Goal: Task Accomplishment & Management: Manage account settings

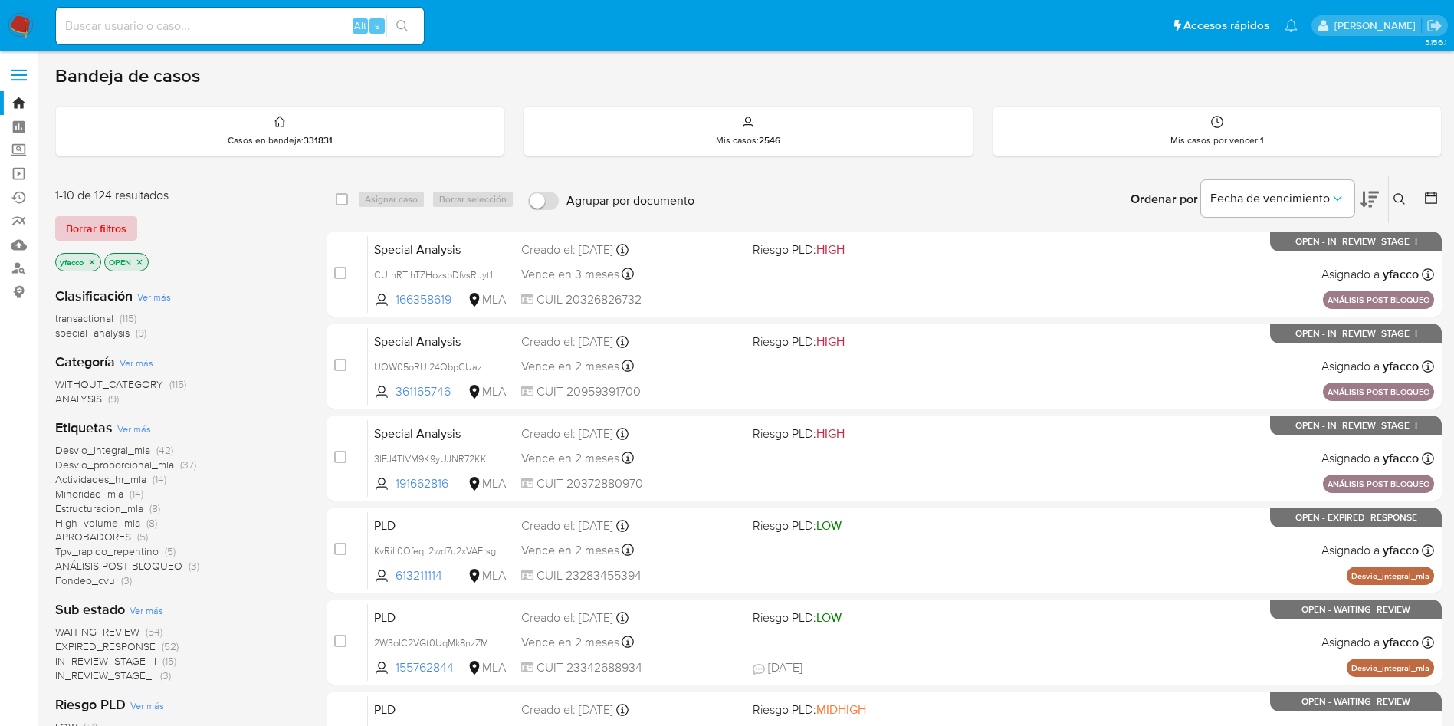
click at [132, 235] on button "Borrar filtros" at bounding box center [96, 228] width 82 height 25
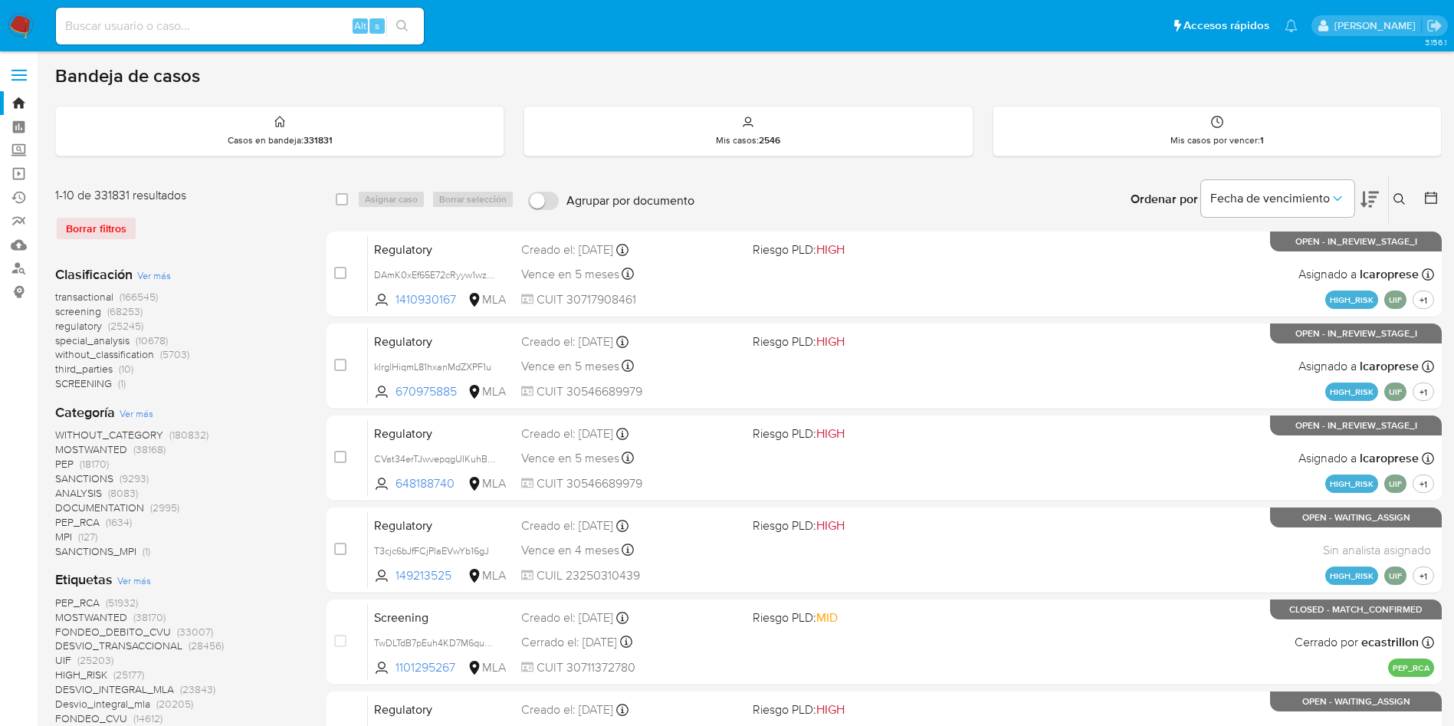
click at [1402, 190] on button at bounding box center [1401, 199] width 25 height 18
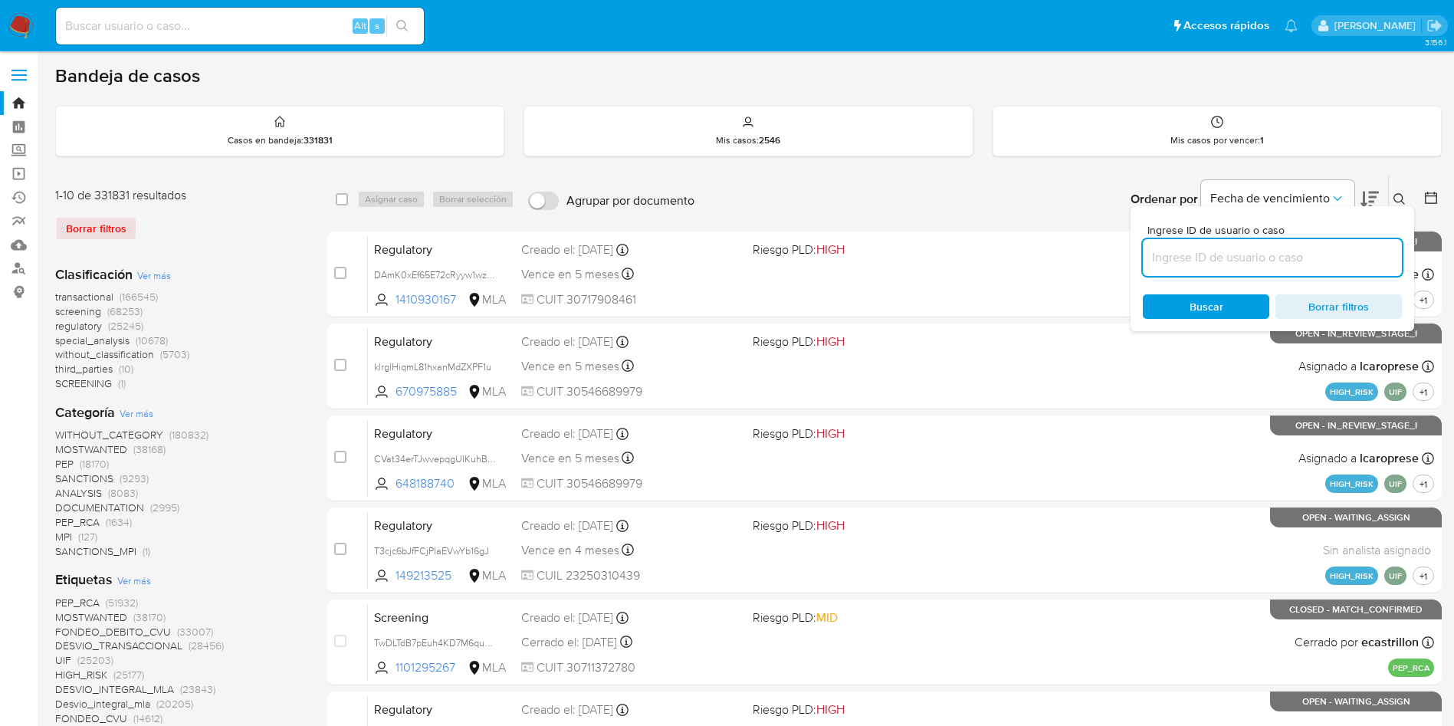
click at [1200, 264] on input at bounding box center [1272, 258] width 259 height 20
type input "RXlnqrXMDI2g2uhkBrjV6MLK"
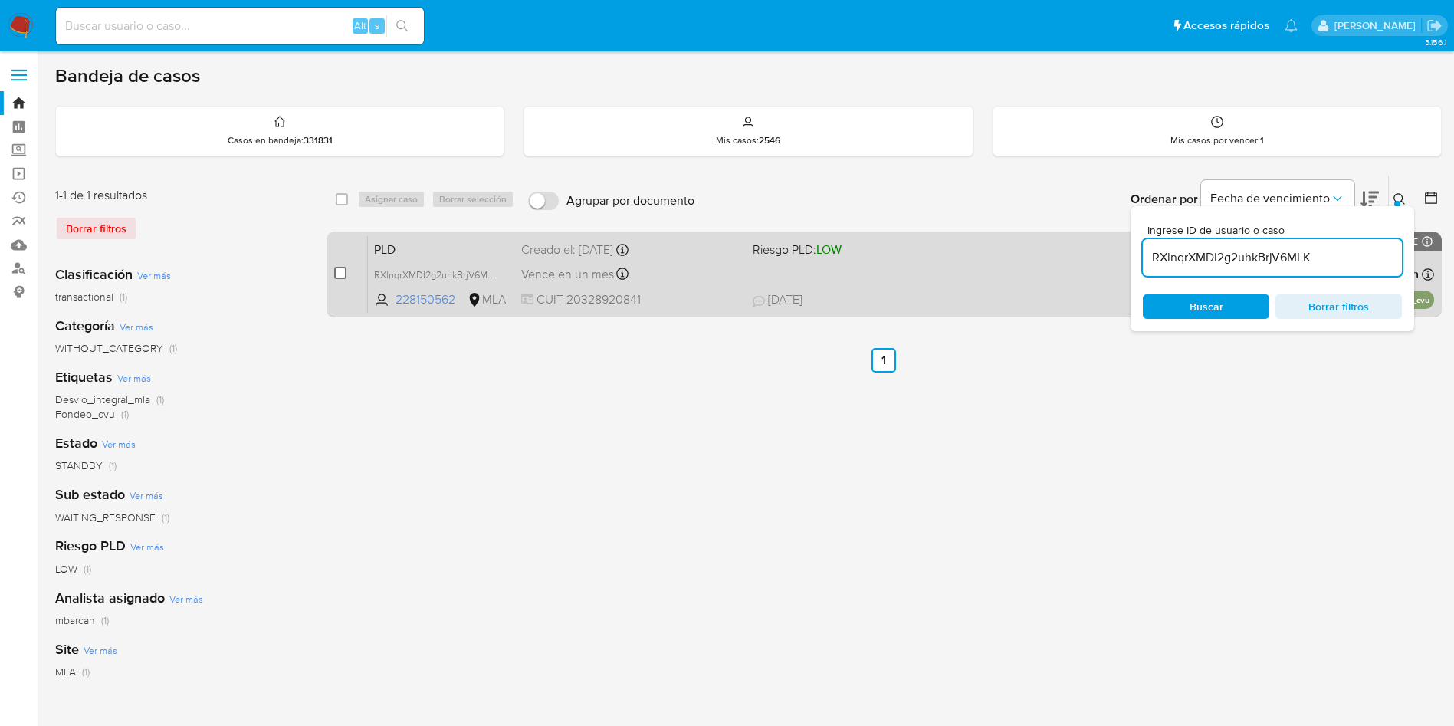
click at [335, 276] on input "checkbox" at bounding box center [340, 273] width 12 height 12
checkbox input "true"
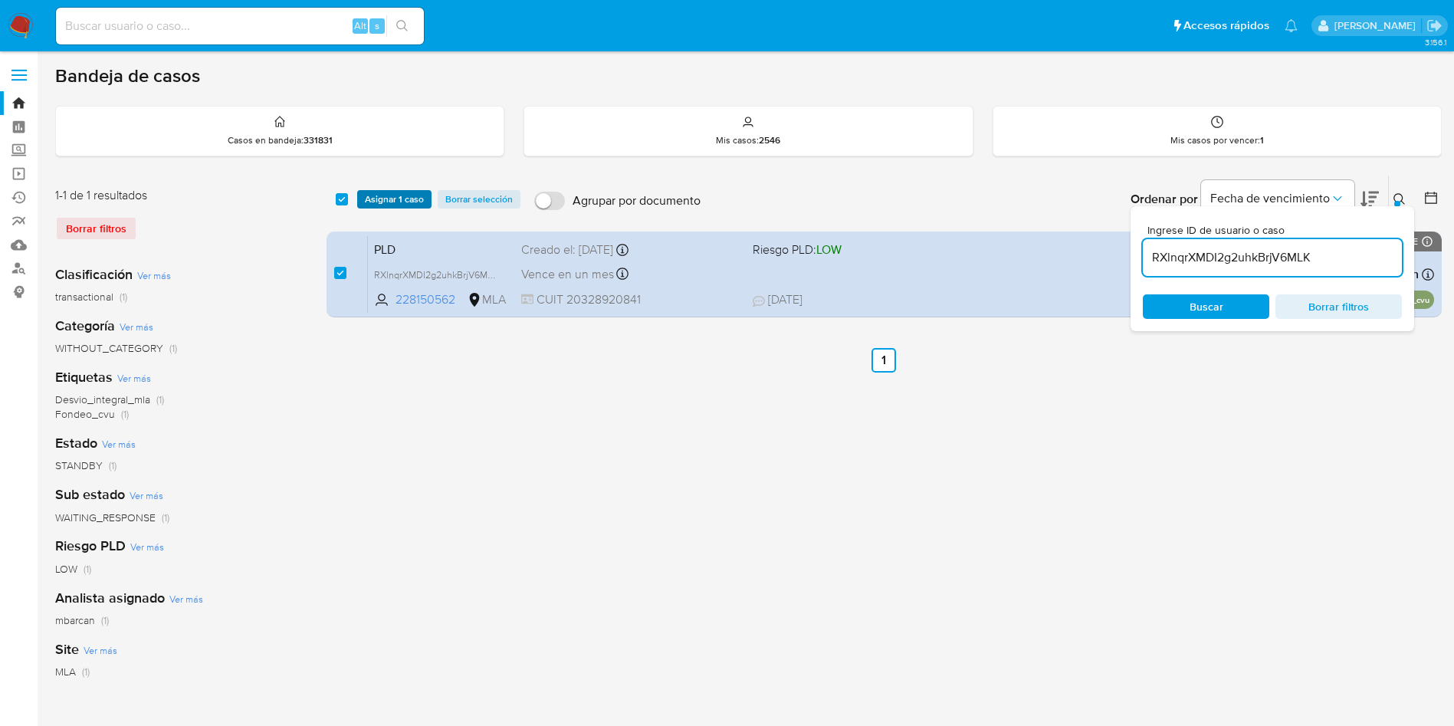
click at [386, 203] on span "Asignar 1 caso" at bounding box center [394, 199] width 59 height 15
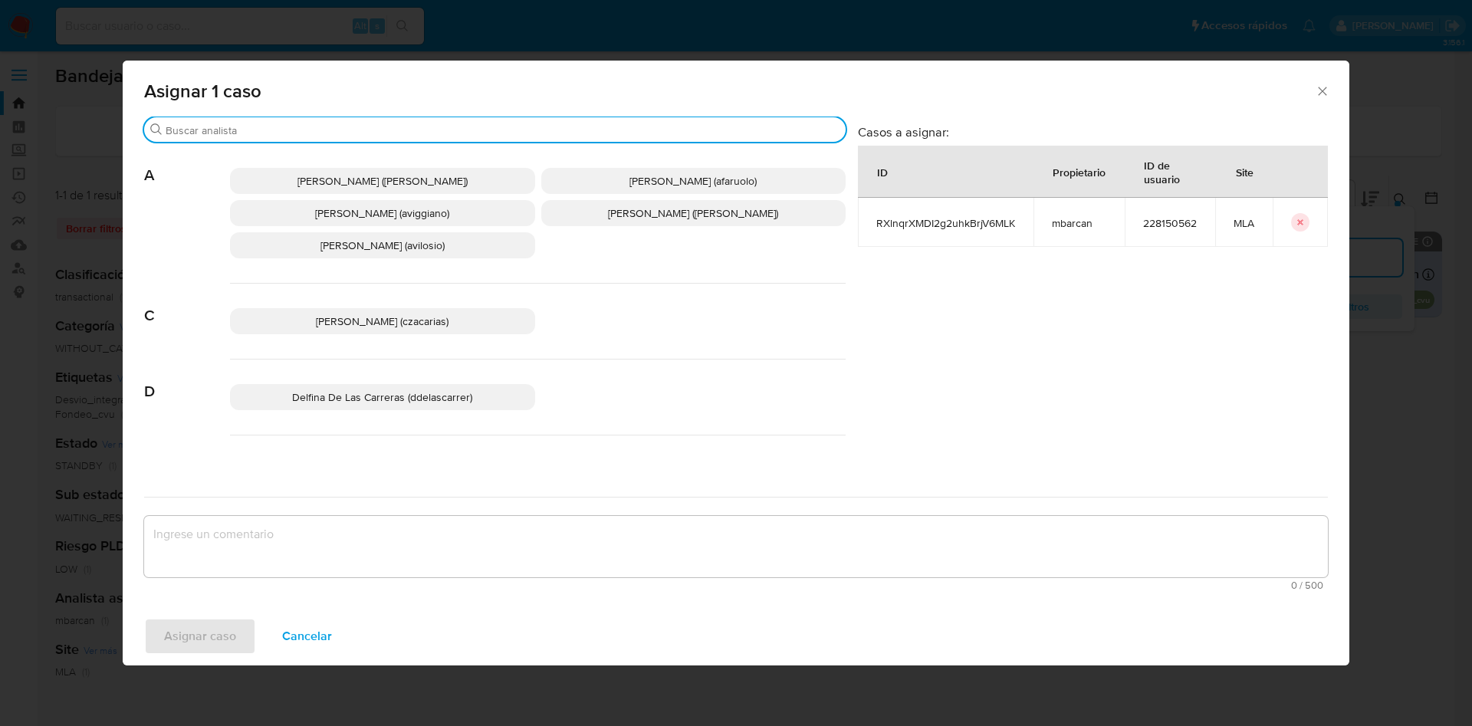
click at [266, 128] on input "Buscar" at bounding box center [503, 130] width 674 height 14
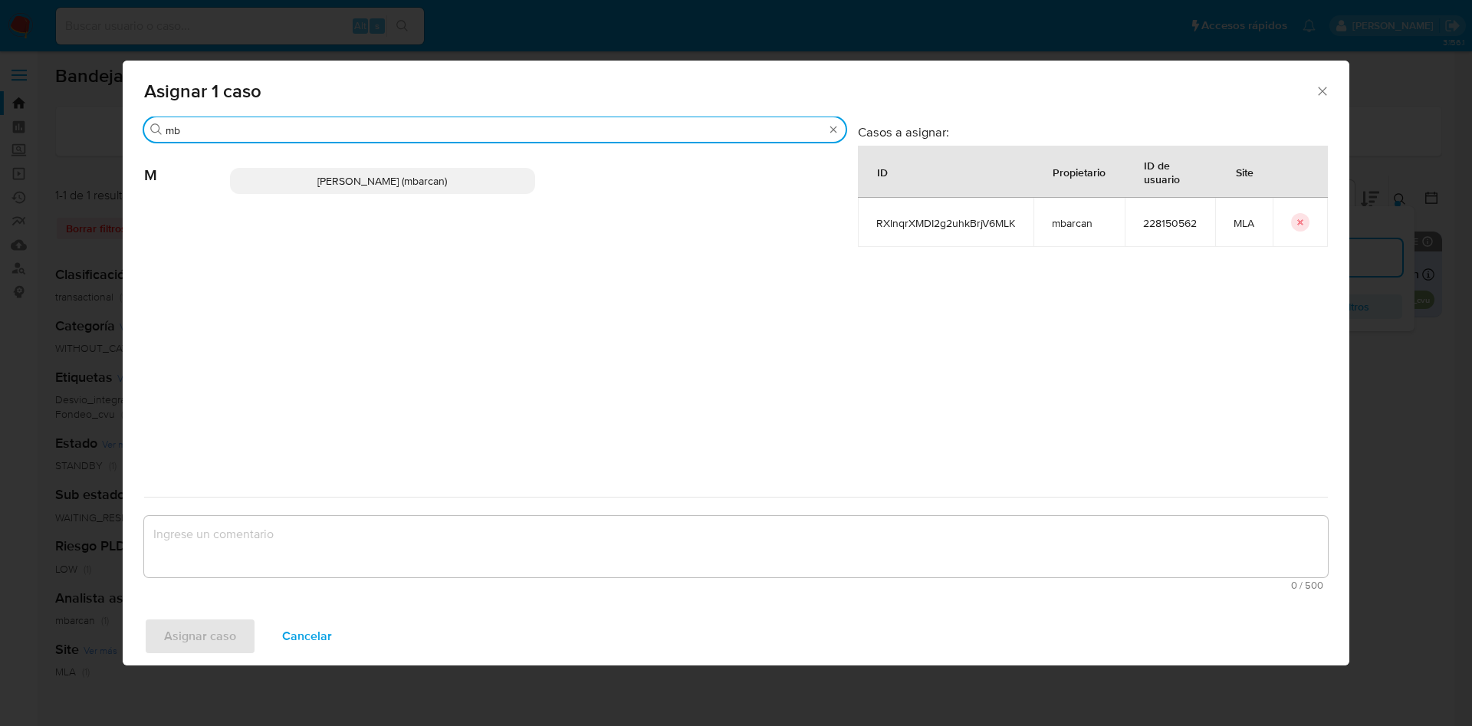
type input "mb"
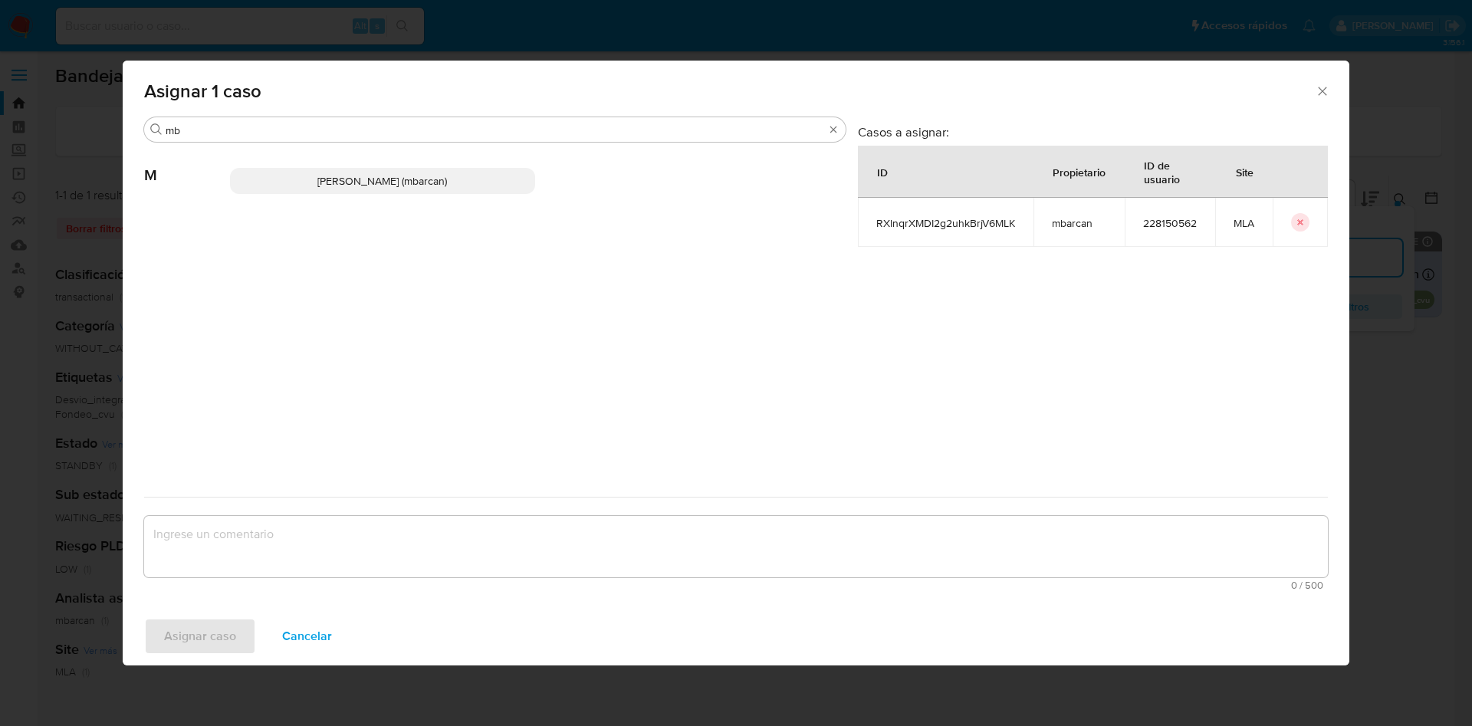
click at [324, 195] on div "Magali Iael Barcan (mbarcan)" at bounding box center [538, 180] width 616 height 75
click at [327, 182] on span "Magali Iael Barcan (mbarcan)" at bounding box center [382, 180] width 130 height 15
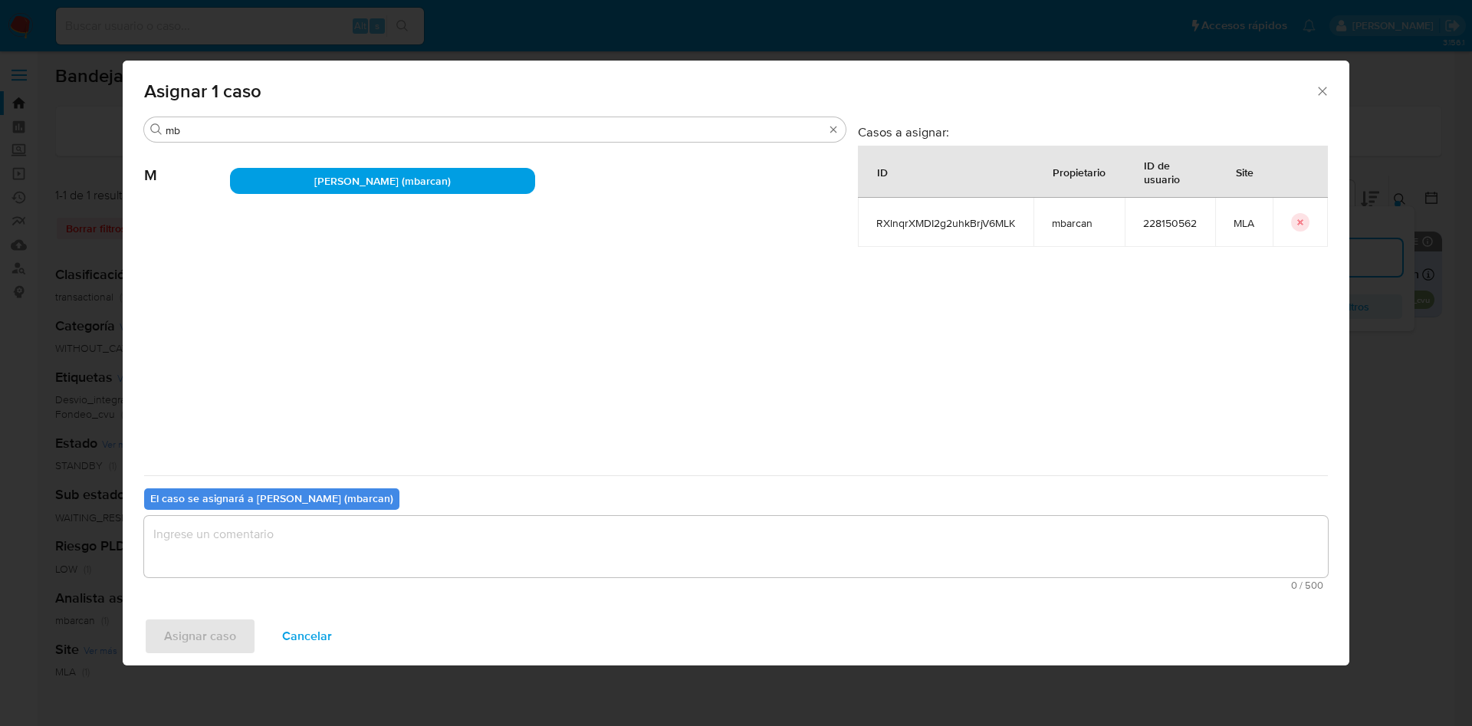
click at [250, 529] on textarea "assign-modal" at bounding box center [736, 546] width 1184 height 61
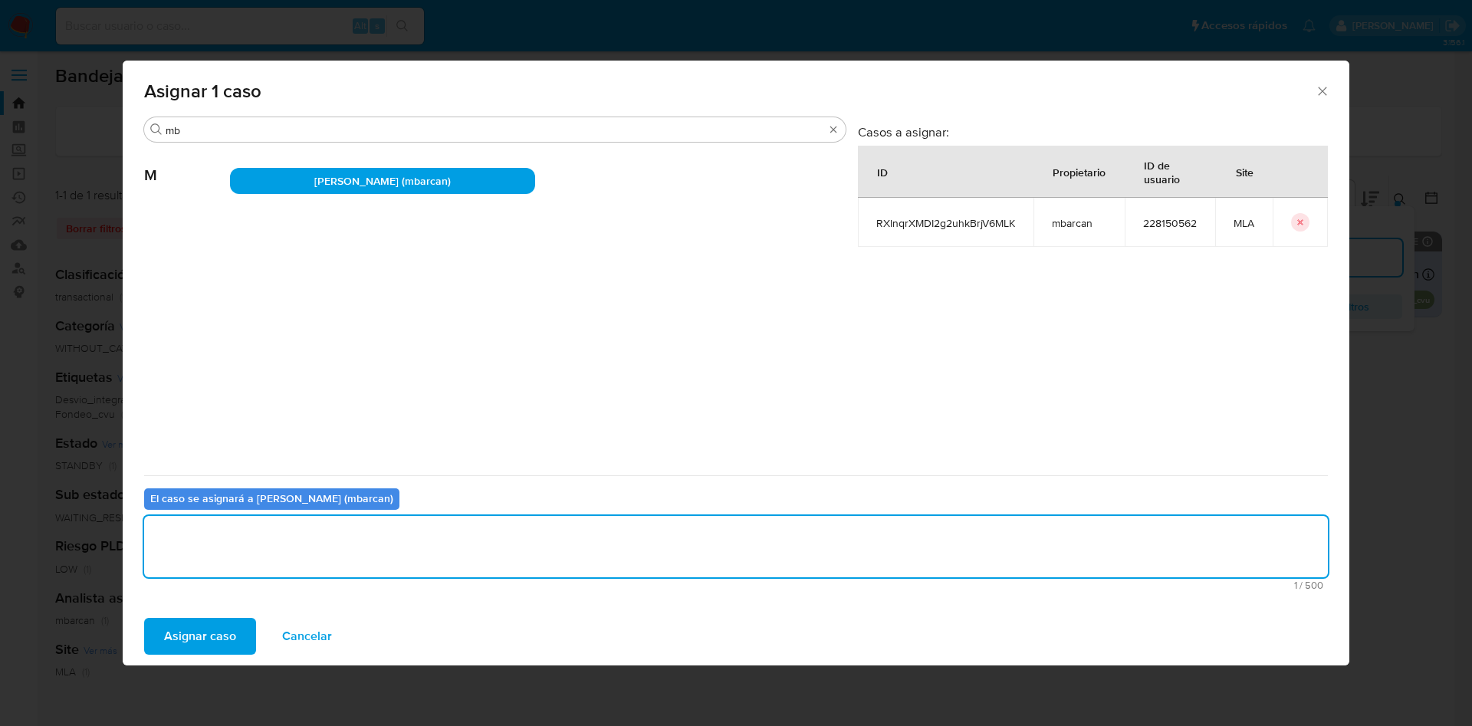
click at [226, 626] on span "Asignar caso" at bounding box center [200, 636] width 72 height 34
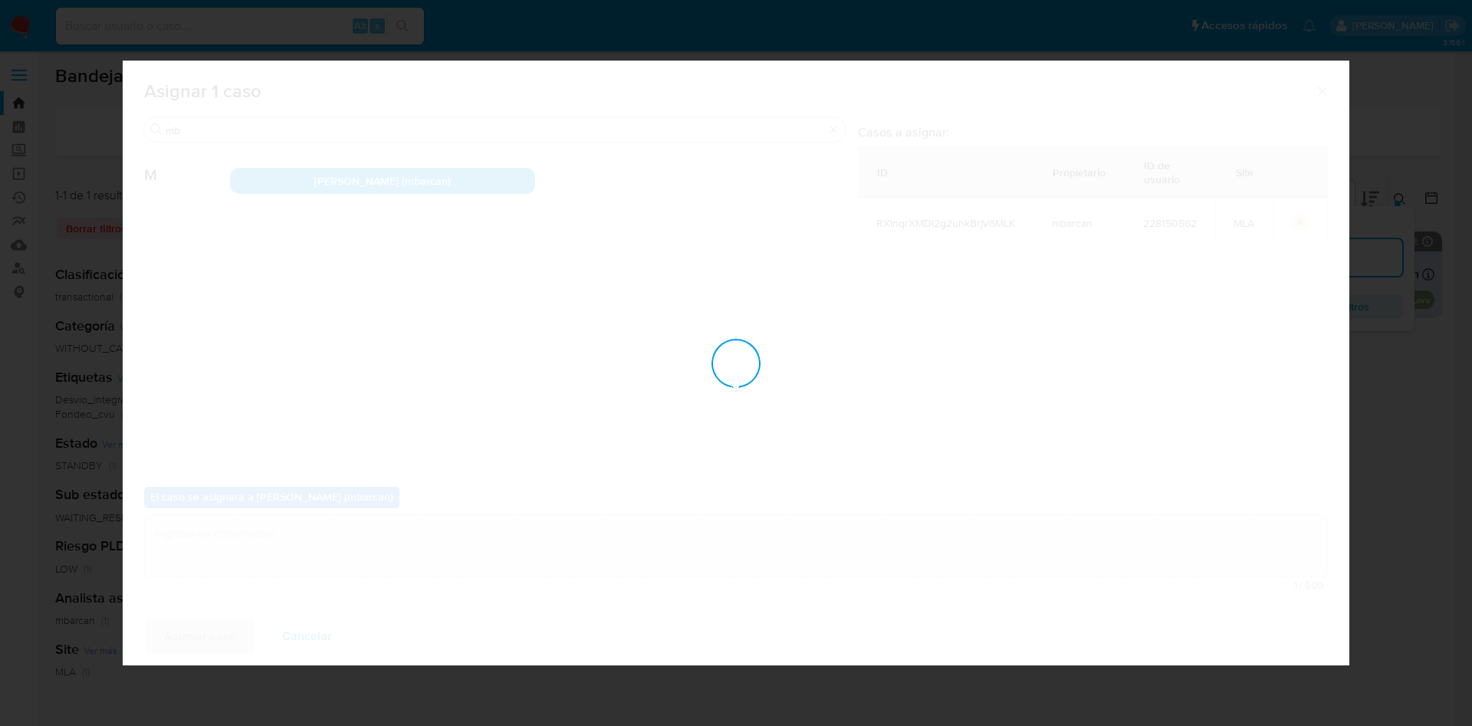
checkbox input "false"
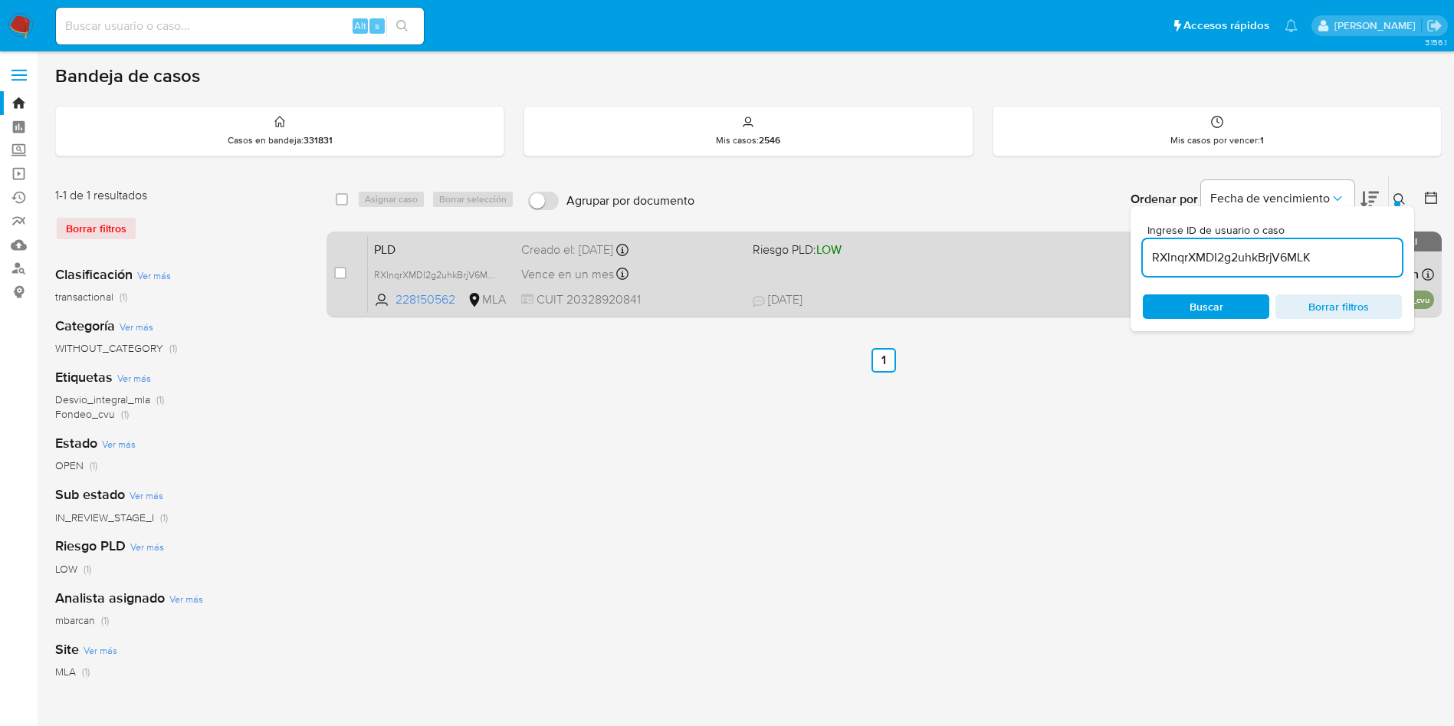
click at [682, 296] on span "CUIT 20328920841" at bounding box center [630, 299] width 219 height 17
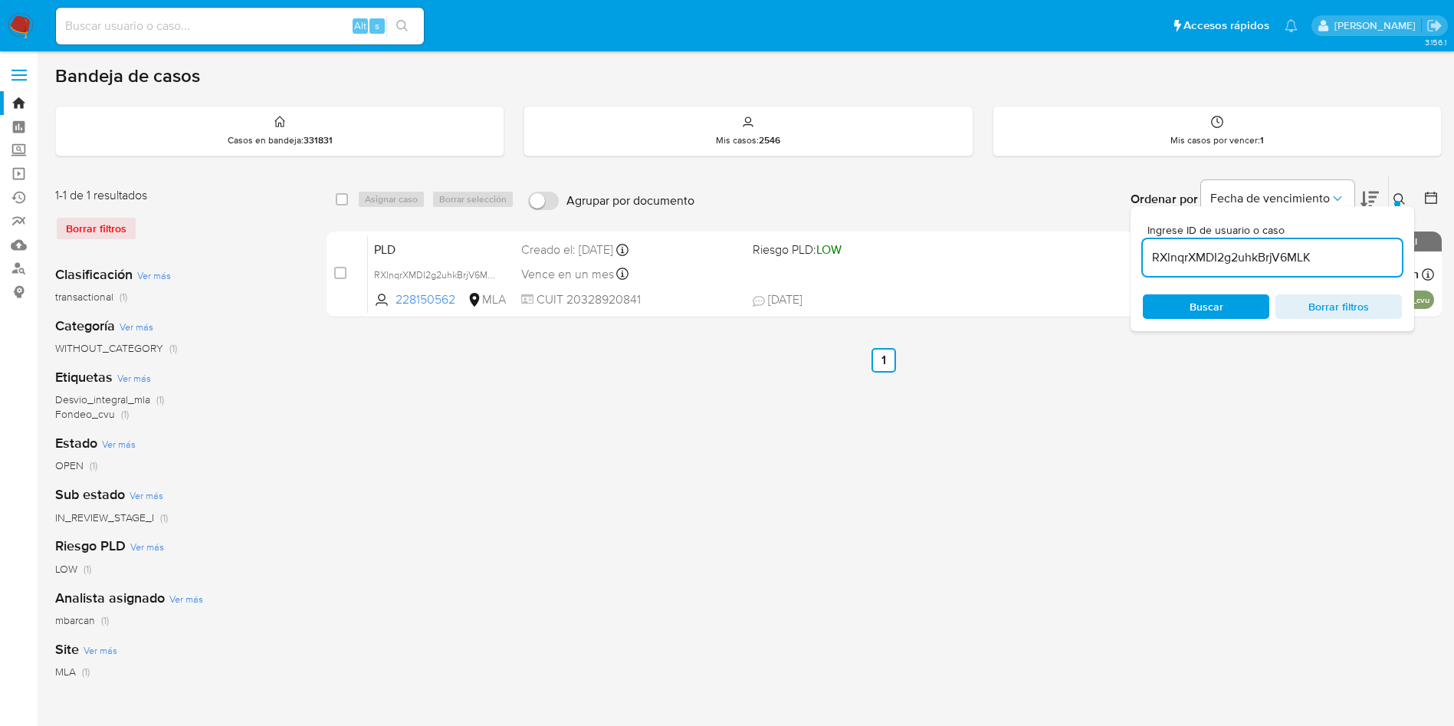
click at [1364, 244] on div "RXlnqrXMDI2g2uhkBrjV6MLK" at bounding box center [1272, 257] width 259 height 37
drag, startPoint x: 1364, startPoint y: 244, endPoint x: 1356, endPoint y: 253, distance: 12.0
click at [1360, 245] on div "RXlnqrXMDI2g2uhkBrjV6MLK" at bounding box center [1272, 257] width 259 height 37
click at [1355, 254] on input "RXlnqrXMDI2g2uhkBrjV6MLK" at bounding box center [1272, 258] width 259 height 20
click at [1355, 255] on input "RXlnqrXMDI2g2uhkBrjV6MLK" at bounding box center [1272, 258] width 259 height 20
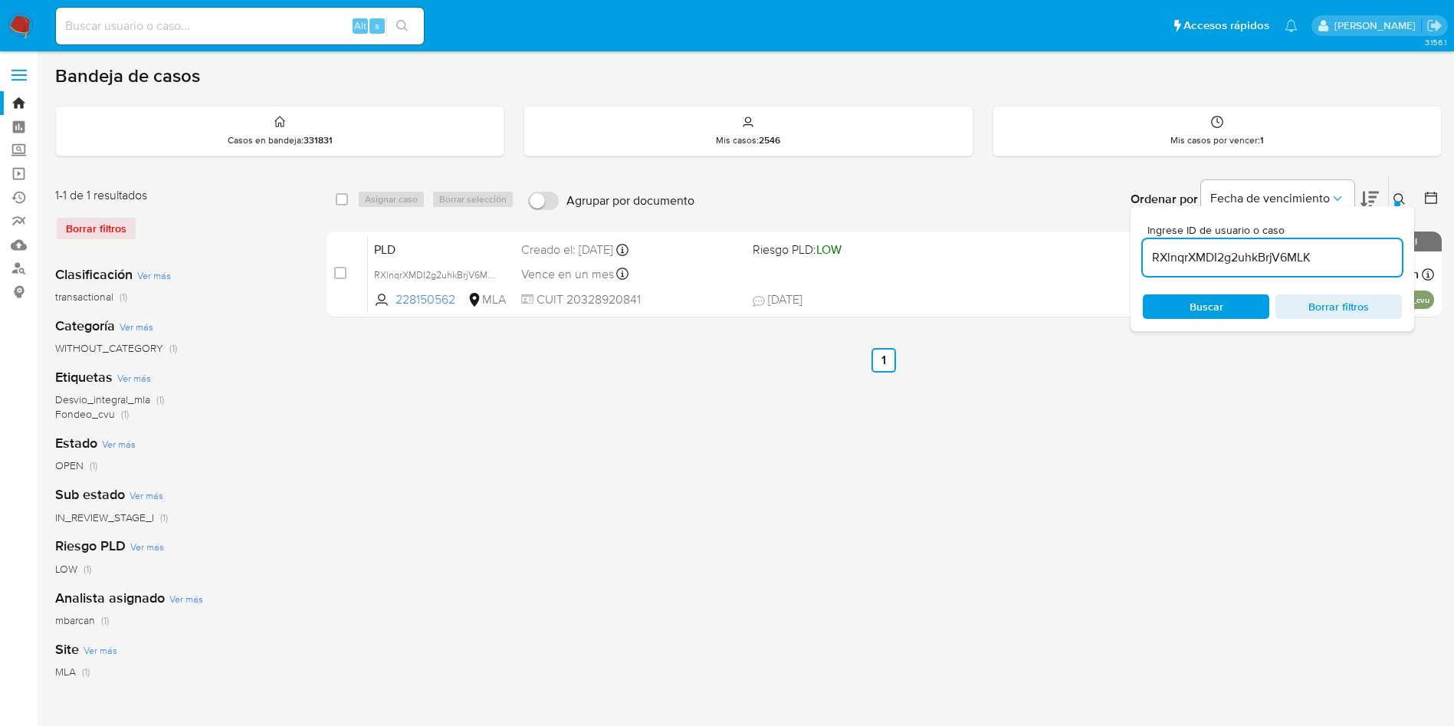
click at [1355, 255] on input "RXlnqrXMDI2g2uhkBrjV6MLK" at bounding box center [1272, 258] width 259 height 20
paste input "R6i7QiuZVTk3wdhQ2XqyNMUh"
type input "R6i7QiuZVTk3wdhQ2XqyNMUh"
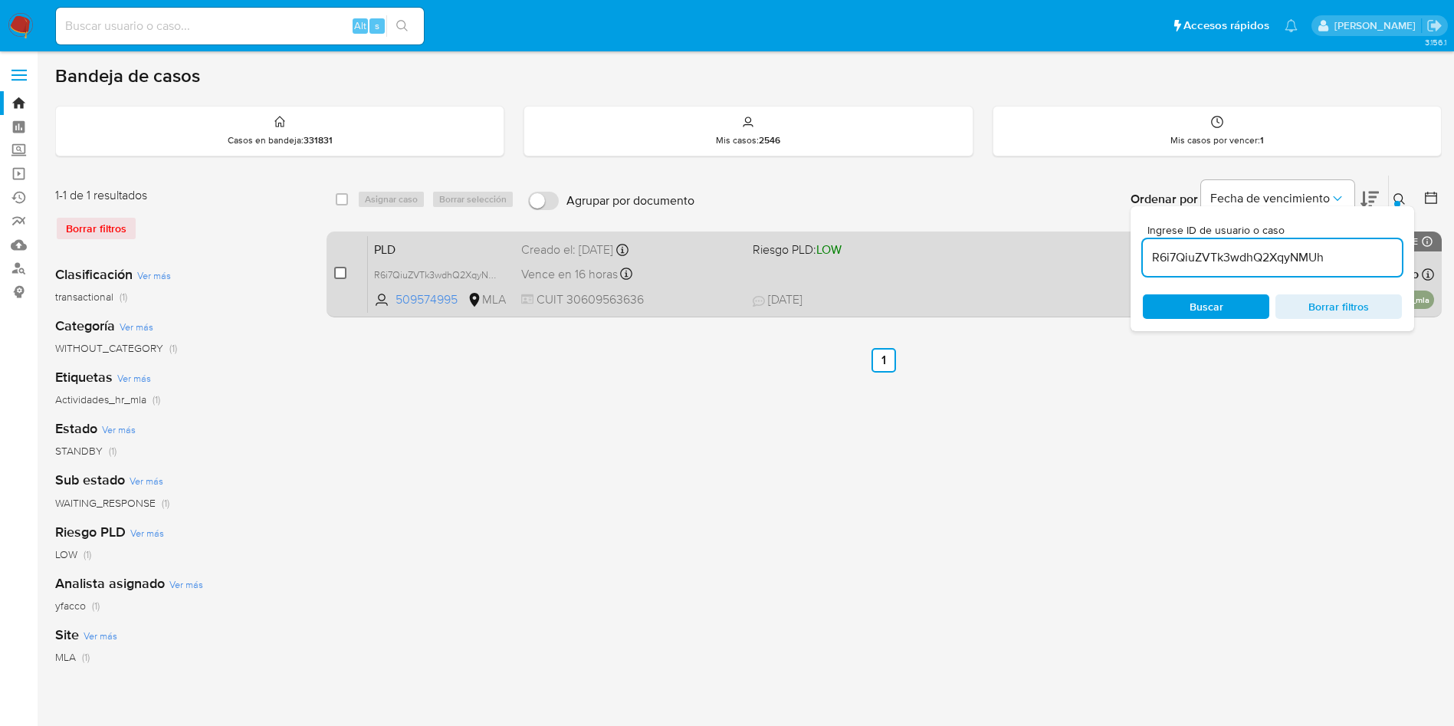
click at [340, 267] on input "checkbox" at bounding box center [340, 273] width 12 height 12
checkbox input "true"
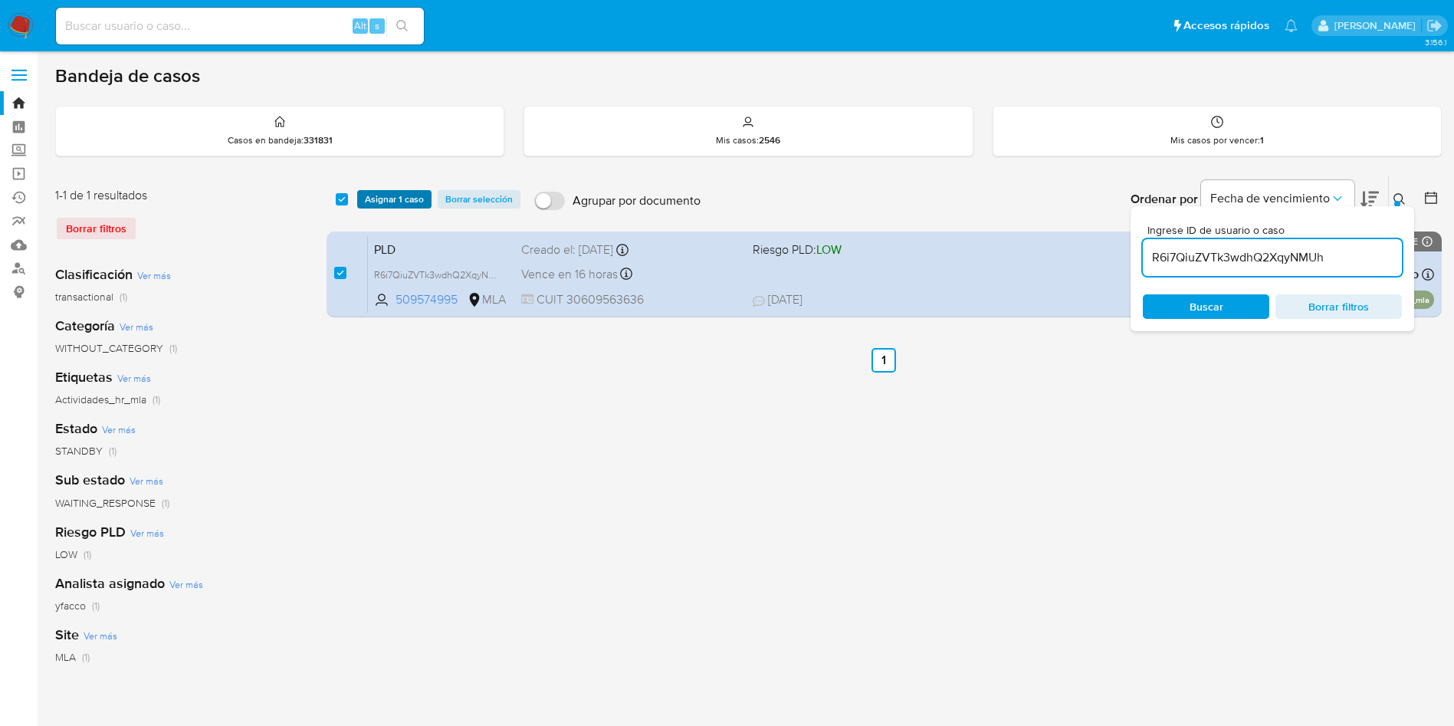
click at [375, 200] on span "Asignar 1 caso" at bounding box center [394, 199] width 59 height 15
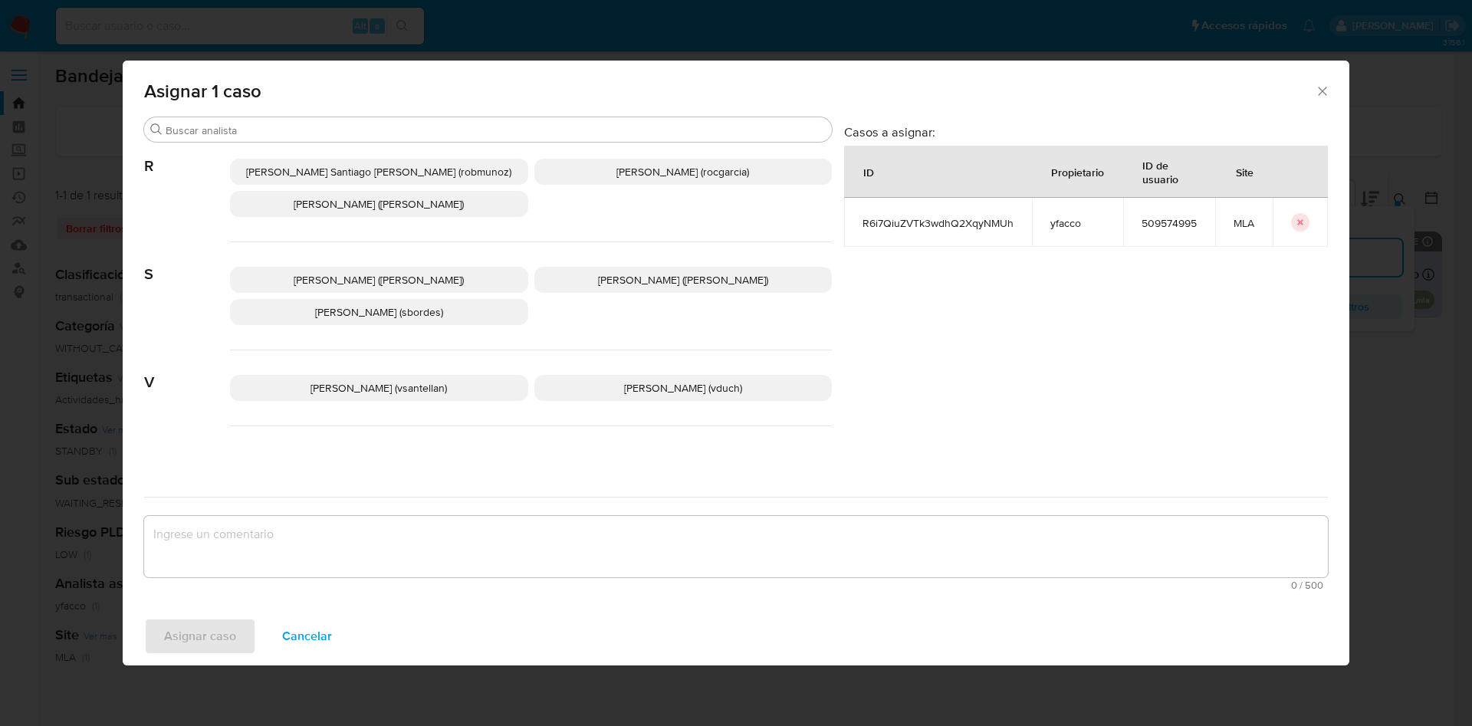
scroll to position [1402, 0]
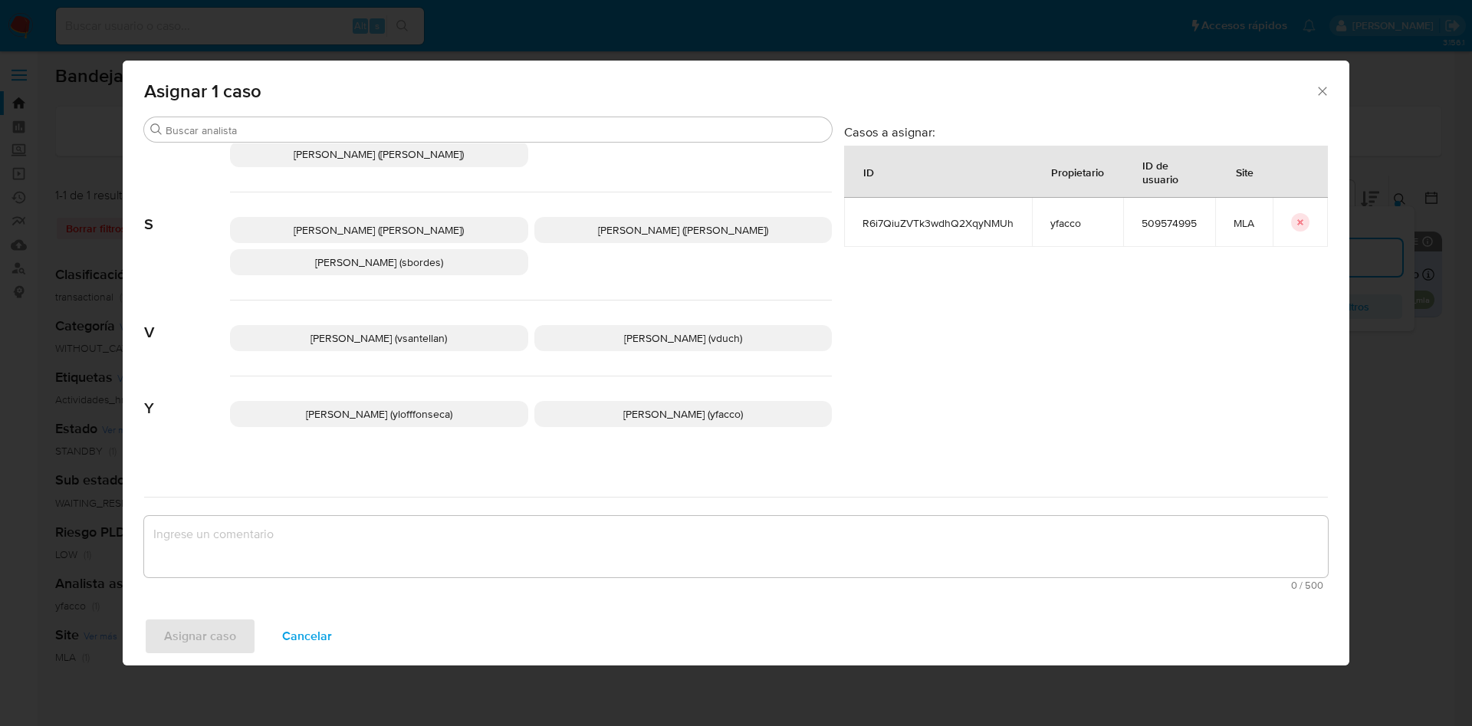
click at [638, 411] on p "Yesica Paola Facco (yfacco)" at bounding box center [683, 414] width 298 height 26
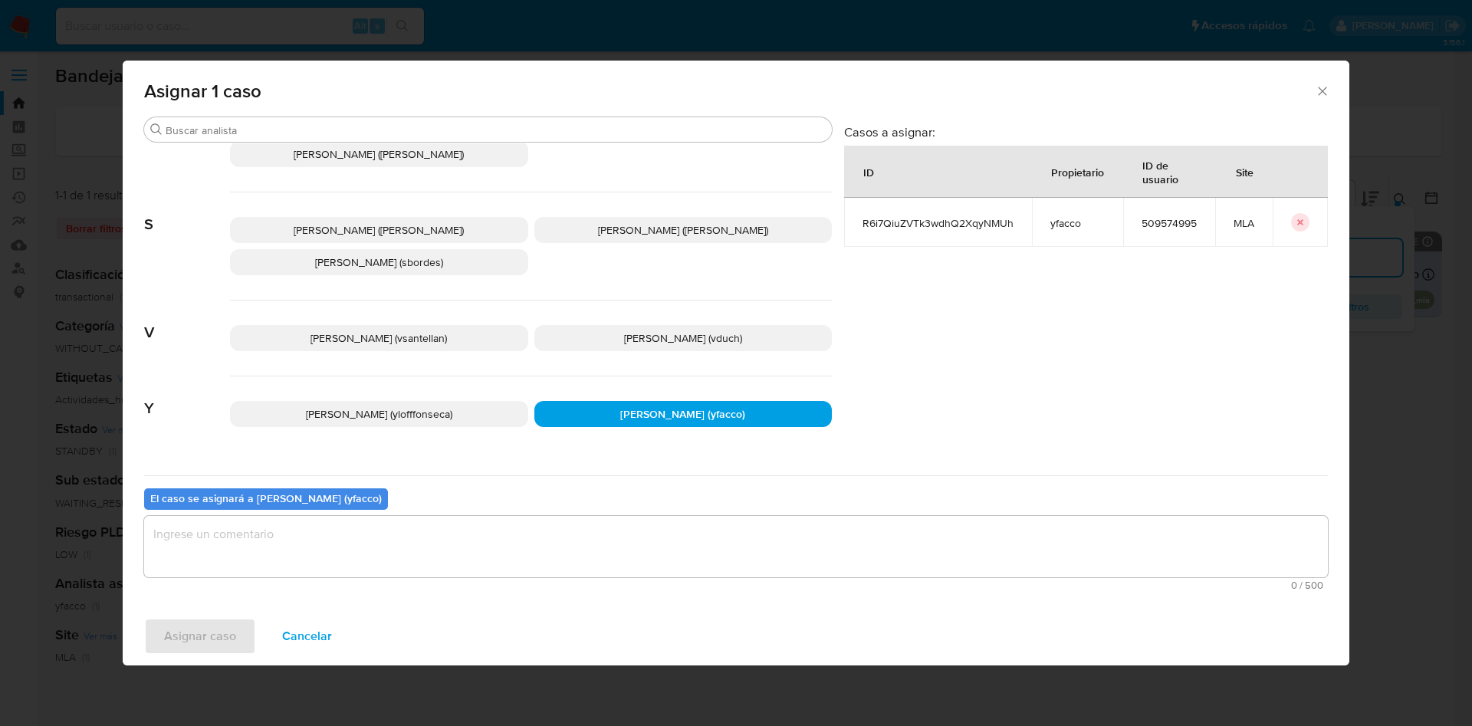
click at [399, 551] on textarea "assign-modal" at bounding box center [736, 546] width 1184 height 61
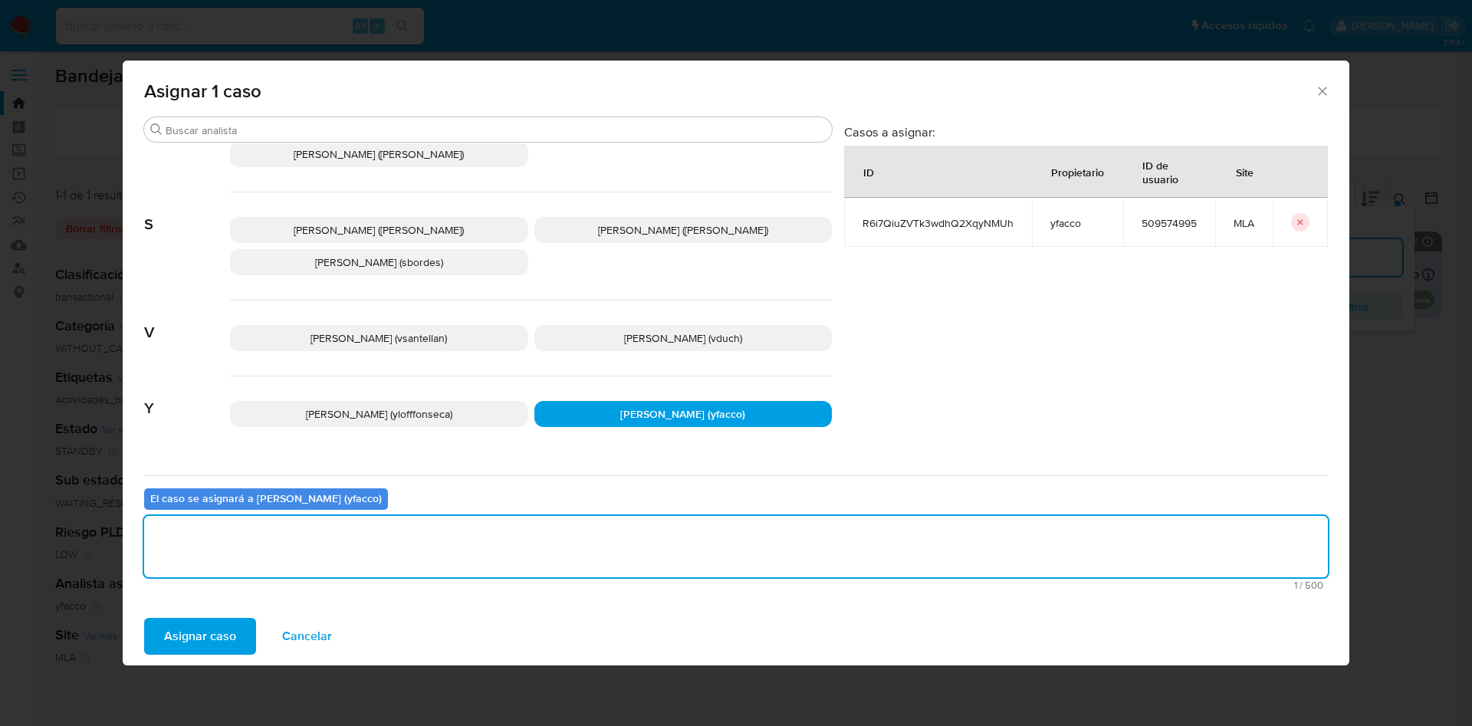
click at [219, 651] on span "Asignar caso" at bounding box center [200, 636] width 72 height 34
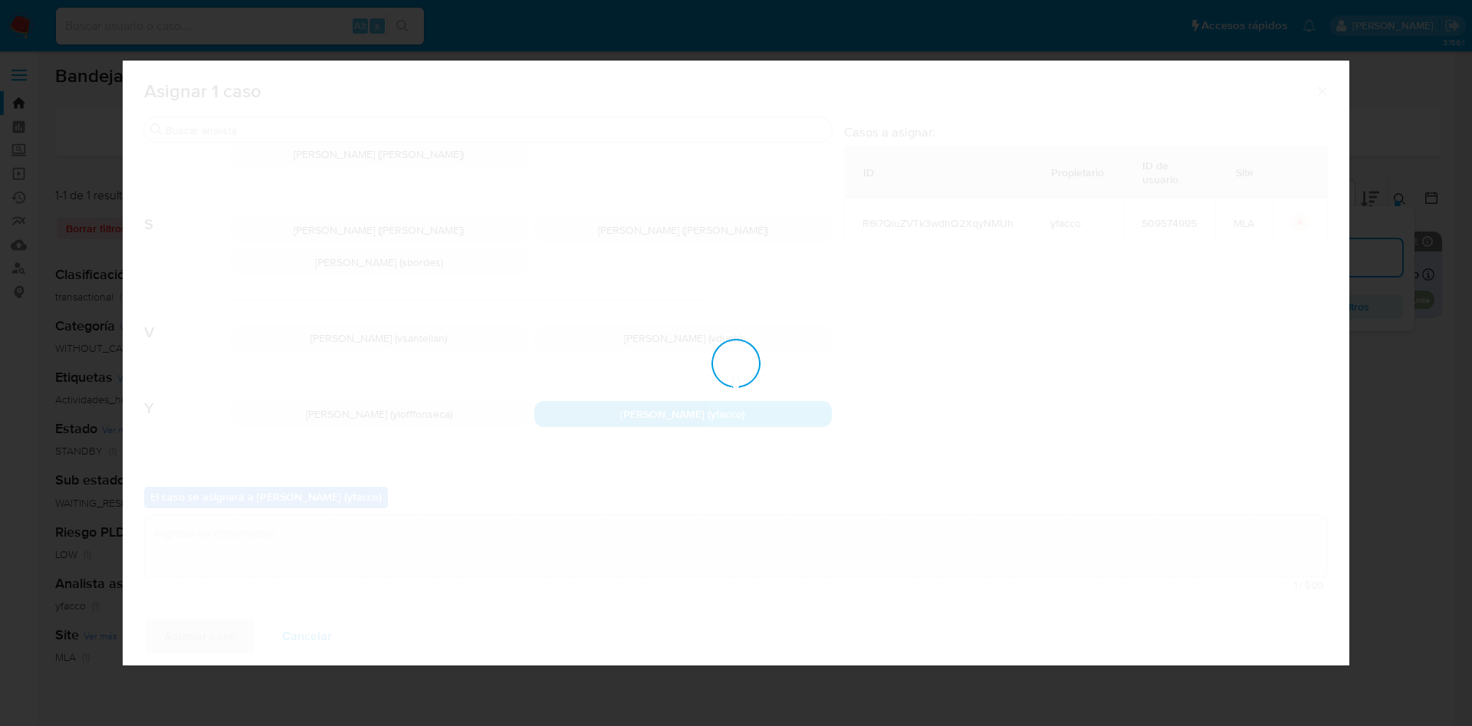
checkbox input "false"
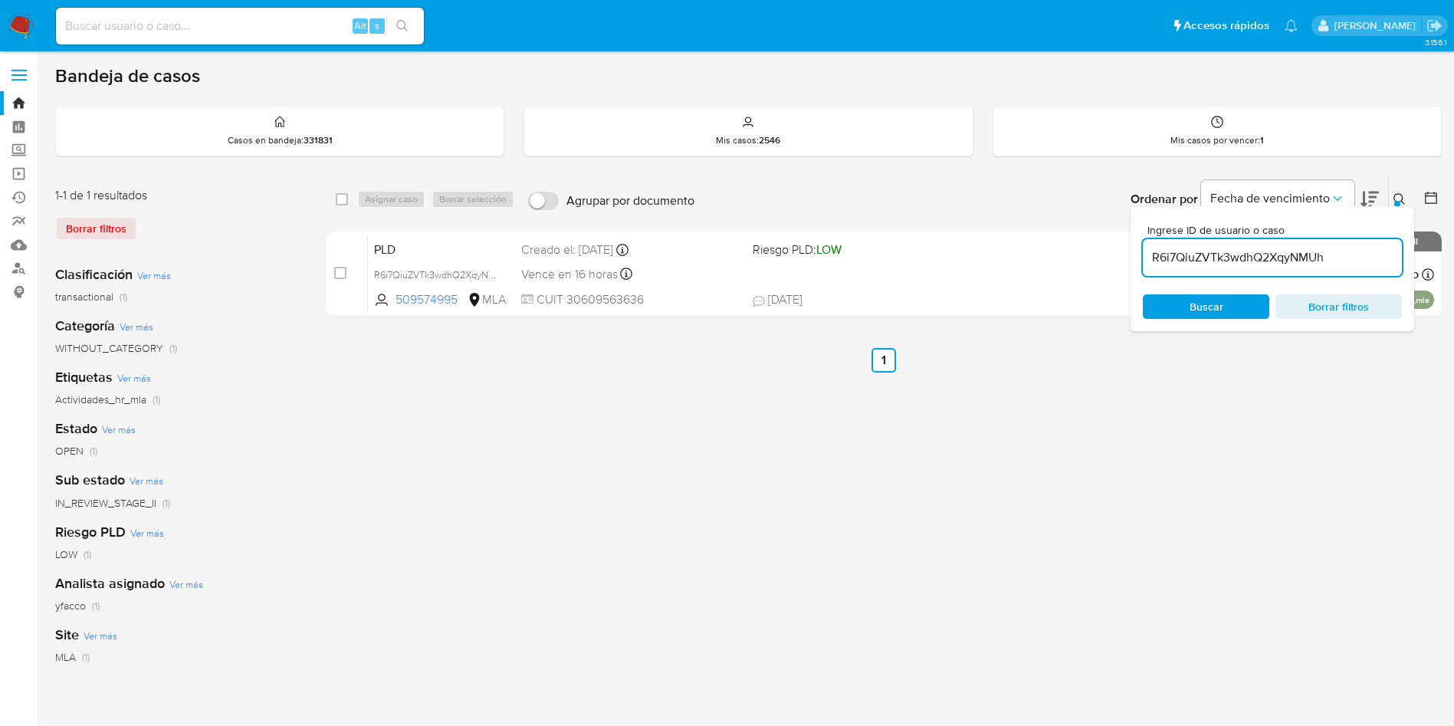
click at [1342, 266] on input "R6i7QiuZVTk3wdhQ2XqyNMUh" at bounding box center [1272, 258] width 259 height 20
paste input "sf6QoYCJmAjw8frxu6t3DhCm"
type input "sf6QoYCJmAjw8frxu6t3DhCm"
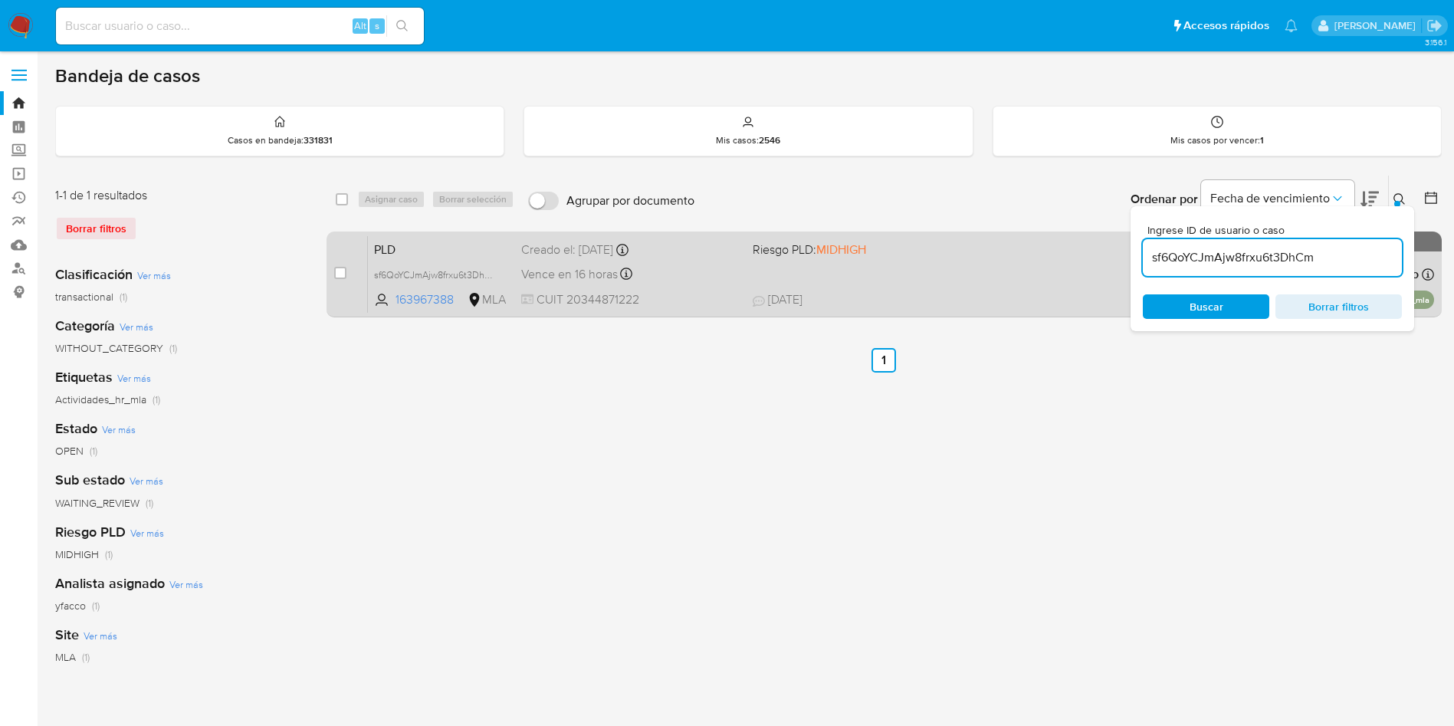
click at [347, 274] on div "case-item-checkbox No es posible asignar el caso" at bounding box center [351, 273] width 34 height 77
click at [341, 274] on input "checkbox" at bounding box center [340, 273] width 12 height 12
checkbox input "true"
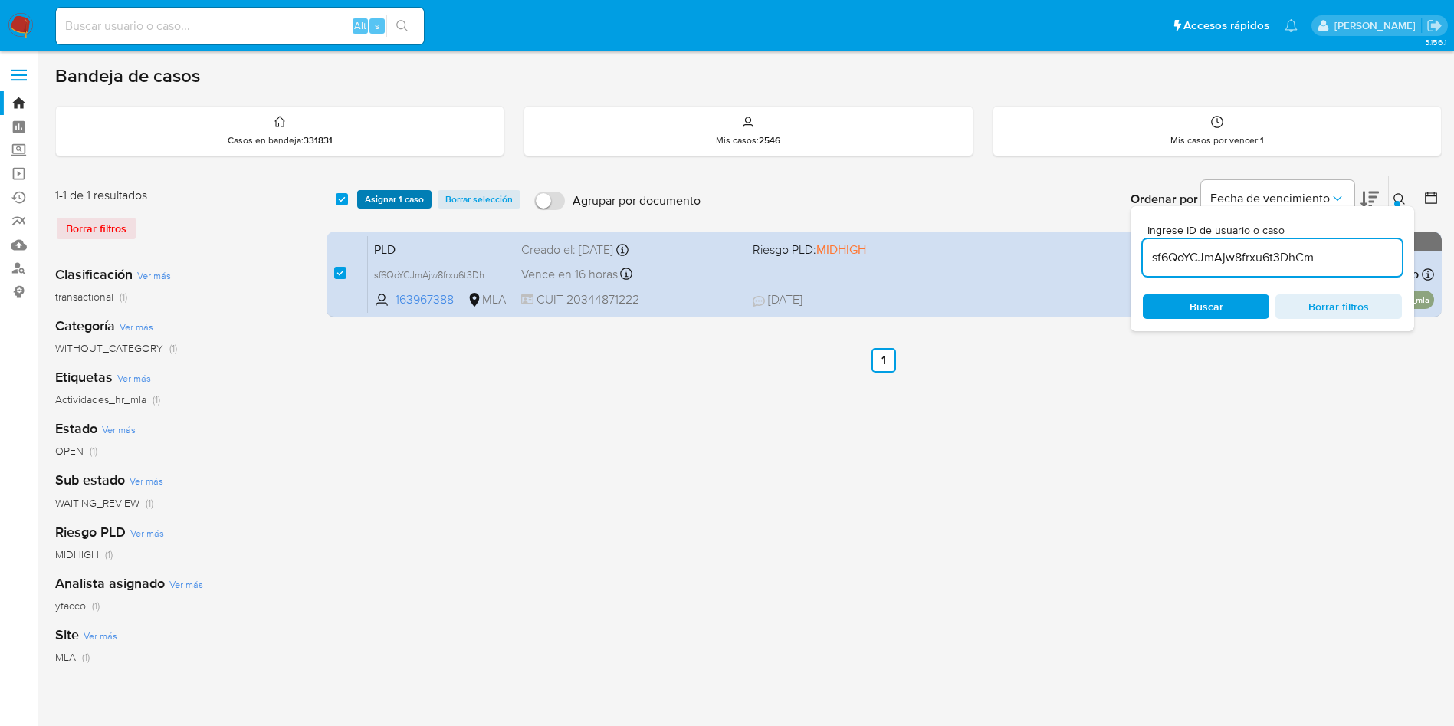
click at [383, 199] on span "Asignar 1 caso" at bounding box center [394, 199] width 59 height 15
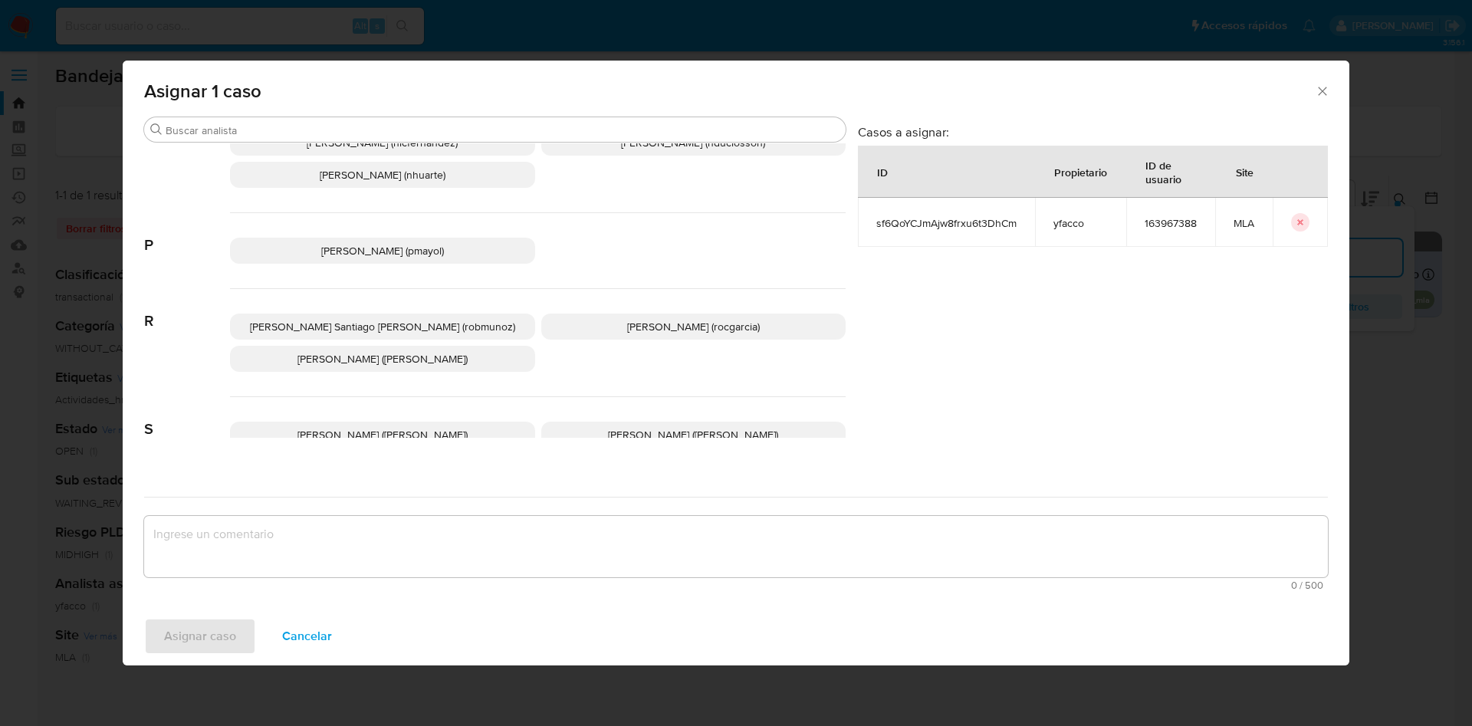
scroll to position [1402, 0]
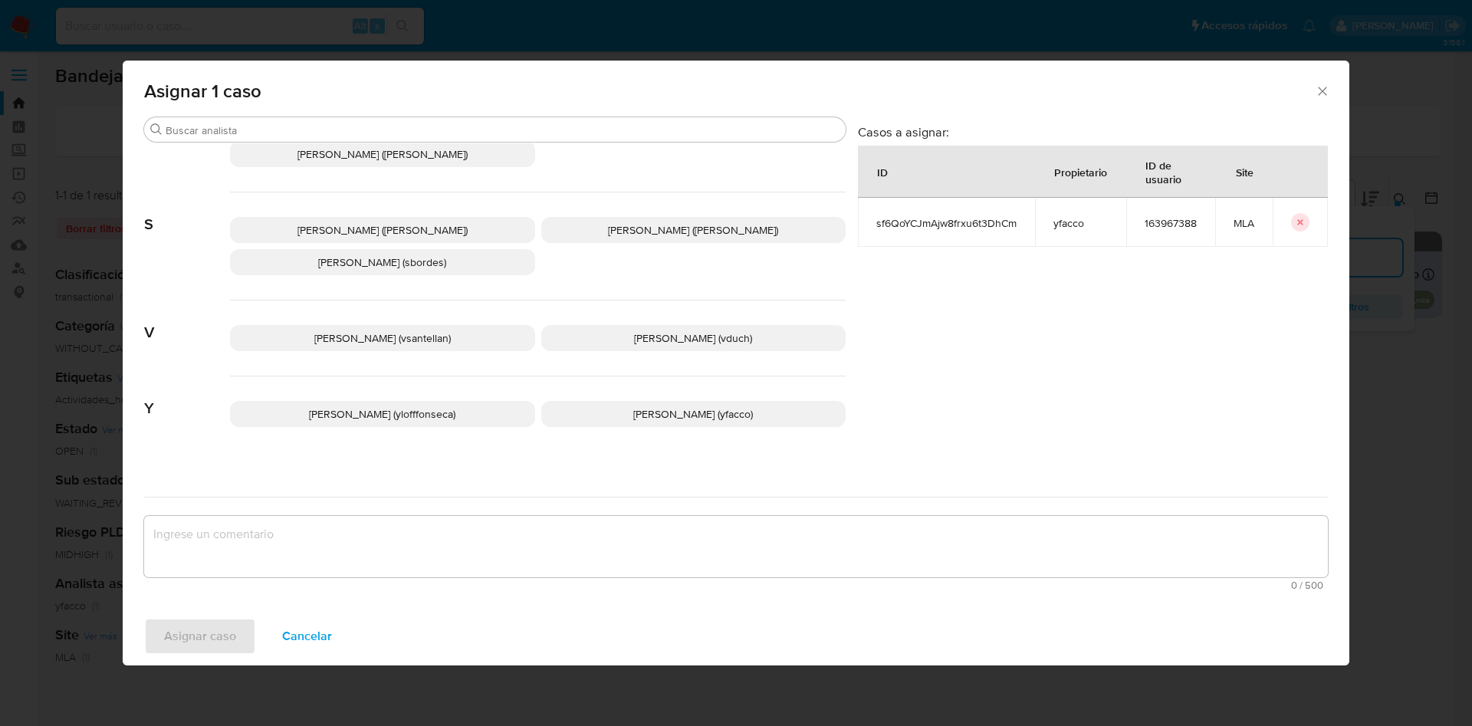
click at [642, 407] on span "Yesica Paola Facco (yfacco)" at bounding box center [693, 413] width 120 height 15
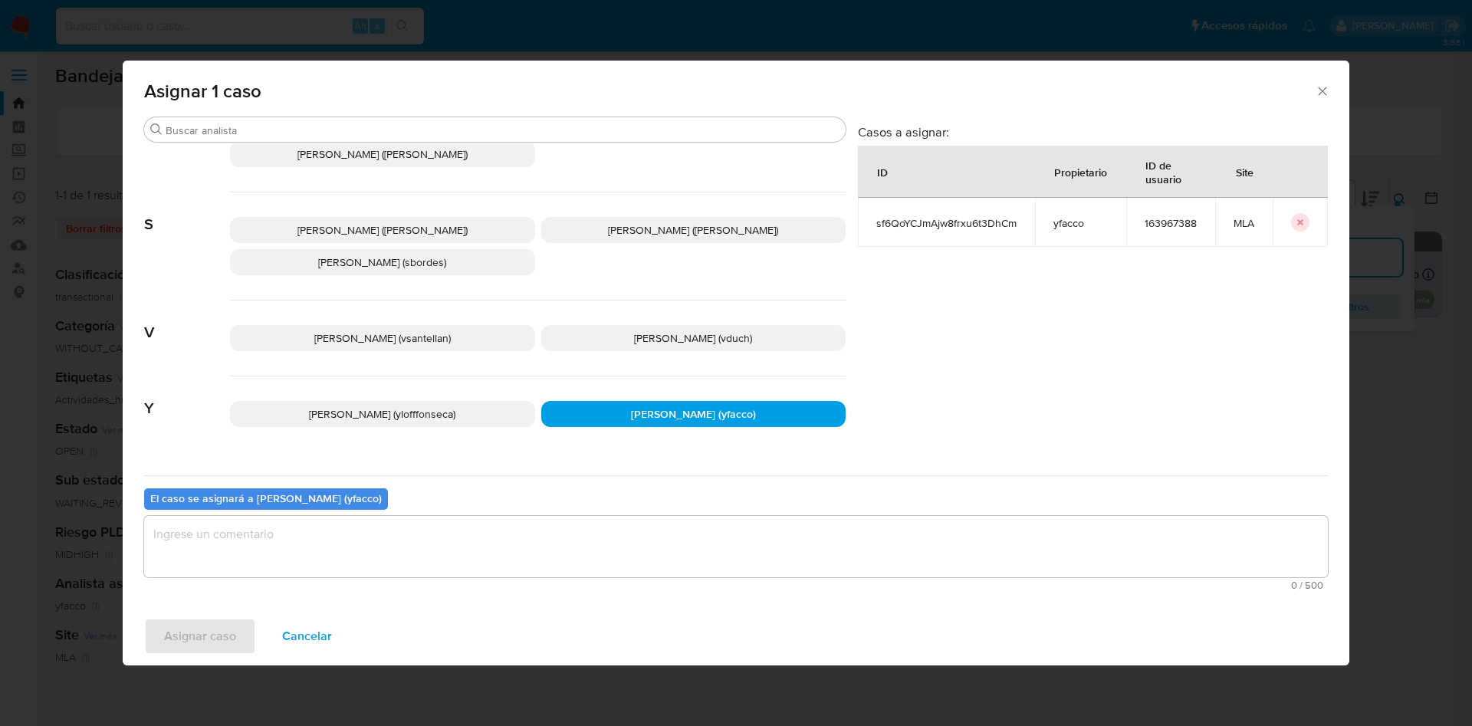
drag, startPoint x: 498, startPoint y: 541, endPoint x: 341, endPoint y: 564, distance: 158.1
click at [496, 544] on textarea "assign-modal" at bounding box center [736, 546] width 1184 height 61
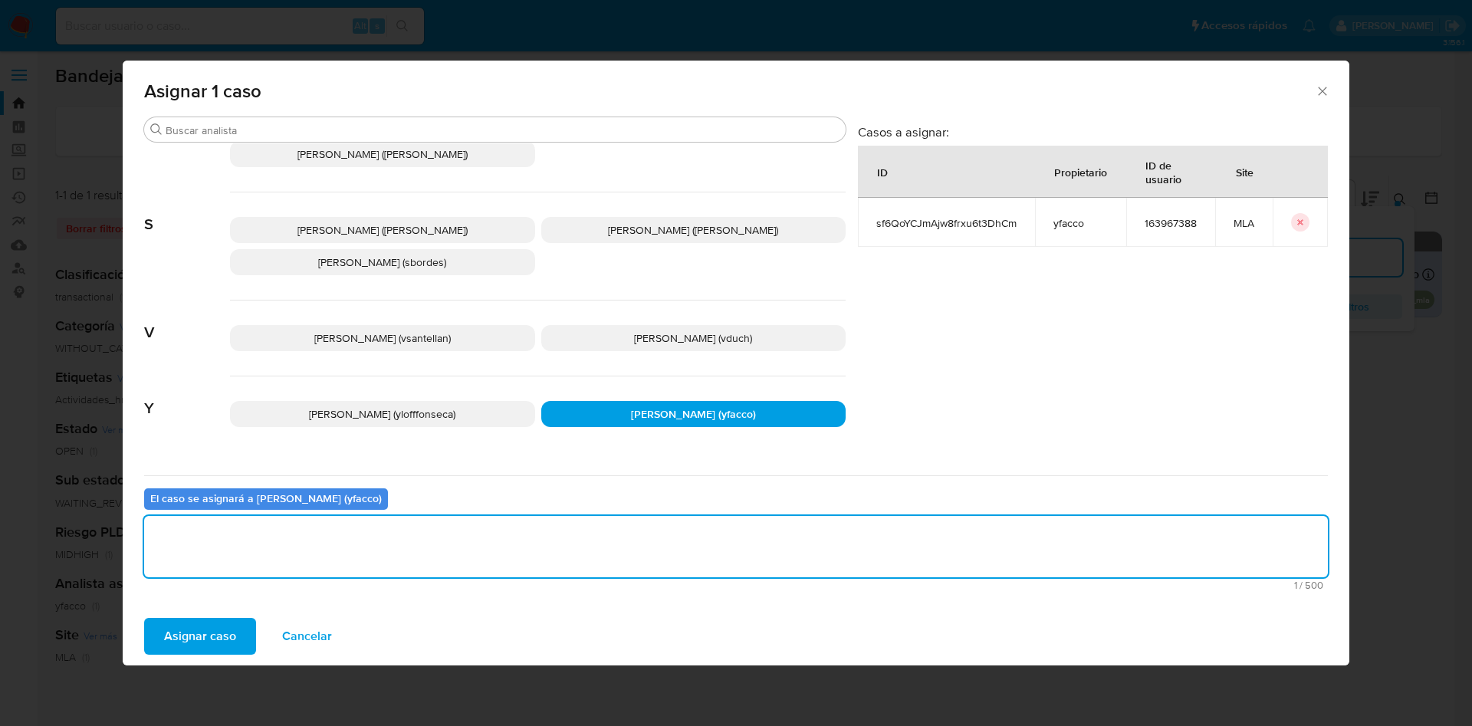
click at [192, 623] on span "Asignar caso" at bounding box center [200, 636] width 72 height 34
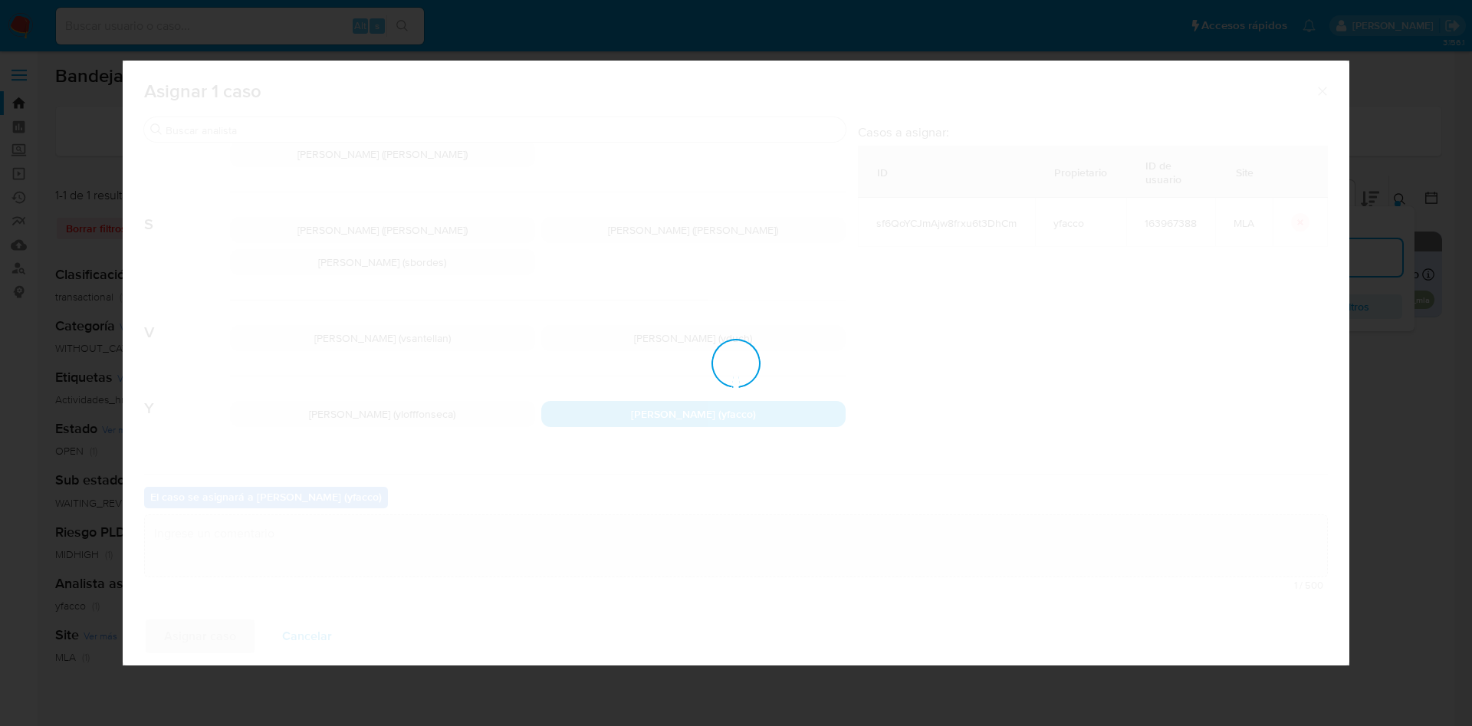
checkbox input "false"
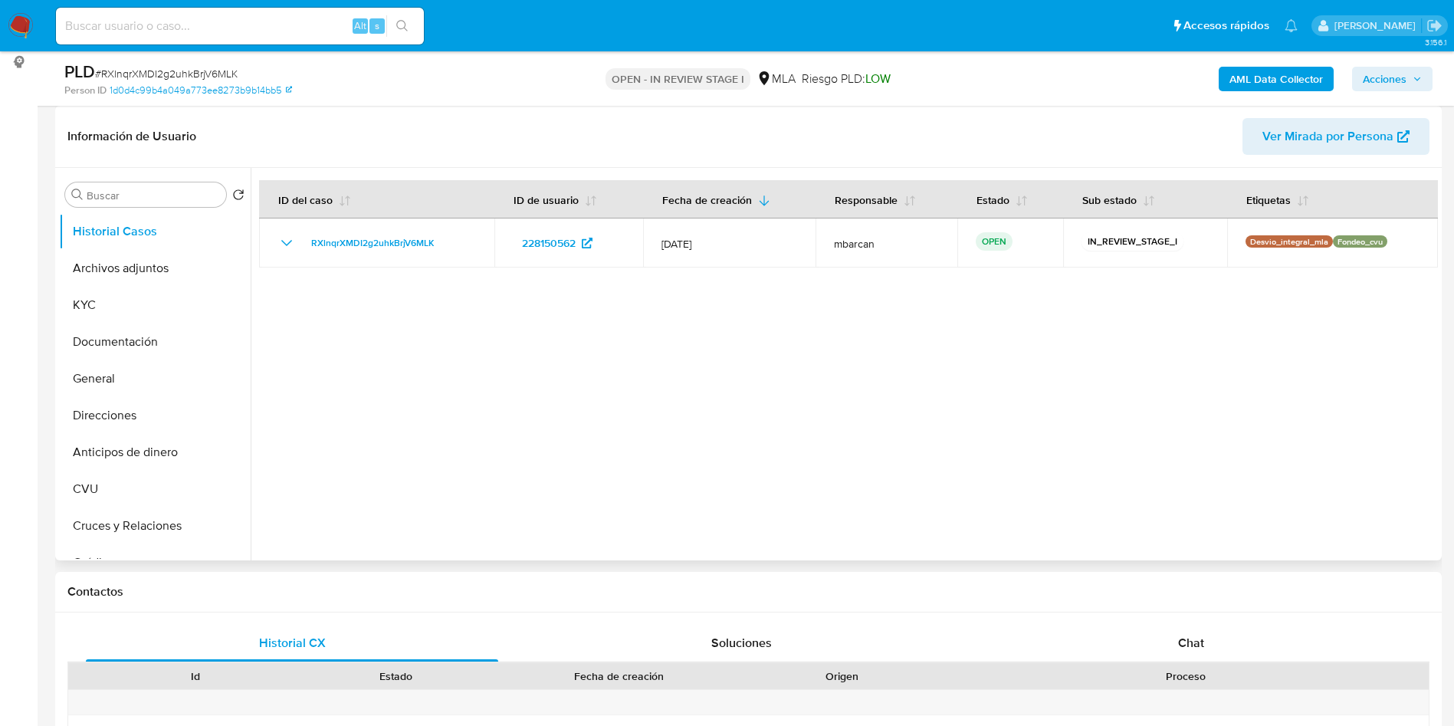
scroll to position [115, 0]
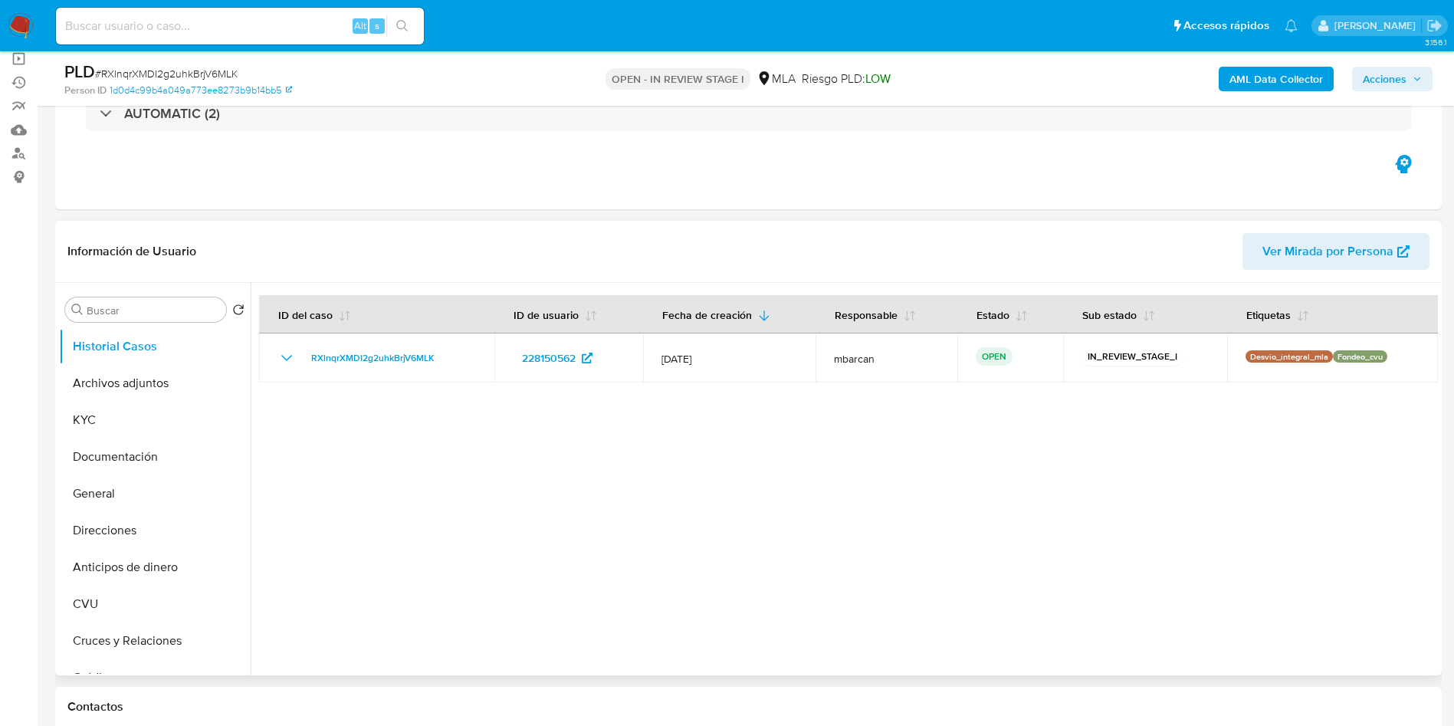
select select "10"
click at [336, 42] on div "Alt s" at bounding box center [240, 26] width 368 height 37
click at [326, 15] on div "Alt s" at bounding box center [240, 26] width 368 height 37
click at [323, 18] on div "Alt s" at bounding box center [240, 26] width 368 height 37
click at [323, 19] on input at bounding box center [240, 26] width 368 height 20
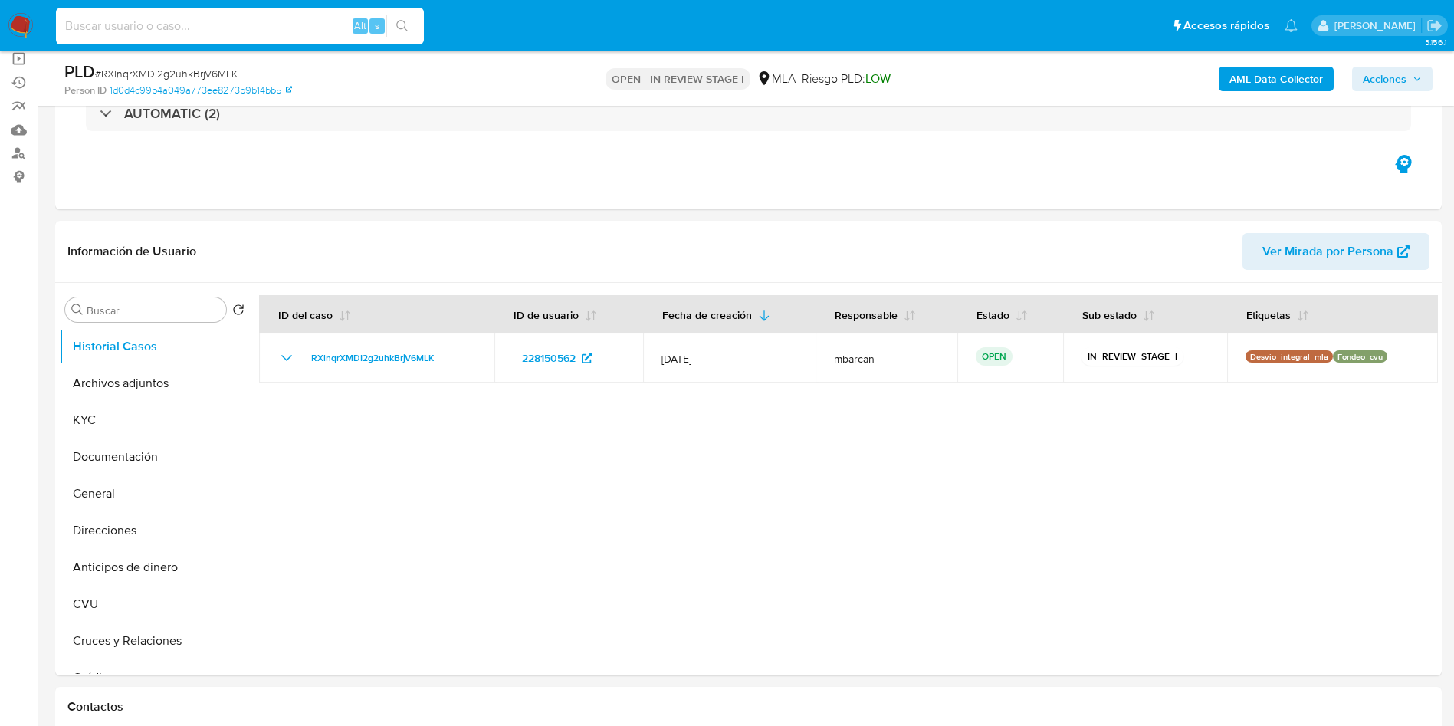
paste input "IonamOw3KdM8U7rSXQCgdtlX"
type input "IonamOw3KdM8U7rSXQCgdtlX"
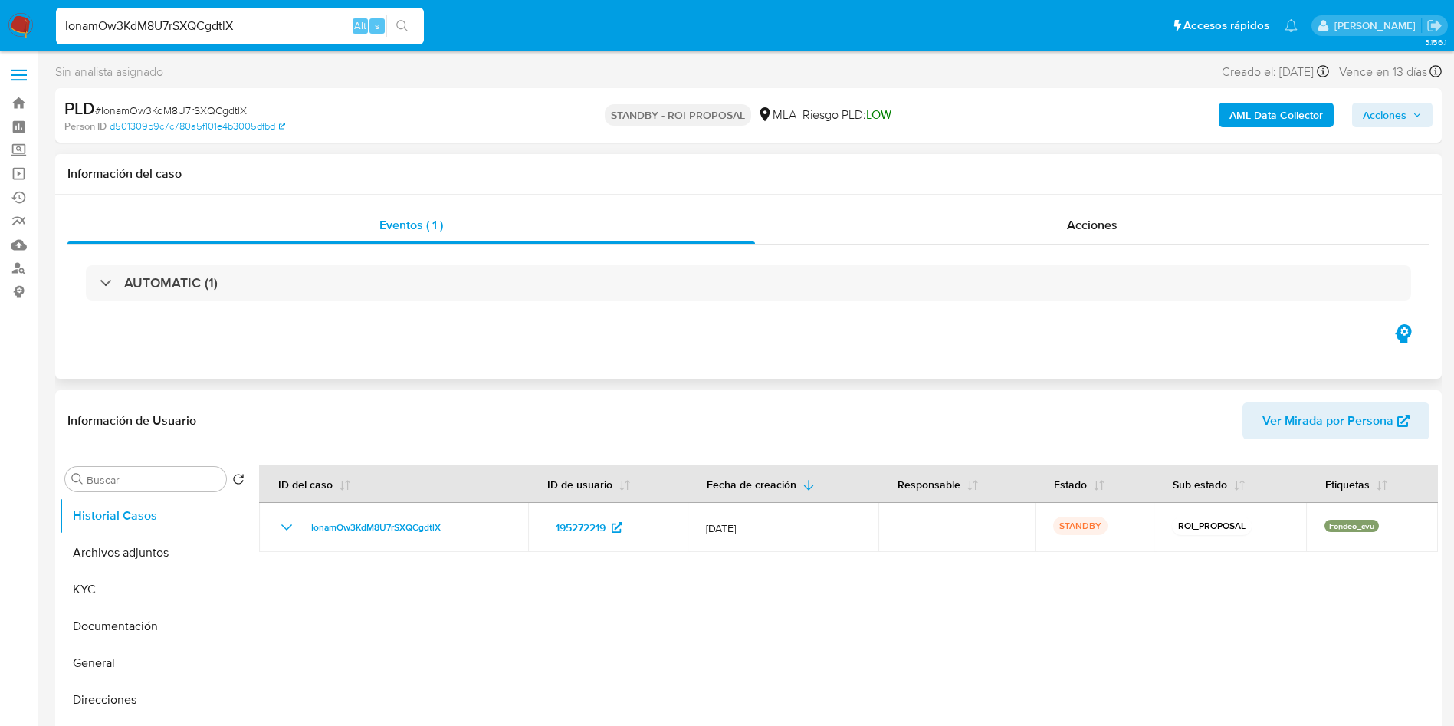
select select "10"
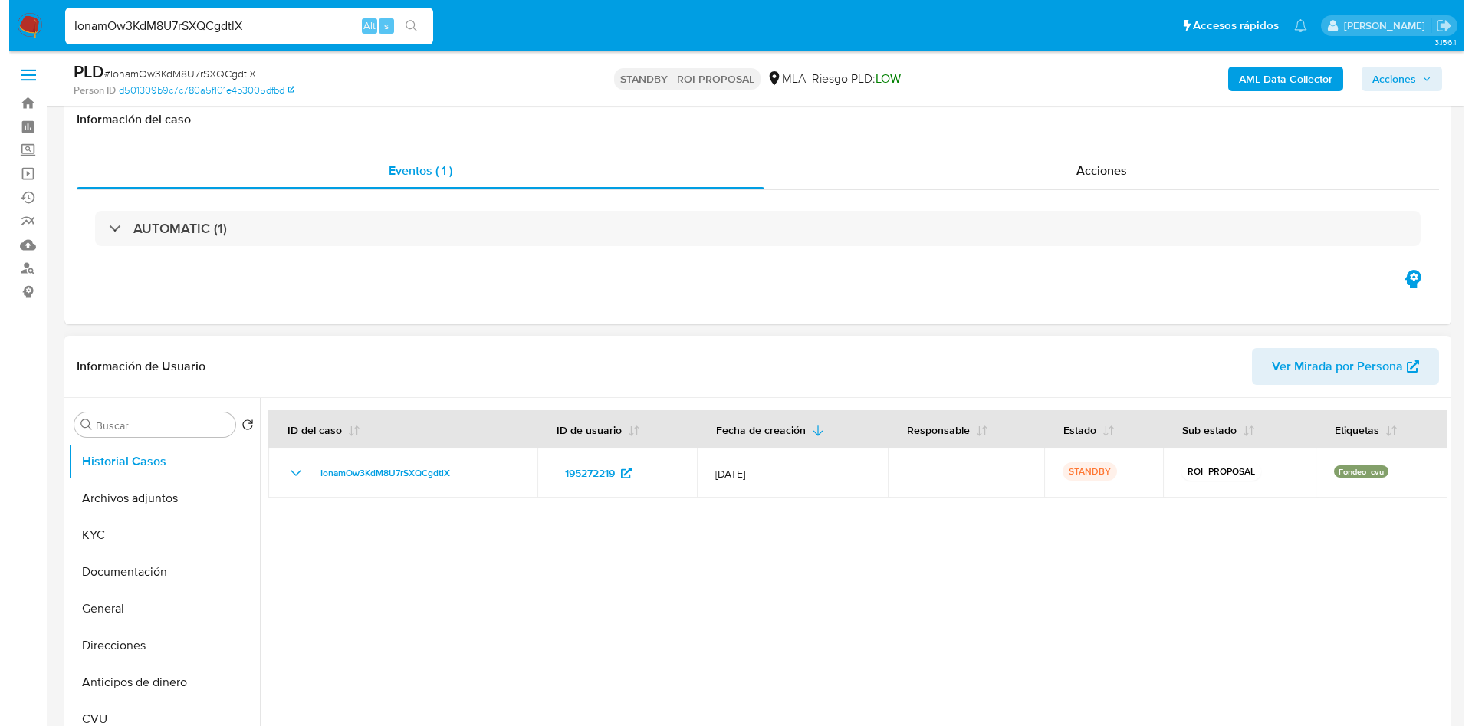
scroll to position [115, 0]
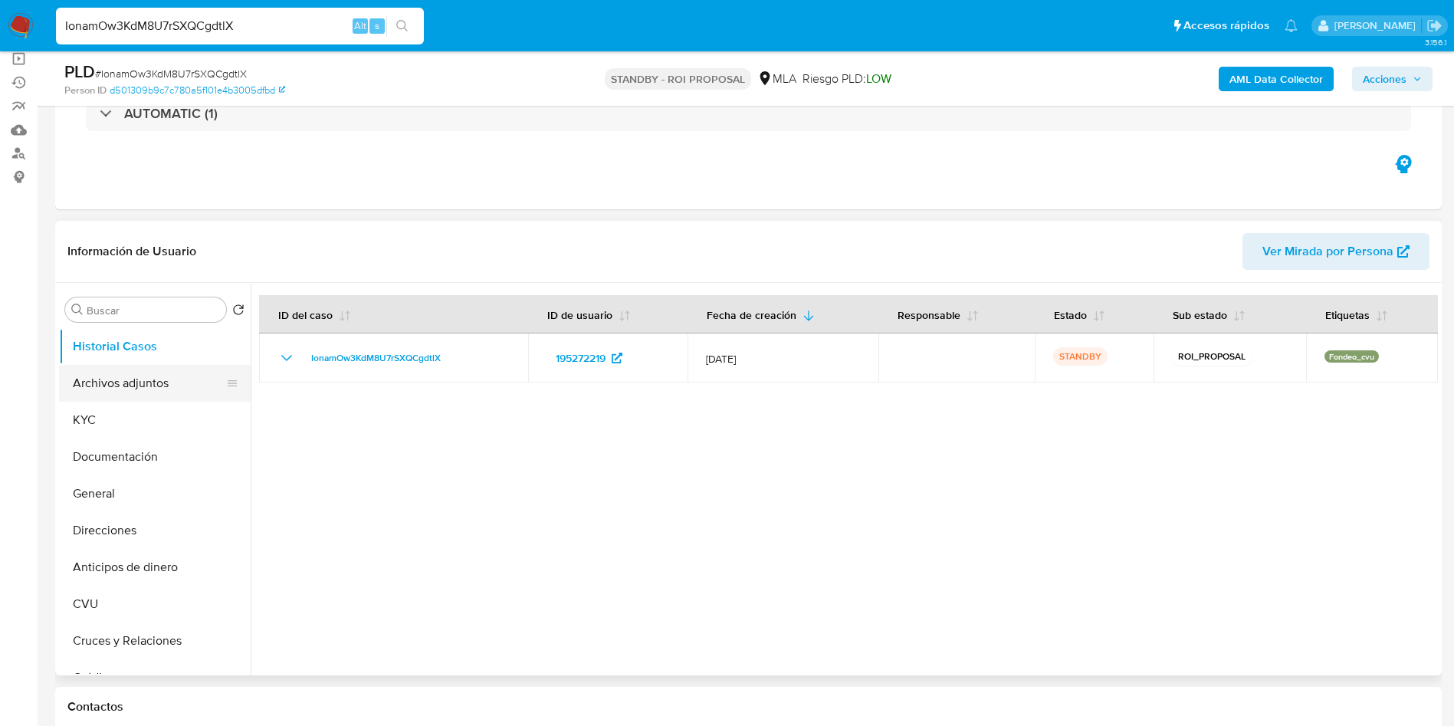
click at [123, 397] on button "Archivos adjuntos" at bounding box center [148, 383] width 179 height 37
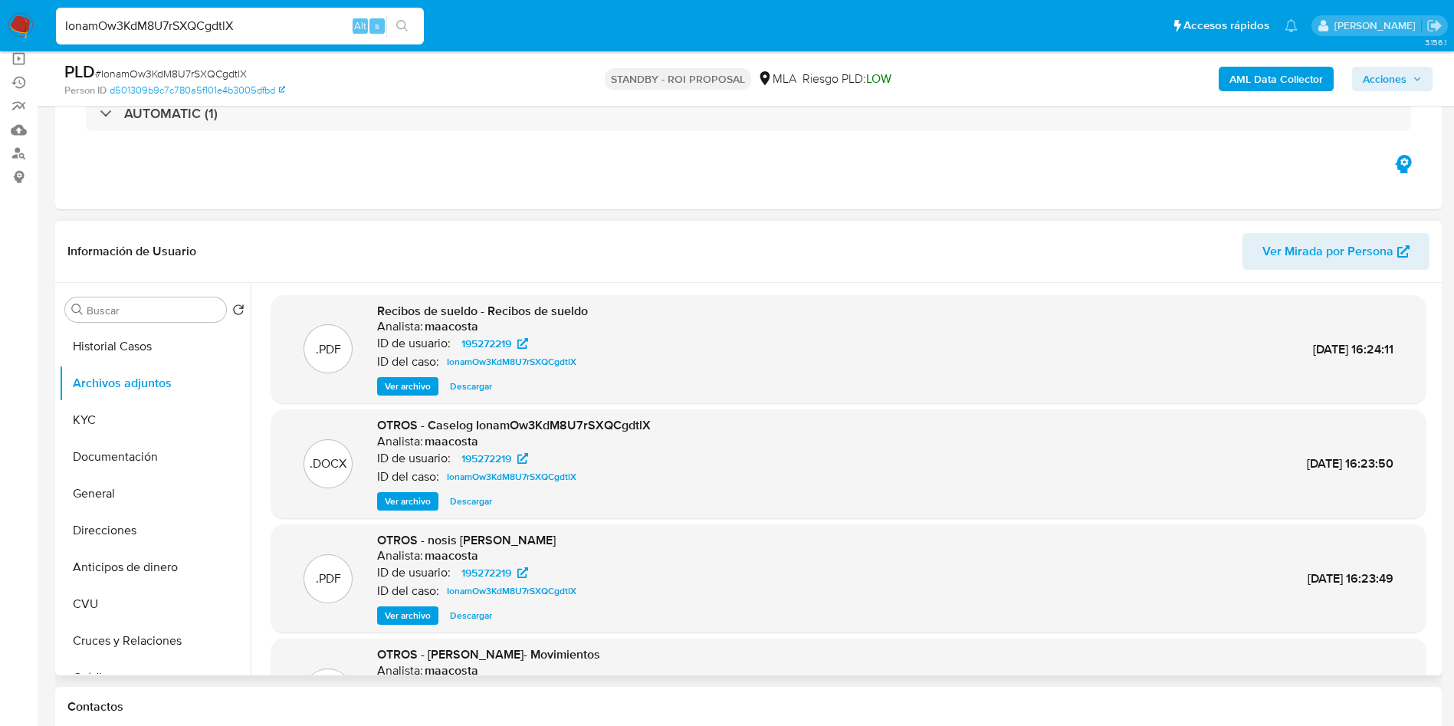
click at [389, 498] on span "Ver archivo" at bounding box center [408, 501] width 46 height 15
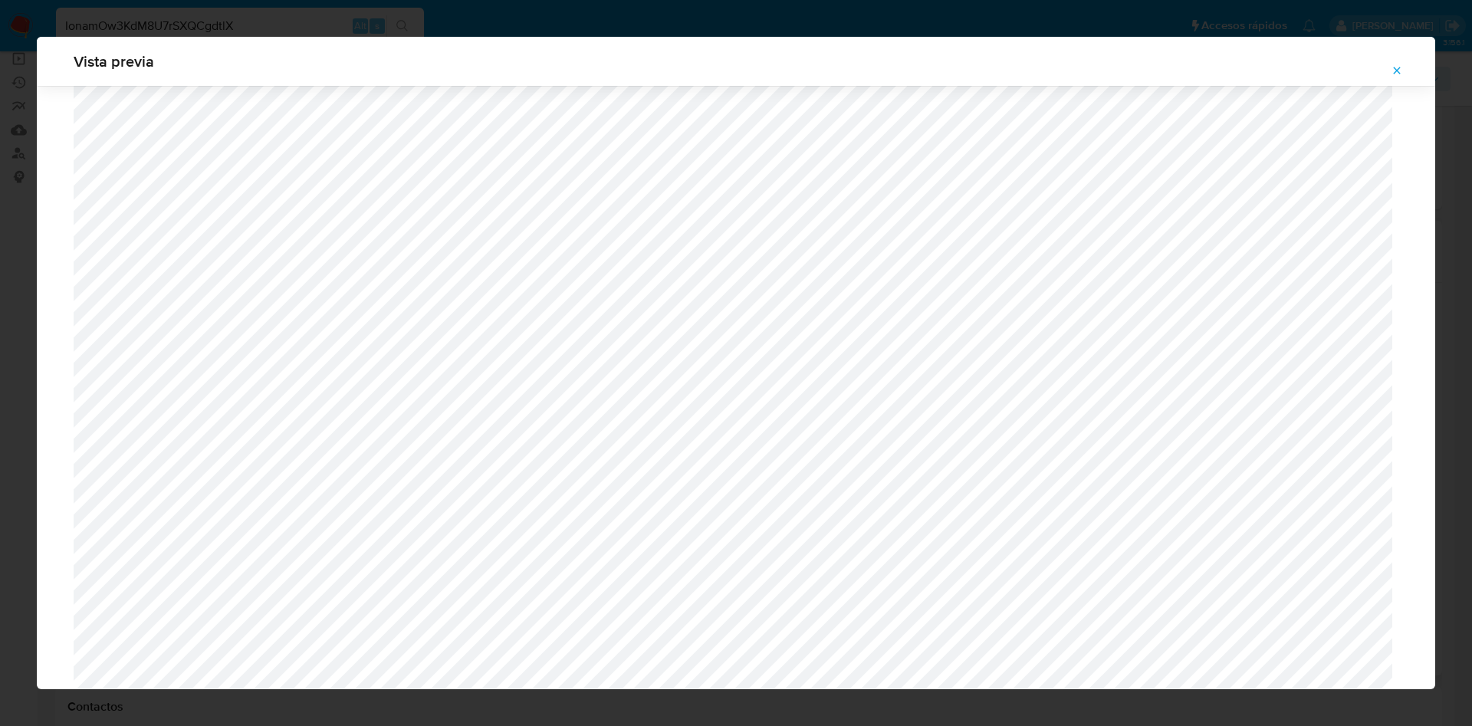
scroll to position [774, 0]
click at [1419, 67] on div "Vista previa" at bounding box center [736, 61] width 1398 height 49
click at [1403, 66] on button "Attachment preview" at bounding box center [1397, 70] width 34 height 25
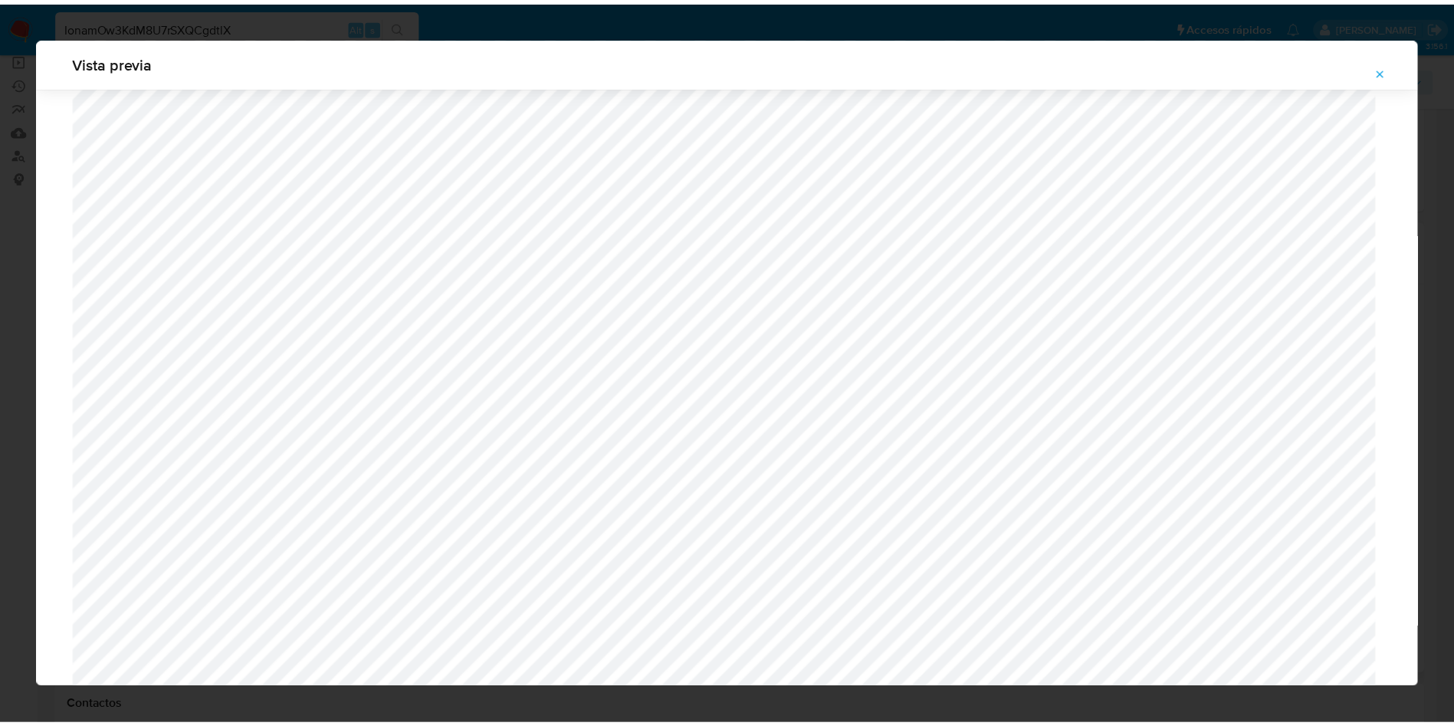
scroll to position [0, 0]
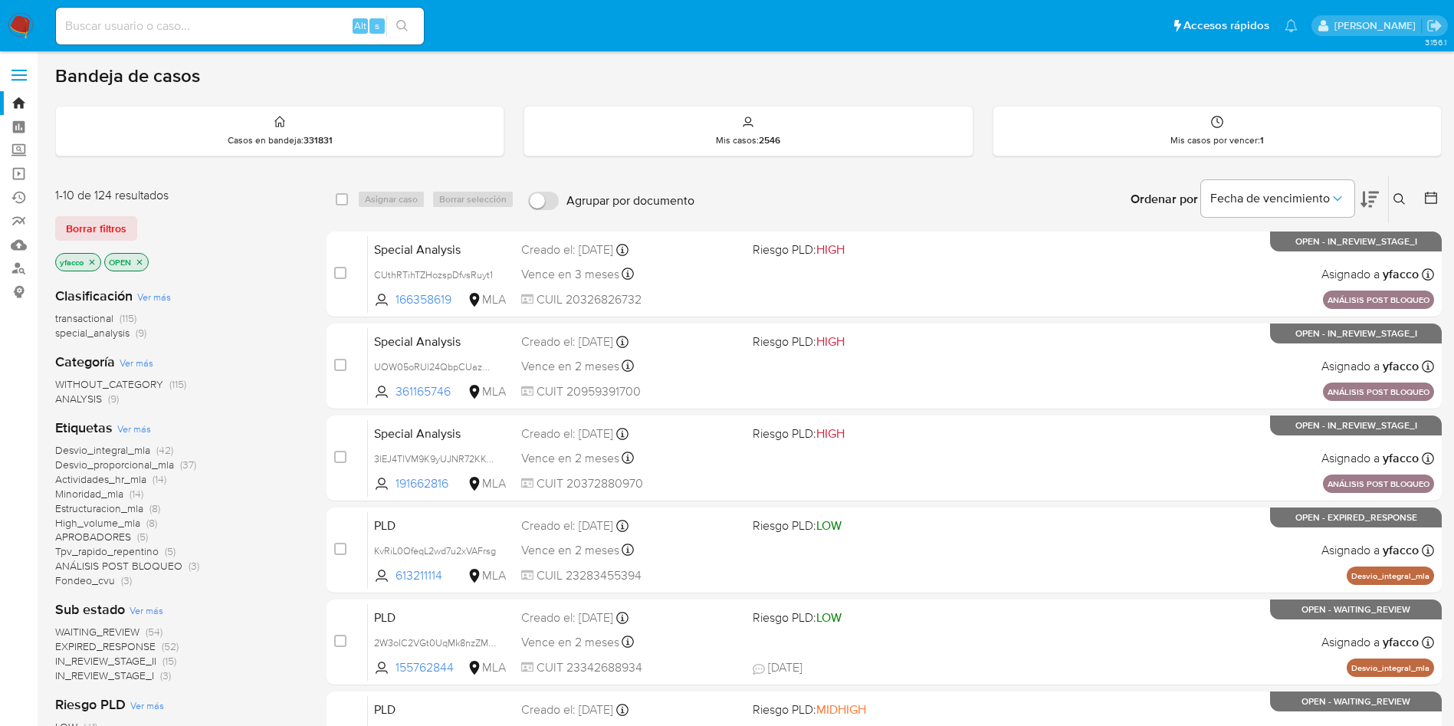
click at [249, 24] on input at bounding box center [240, 26] width 368 height 20
paste input "R6i7QiuZVTk3wdhQ2XqyNMUh"
type input "R6i7QiuZVTk3wdhQ2XqyNMUh"
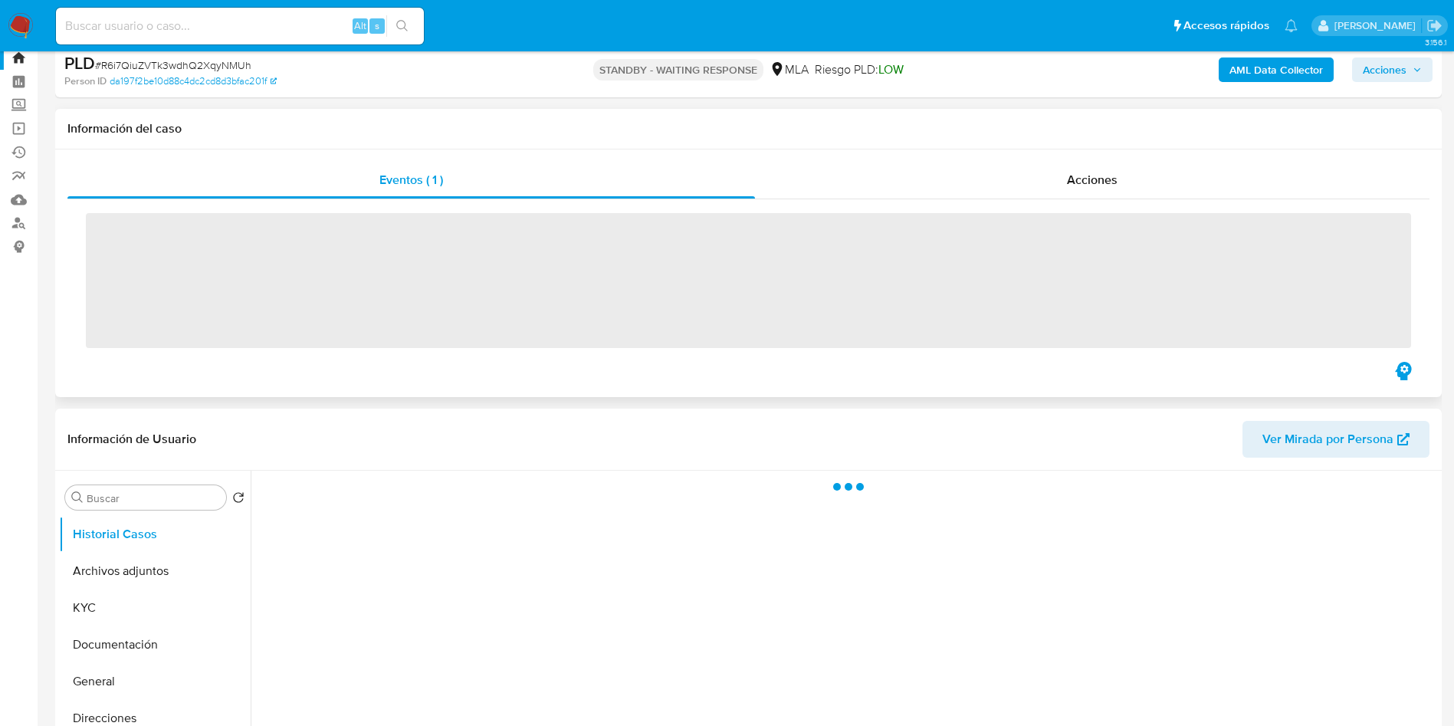
scroll to position [115, 0]
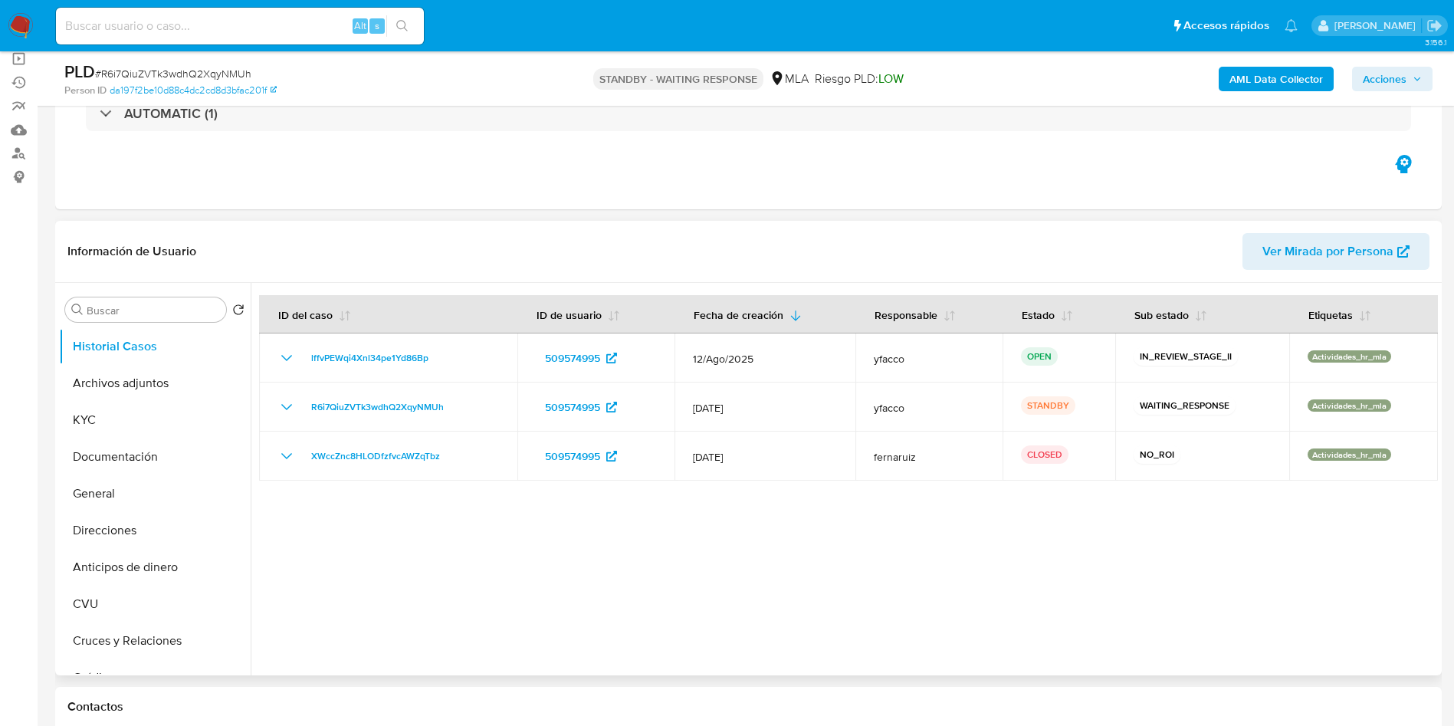
select select "10"
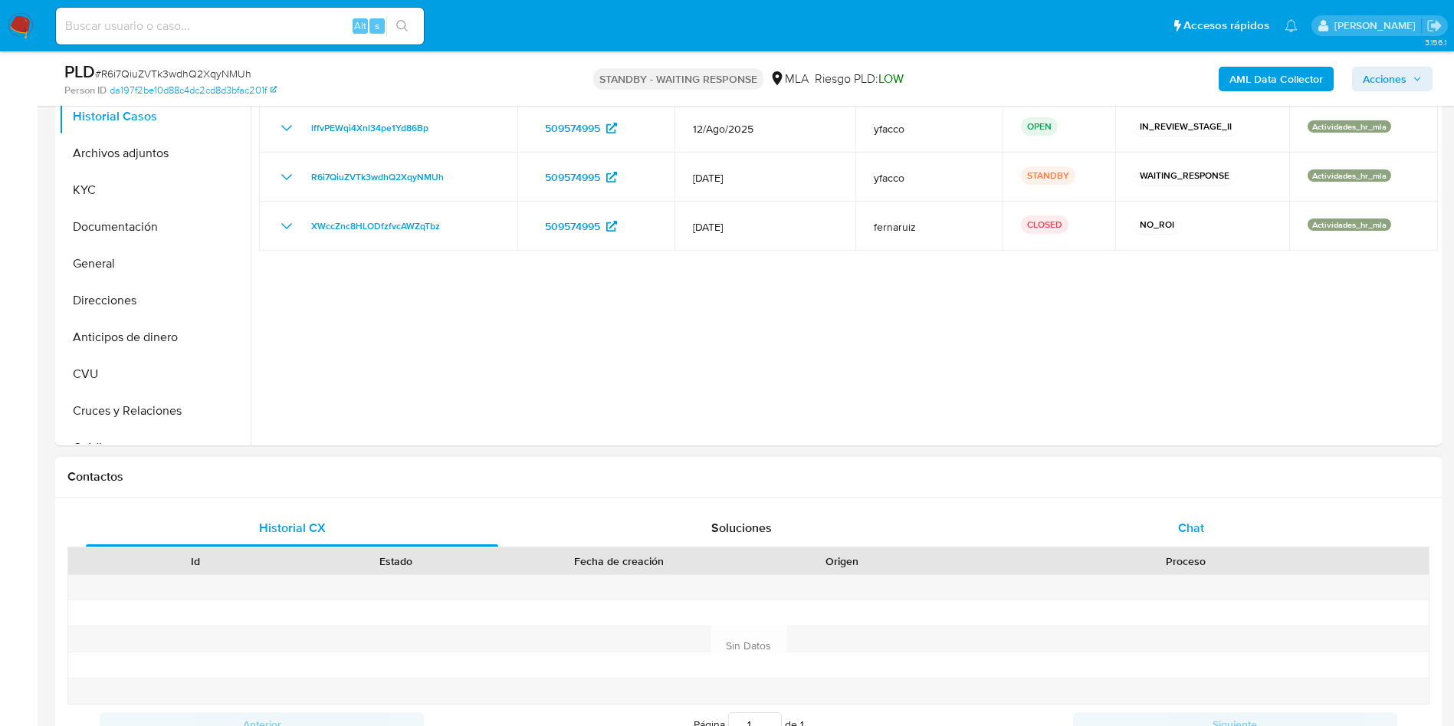
click at [1179, 519] on span "Chat" at bounding box center [1191, 528] width 26 height 18
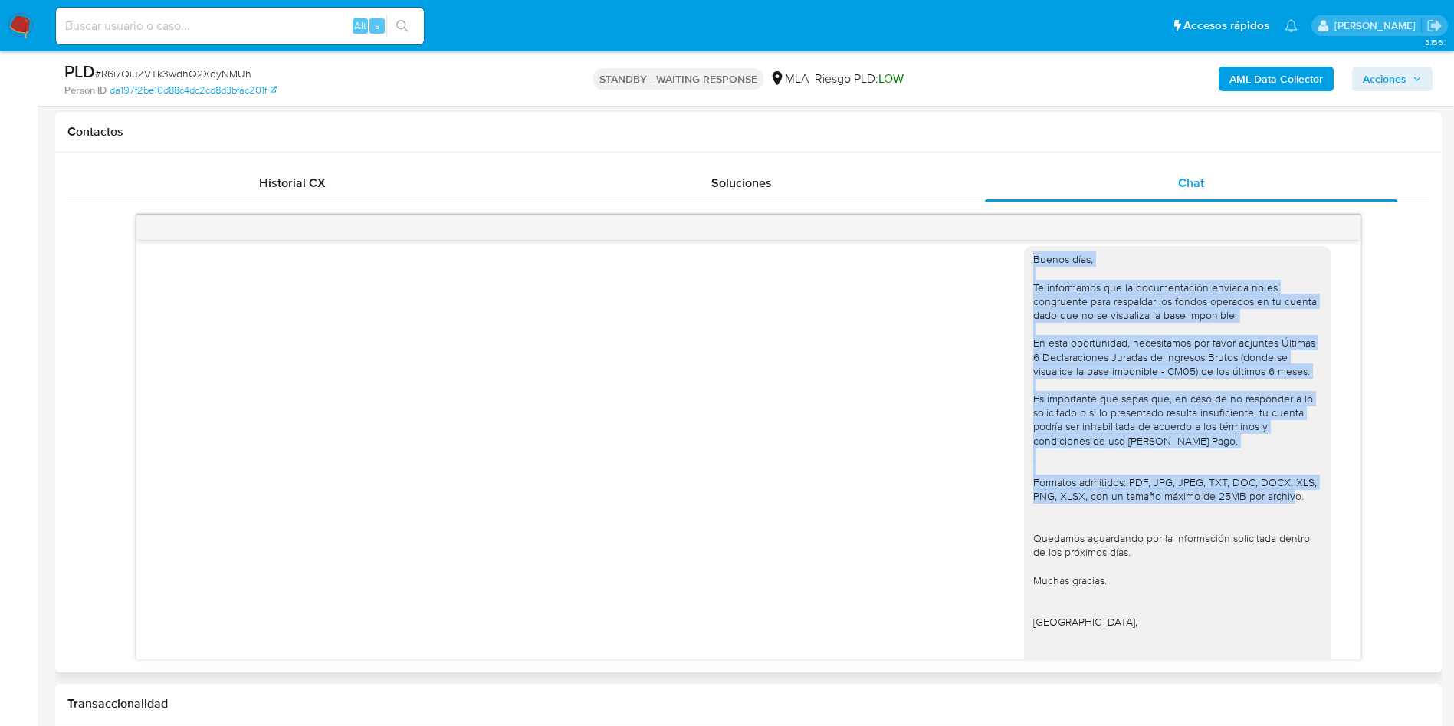
scroll to position [2364, 0]
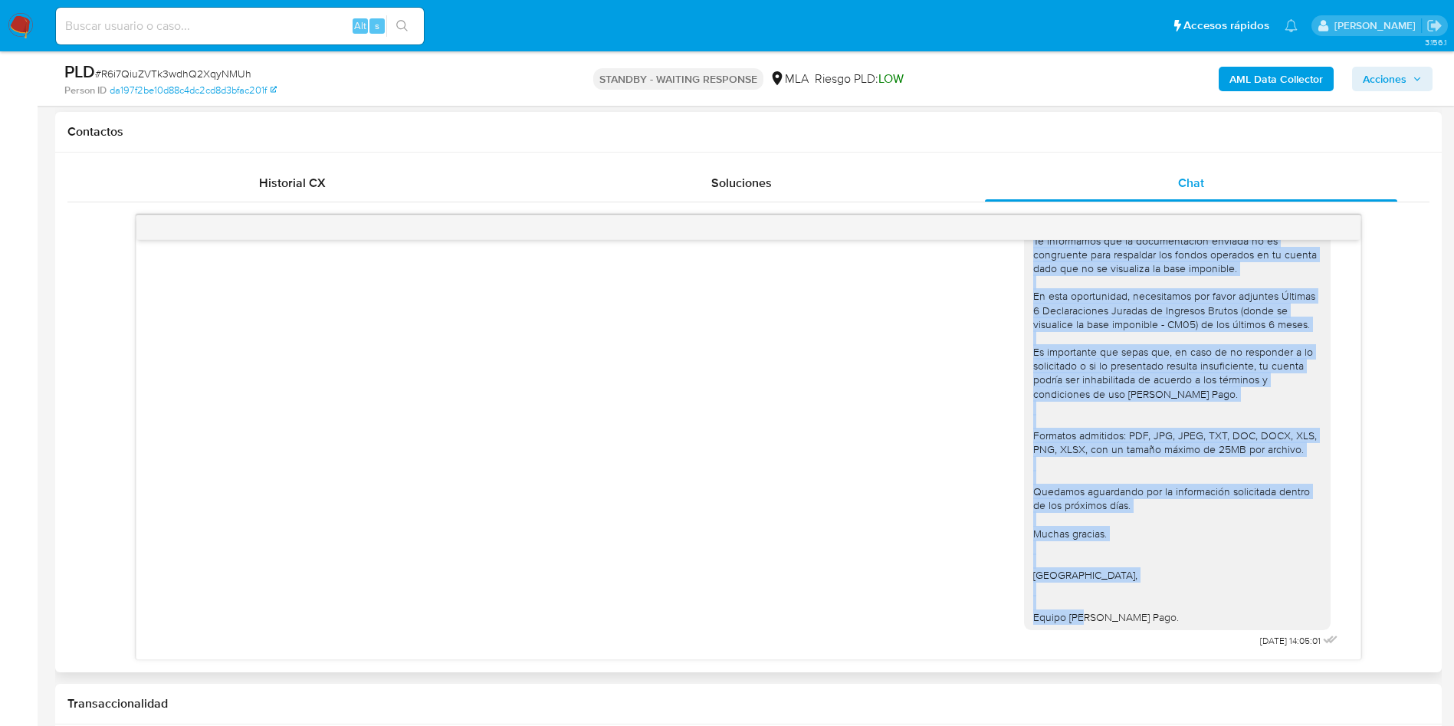
drag, startPoint x: 1019, startPoint y: 439, endPoint x: 1152, endPoint y: 618, distance: 222.9
click at [1152, 618] on div "Buenos días, Te informamos que la documentación enviada no es congruente para r…" at bounding box center [1177, 414] width 288 height 419
copy div "Buenos días, Te informamos que la documentación enviada no es congruente para r…"
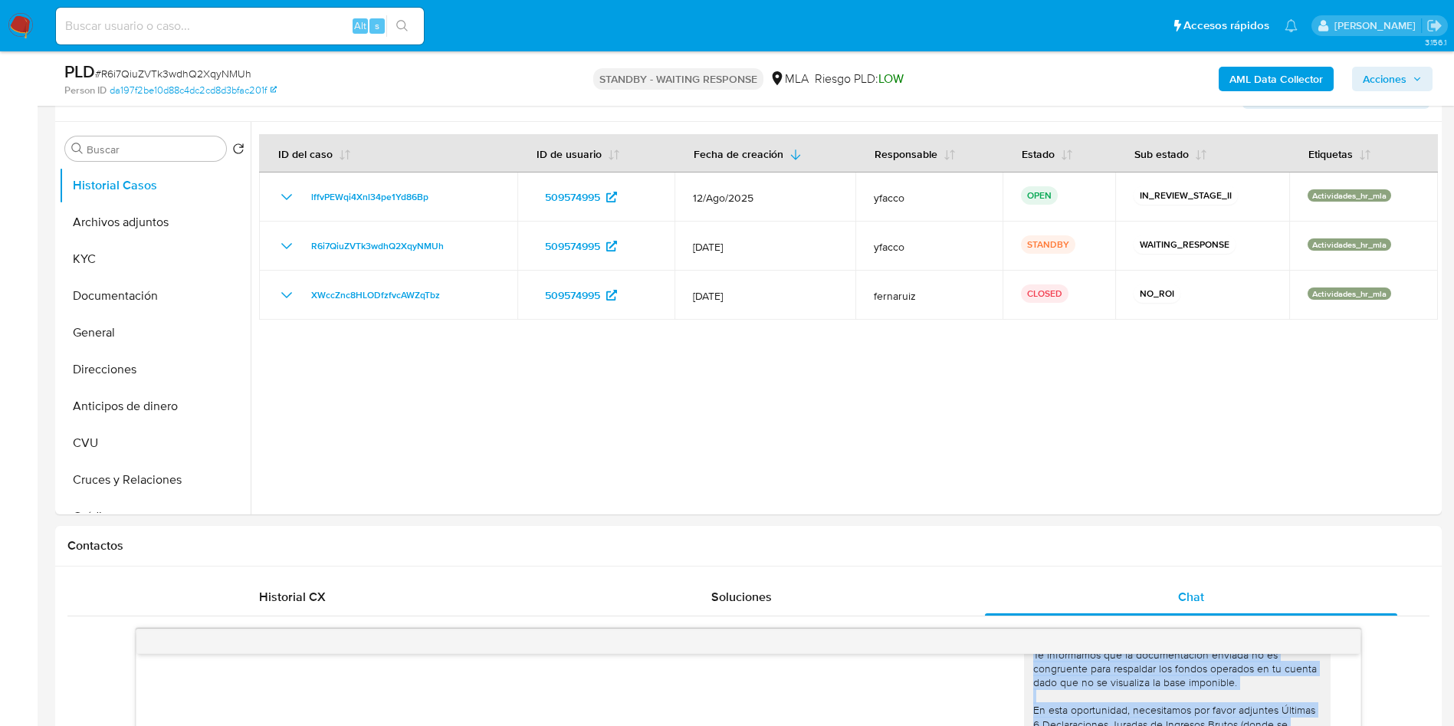
scroll to position [115, 0]
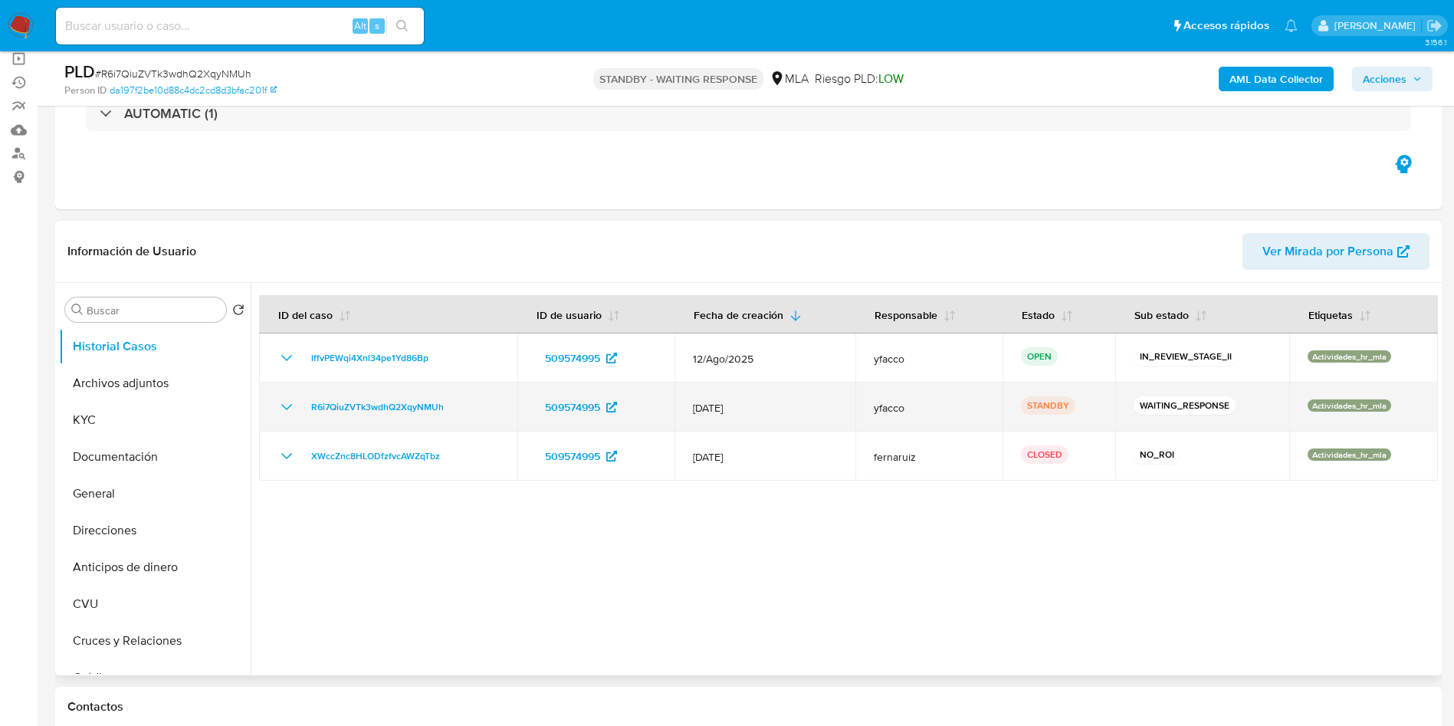
drag, startPoint x: 299, startPoint y: 407, endPoint x: 461, endPoint y: 406, distance: 162.5
click at [461, 406] on div "R6i7QiuZVTk3wdhQ2XqyNMUh" at bounding box center [389, 407] width 222 height 18
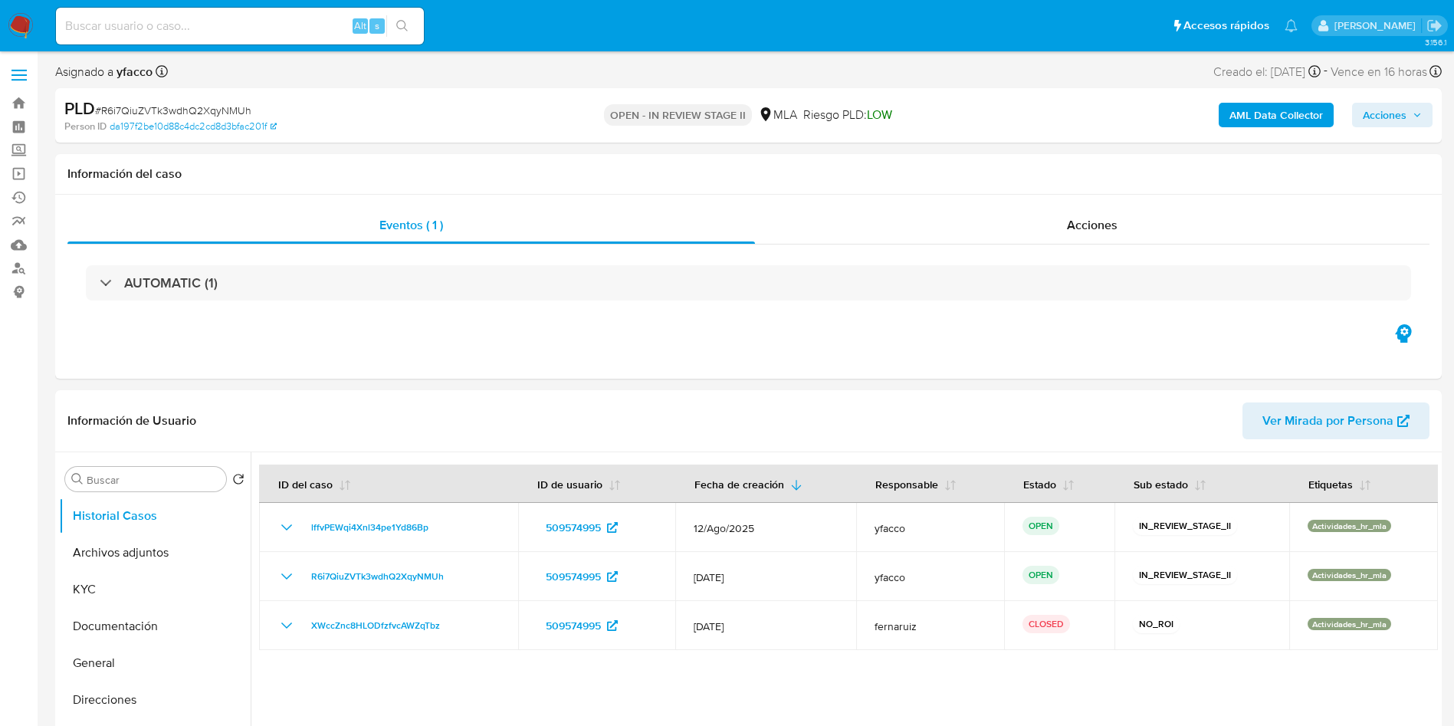
select select "10"
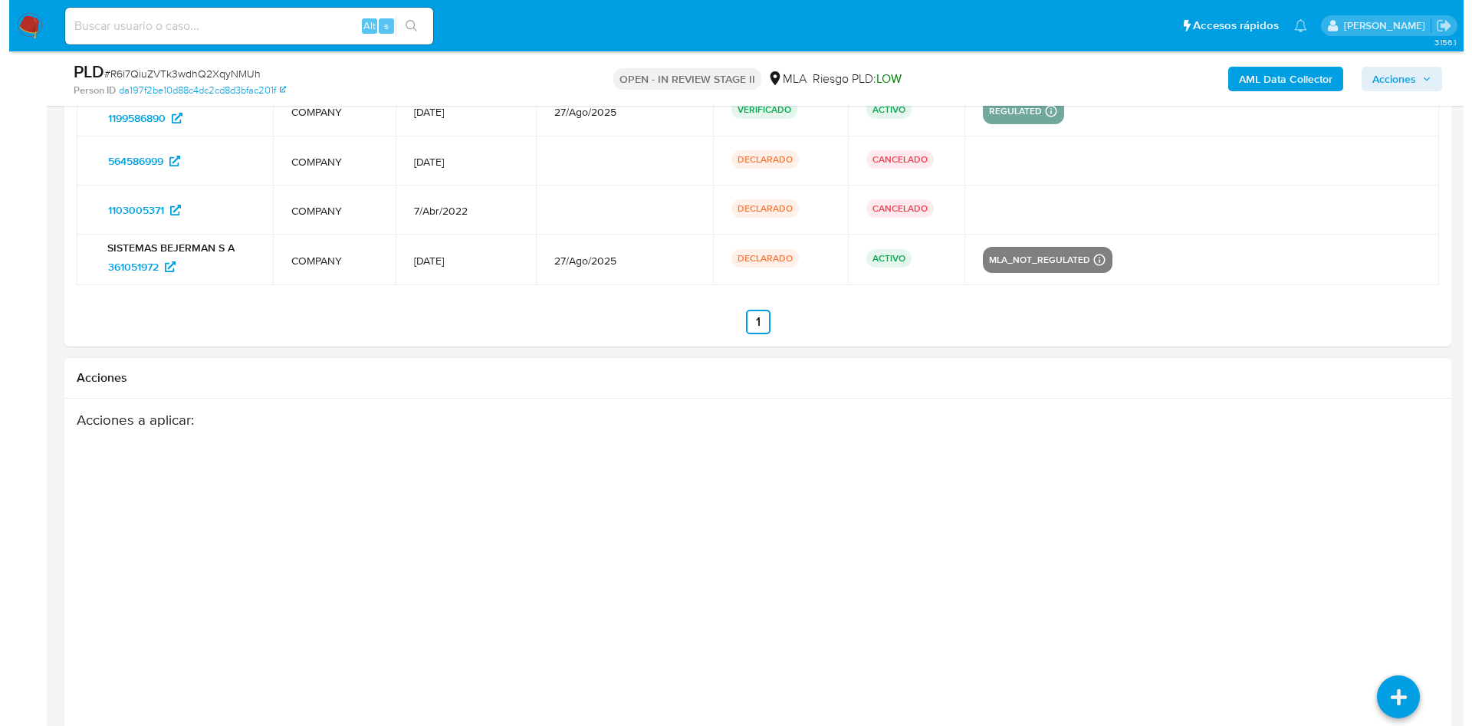
scroll to position [2288, 0]
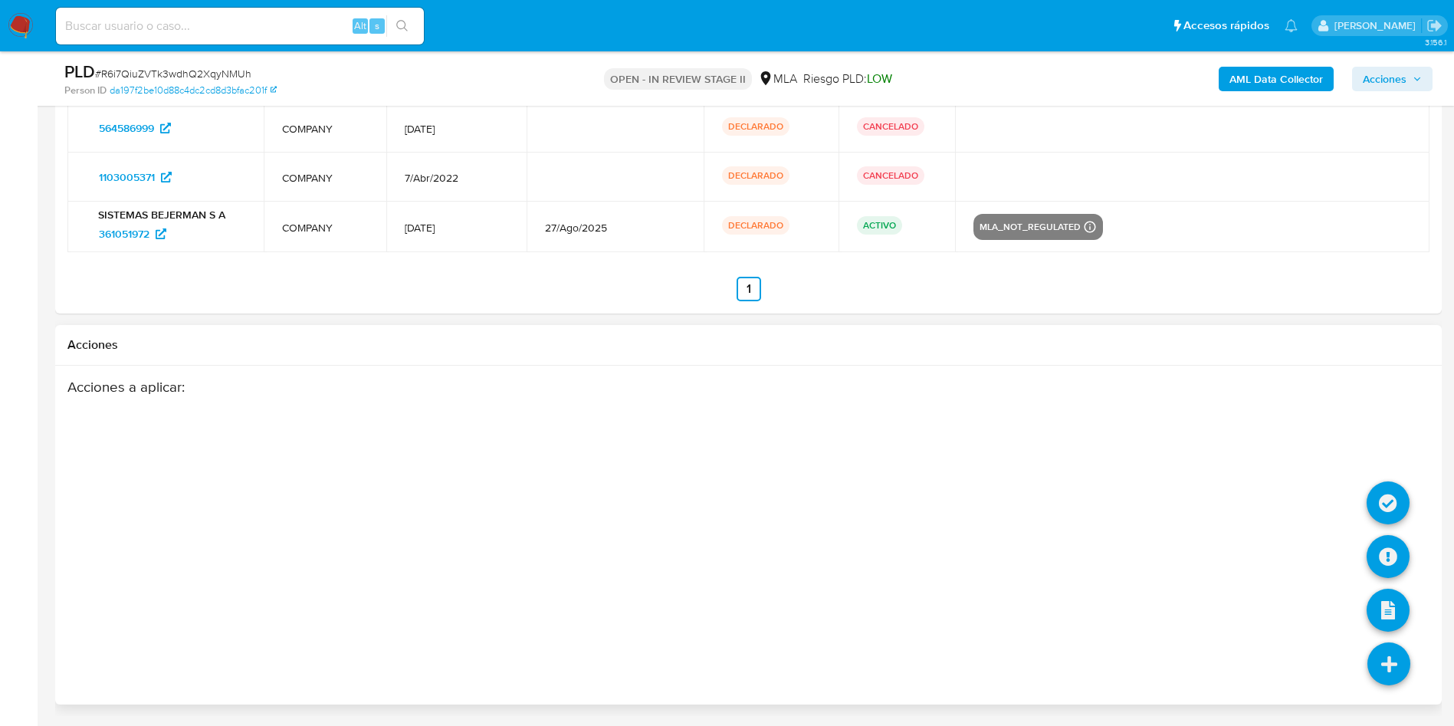
click at [1402, 673] on icon at bounding box center [1389, 663] width 43 height 43
click at [1401, 572] on icon at bounding box center [1388, 556] width 43 height 43
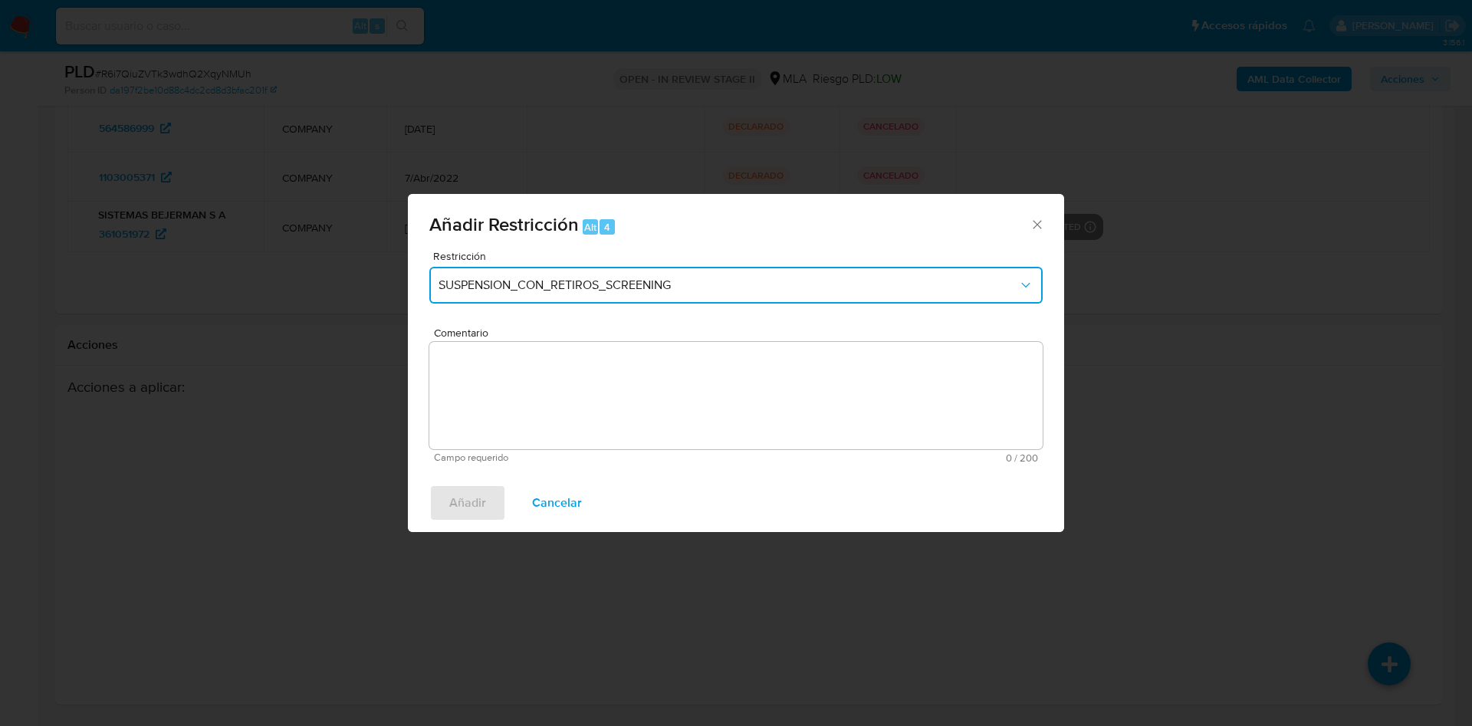
click at [560, 284] on span "SUSPENSION_CON_RETIROS_SCREENING" at bounding box center [728, 285] width 580 height 15
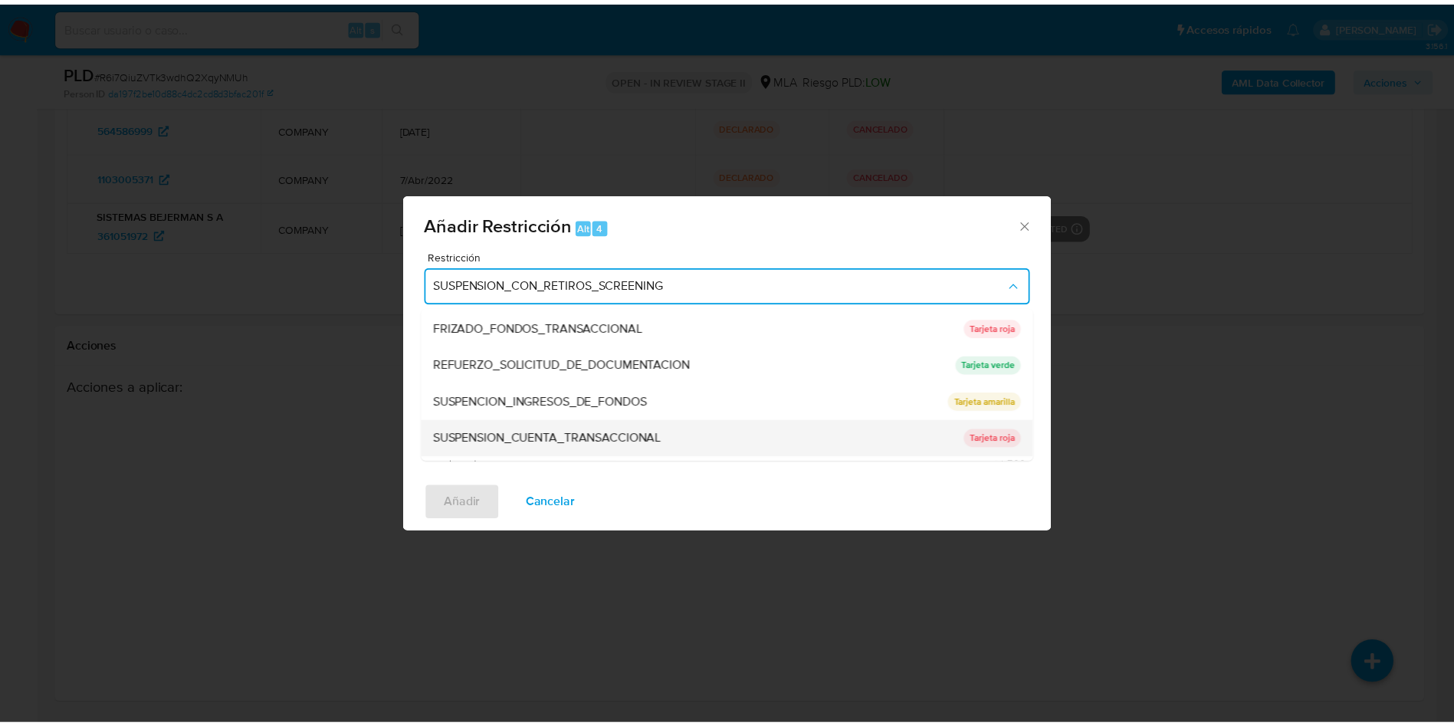
scroll to position [325, 0]
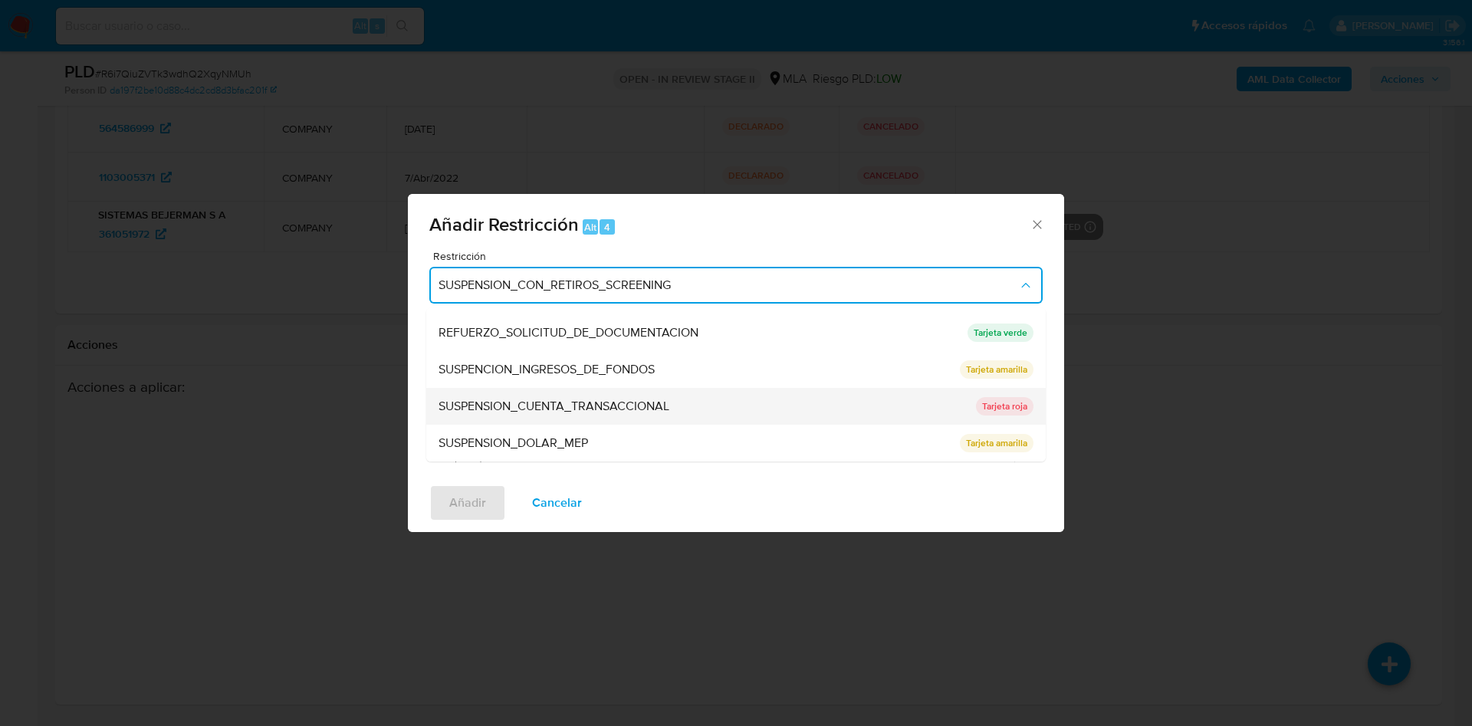
click at [609, 407] on span "SUSPENSION_CUENTA_TRANSACCIONAL" at bounding box center [553, 406] width 231 height 15
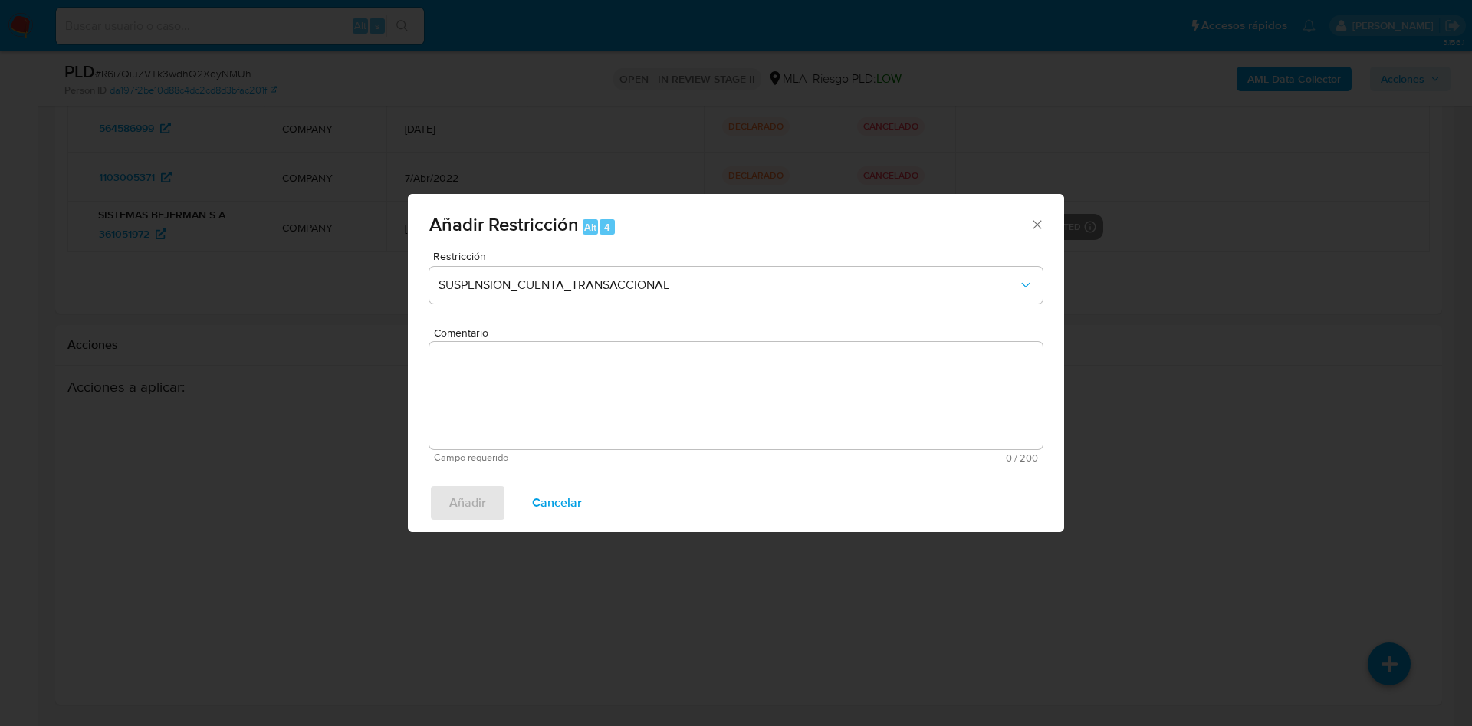
click at [609, 407] on textarea "Comentario" at bounding box center [735, 395] width 613 height 107
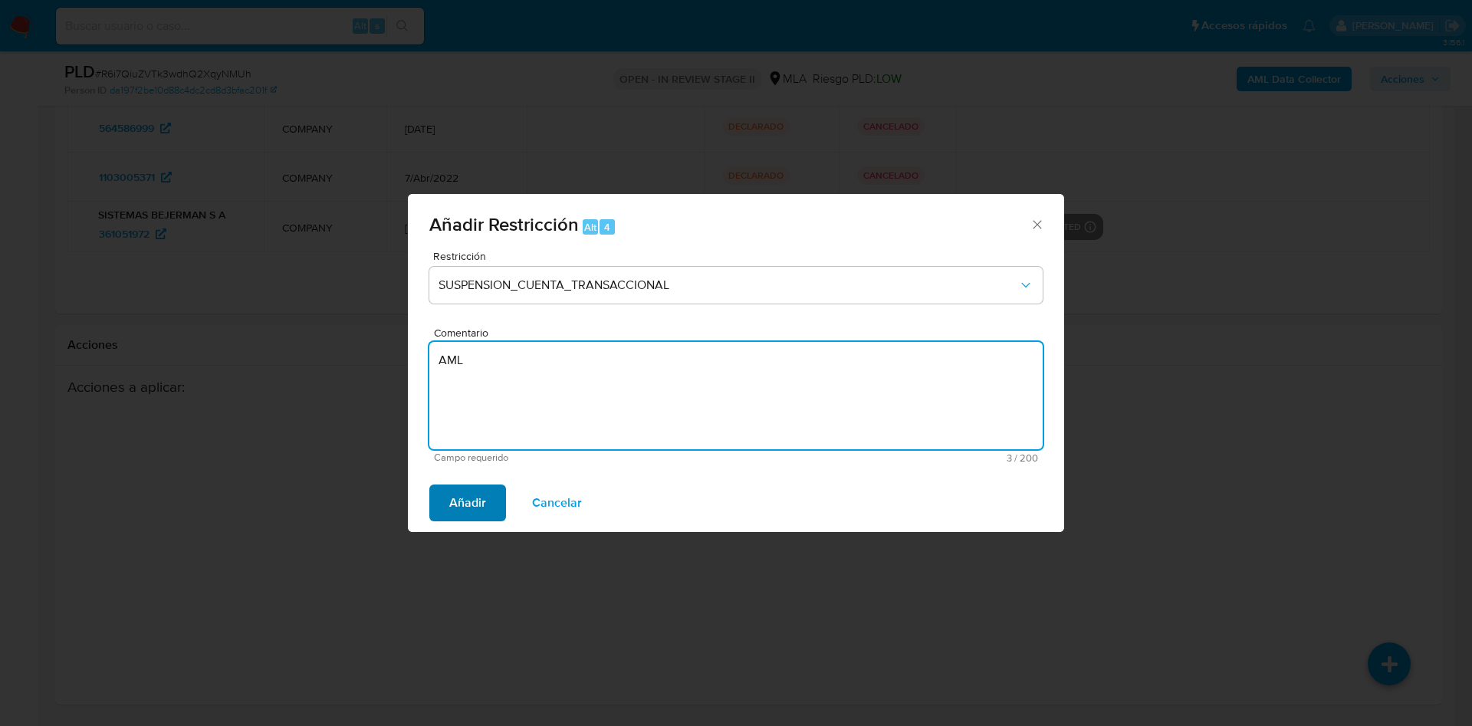
type textarea "AML"
click at [481, 505] on span "Añadir" at bounding box center [467, 503] width 37 height 34
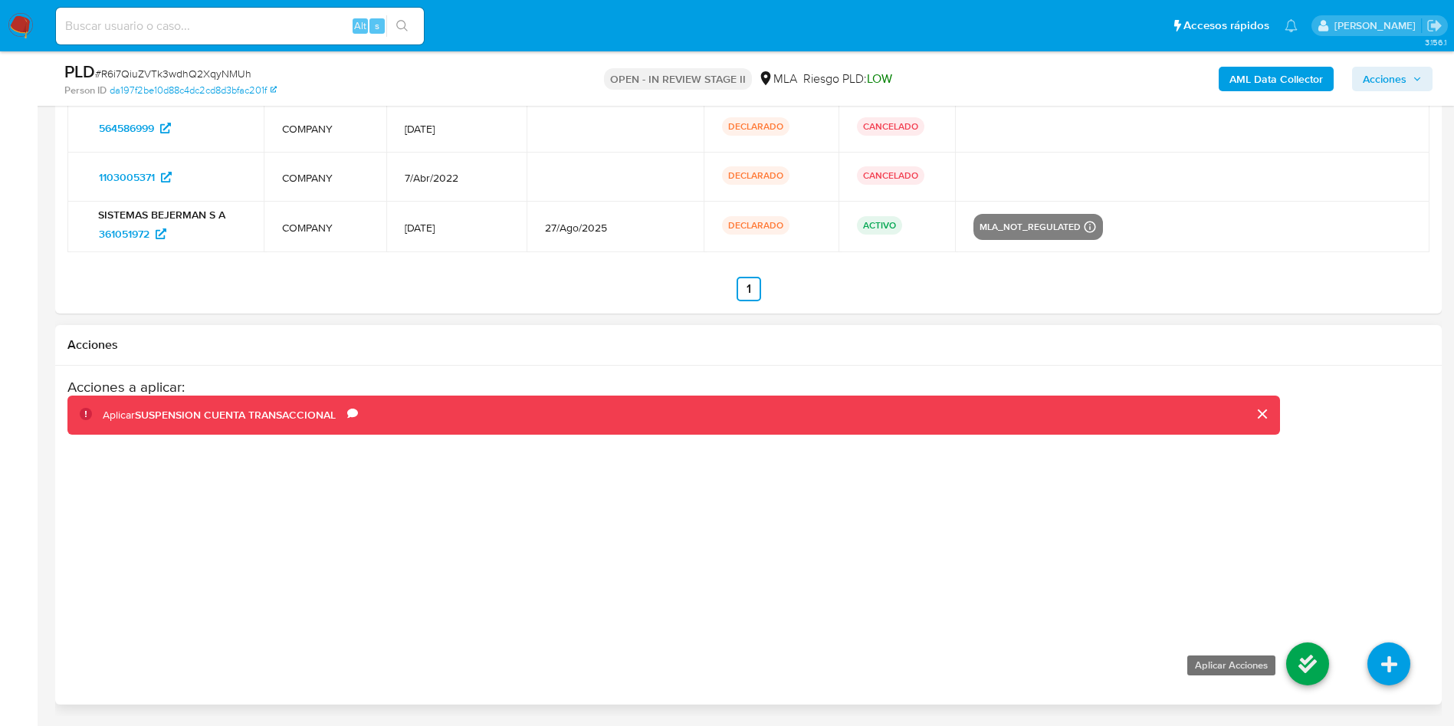
click at [1310, 664] on icon at bounding box center [1307, 663] width 43 height 43
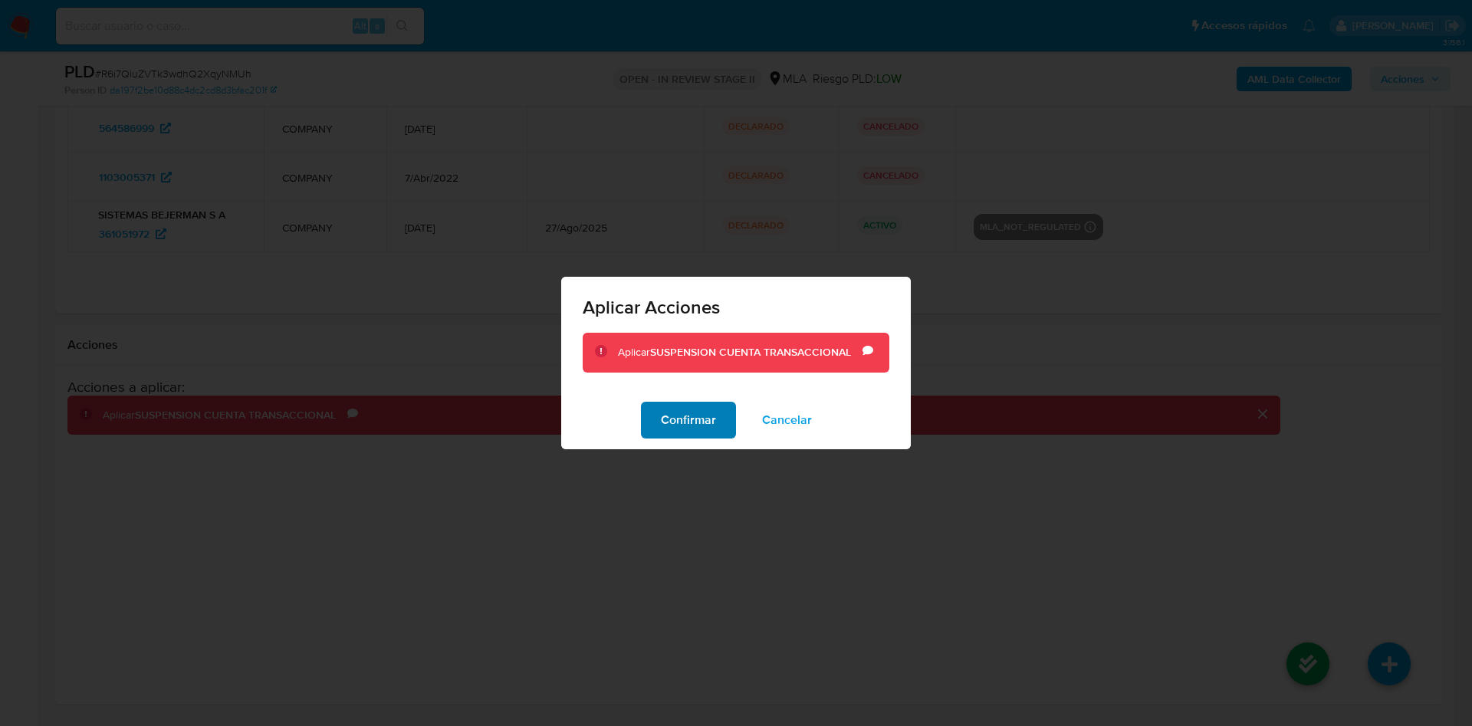
click at [674, 425] on span "Confirmar" at bounding box center [688, 420] width 55 height 34
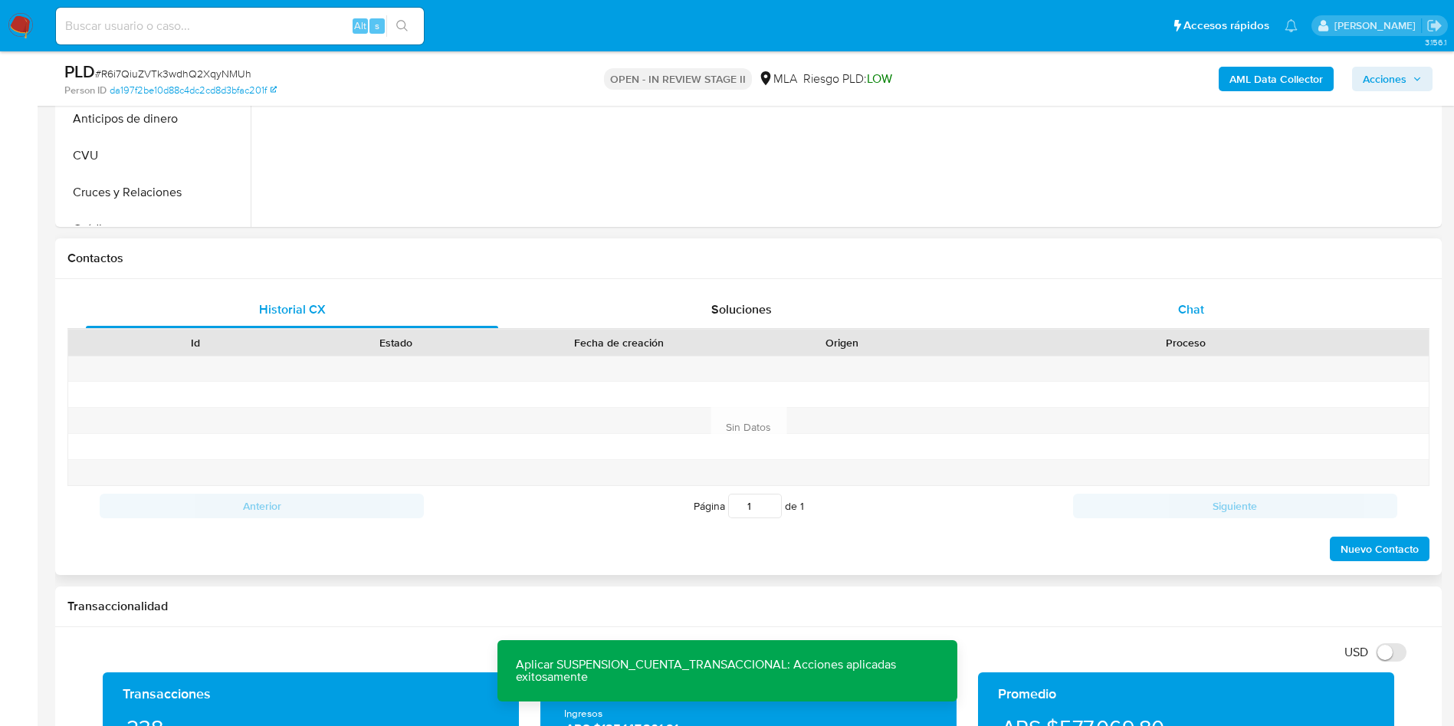
click at [1161, 310] on div "Chat" at bounding box center [1191, 309] width 412 height 37
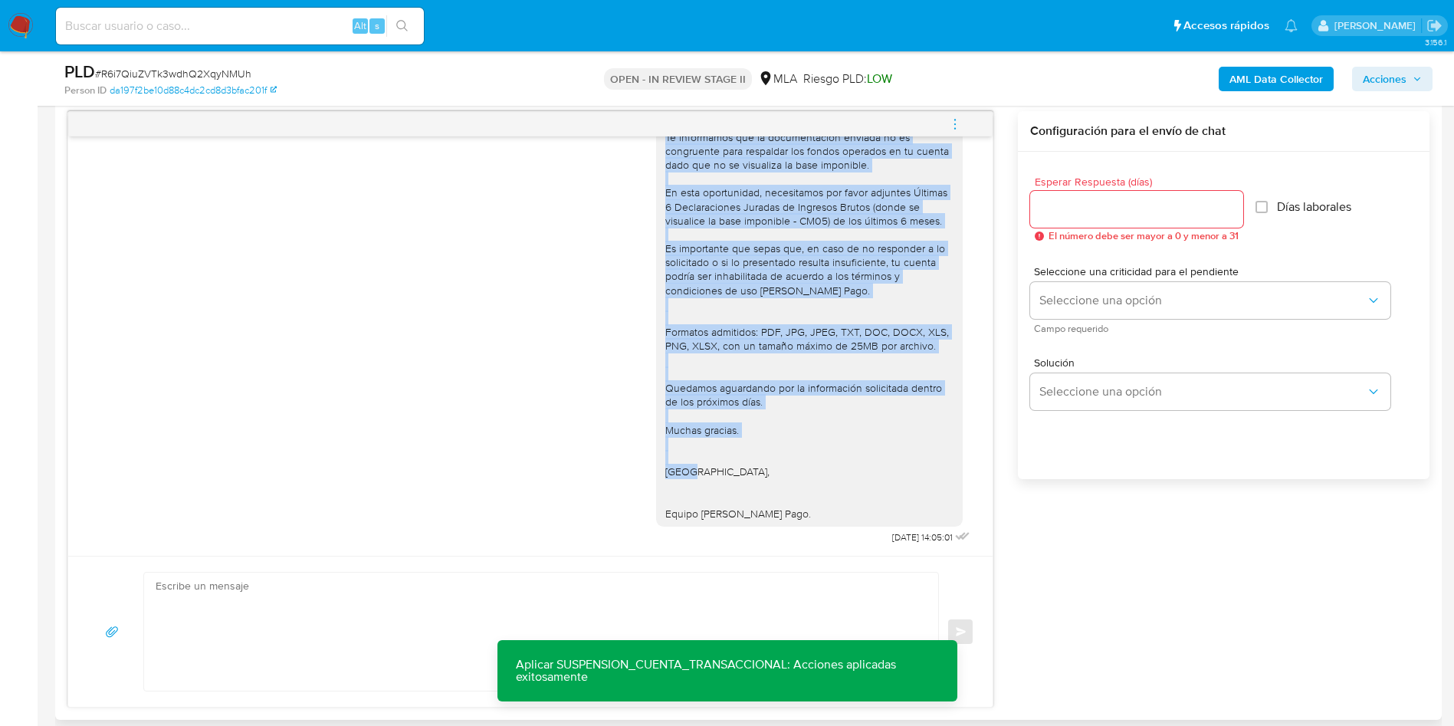
scroll to position [2364, 0]
drag, startPoint x: 649, startPoint y: 224, endPoint x: 776, endPoint y: 519, distance: 321.4
click at [776, 519] on div "Buenos días, Te informamos que la documentación enviada no es congruente para r…" at bounding box center [809, 311] width 288 height 419
copy div "Buenos días, Te informamos que la documentación enviada no es congruente para r…"
click at [190, 633] on textarea at bounding box center [538, 632] width 764 height 118
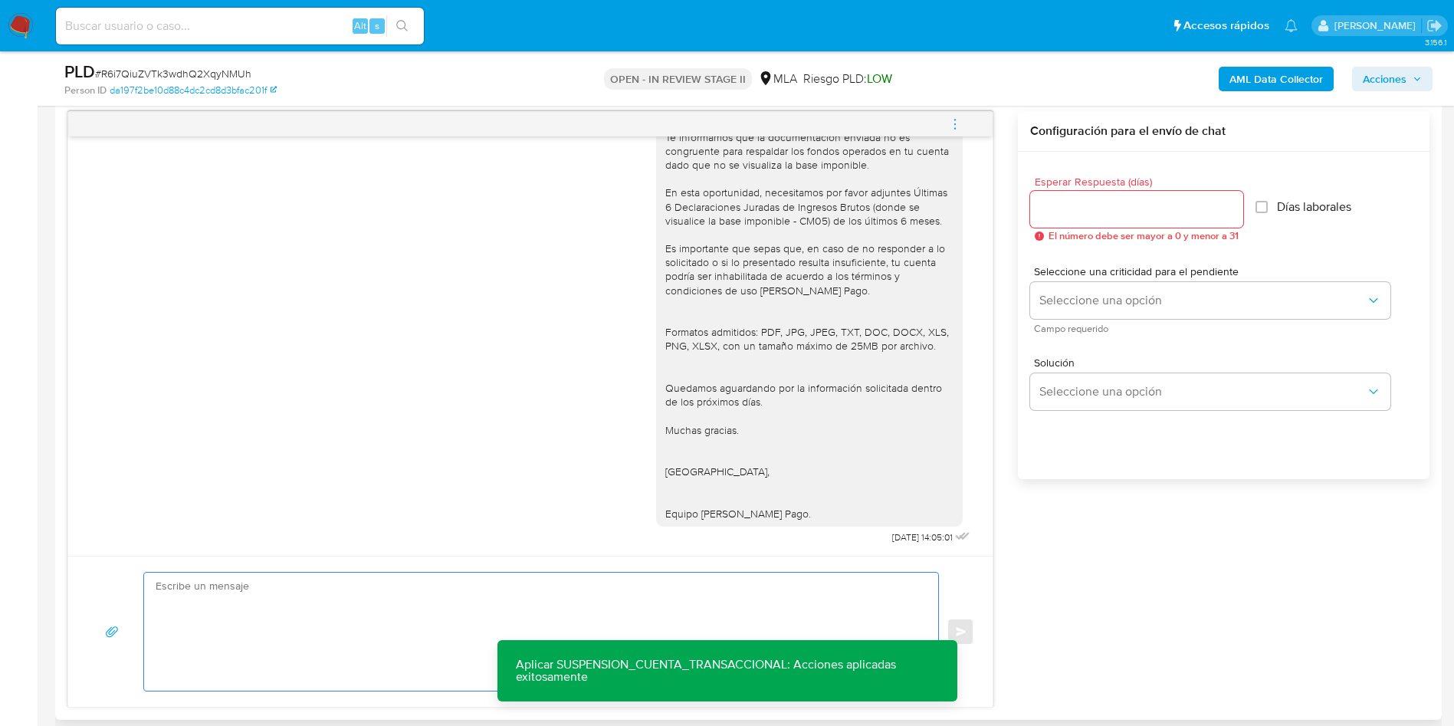
paste textarea "Buenos días, Te informamos que la documentación enviada no es congruente para r…"
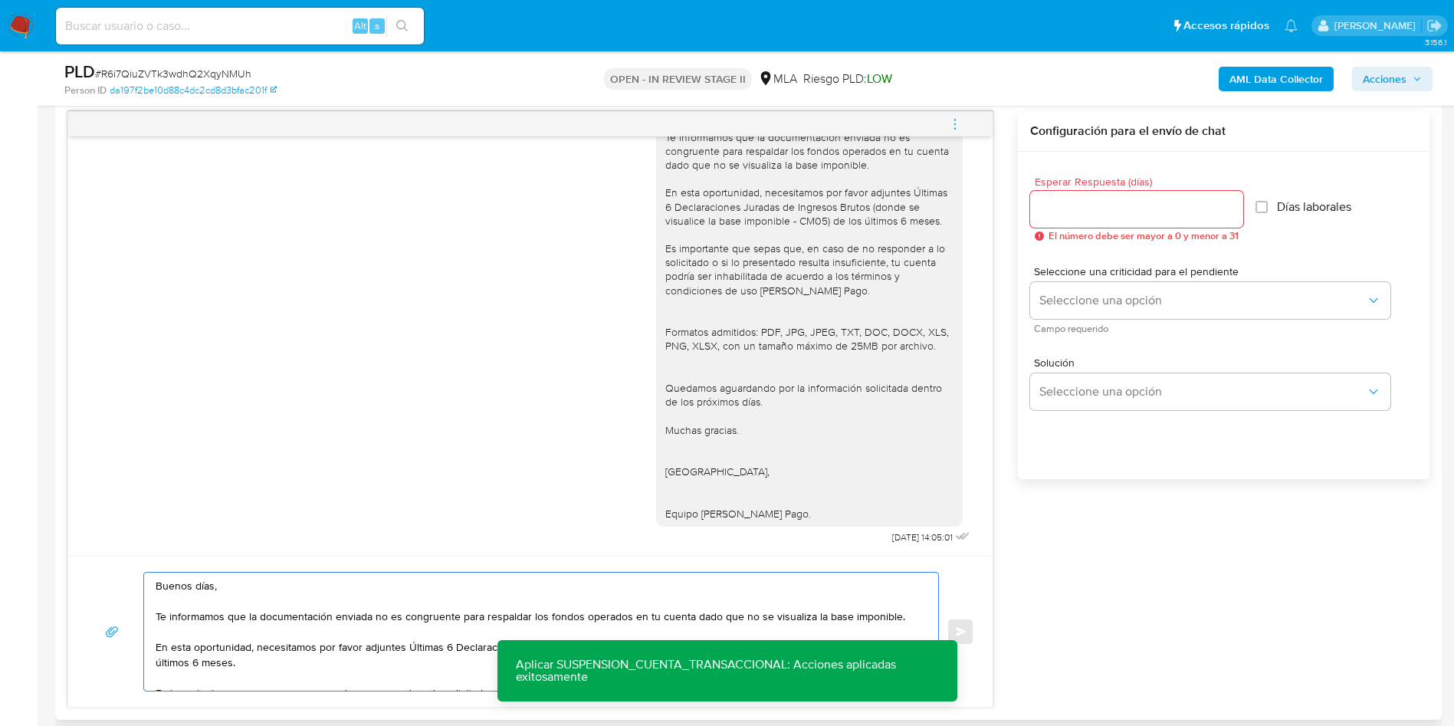
scroll to position [205, 0]
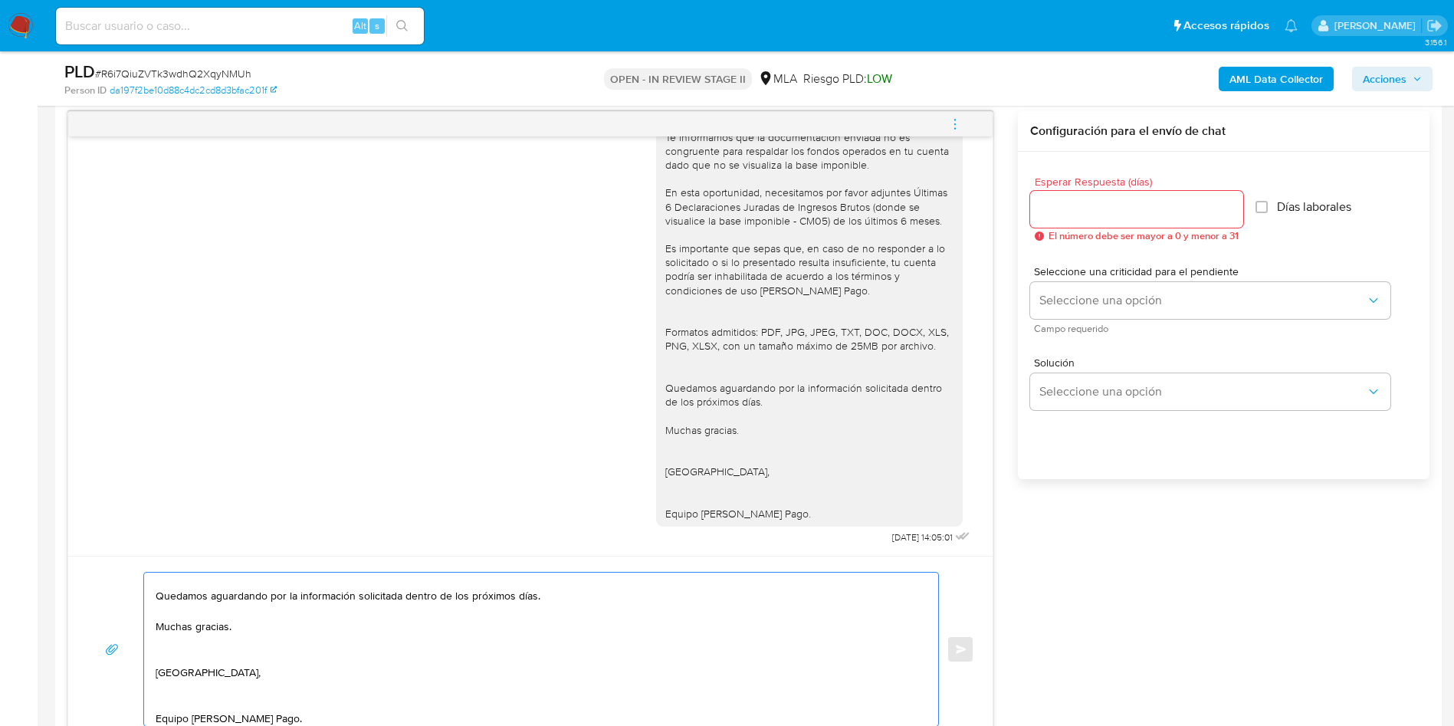
type textarea "Buenos días, Te informamos que la documentación enviada no es congruente para r…"
click at [1075, 210] on input "Esperar Respuesta (días)" at bounding box center [1136, 209] width 213 height 20
type input "2"
type input "1"
drag, startPoint x: 1073, startPoint y: 272, endPoint x: 1074, endPoint y: 290, distance: 17.6
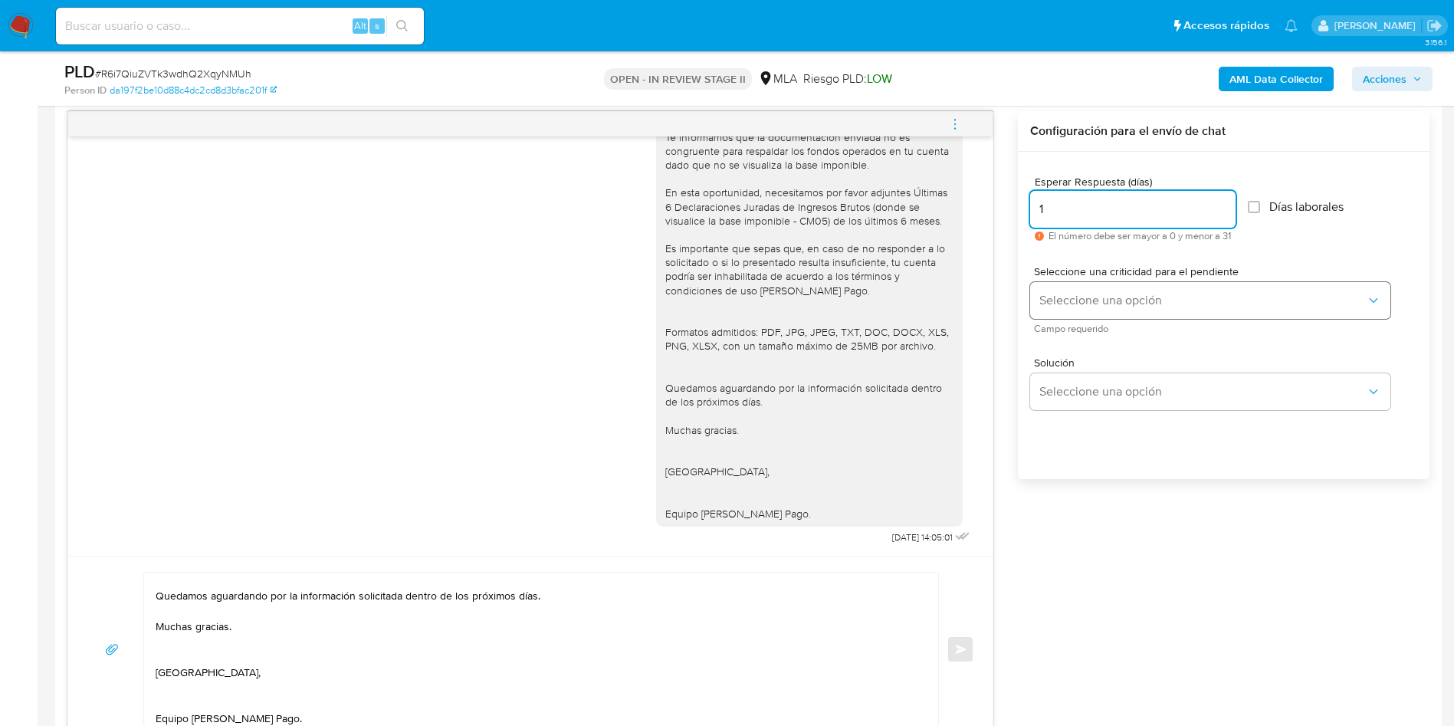
click at [1072, 275] on span "Seleccione una criticidad para el pendiente" at bounding box center [1214, 271] width 360 height 11
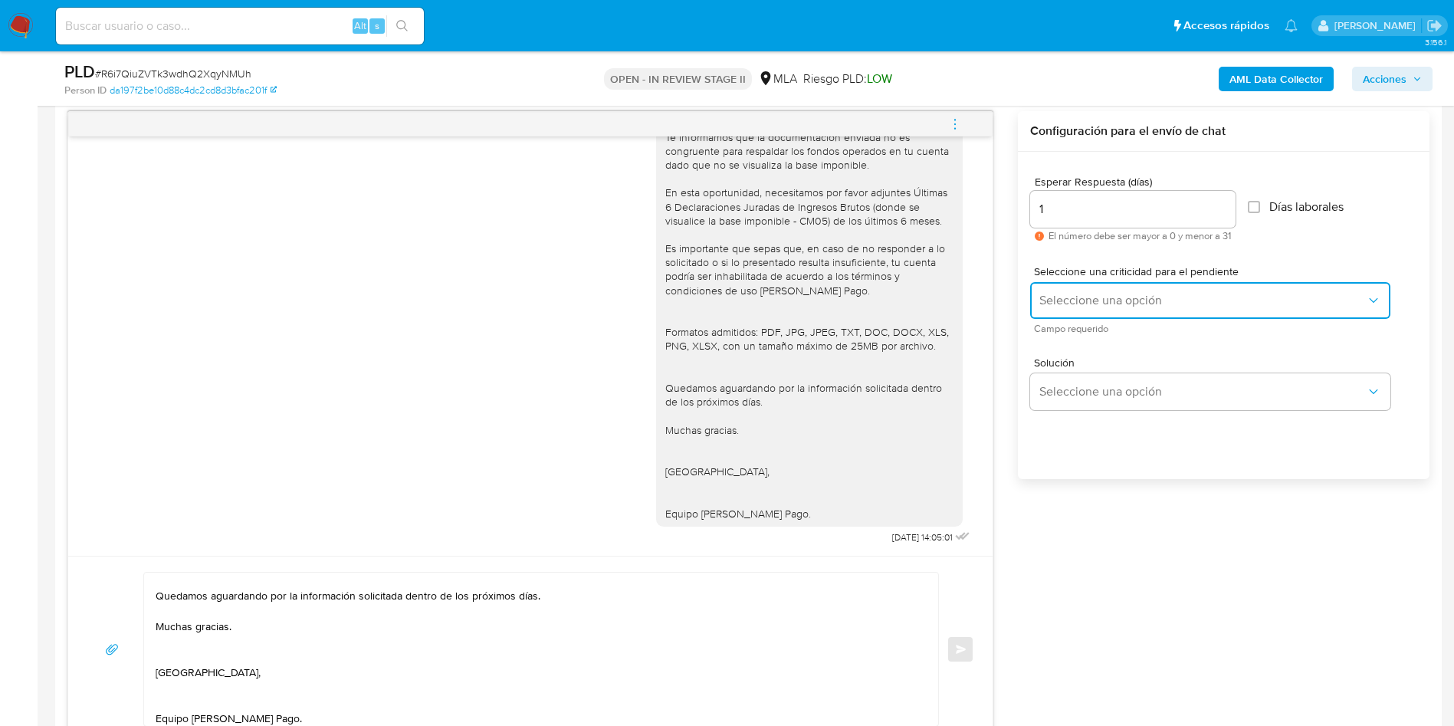
click at [1074, 294] on span "Seleccione una opción" at bounding box center [1203, 300] width 327 height 15
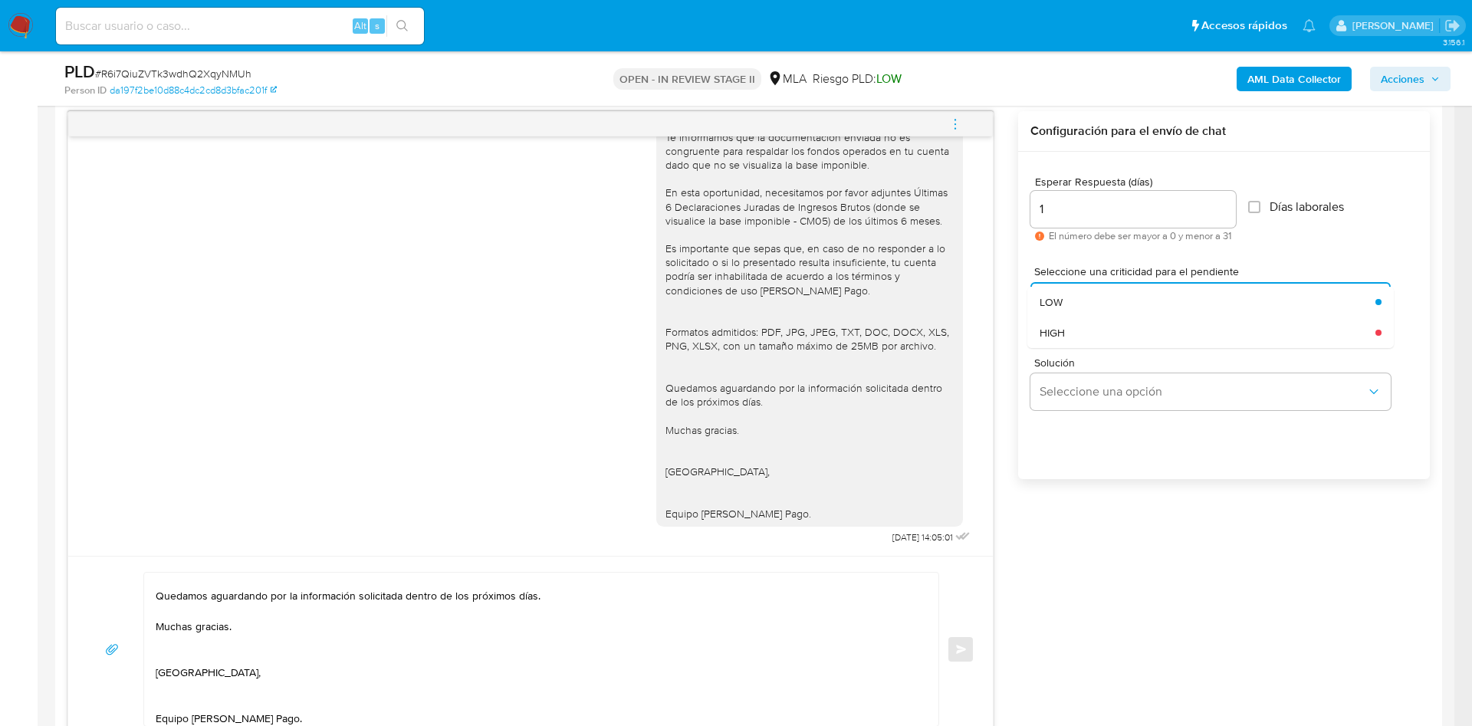
click at [1075, 348] on div "Solución Seleccione una opción" at bounding box center [1223, 387] width 387 height 84
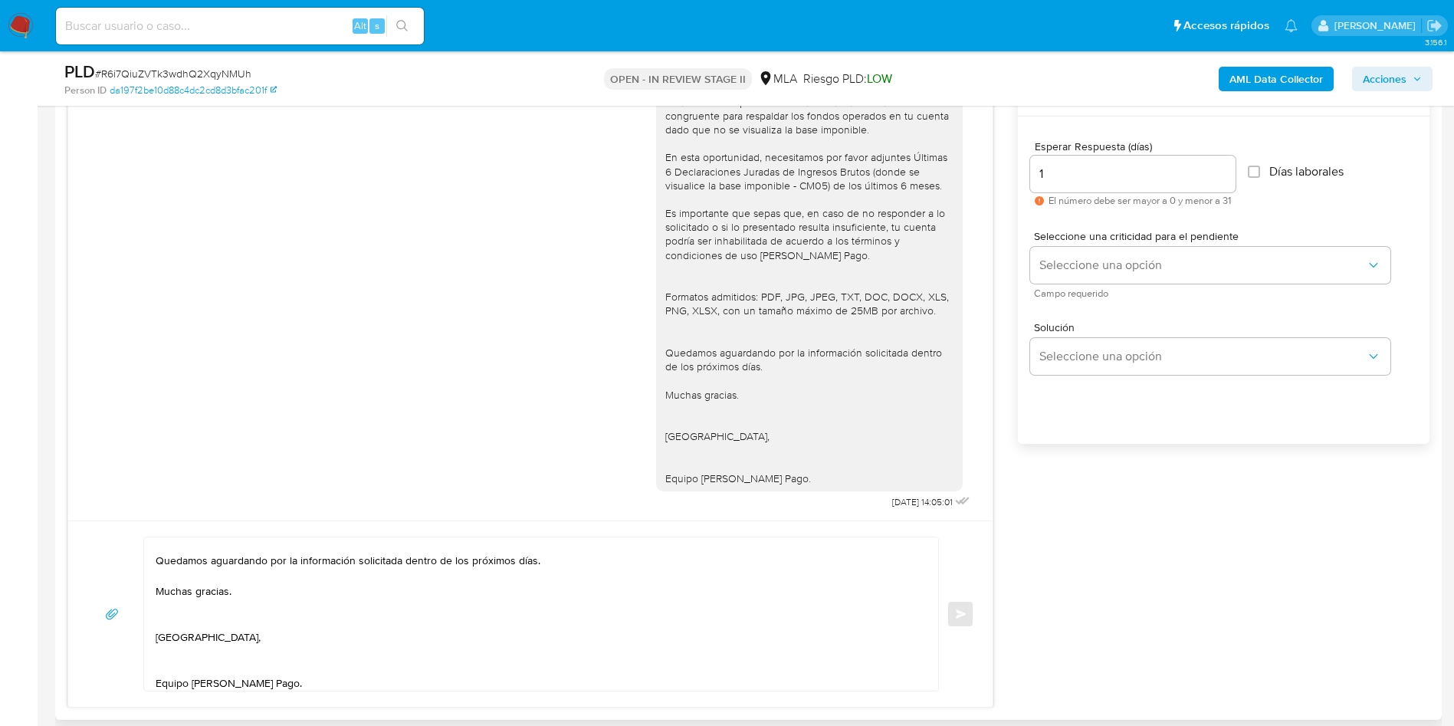
scroll to position [793, 0]
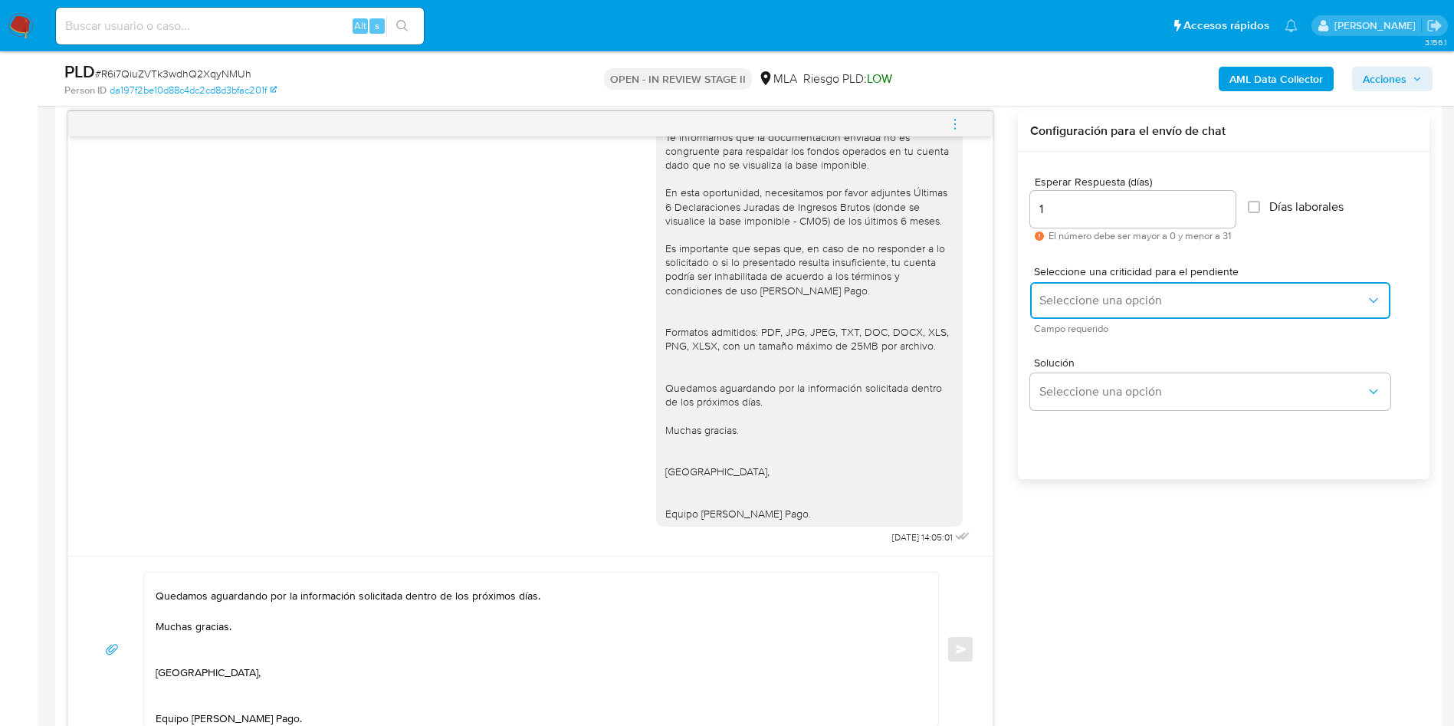
click at [1069, 294] on span "Seleccione una opción" at bounding box center [1203, 300] width 327 height 15
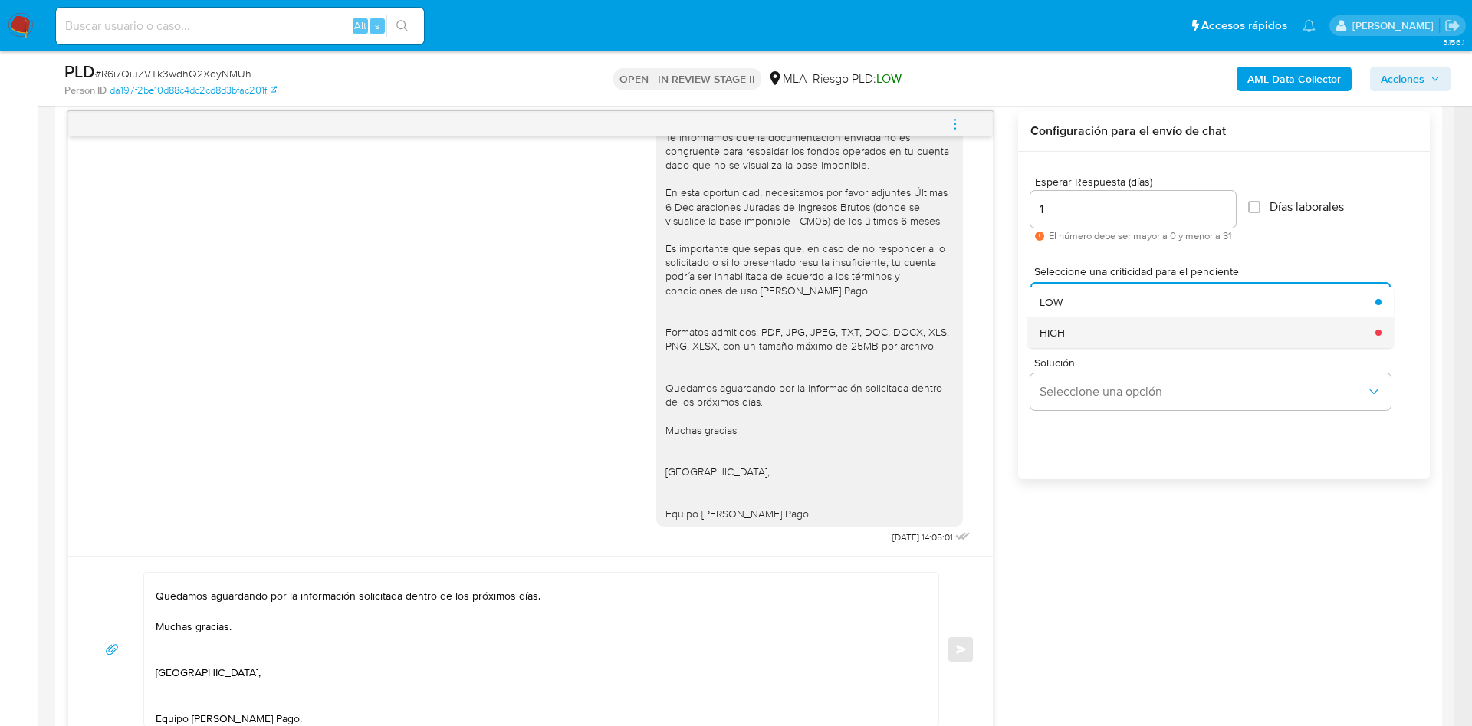
click at [1070, 340] on div "HIGH" at bounding box center [1203, 332] width 327 height 31
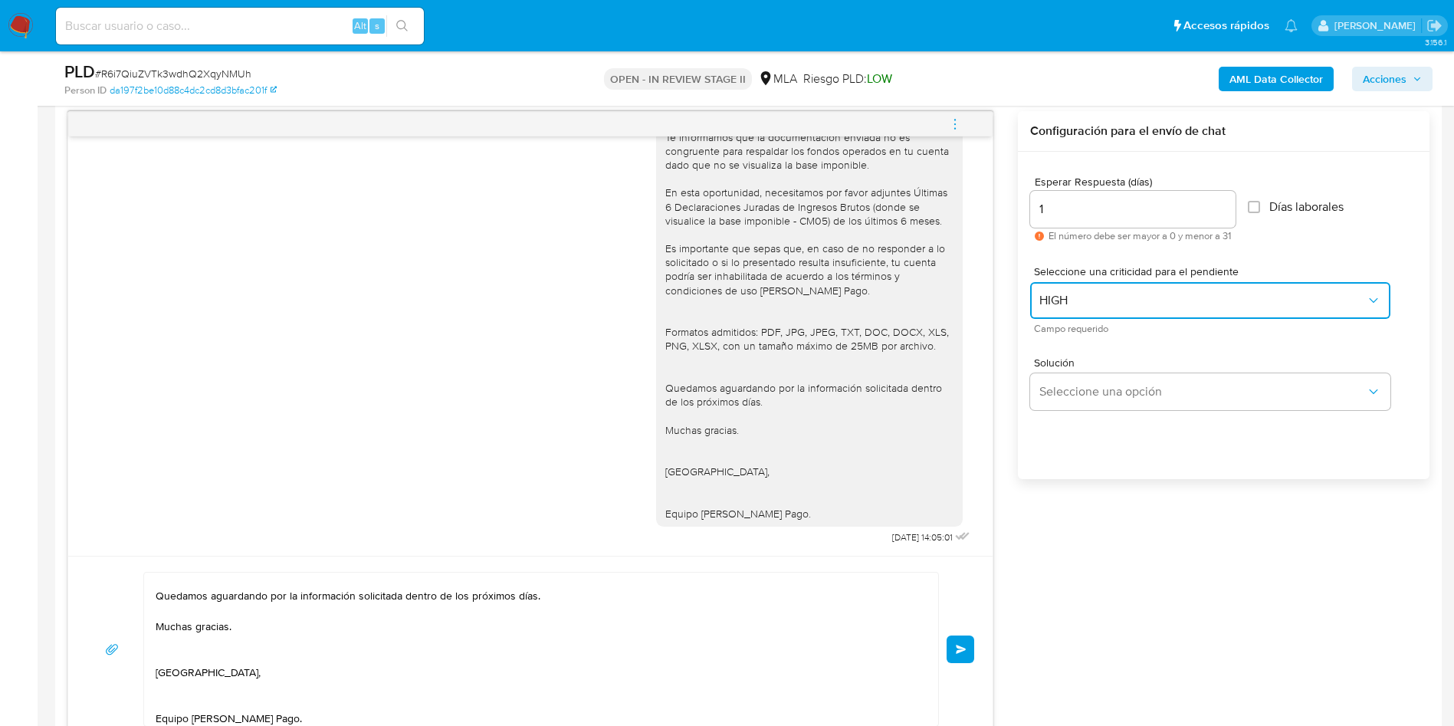
scroll to position [908, 0]
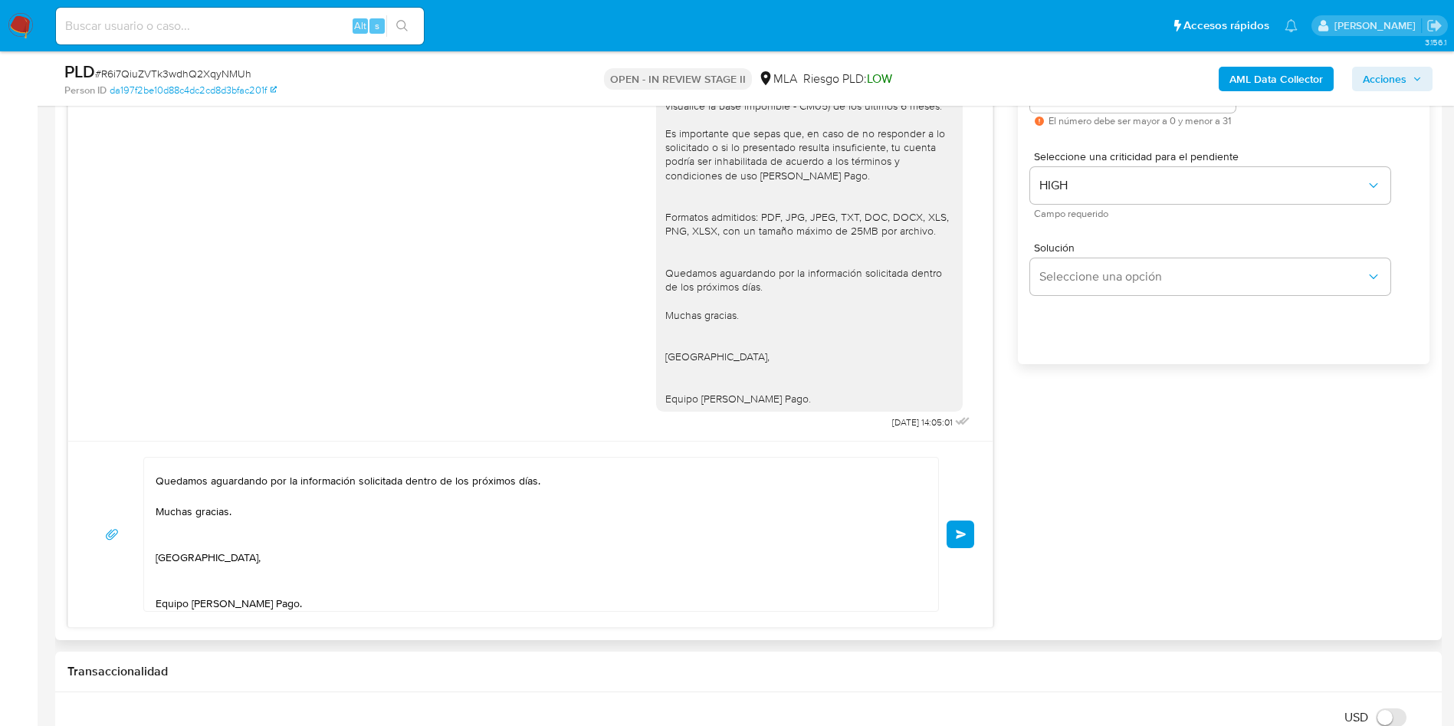
click at [962, 539] on button "Enviar" at bounding box center [961, 535] width 28 height 28
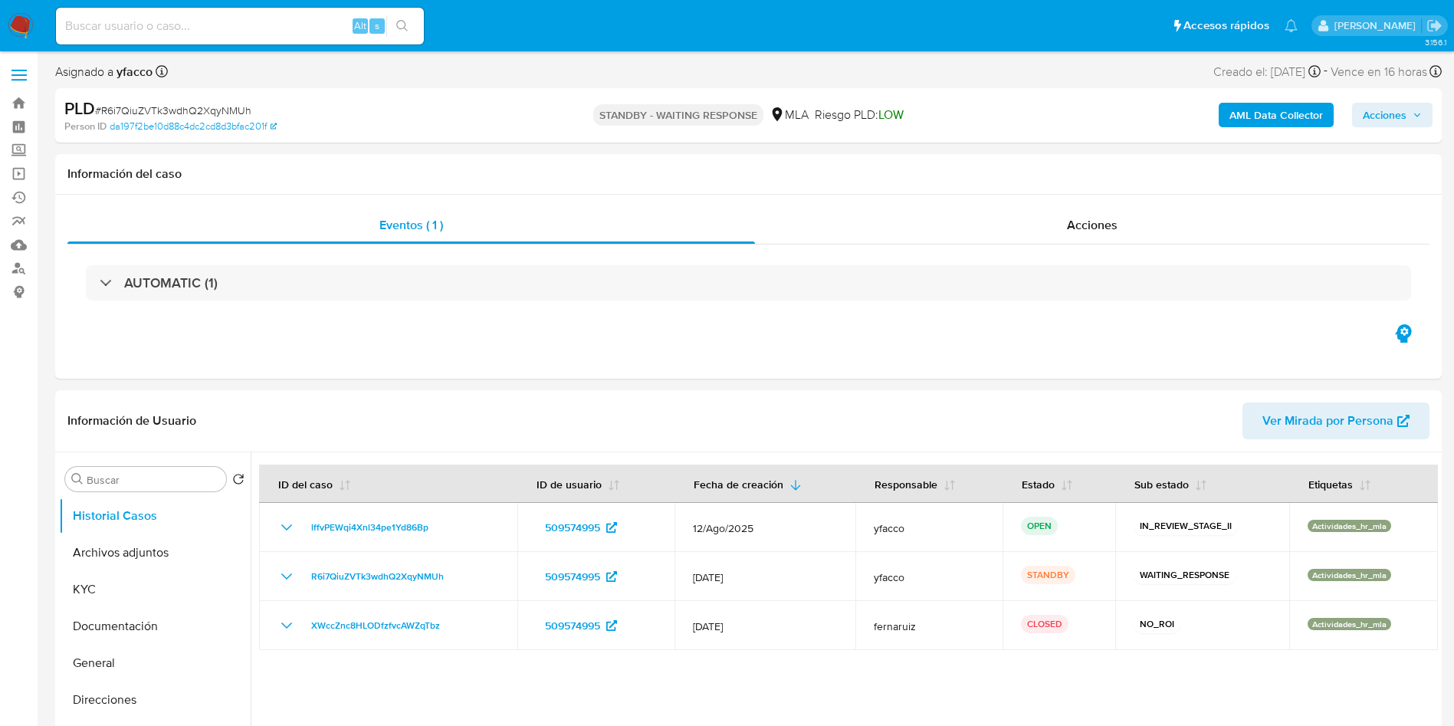
select select "10"
click at [301, 31] on input at bounding box center [240, 26] width 368 height 20
paste input "sf6QoYCJmAjw8frxu6t3DhCm"
type input "sf6QoYCJmAjw8frxu6t3DhCm"
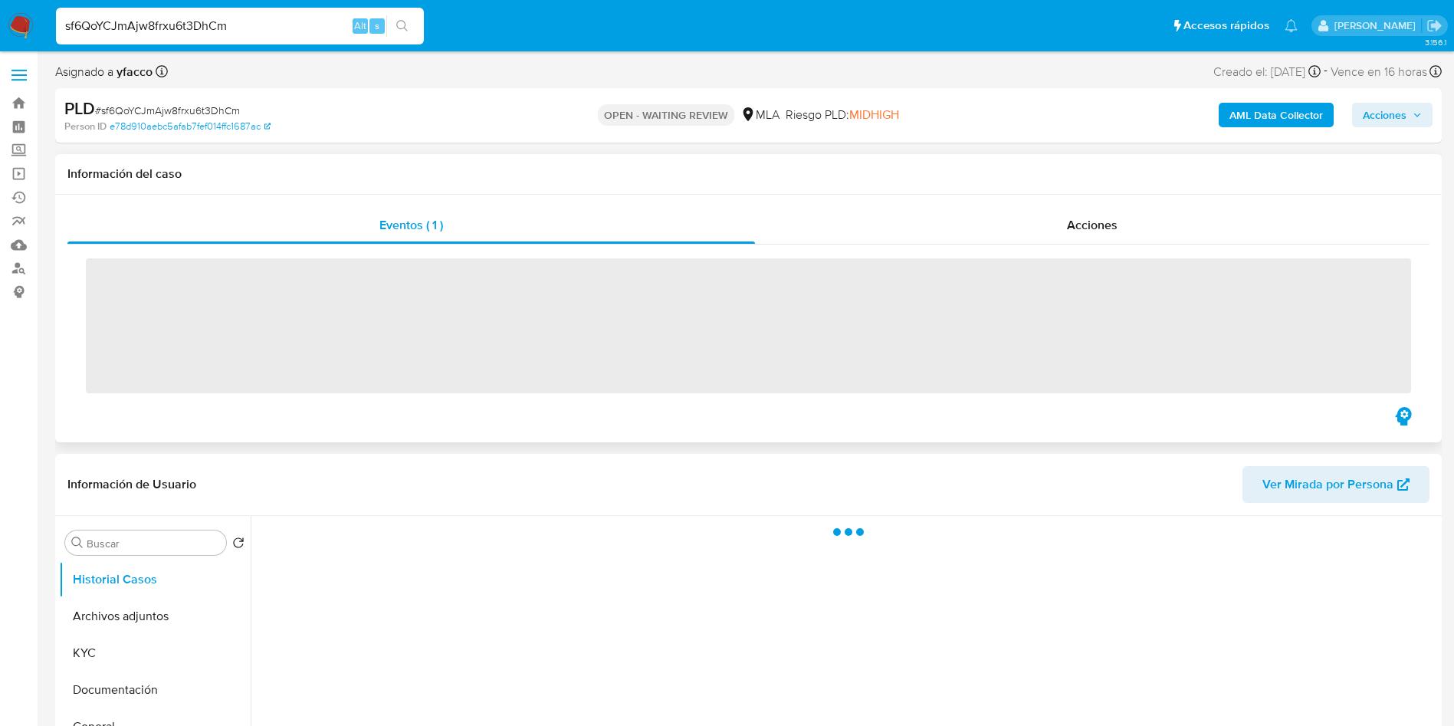
scroll to position [230, 0]
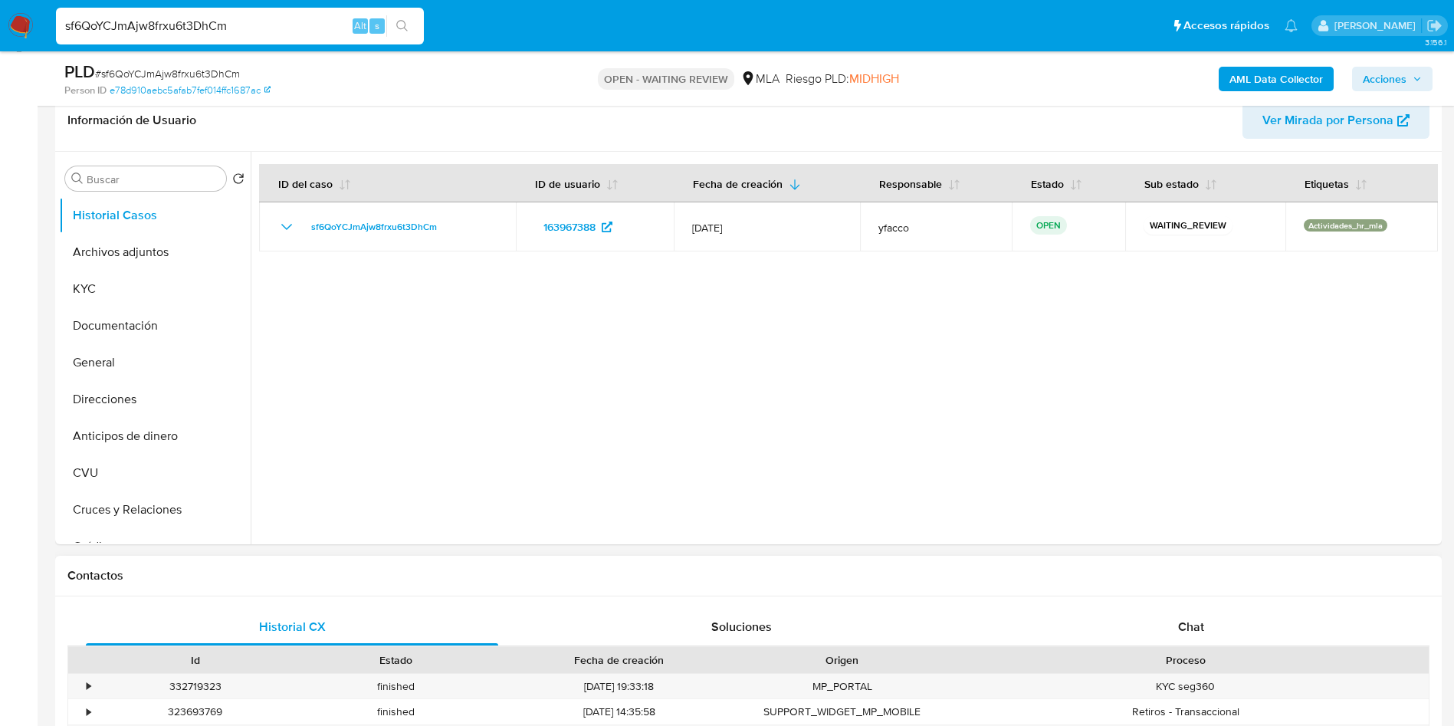
select select "10"
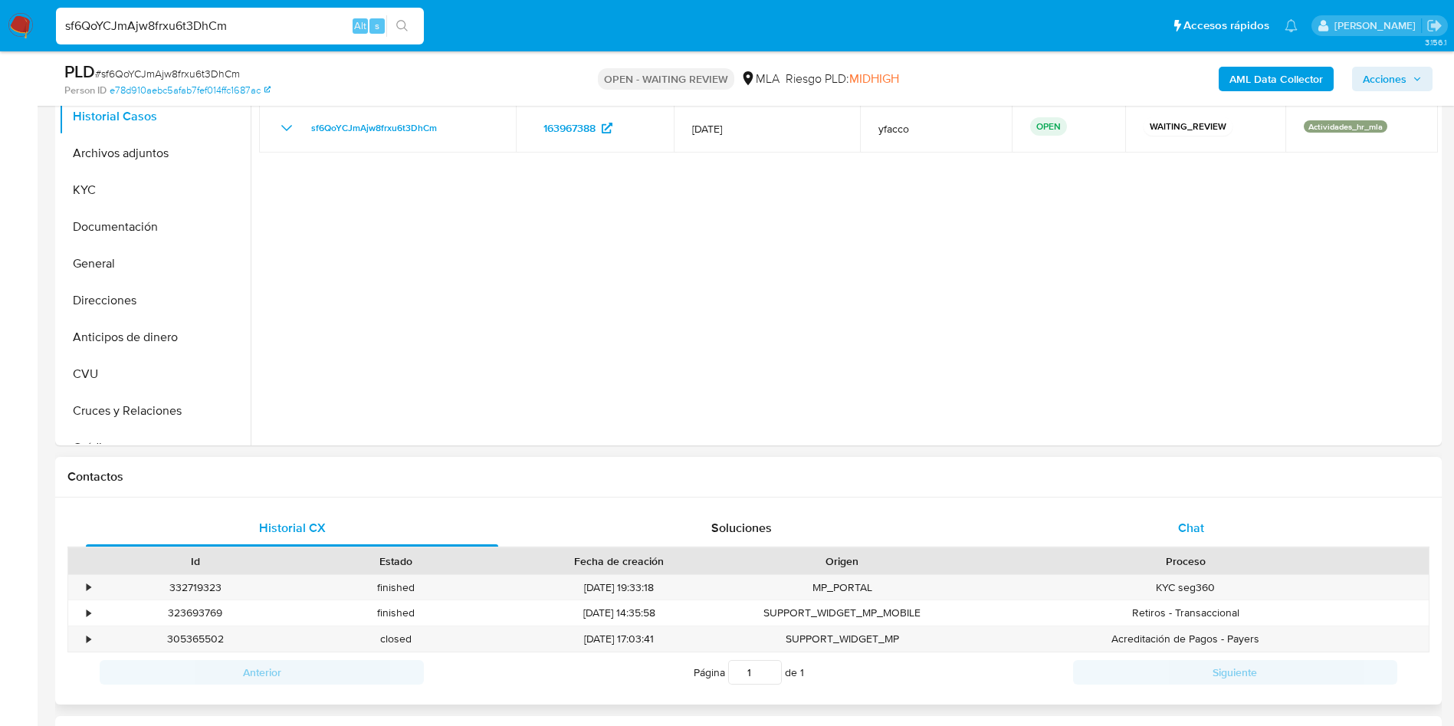
click at [1170, 522] on div "Chat" at bounding box center [1191, 528] width 412 height 37
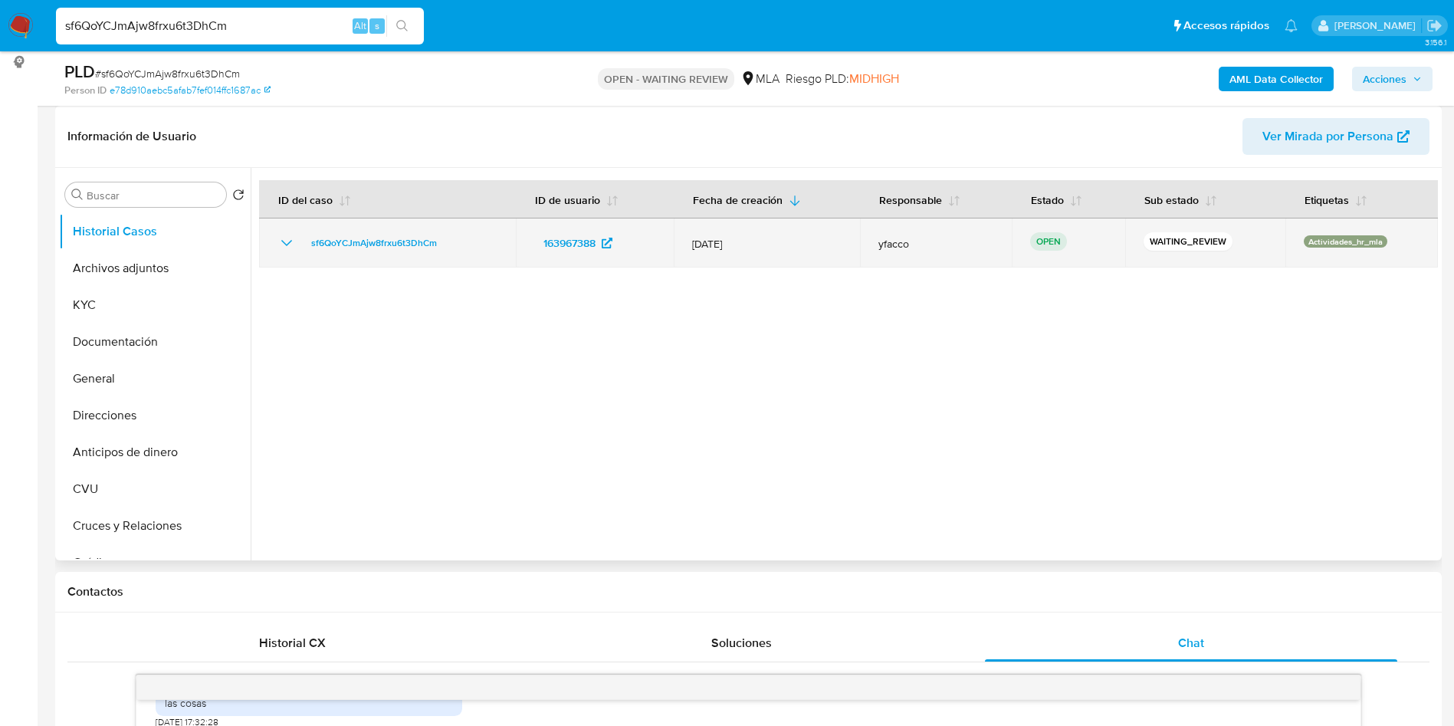
drag, startPoint x: 301, startPoint y: 248, endPoint x: 444, endPoint y: 245, distance: 142.6
click at [444, 245] on div "sf6QoYCJmAjw8frxu6t3DhCm" at bounding box center [388, 243] width 220 height 18
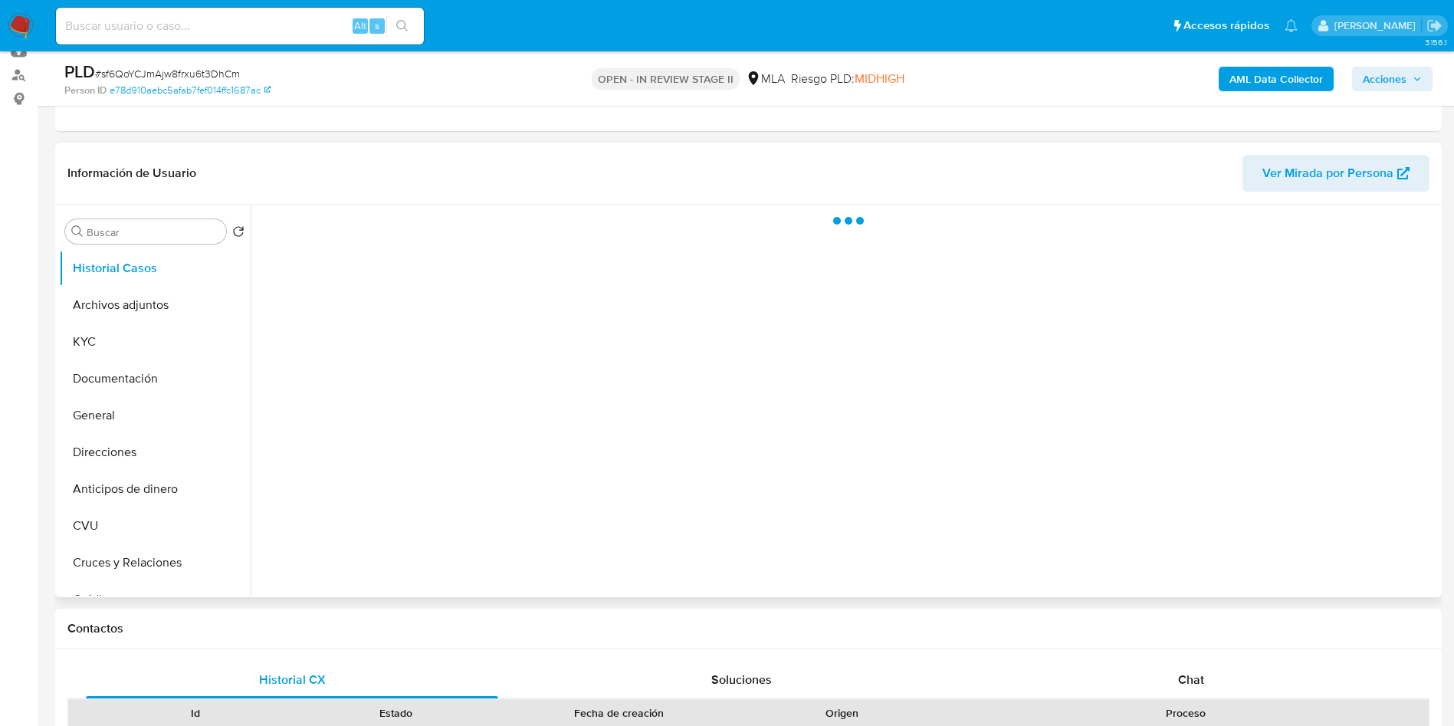
scroll to position [230, 0]
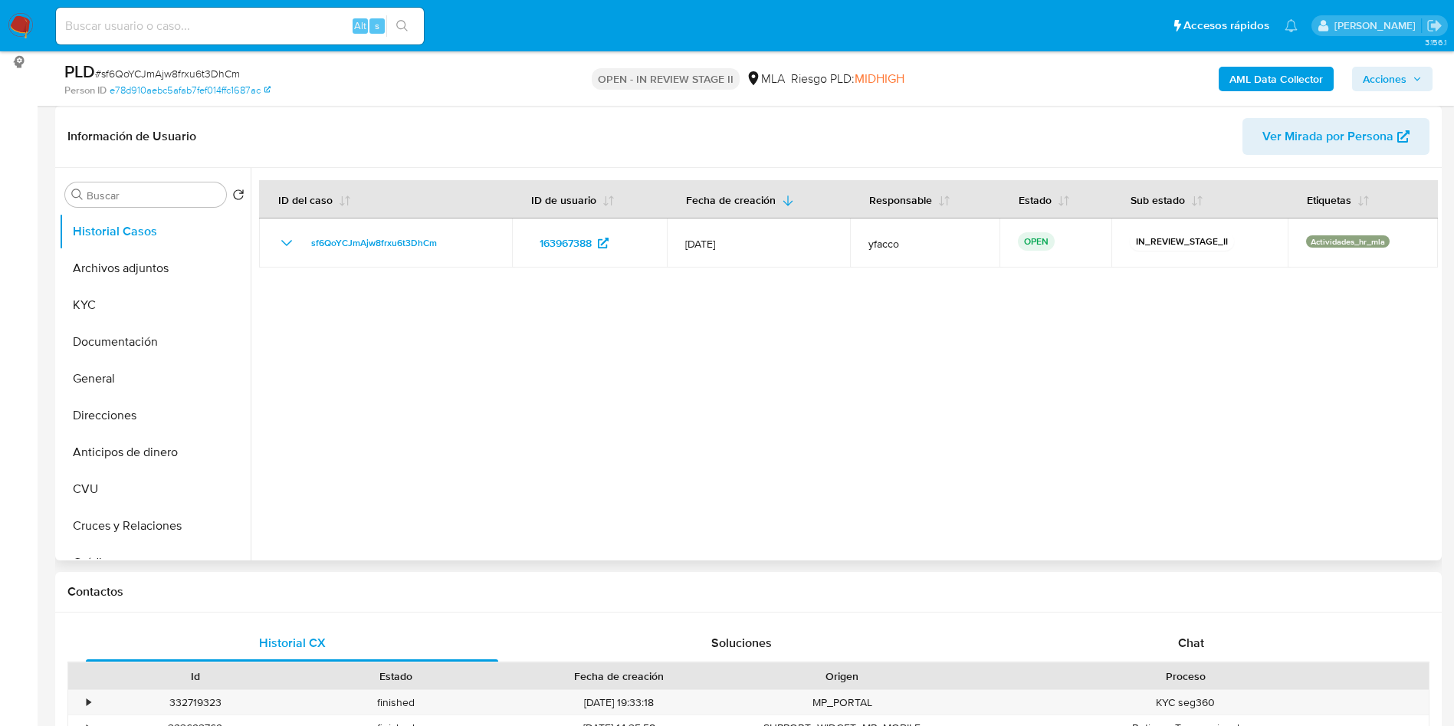
select select "10"
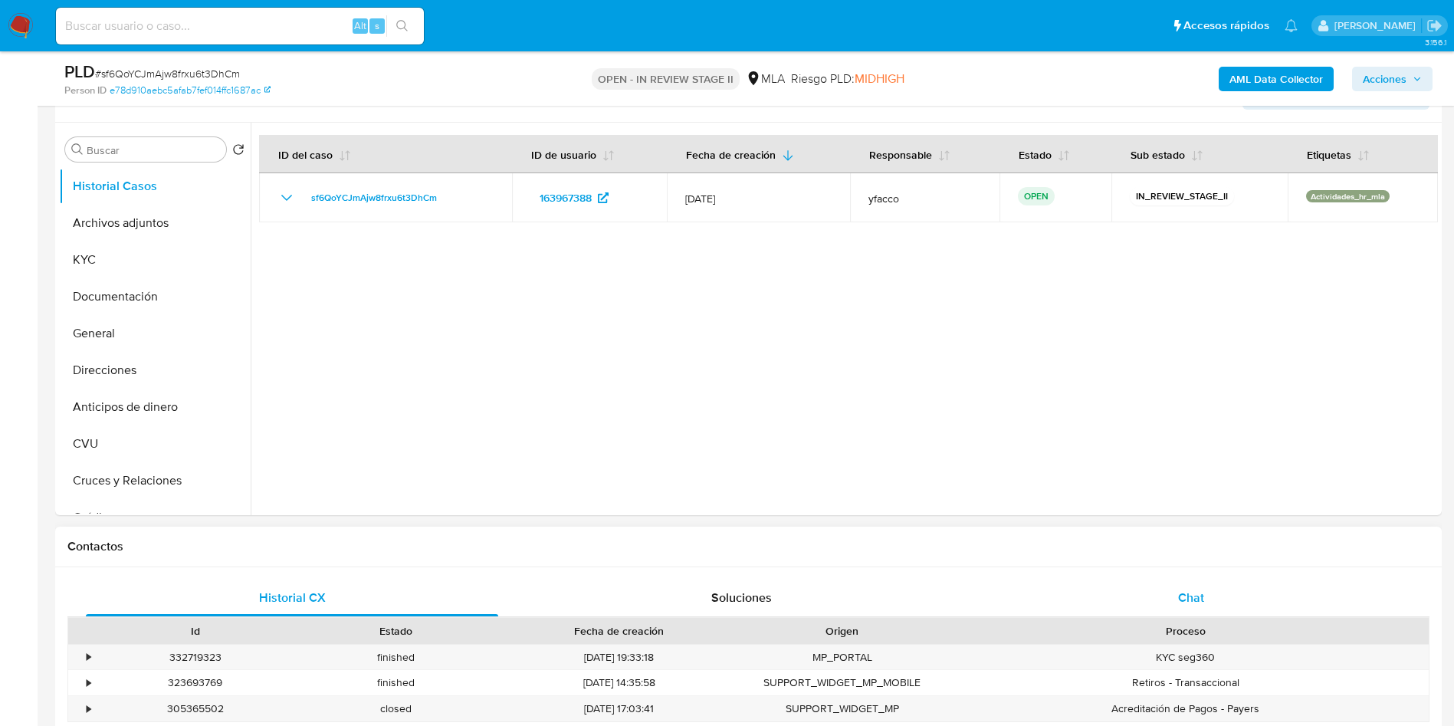
scroll to position [345, 0]
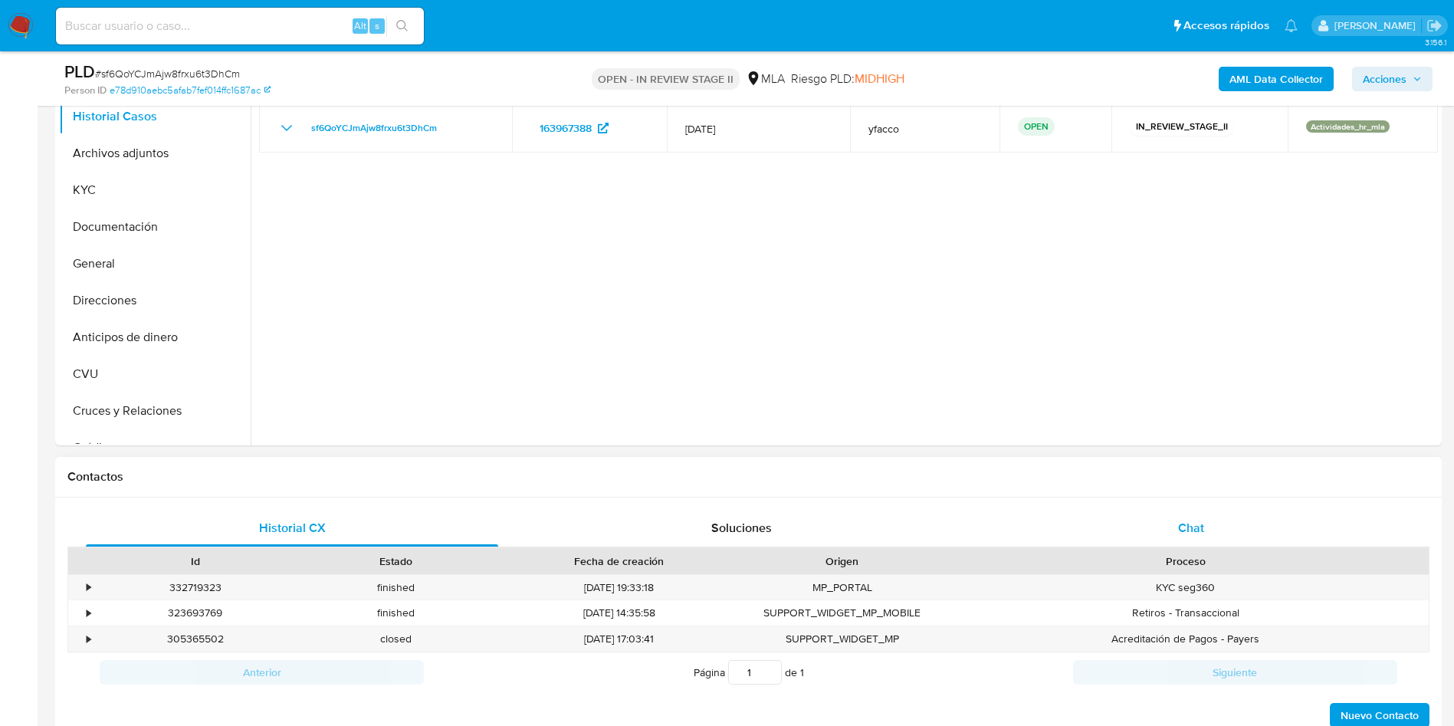
click at [1207, 519] on div "Chat" at bounding box center [1191, 528] width 412 height 37
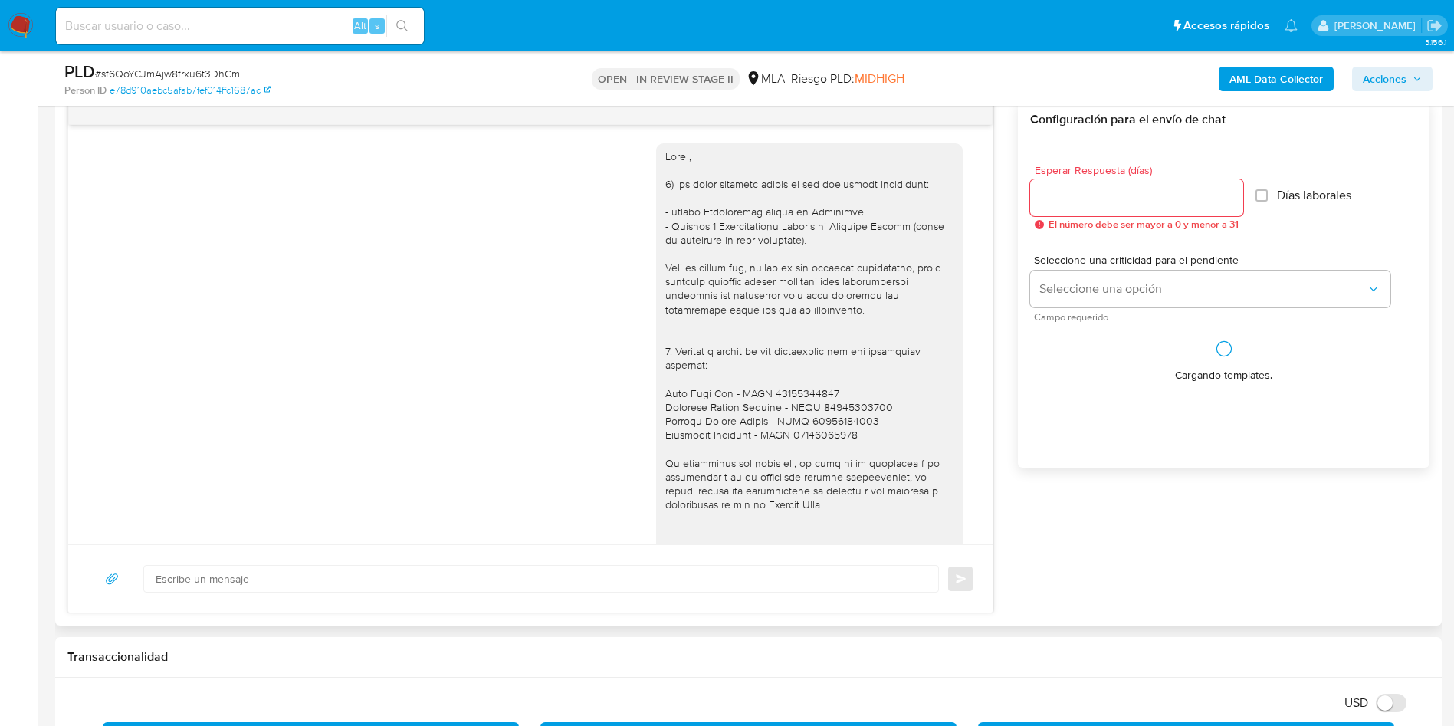
scroll to position [1044, 0]
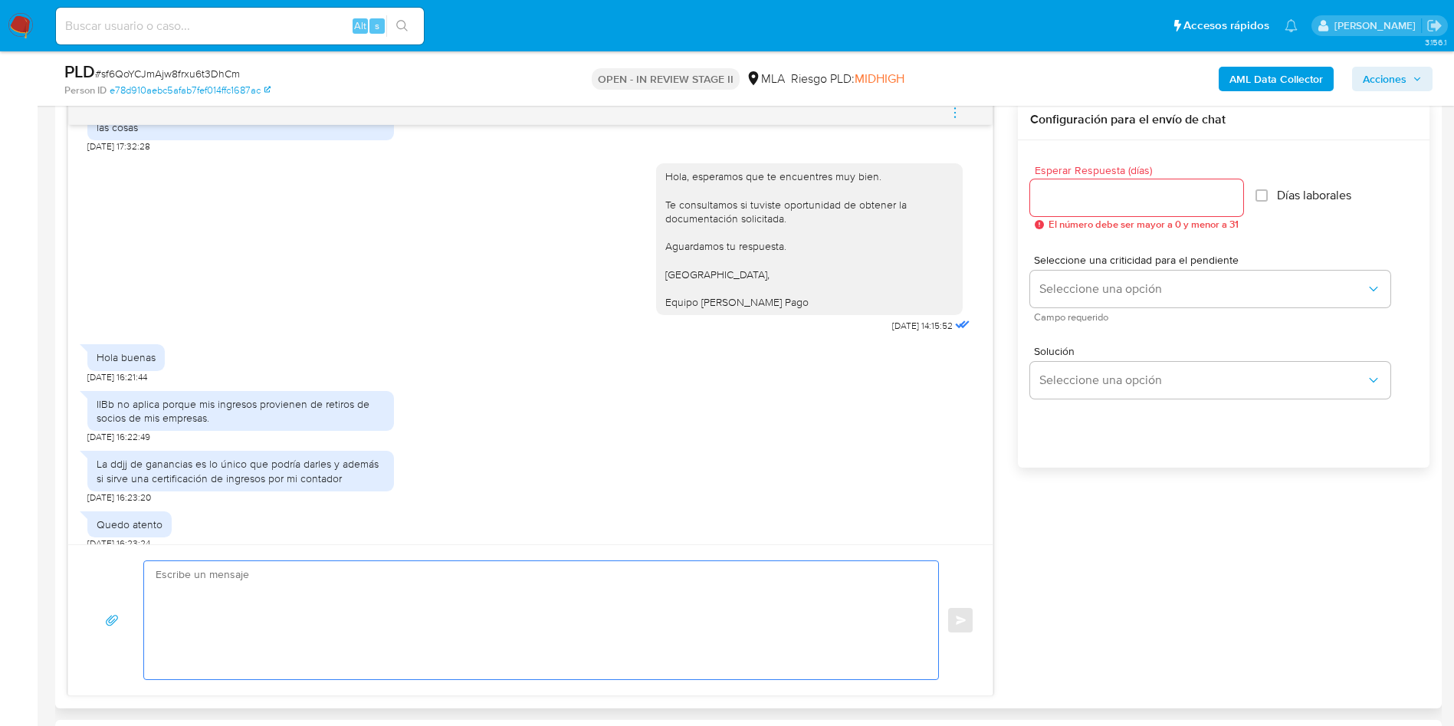
click at [235, 599] on textarea at bounding box center [538, 620] width 764 height 118
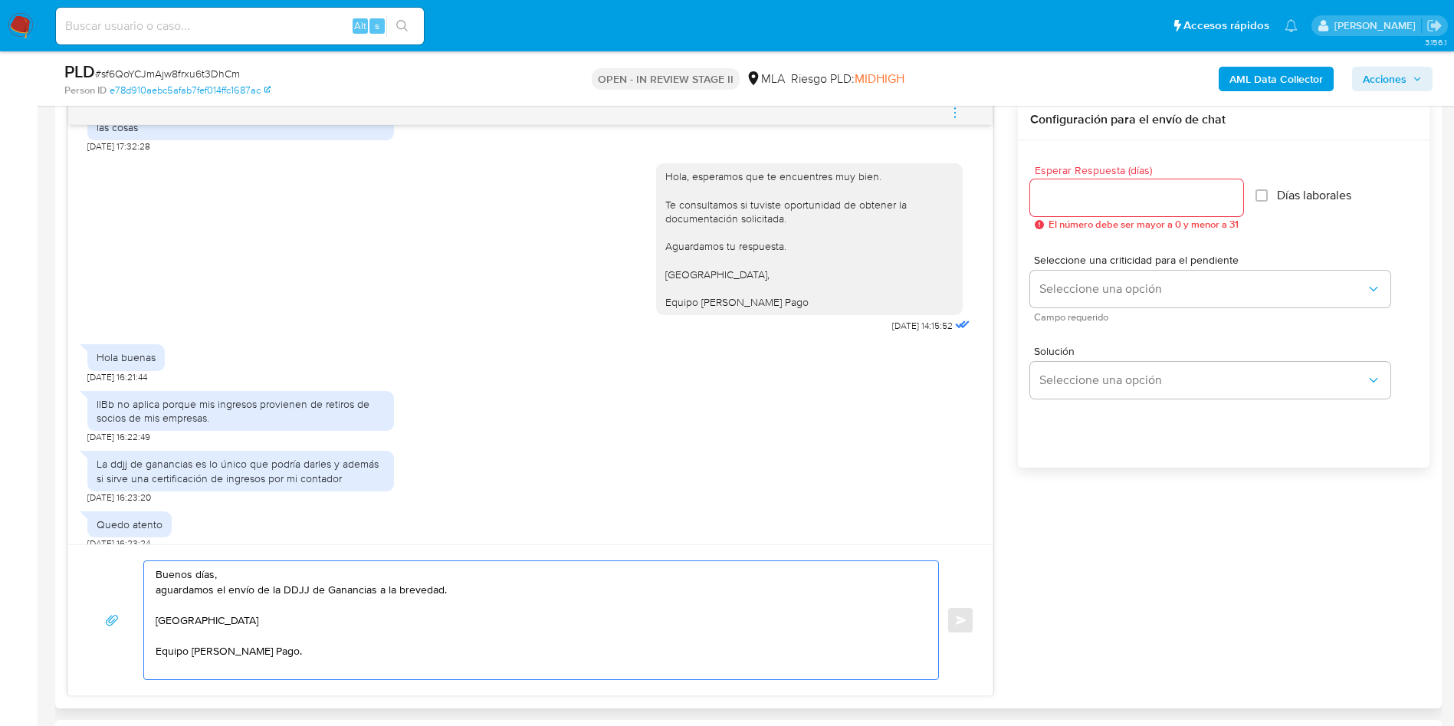
type textarea "Buenos días, aguardamos el envío de la DDJJ de Ganancias a la brevedad. [GEOGRA…"
click at [1127, 207] on div at bounding box center [1136, 197] width 213 height 37
click at [1127, 202] on input "Esperar Respuesta (días)" at bounding box center [1136, 198] width 213 height 20
type input "1"
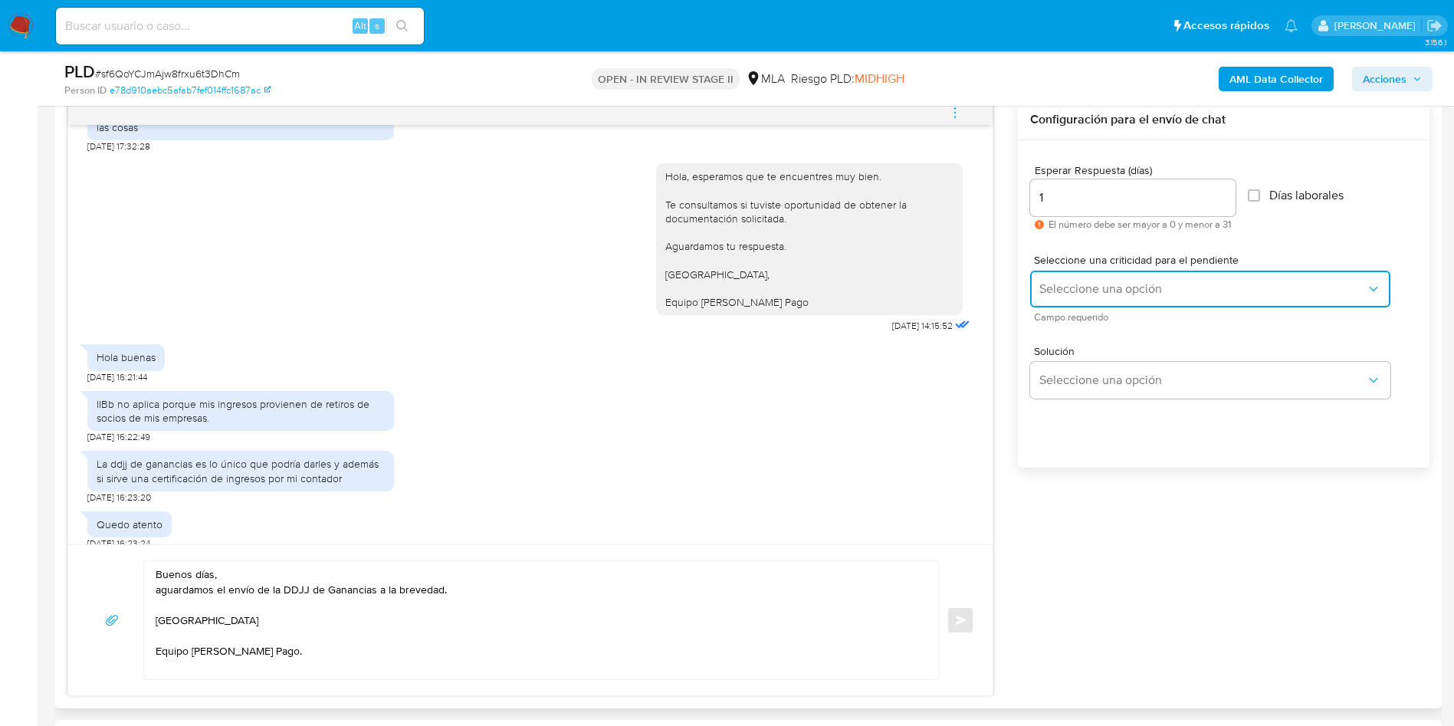
click at [1124, 282] on span "Seleccione una opción" at bounding box center [1203, 288] width 327 height 15
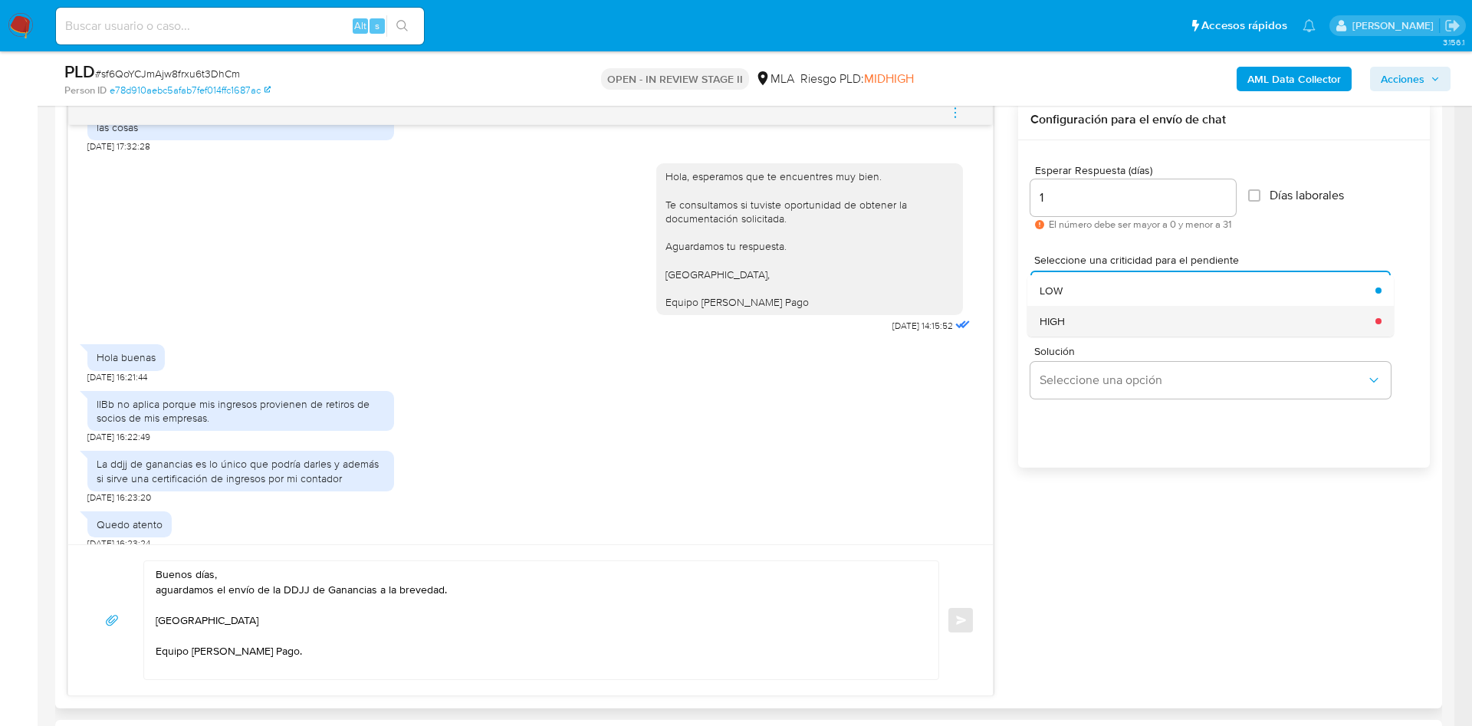
click at [1120, 315] on div "HIGH" at bounding box center [1203, 321] width 327 height 31
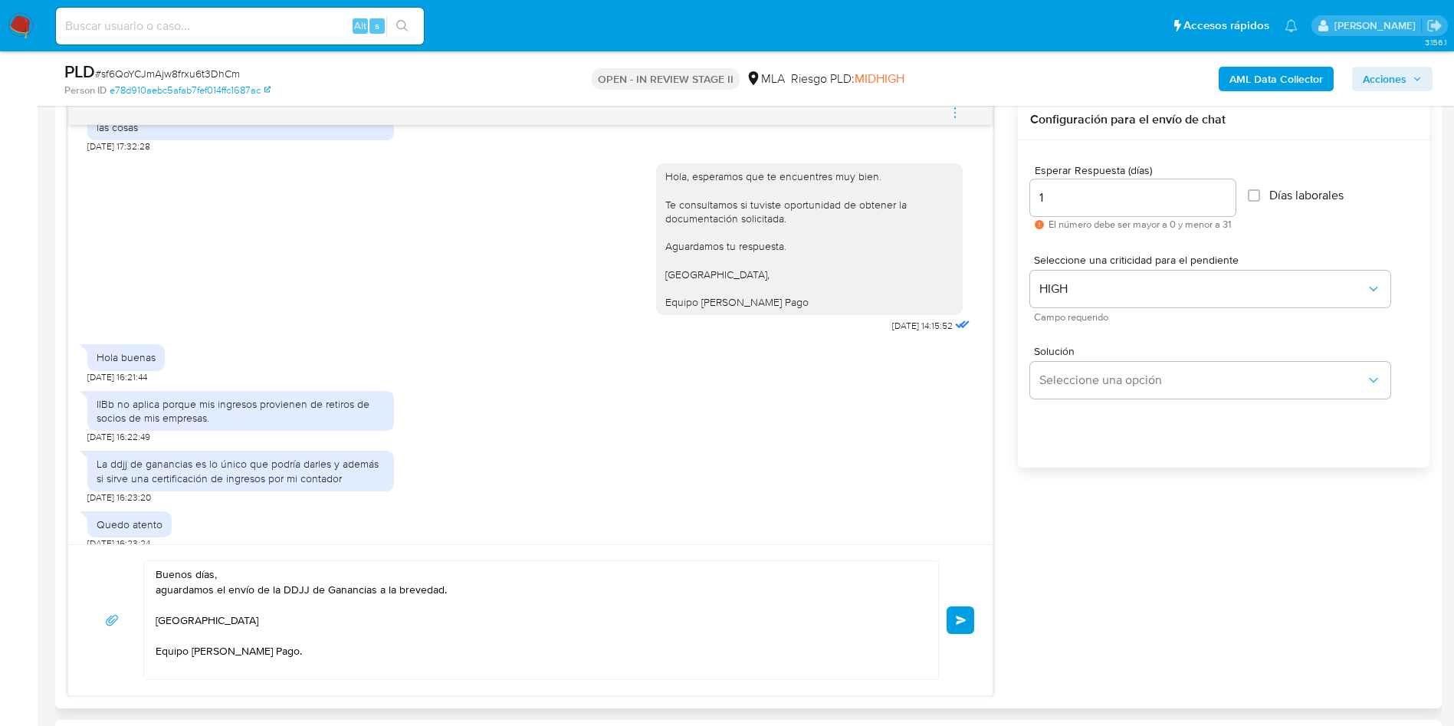
click at [950, 619] on button "Enviar" at bounding box center [961, 620] width 28 height 28
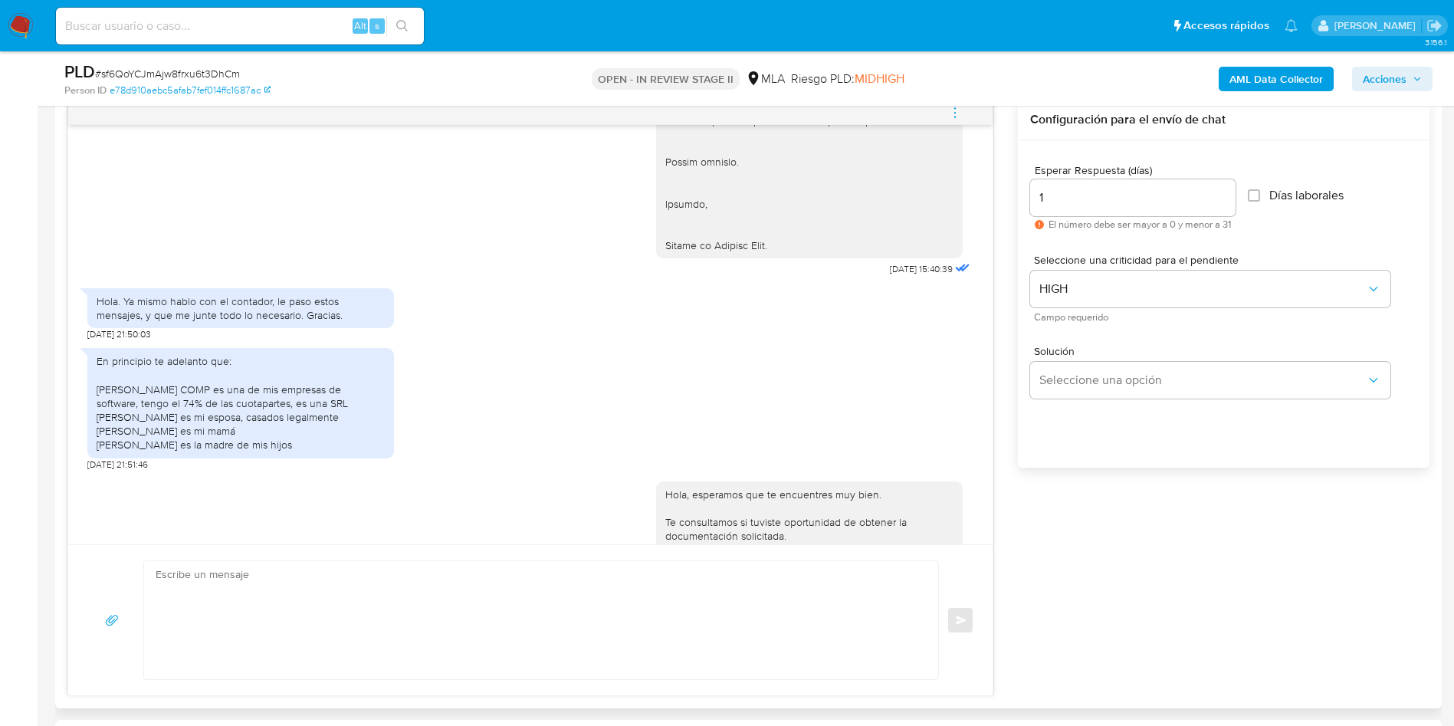
scroll to position [137, 0]
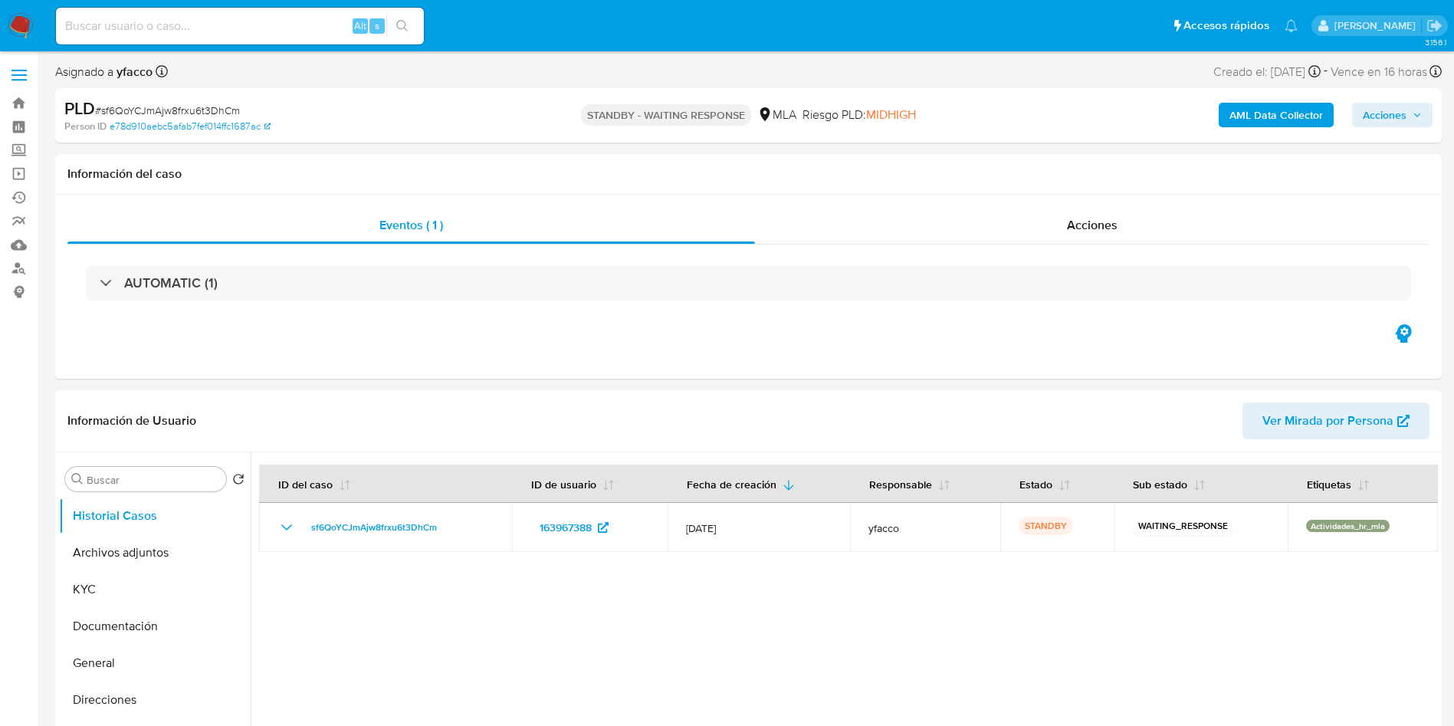
select select "10"
click at [200, 28] on input at bounding box center [240, 26] width 368 height 20
paste input "3AU1V91413DfGYSGAnJchYIo"
type input "3AU1V91413DfGYSGAnJchYIo"
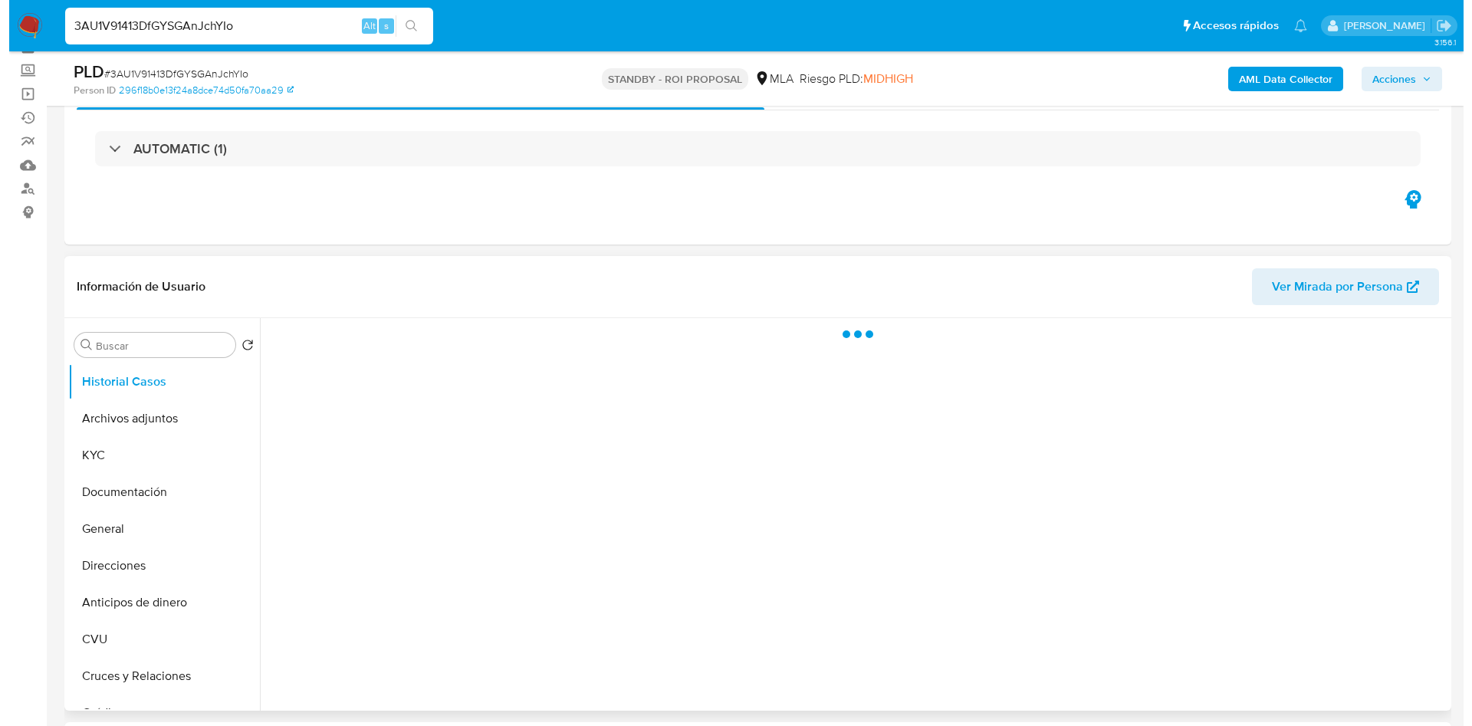
scroll to position [115, 0]
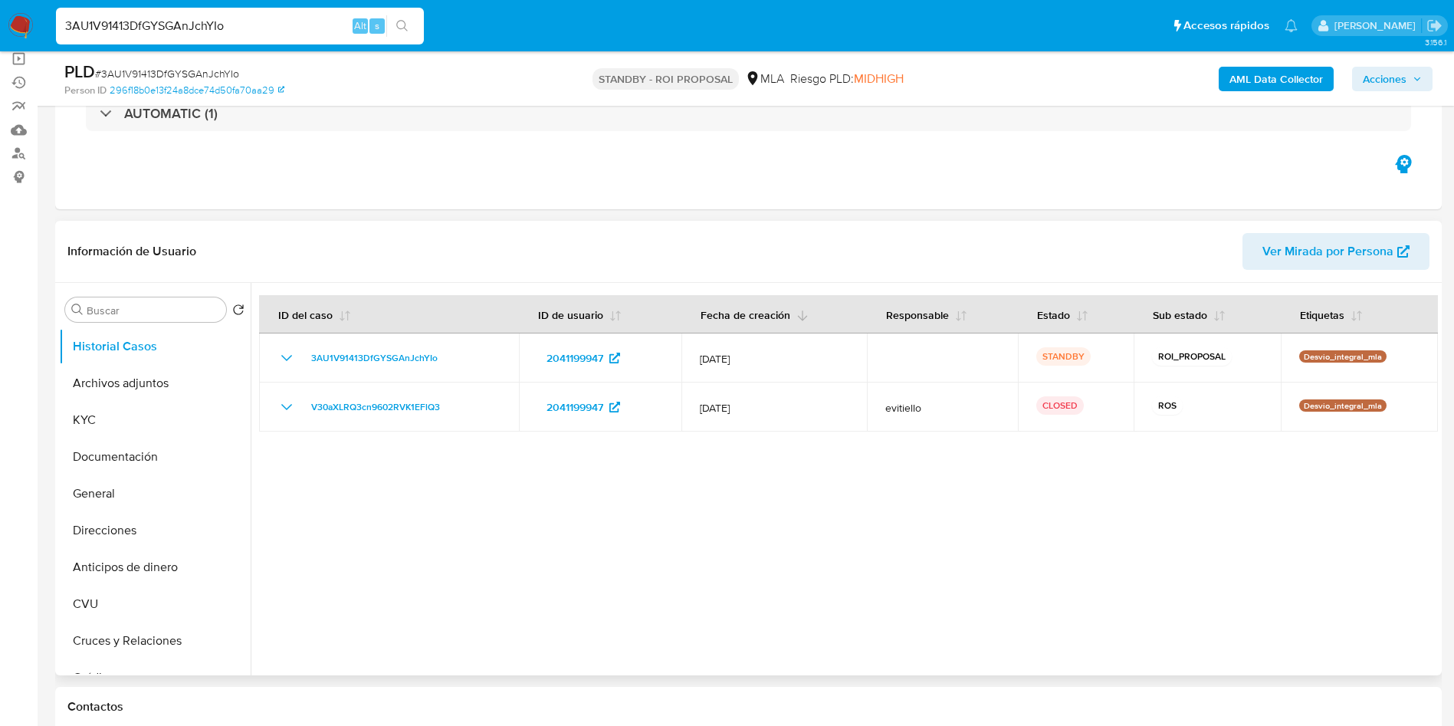
select select "10"
click at [135, 384] on button "Archivos adjuntos" at bounding box center [148, 383] width 179 height 37
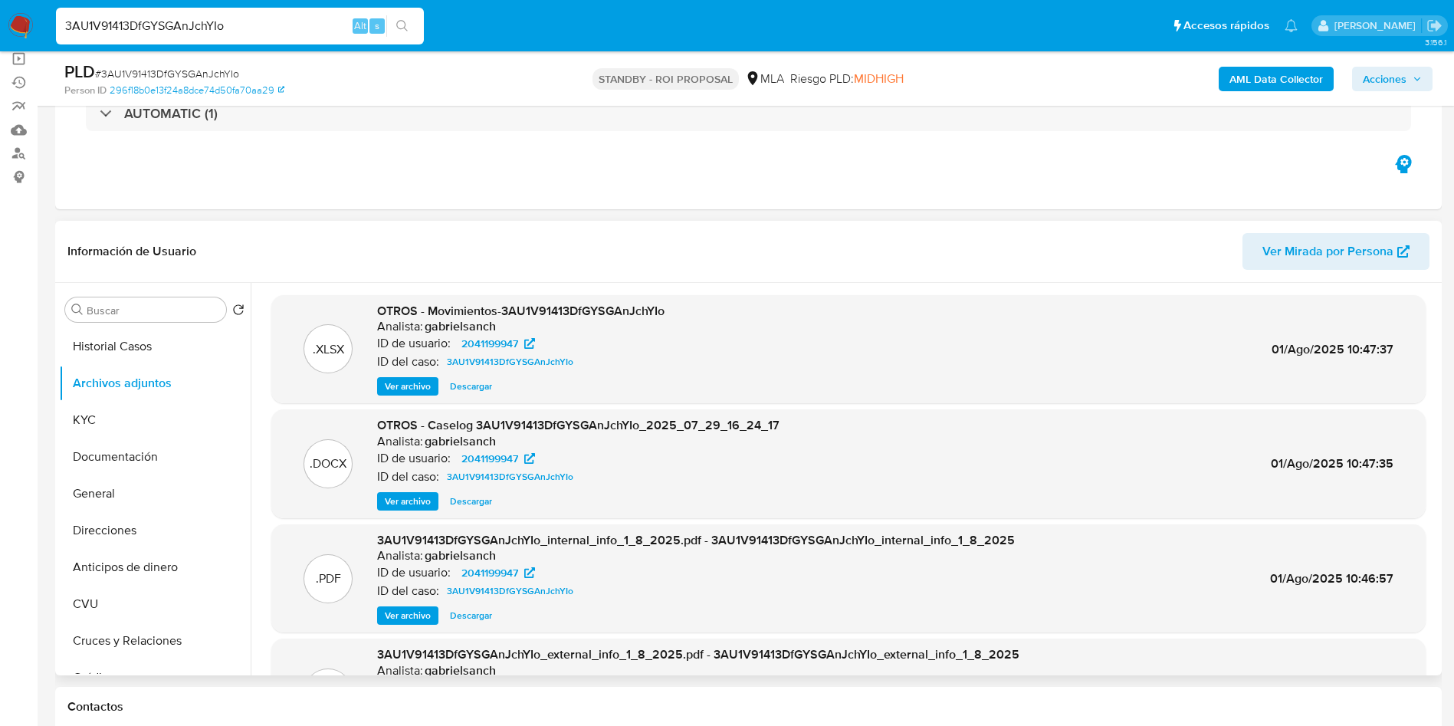
click at [413, 498] on span "Ver archivo" at bounding box center [408, 501] width 46 height 15
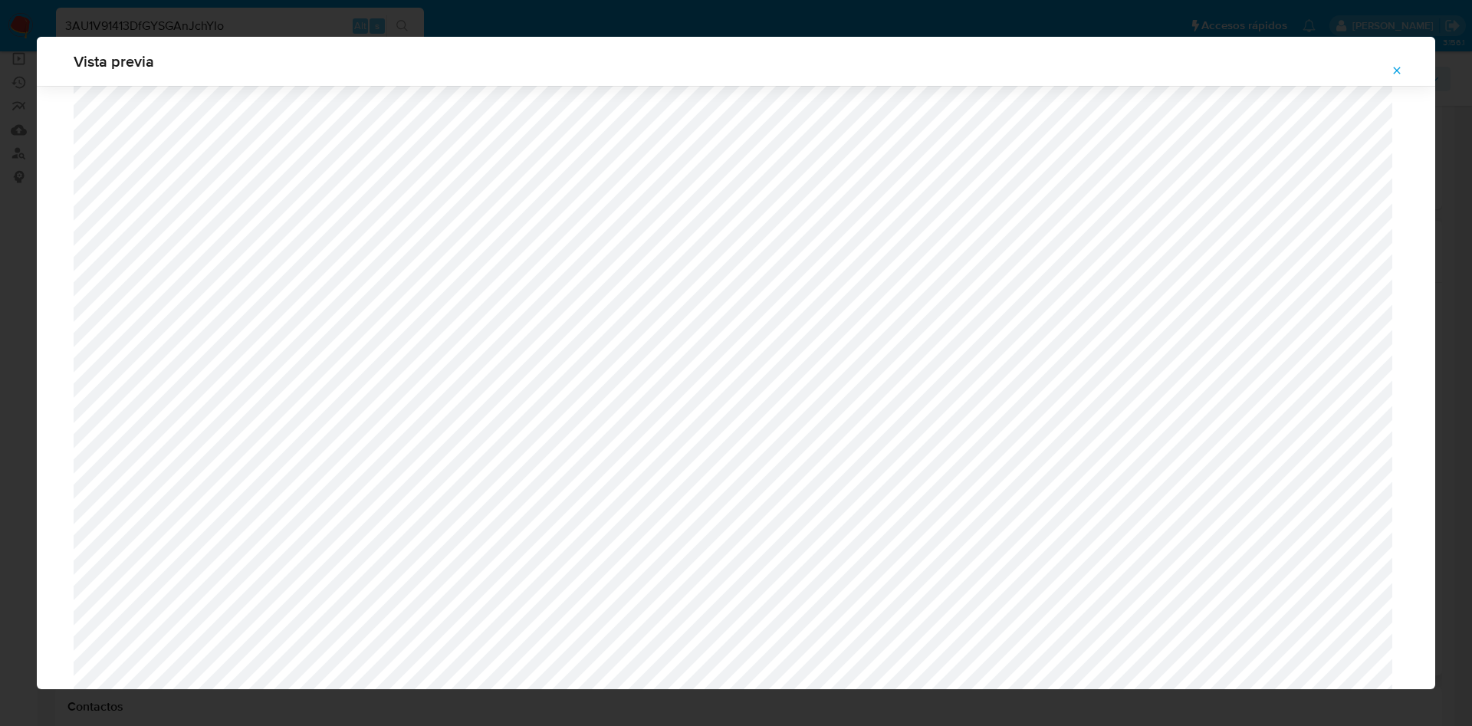
scroll to position [167, 0]
click at [1396, 68] on icon "Attachment preview" at bounding box center [1397, 70] width 12 height 12
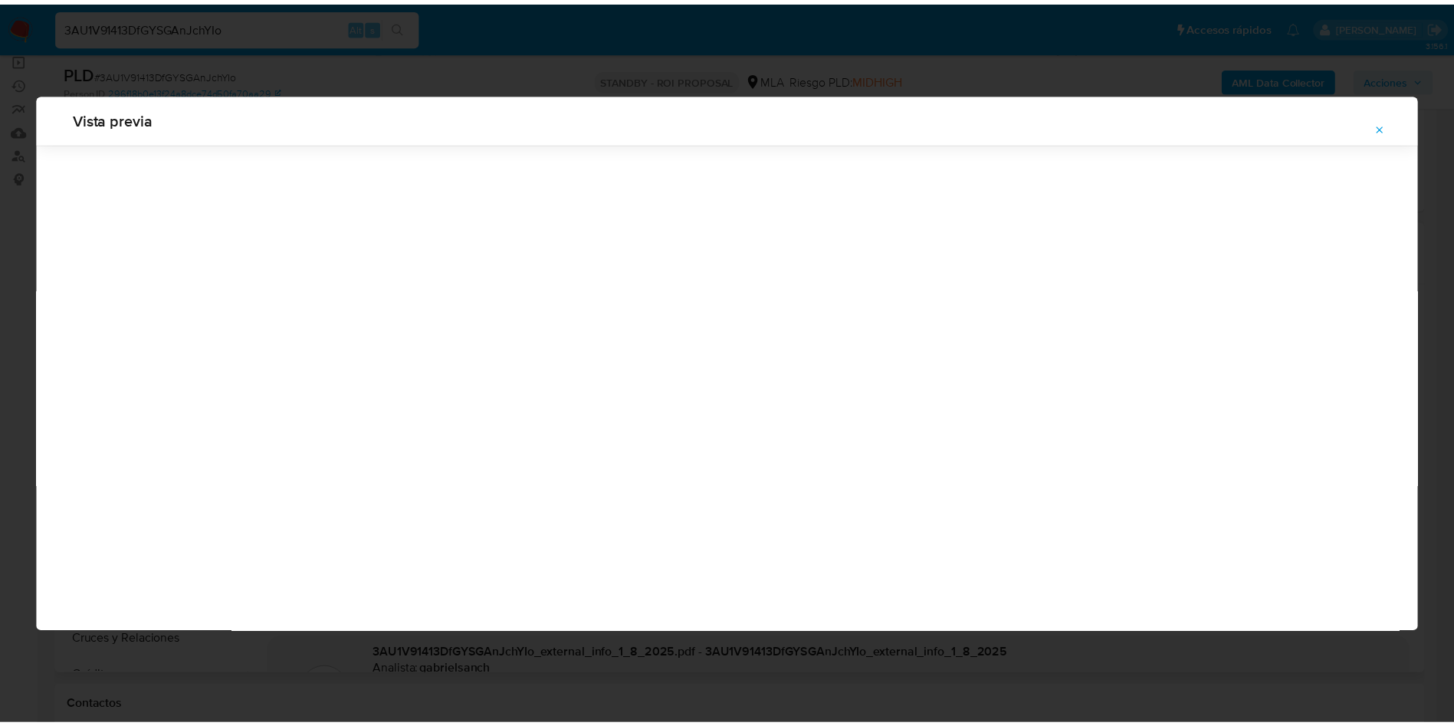
scroll to position [0, 0]
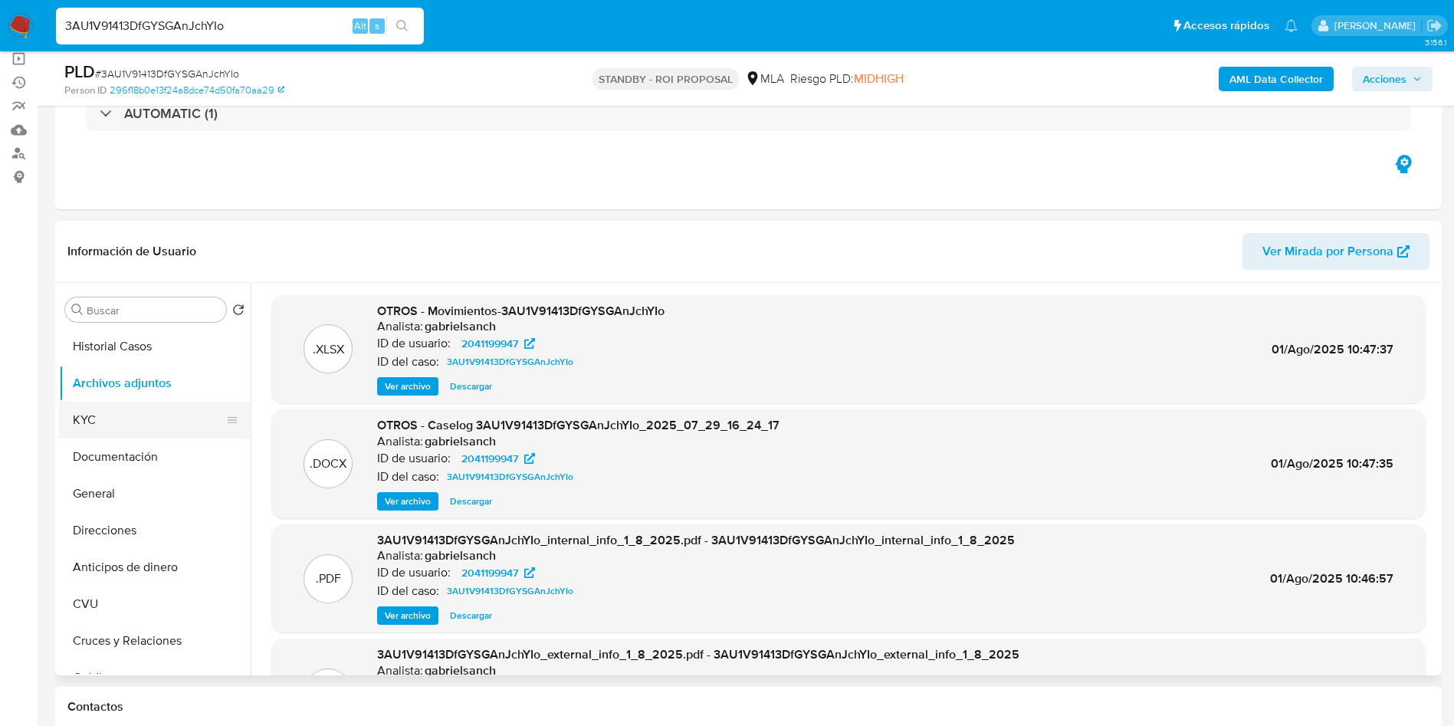
click at [129, 419] on button "KYC" at bounding box center [148, 420] width 179 height 37
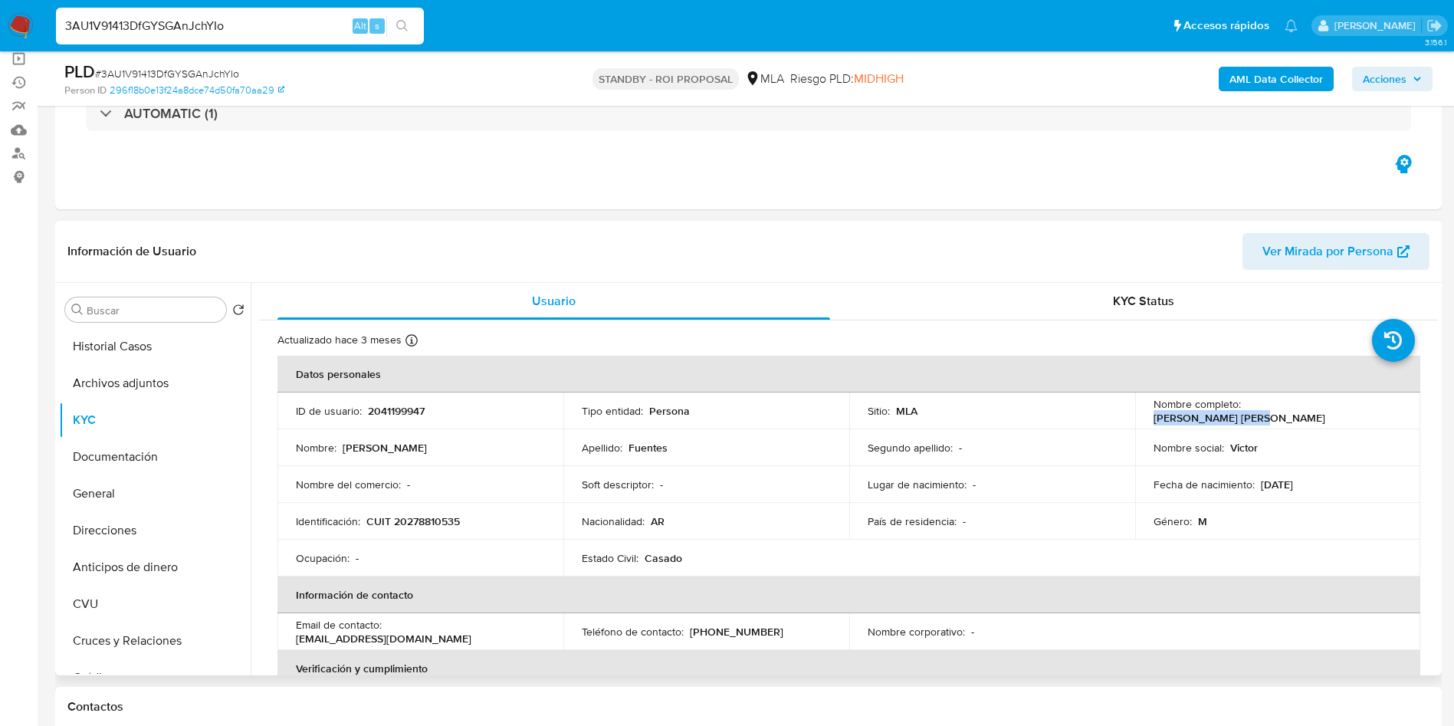
drag, startPoint x: 1244, startPoint y: 413, endPoint x: 1345, endPoint y: 409, distance: 101.3
click at [1345, 409] on div "Nombre completo : Victor Hugo Fuentes" at bounding box center [1278, 411] width 249 height 28
drag, startPoint x: 1256, startPoint y: 486, endPoint x: 1312, endPoint y: 488, distance: 56.0
click at [1312, 488] on div "Fecha de nacimiento : 20/12/1979" at bounding box center [1278, 485] width 249 height 14
copy p "20/12/1979"
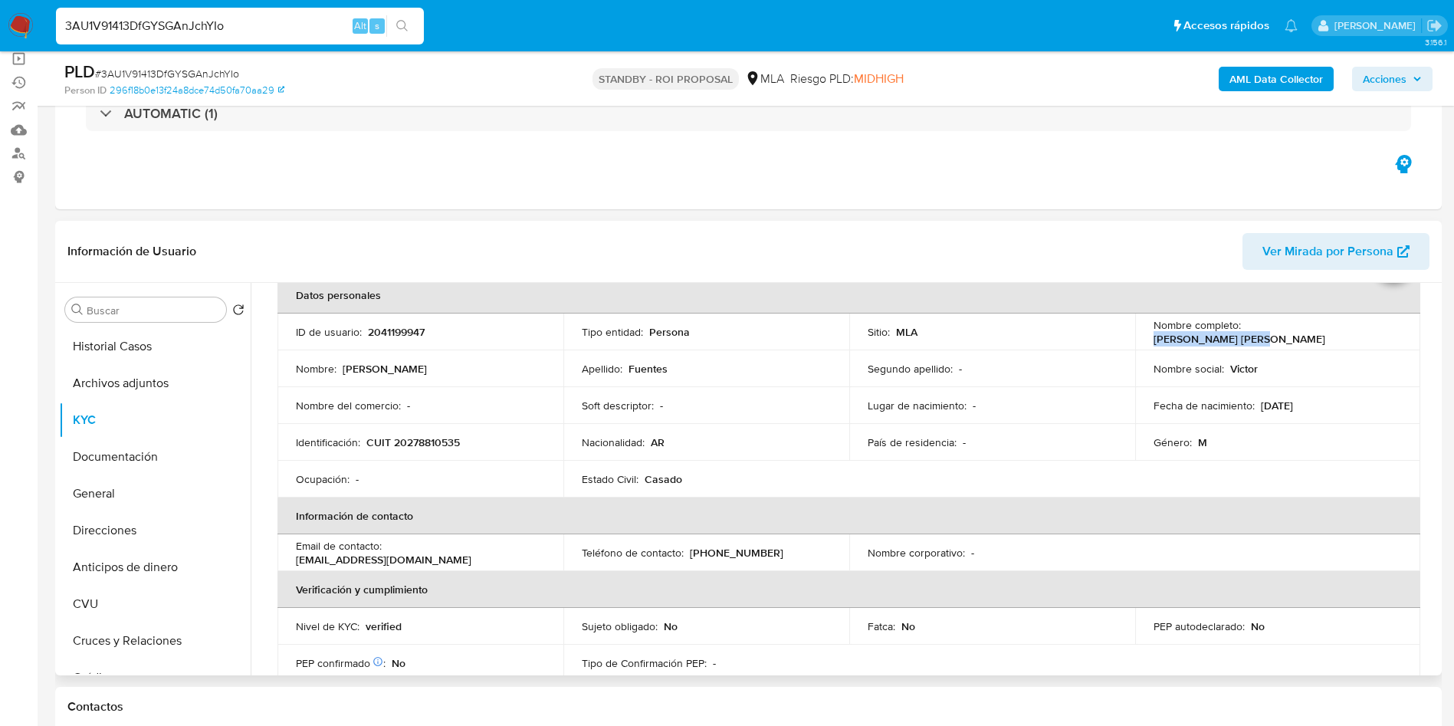
scroll to position [115, 0]
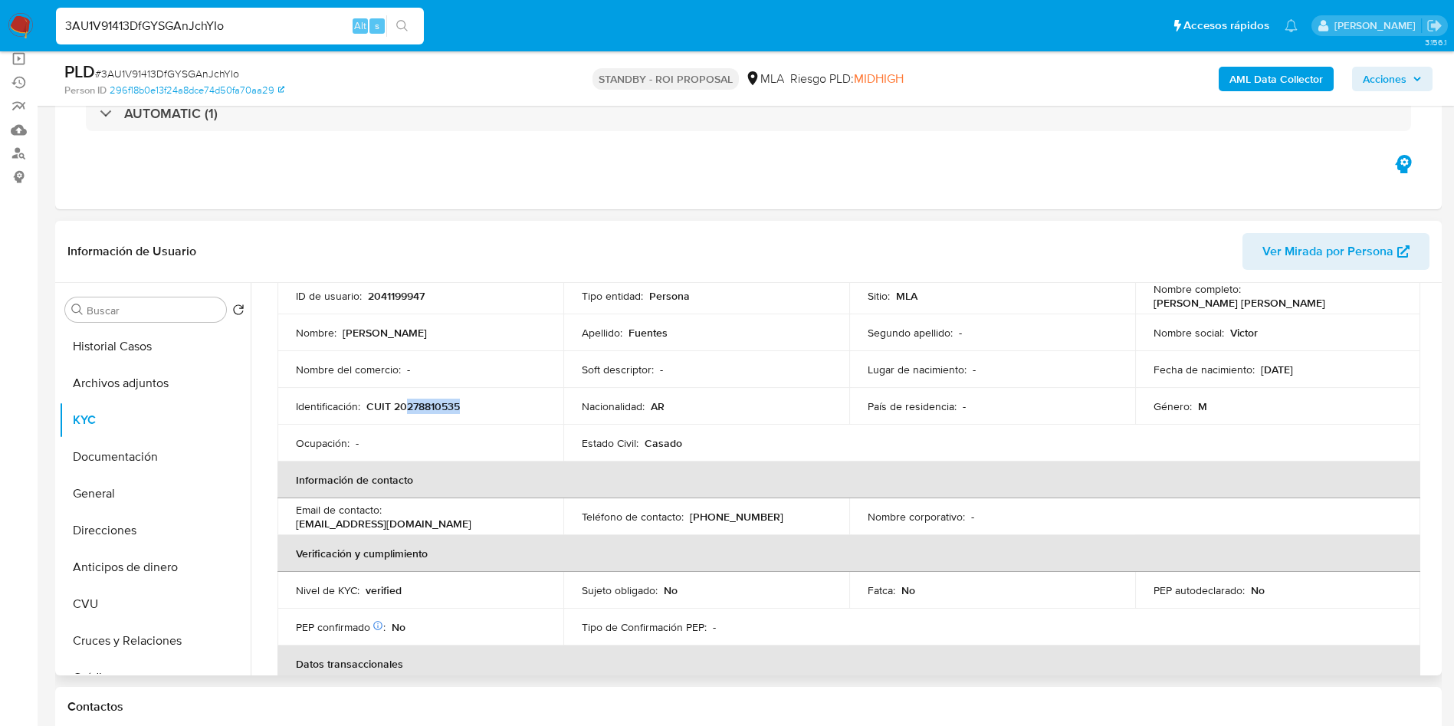
drag, startPoint x: 407, startPoint y: 401, endPoint x: 458, endPoint y: 407, distance: 51.0
click at [458, 407] on p "CUIT 20278810535" at bounding box center [413, 406] width 94 height 14
copy p "27881053"
drag, startPoint x: 393, startPoint y: 406, endPoint x: 460, endPoint y: 406, distance: 66.7
click at [460, 406] on p "CUIT 20278810535" at bounding box center [413, 406] width 94 height 14
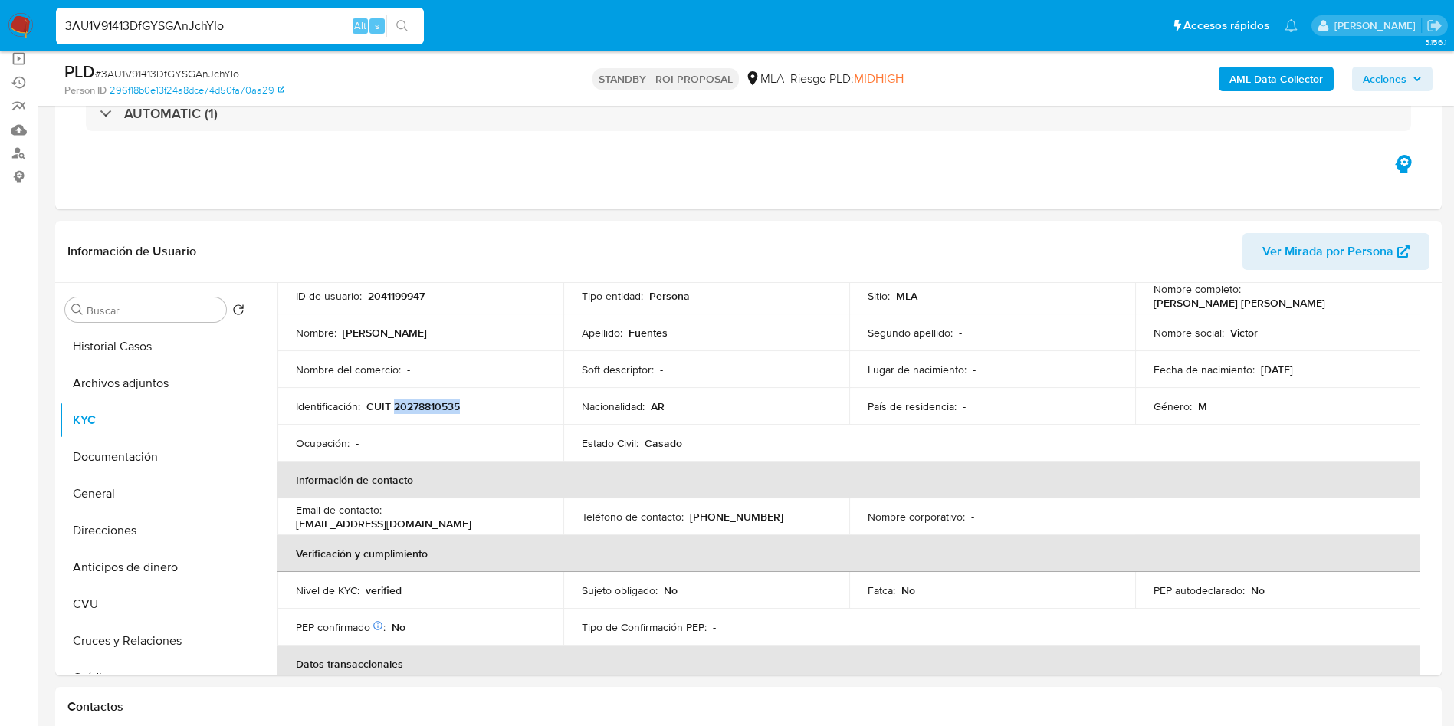
copy p "20278810535"
click at [104, 384] on button "Archivos adjuntos" at bounding box center [148, 383] width 179 height 37
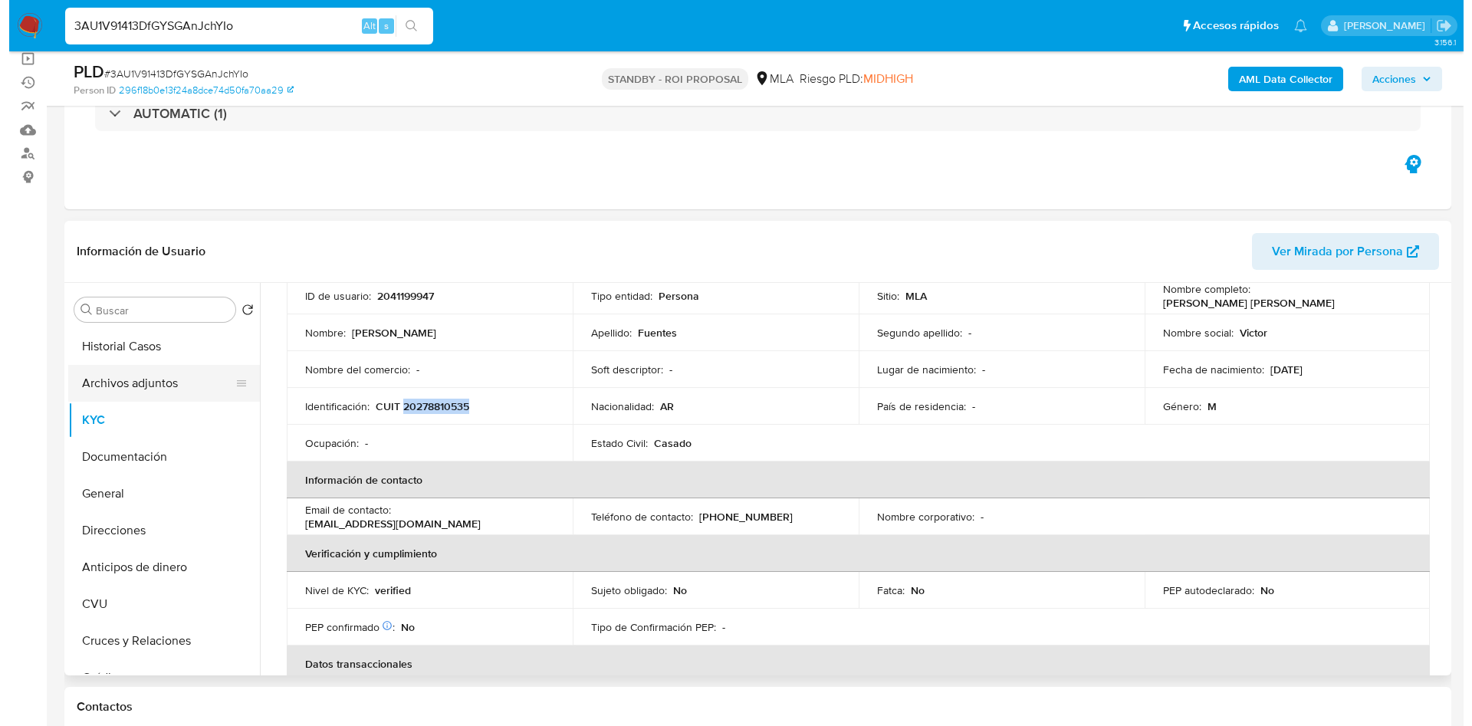
scroll to position [0, 0]
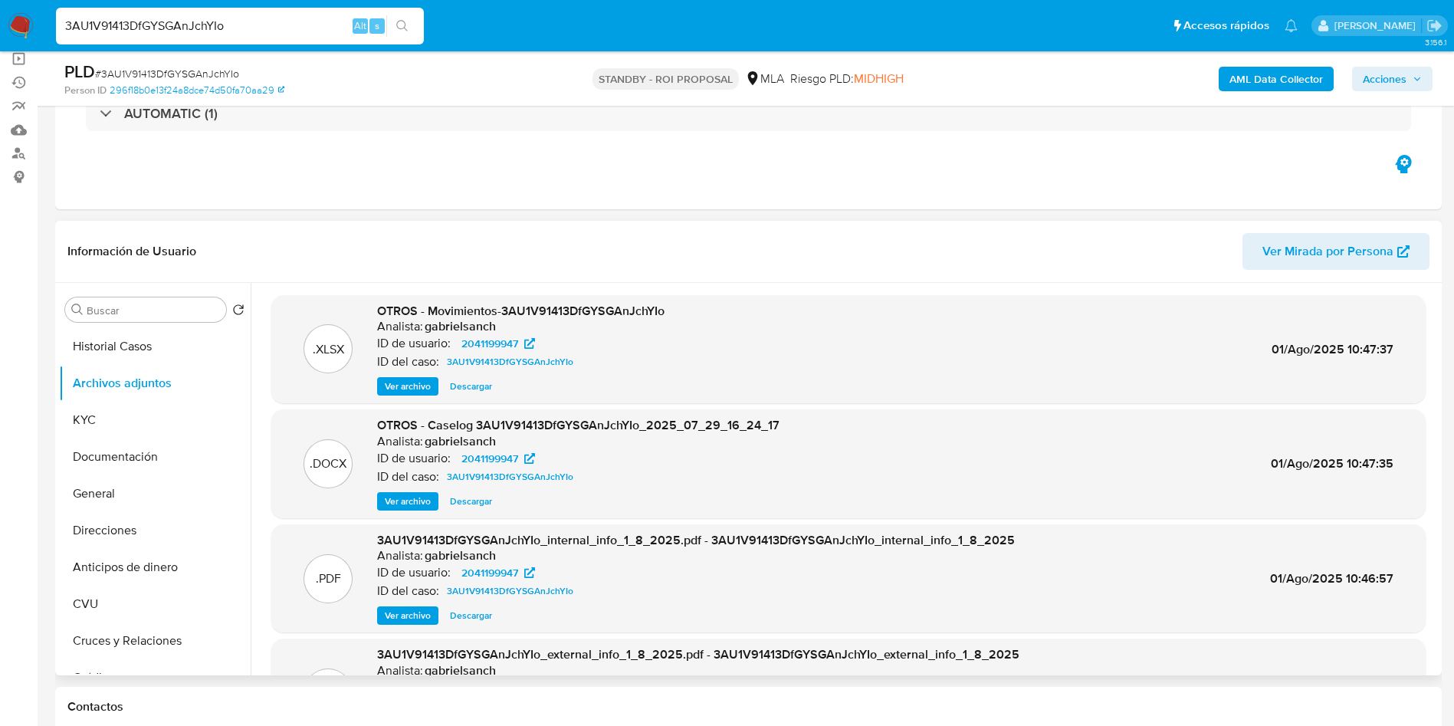
click at [414, 501] on span "Ver archivo" at bounding box center [408, 501] width 46 height 15
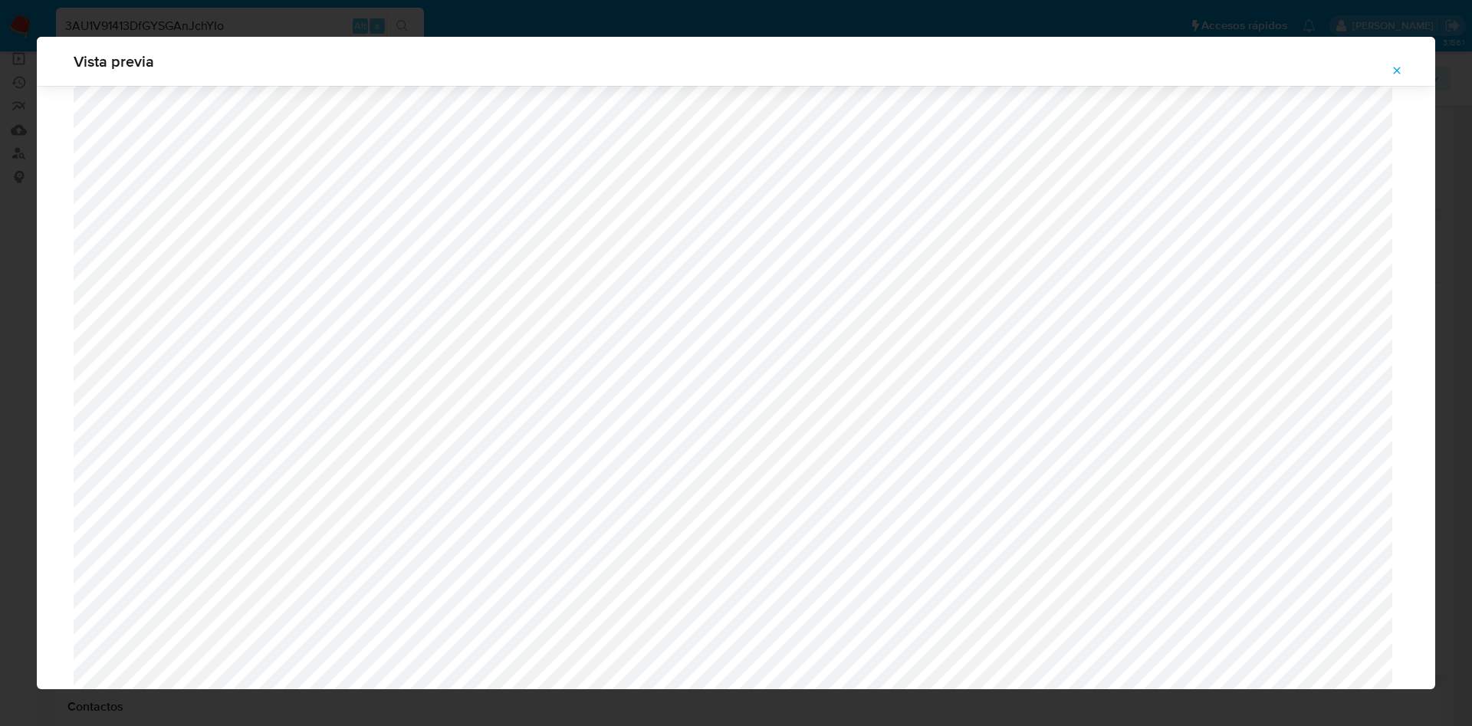
scroll to position [1087, 0]
click at [1390, 74] on button "Attachment preview" at bounding box center [1397, 70] width 34 height 25
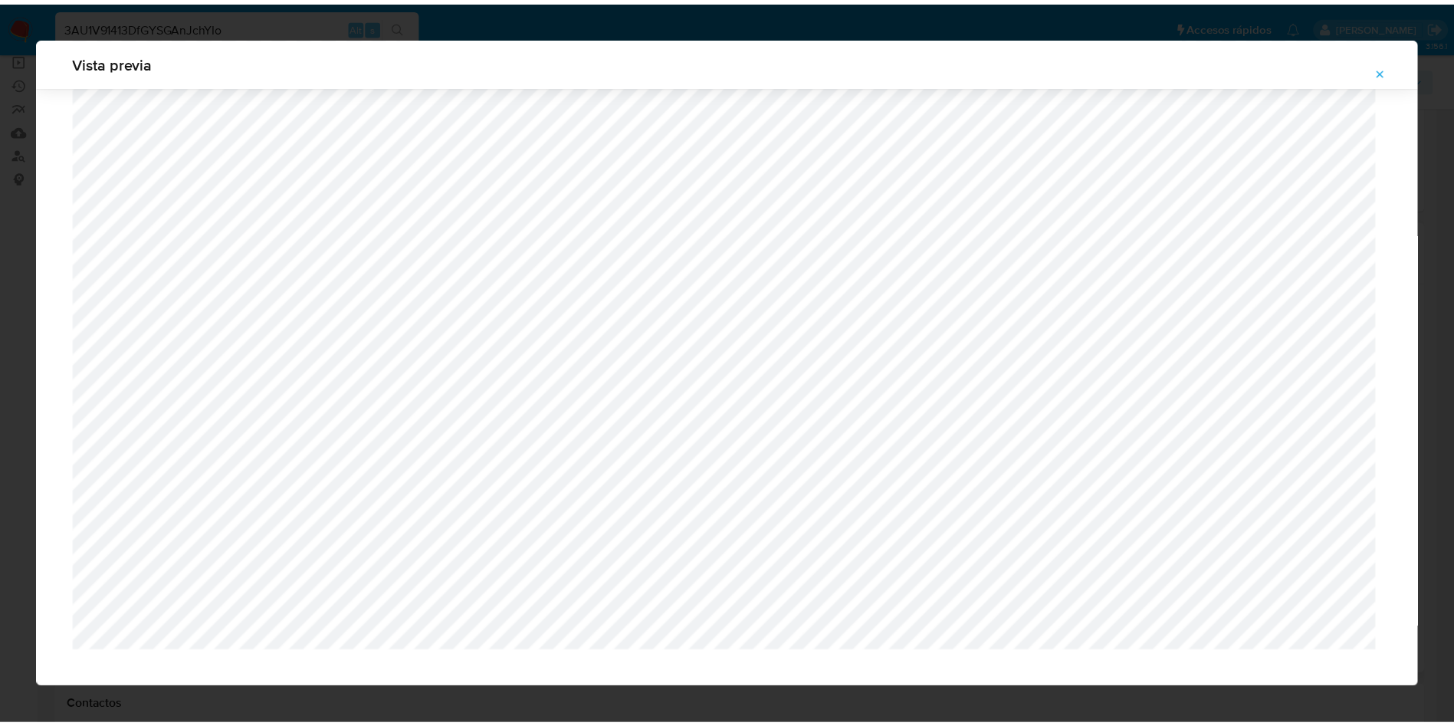
scroll to position [0, 0]
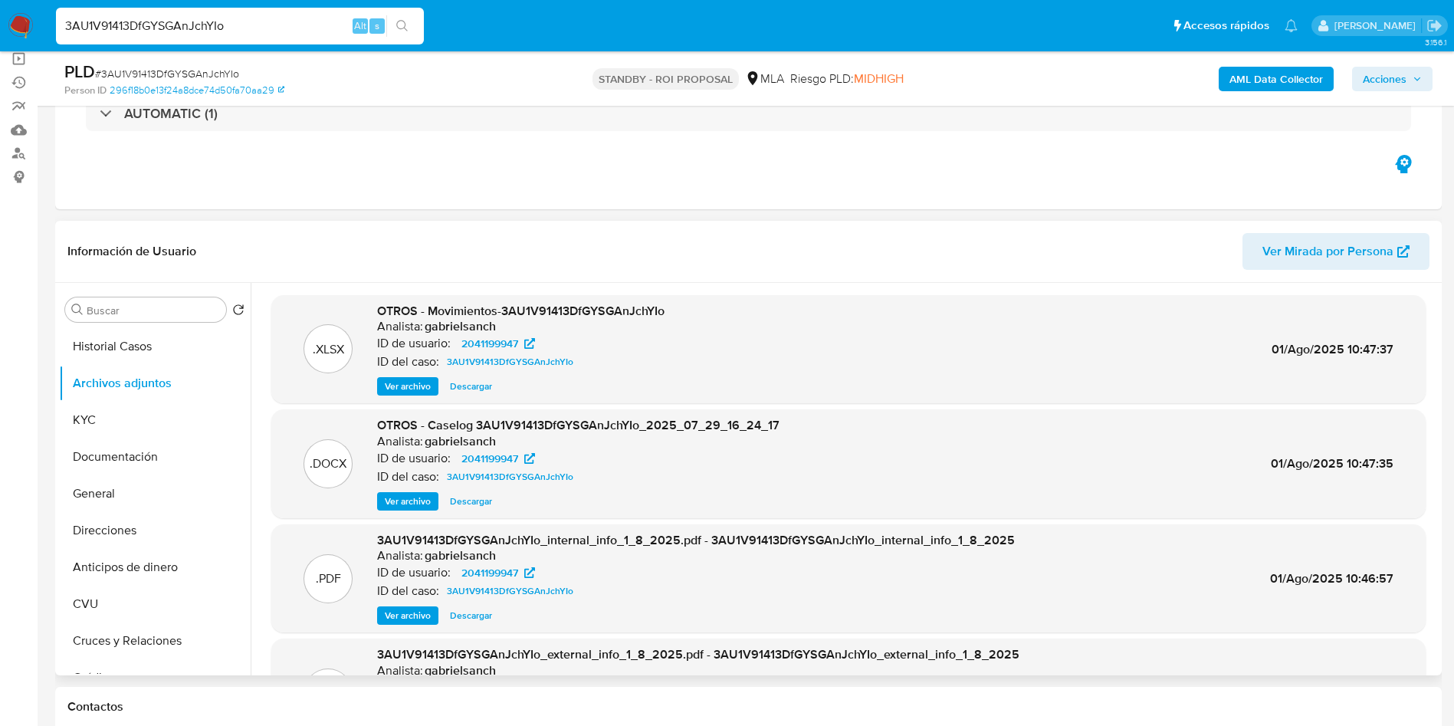
click at [242, 37] on div "3AU1V91413DfGYSGAnJchYIo Alt s" at bounding box center [240, 26] width 368 height 37
click at [242, 28] on input "3AU1V91413DfGYSGAnJchYIo" at bounding box center [240, 26] width 368 height 20
paste input "322703988"
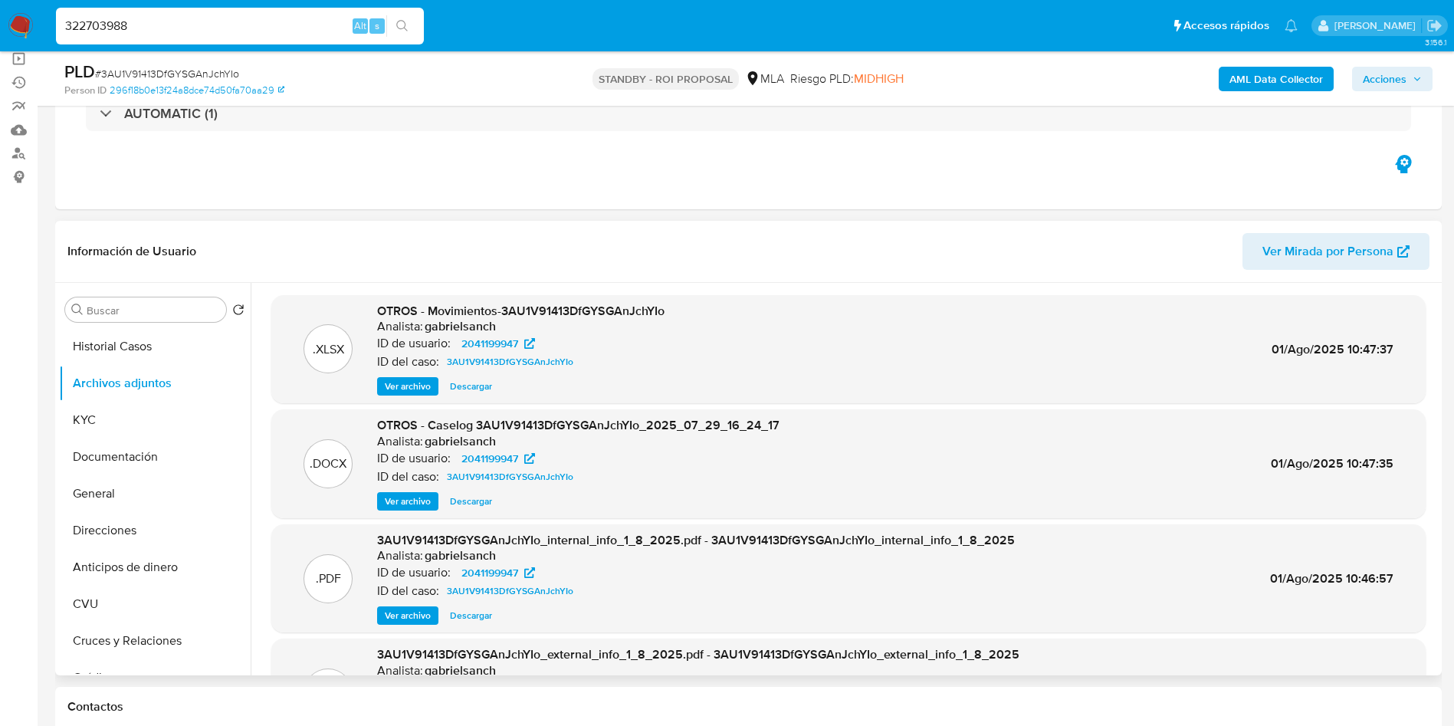
type input "322703988"
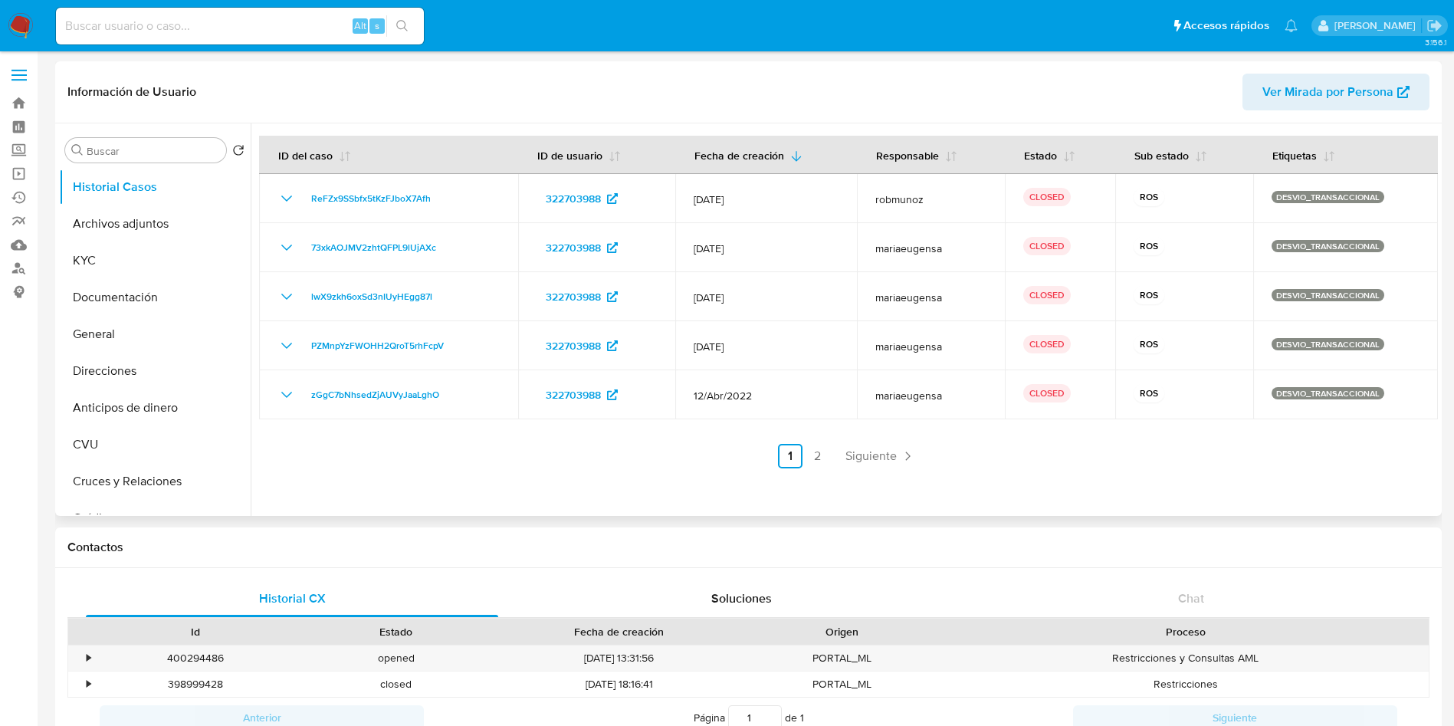
select select "10"
click at [161, 234] on button "Archivos adjuntos" at bounding box center [148, 223] width 179 height 37
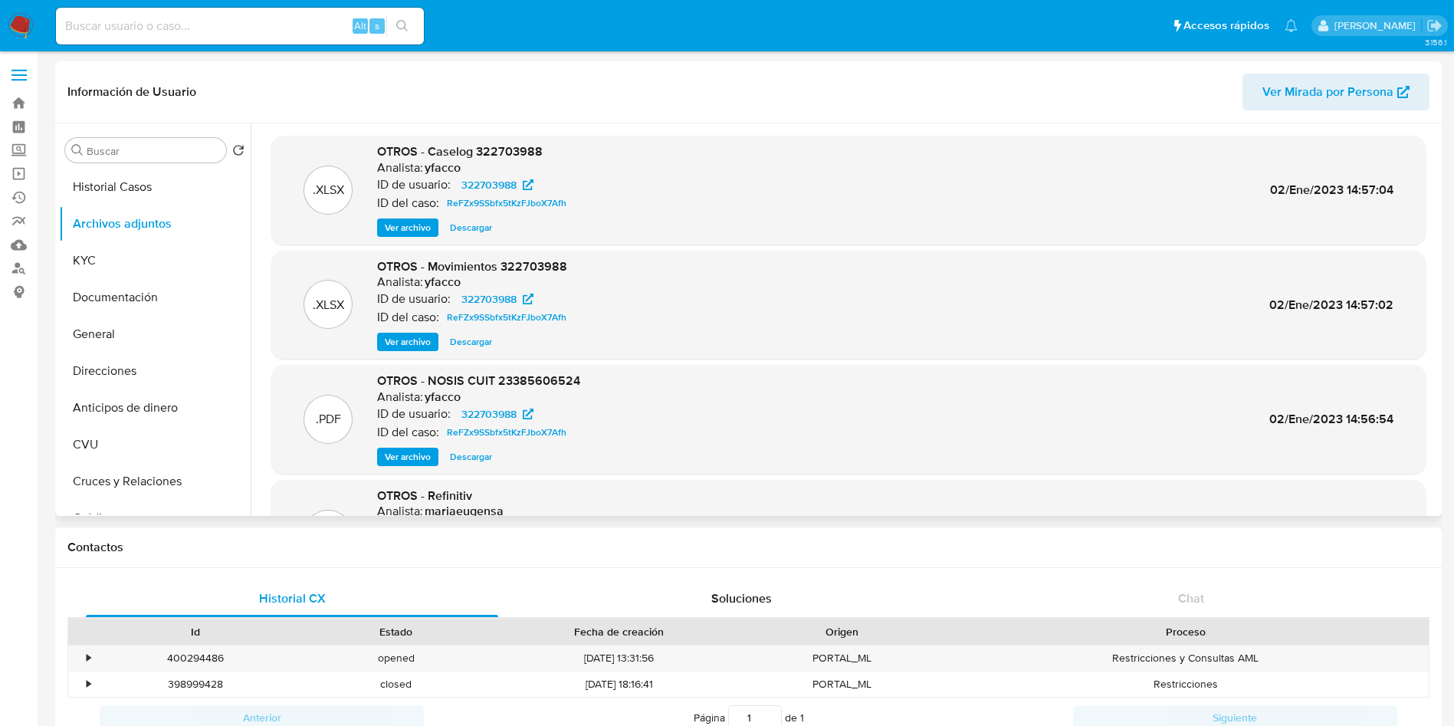
click at [401, 226] on span "Ver archivo" at bounding box center [408, 227] width 46 height 15
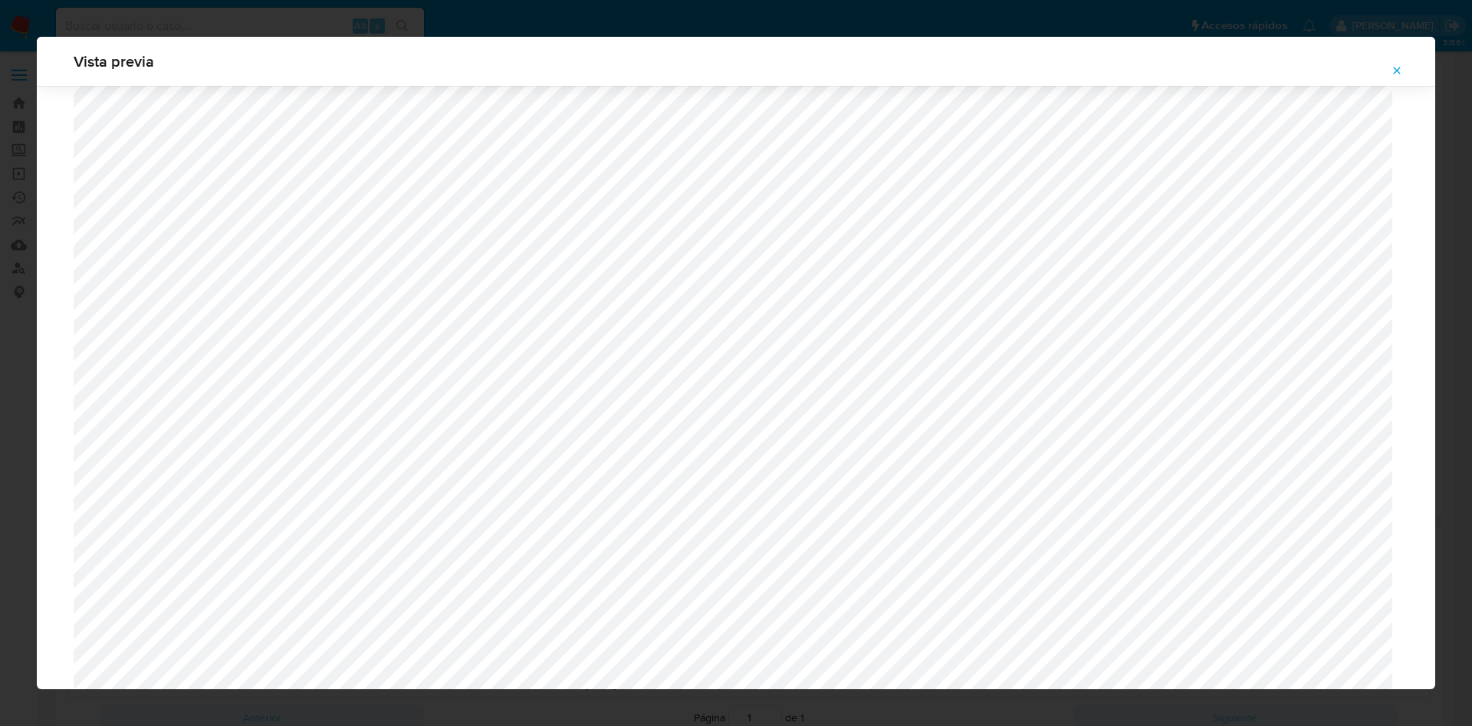
scroll to position [917, 0]
click at [1391, 60] on span "Attachment preview" at bounding box center [1397, 70] width 12 height 21
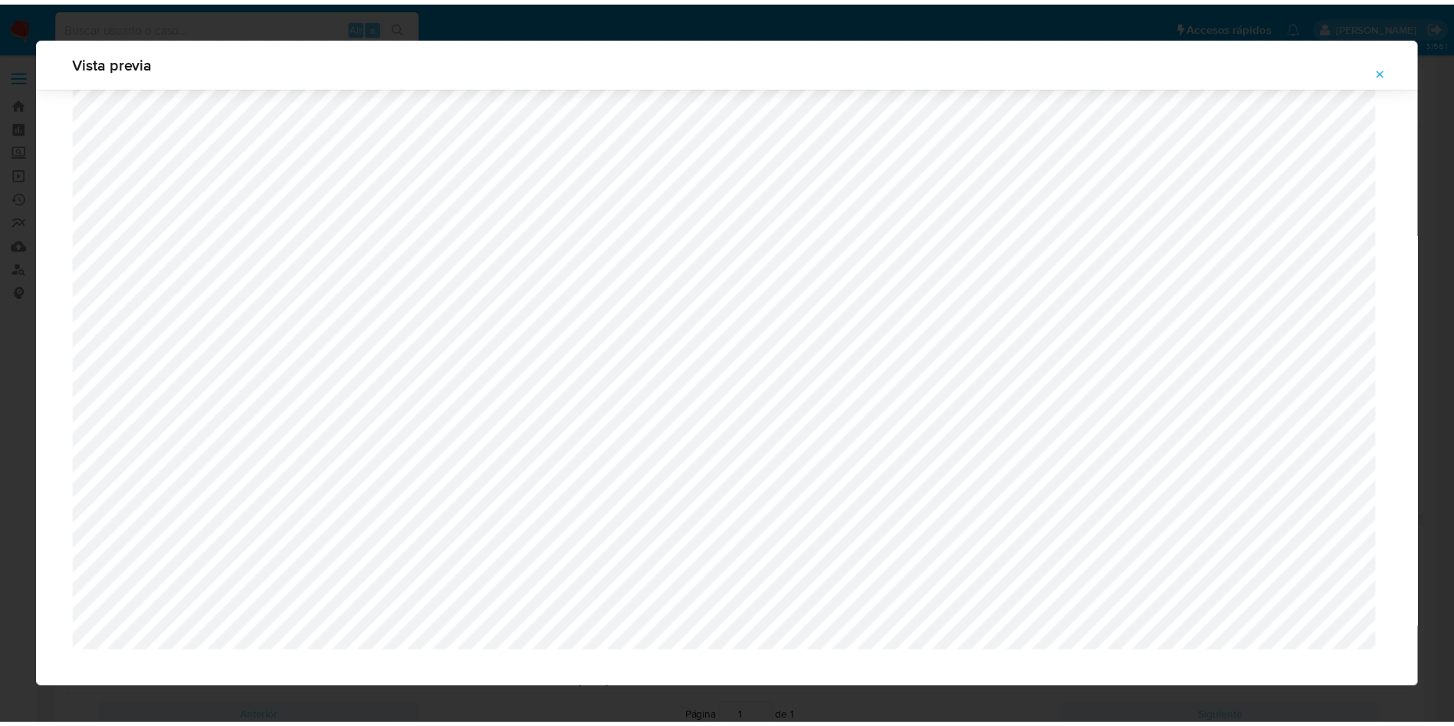
scroll to position [0, 0]
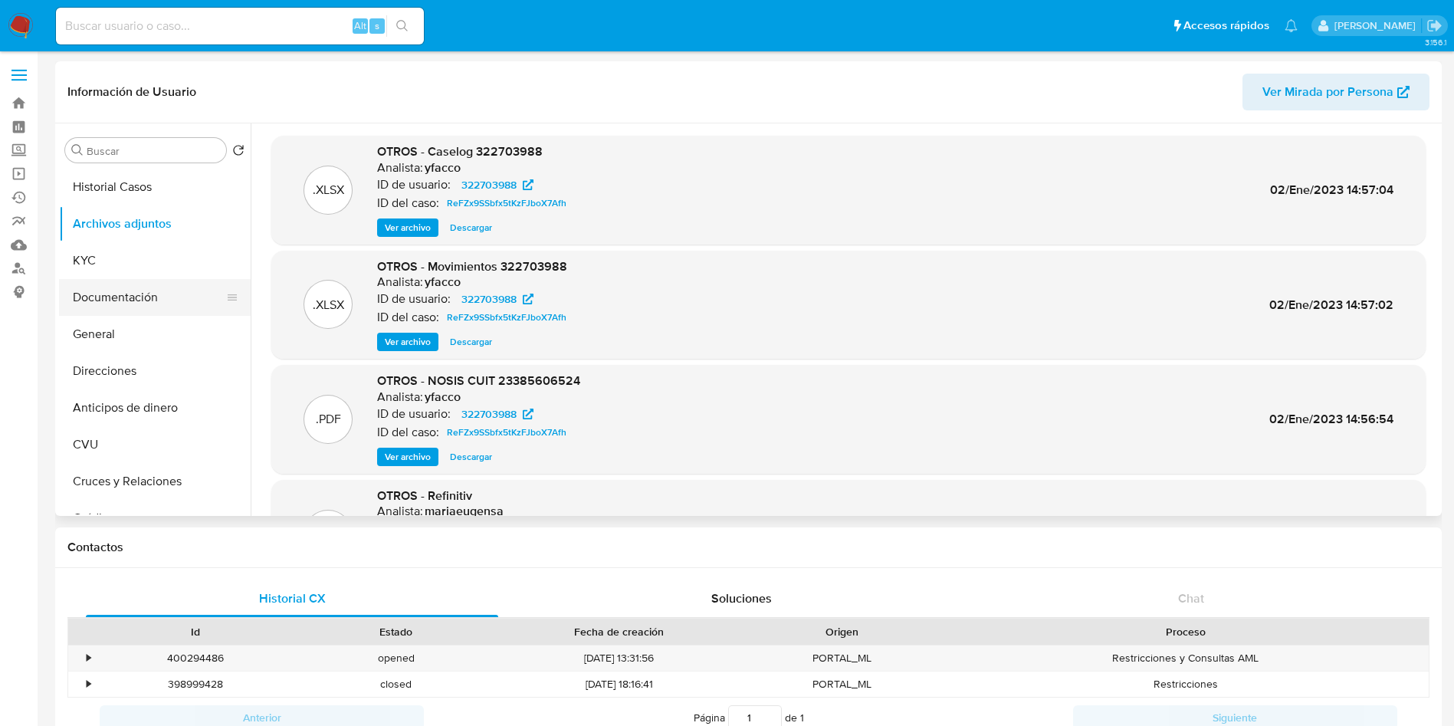
click at [112, 292] on button "Documentación" at bounding box center [148, 297] width 179 height 37
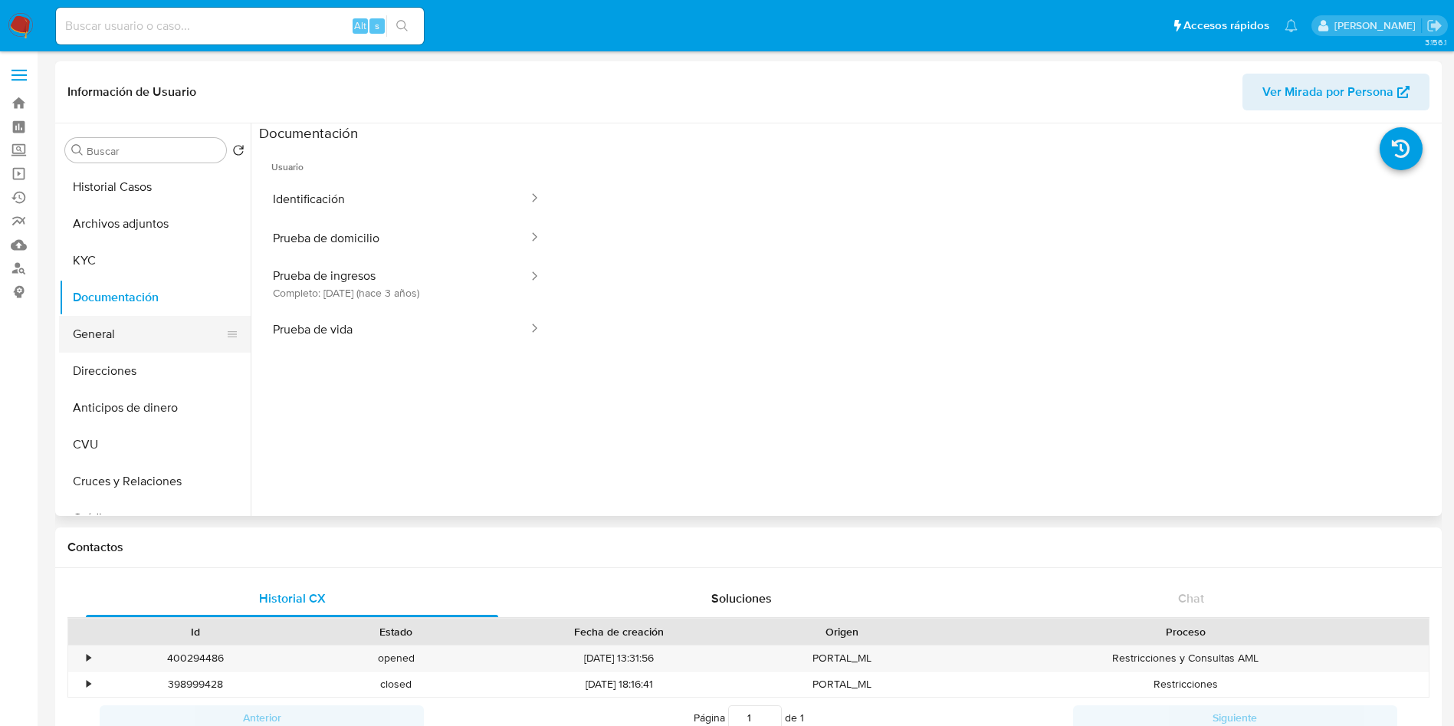
click at [120, 349] on button "General" at bounding box center [148, 334] width 179 height 37
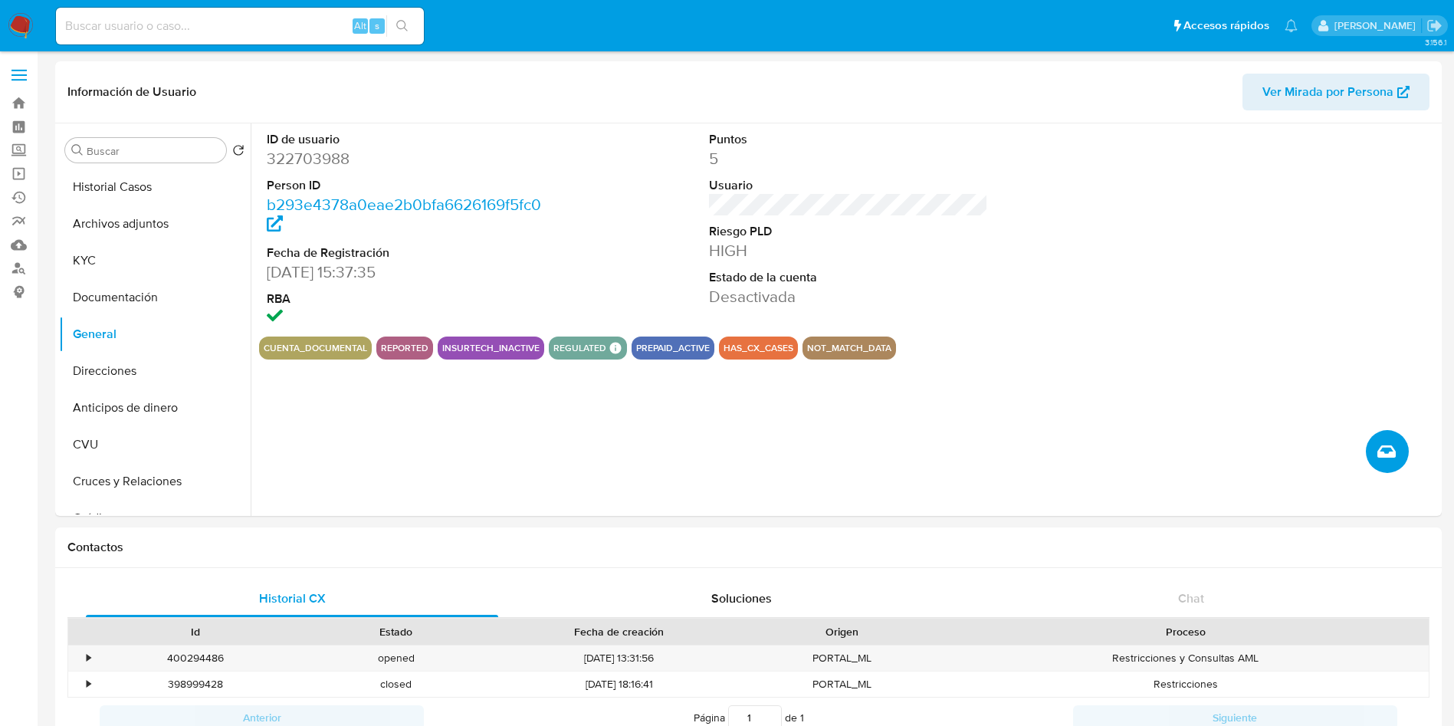
click at [1369, 455] on button "Crear caso manual" at bounding box center [1387, 451] width 43 height 43
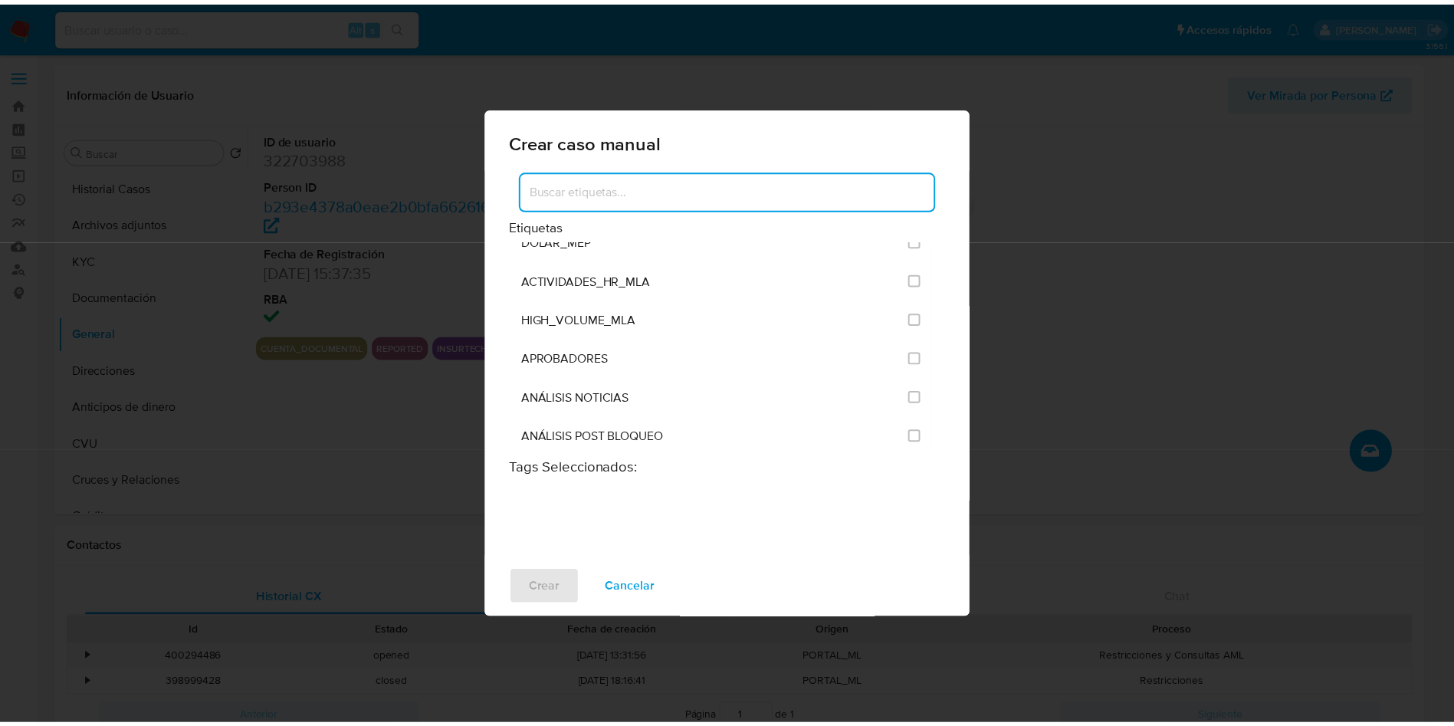
scroll to position [3105, 0]
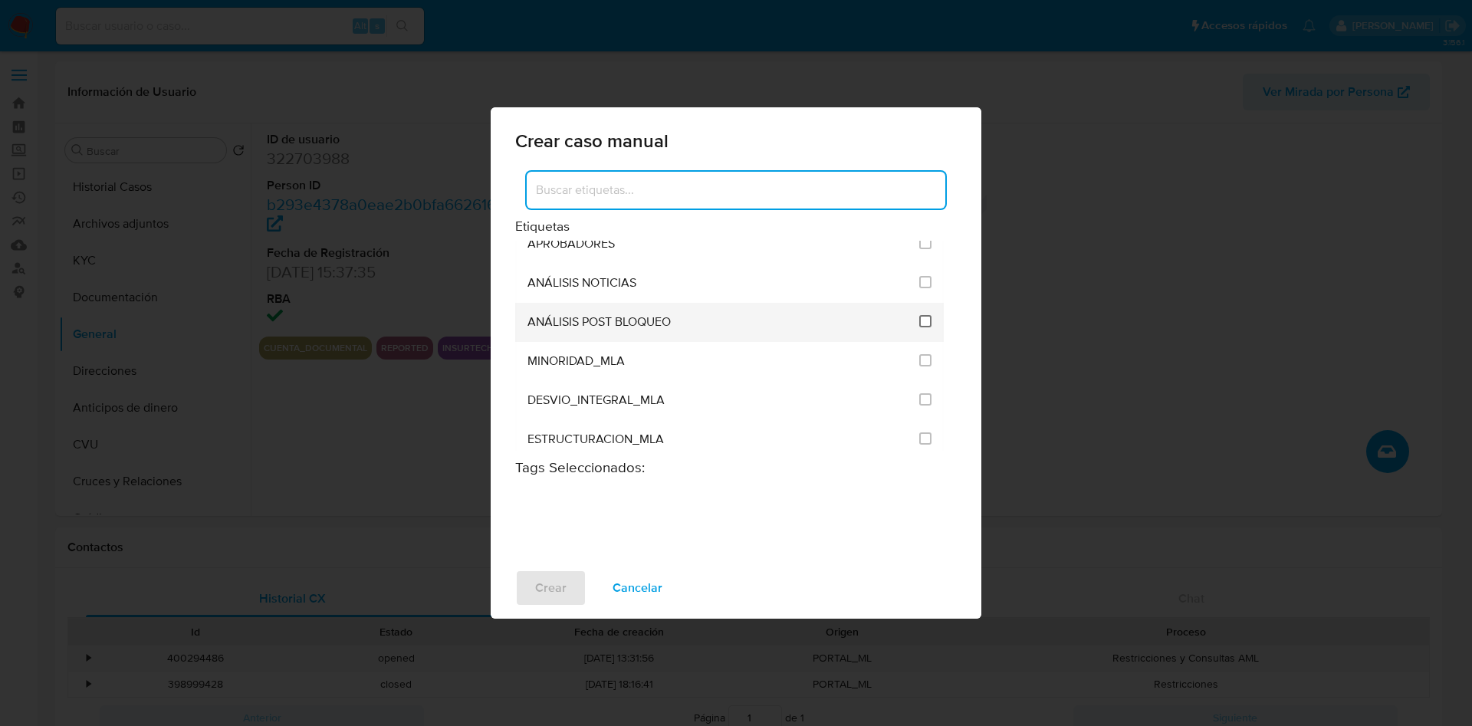
click at [920, 320] on input "3249" at bounding box center [925, 321] width 12 height 12
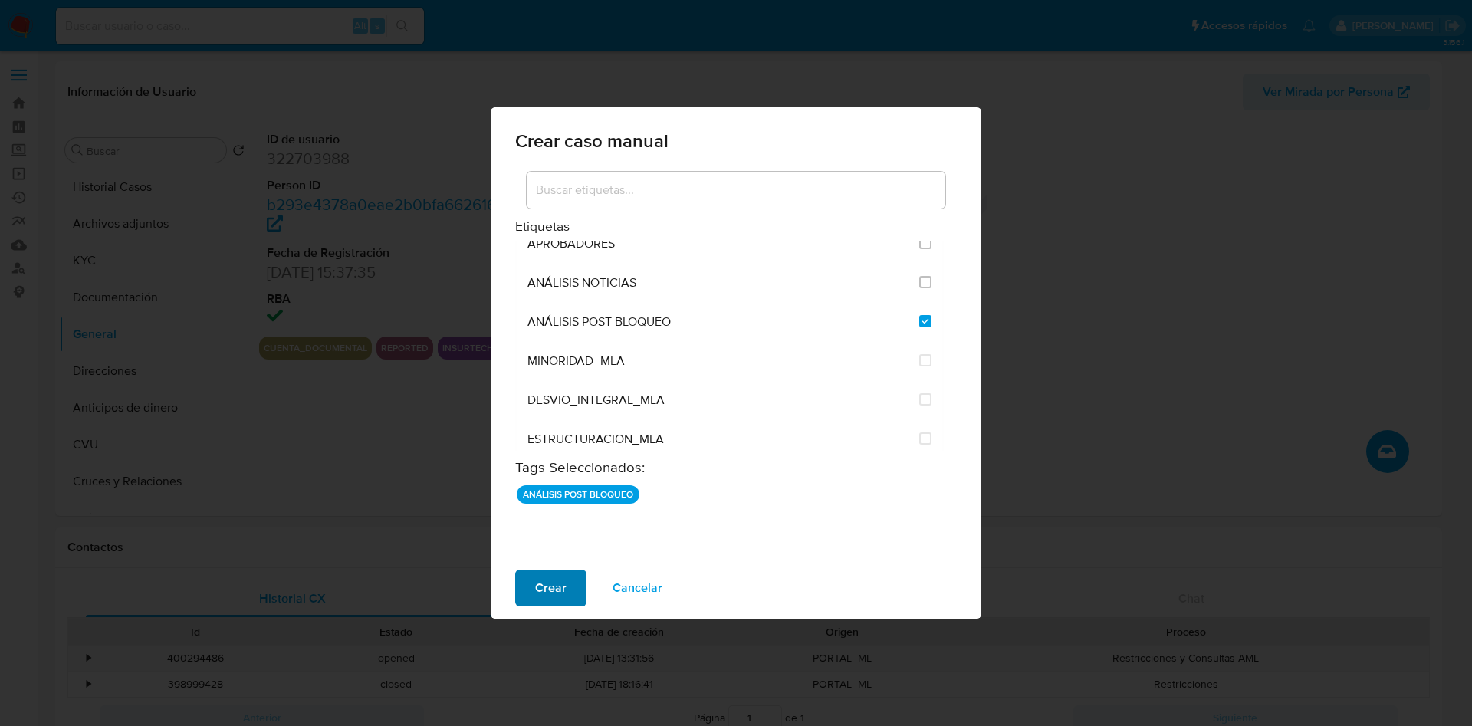
click at [544, 591] on span "Crear" at bounding box center [550, 588] width 31 height 34
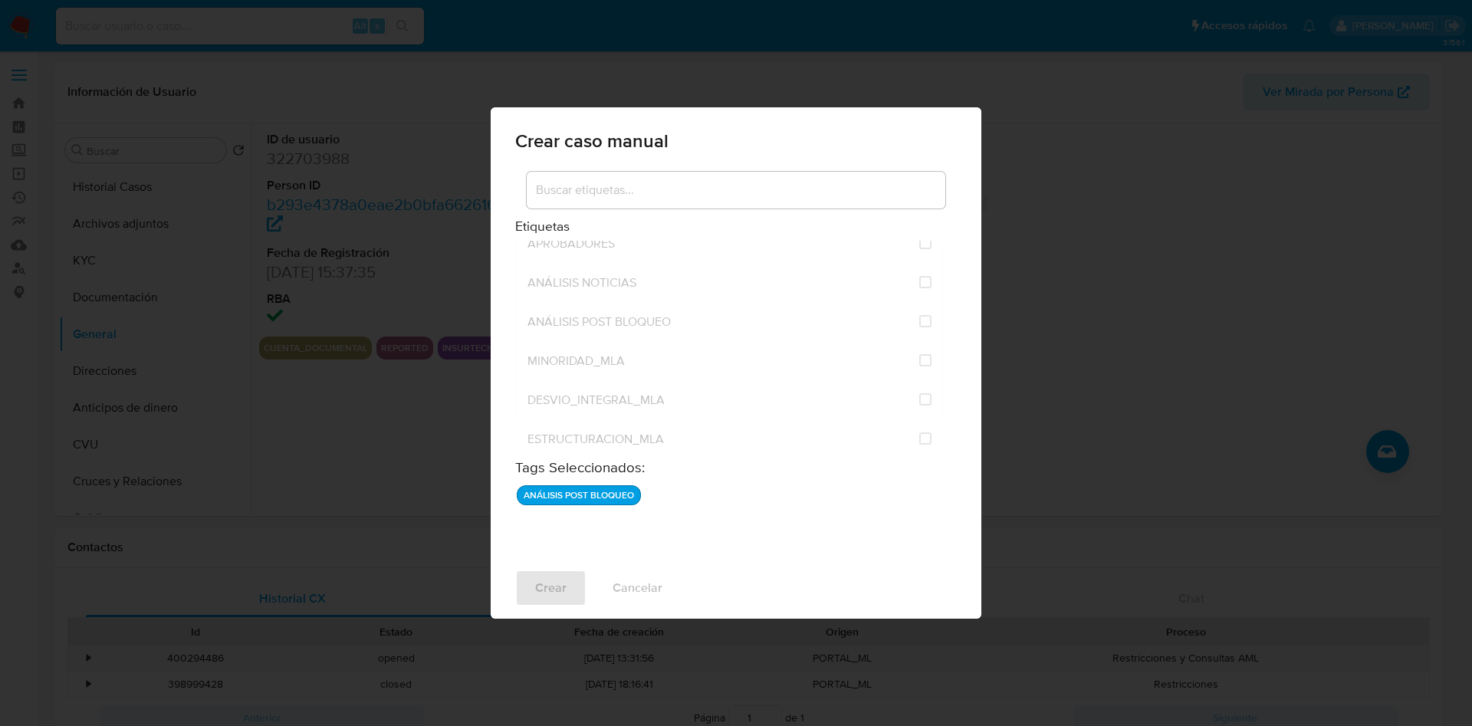
checkbox input "false"
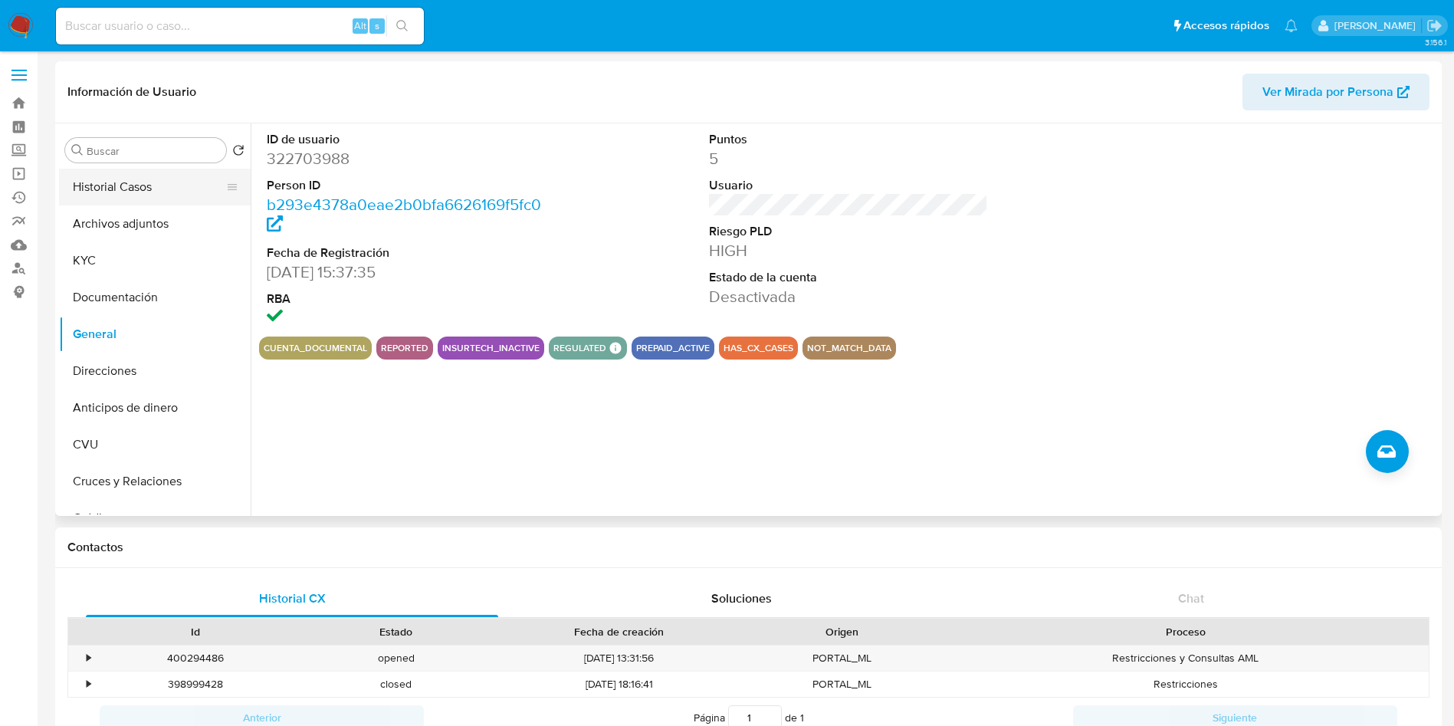
click at [172, 184] on button "Historial Casos" at bounding box center [148, 187] width 179 height 37
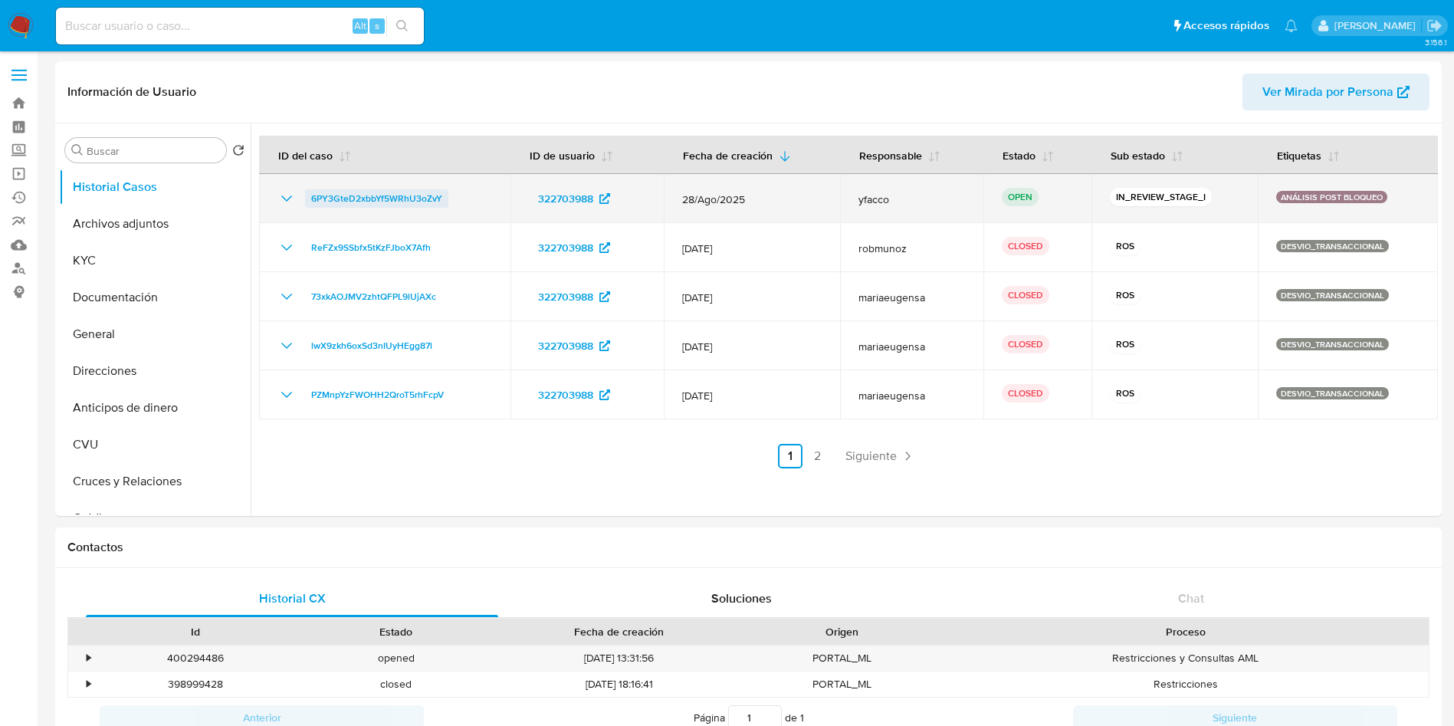
click at [357, 189] on span "6PY3GteD2xbbYf5WRhU3oZvY" at bounding box center [376, 198] width 131 height 18
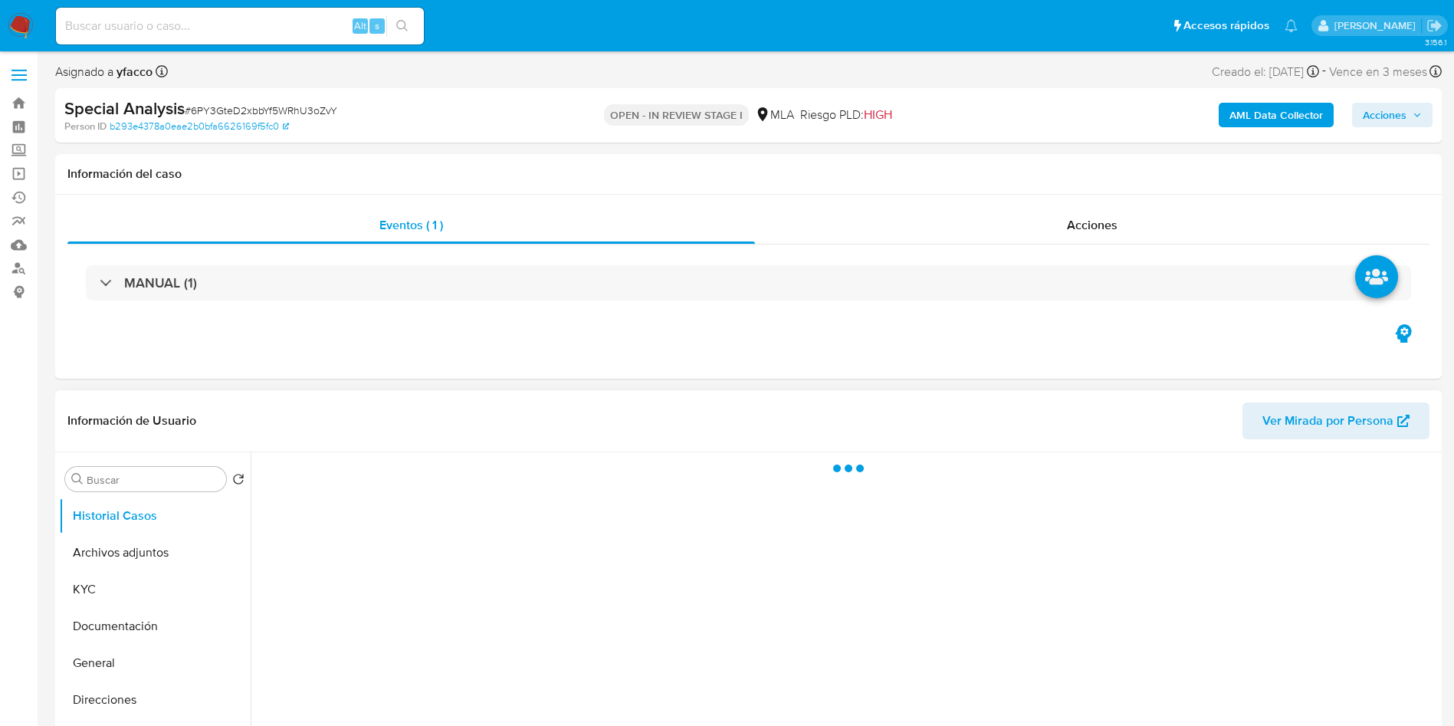
scroll to position [115, 0]
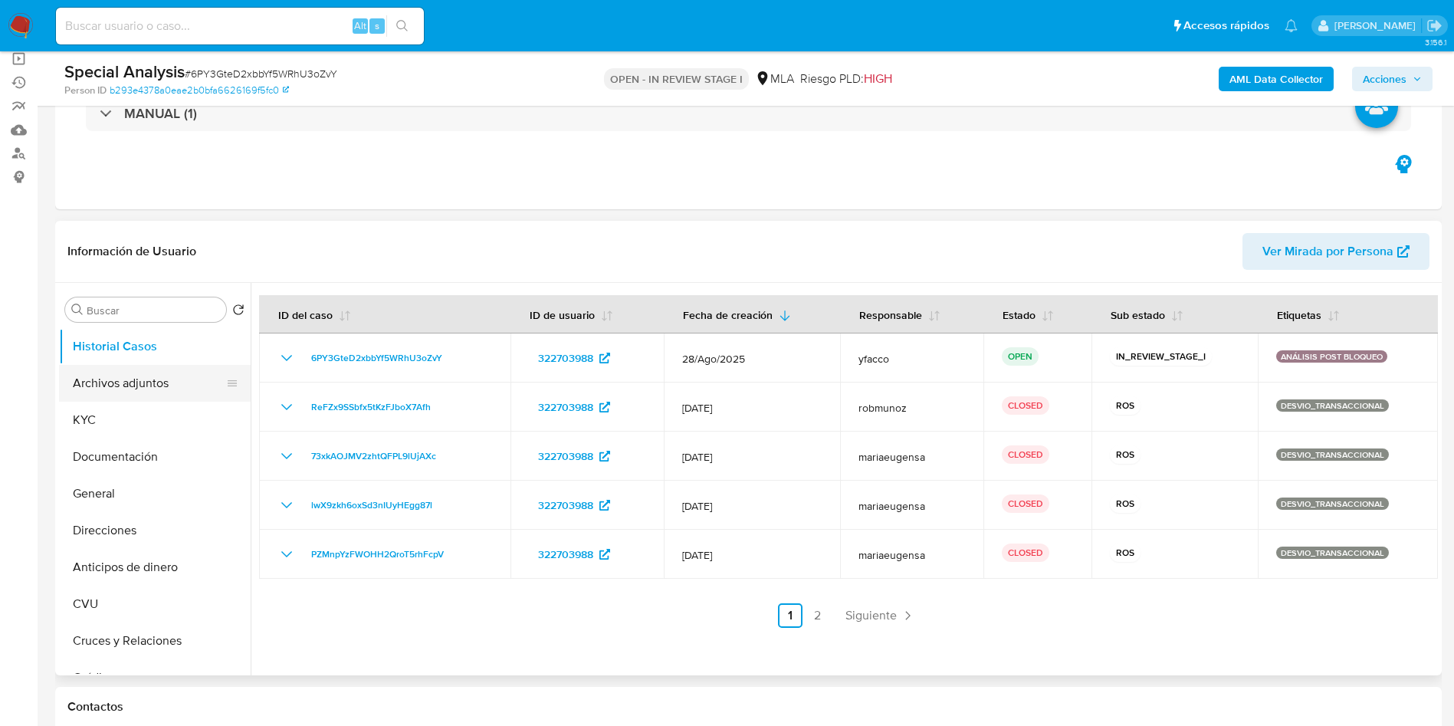
select select "10"
click at [120, 394] on button "Archivos adjuntos" at bounding box center [148, 383] width 179 height 37
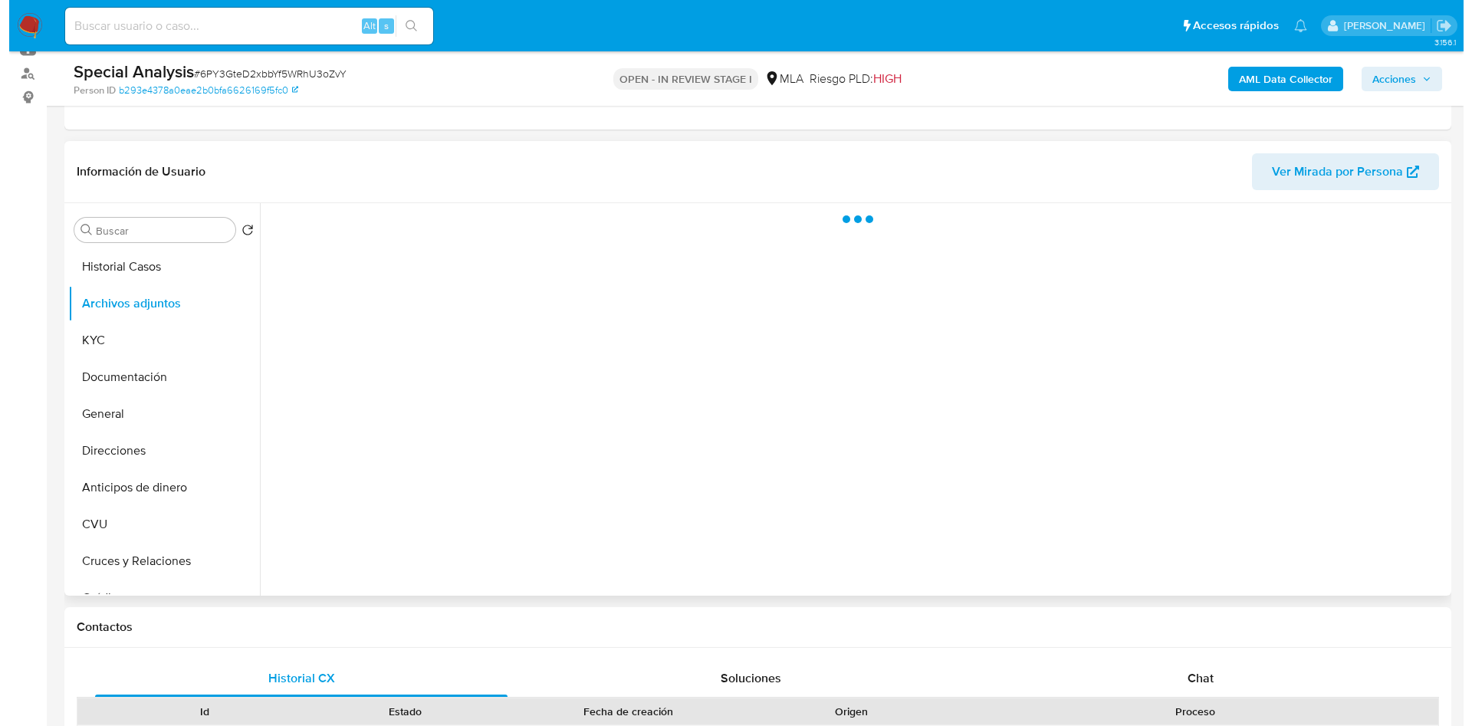
scroll to position [230, 0]
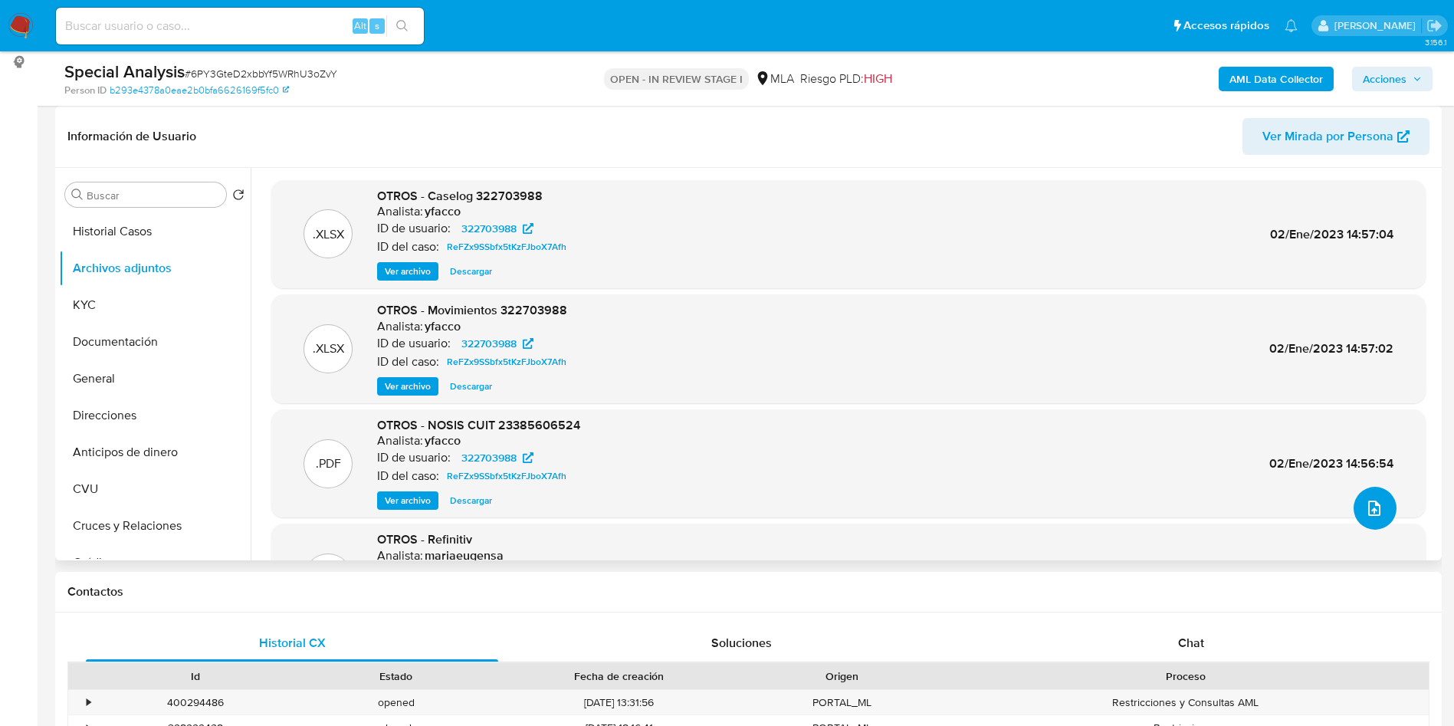
click at [1377, 499] on button "upload-file" at bounding box center [1375, 508] width 43 height 43
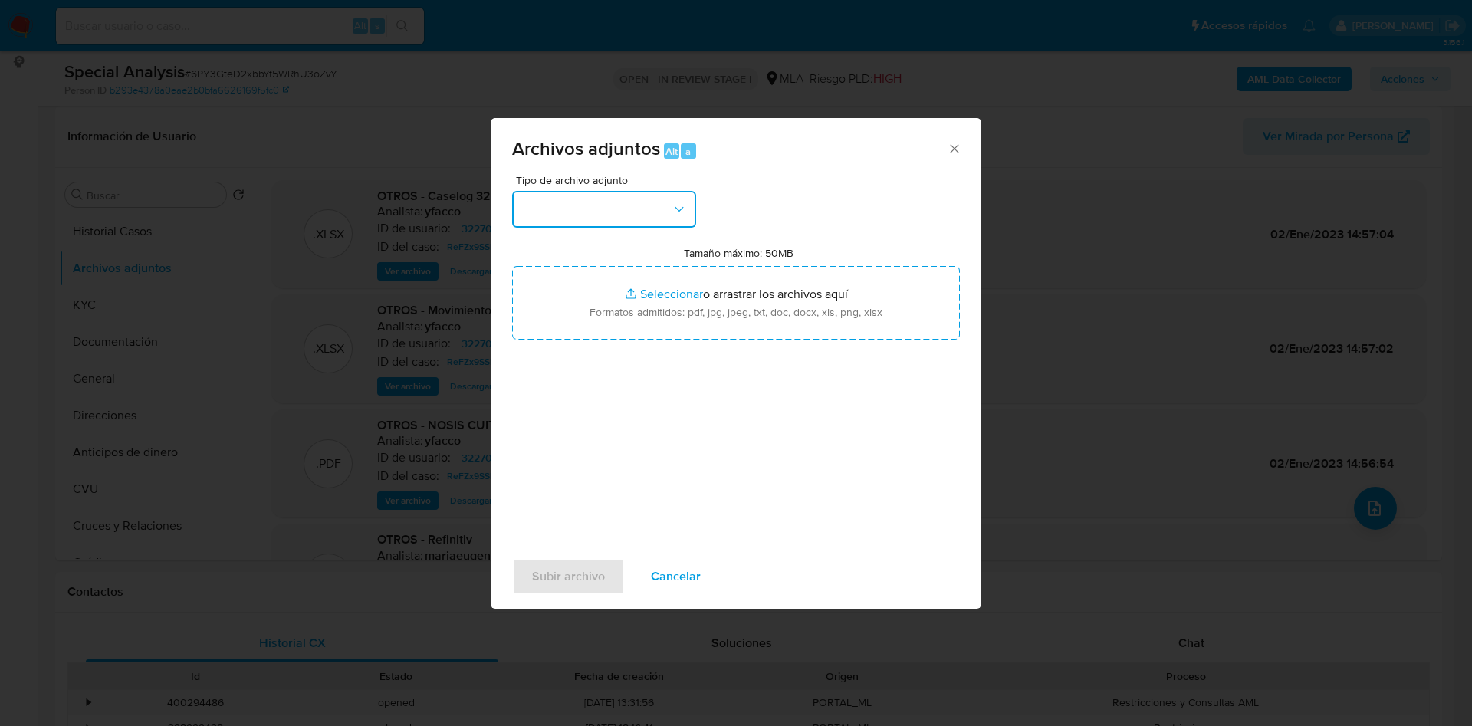
click at [631, 215] on button "button" at bounding box center [604, 209] width 184 height 37
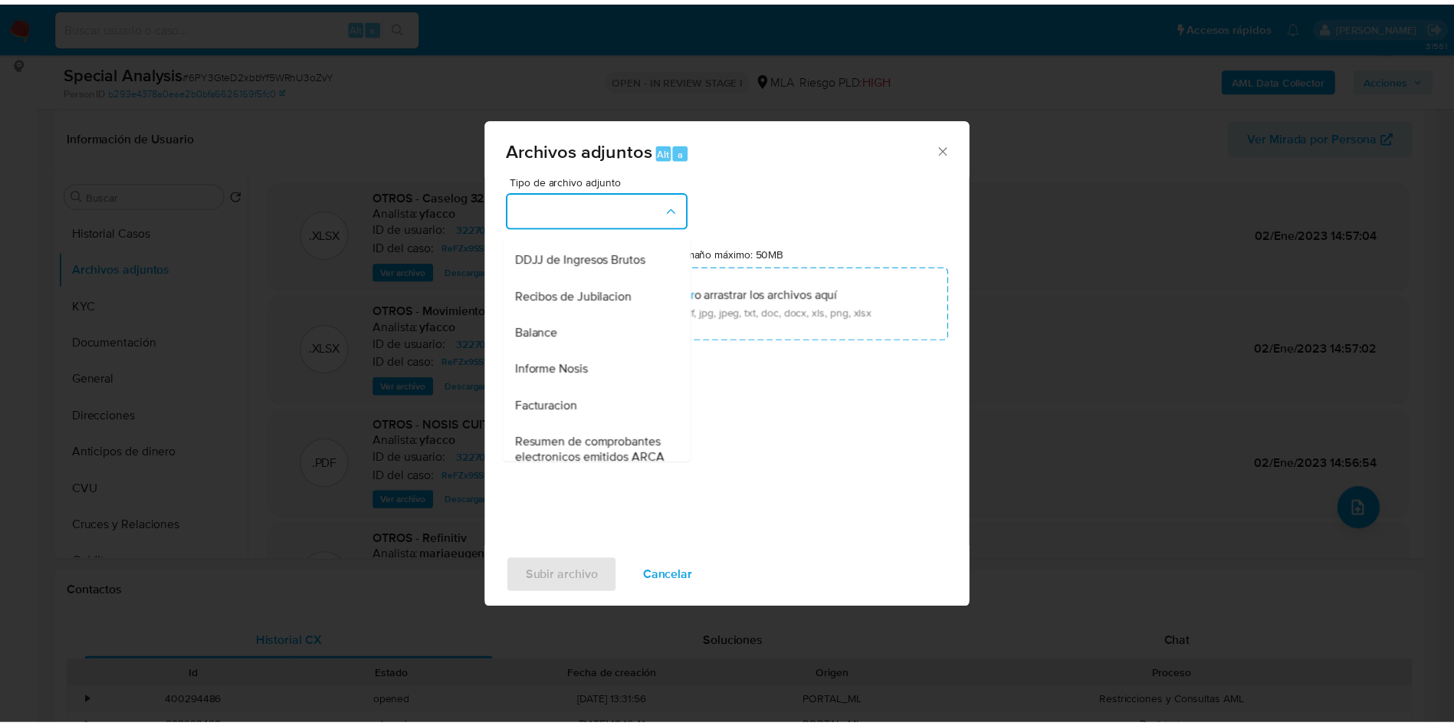
scroll to position [463, 0]
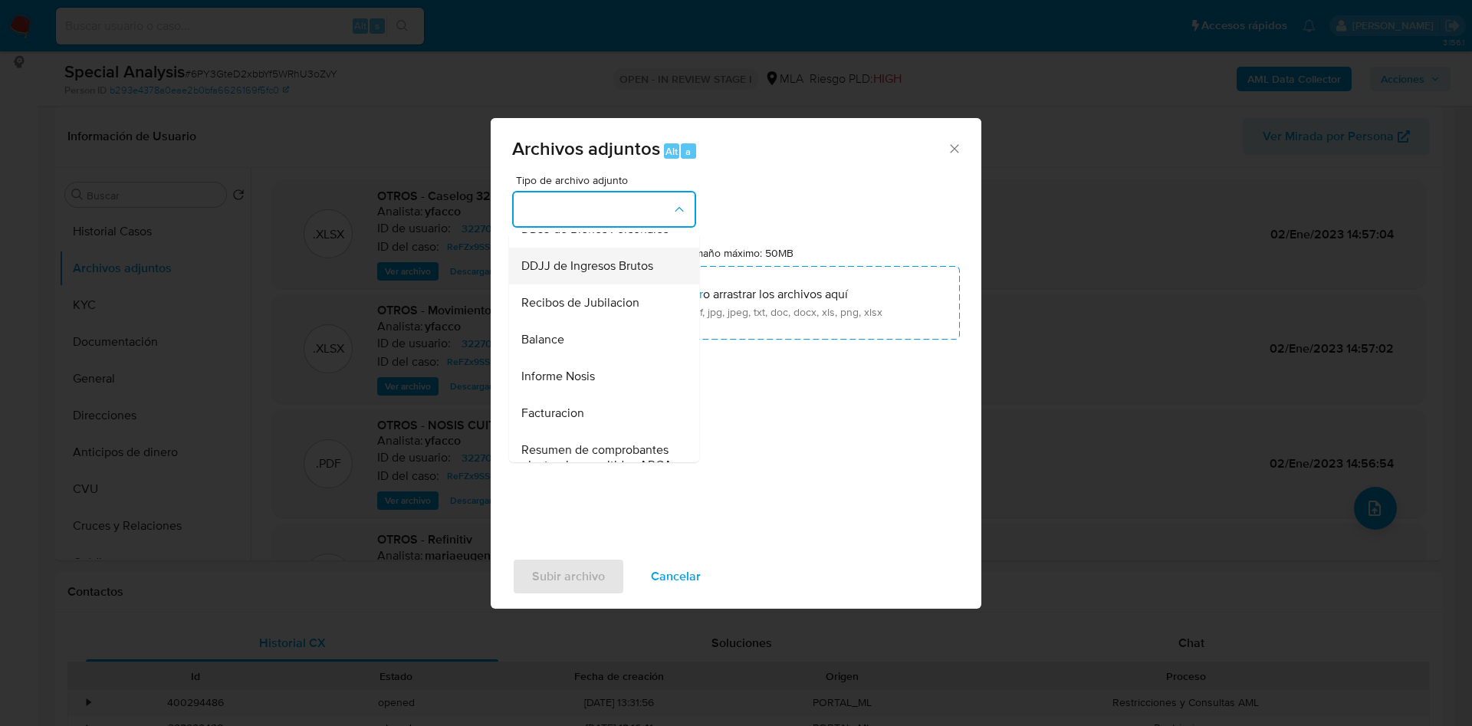
click at [596, 284] on div "DDJJ de Ingresos Brutos" at bounding box center [599, 266] width 156 height 37
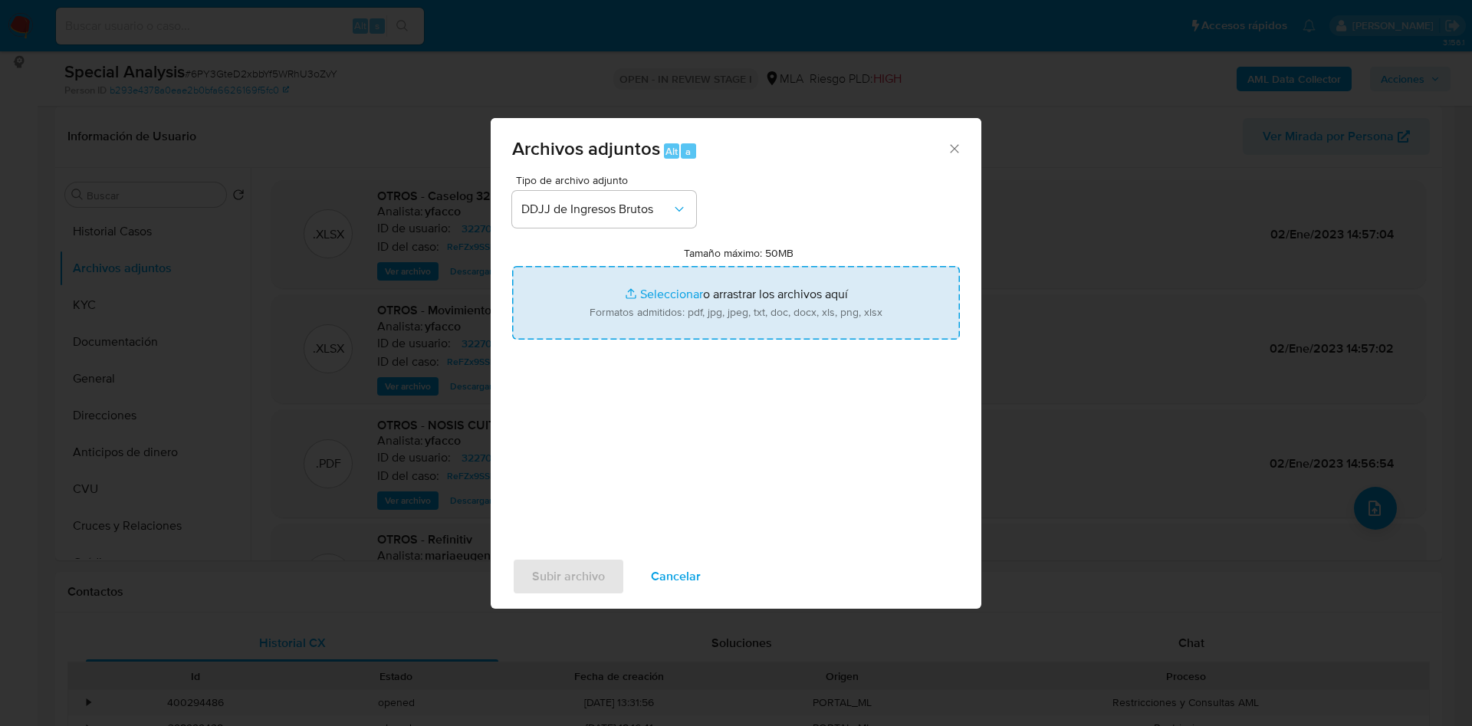
click at [631, 291] on input "Tamaño máximo: 50MB Seleccionar archivos" at bounding box center [736, 303] width 448 height 74
type input "C:\fakepath\[PERSON_NAME].pdf"
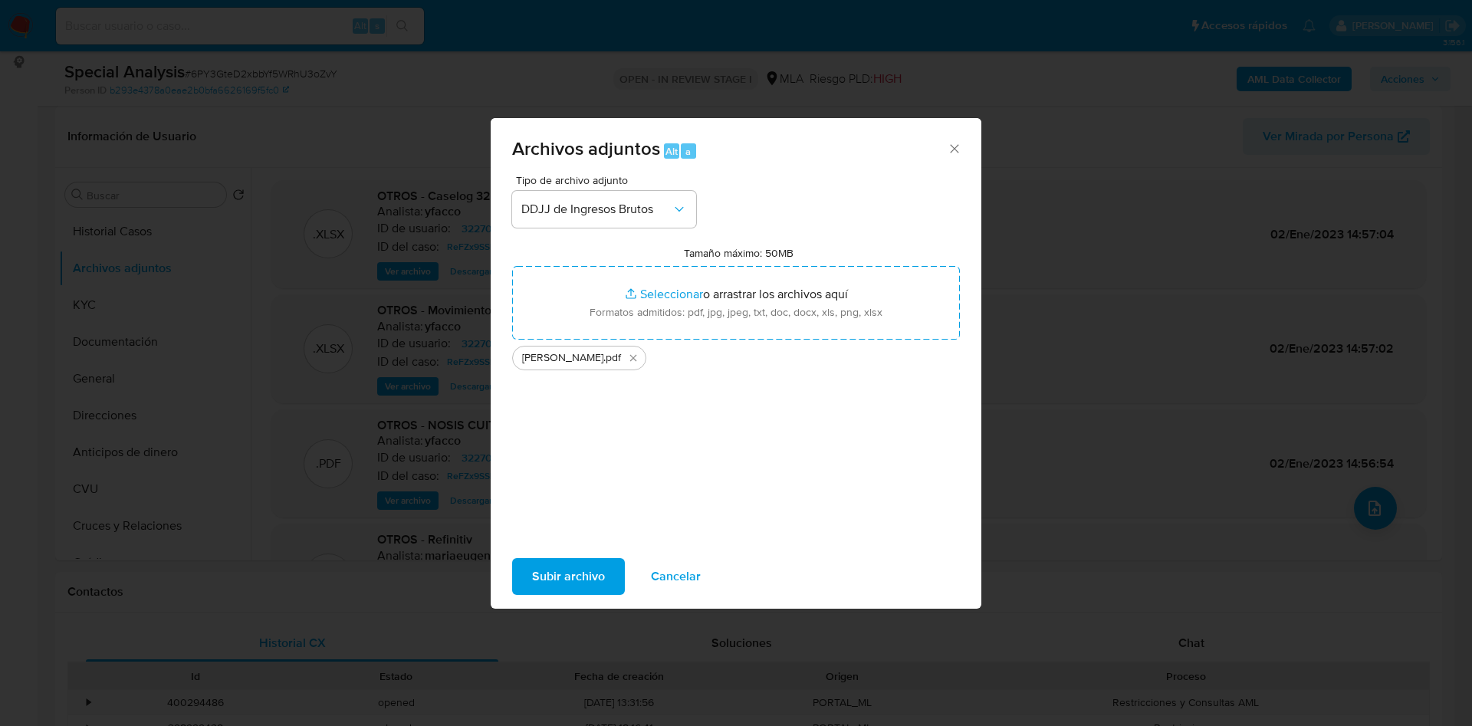
click at [567, 576] on span "Subir archivo" at bounding box center [568, 577] width 73 height 34
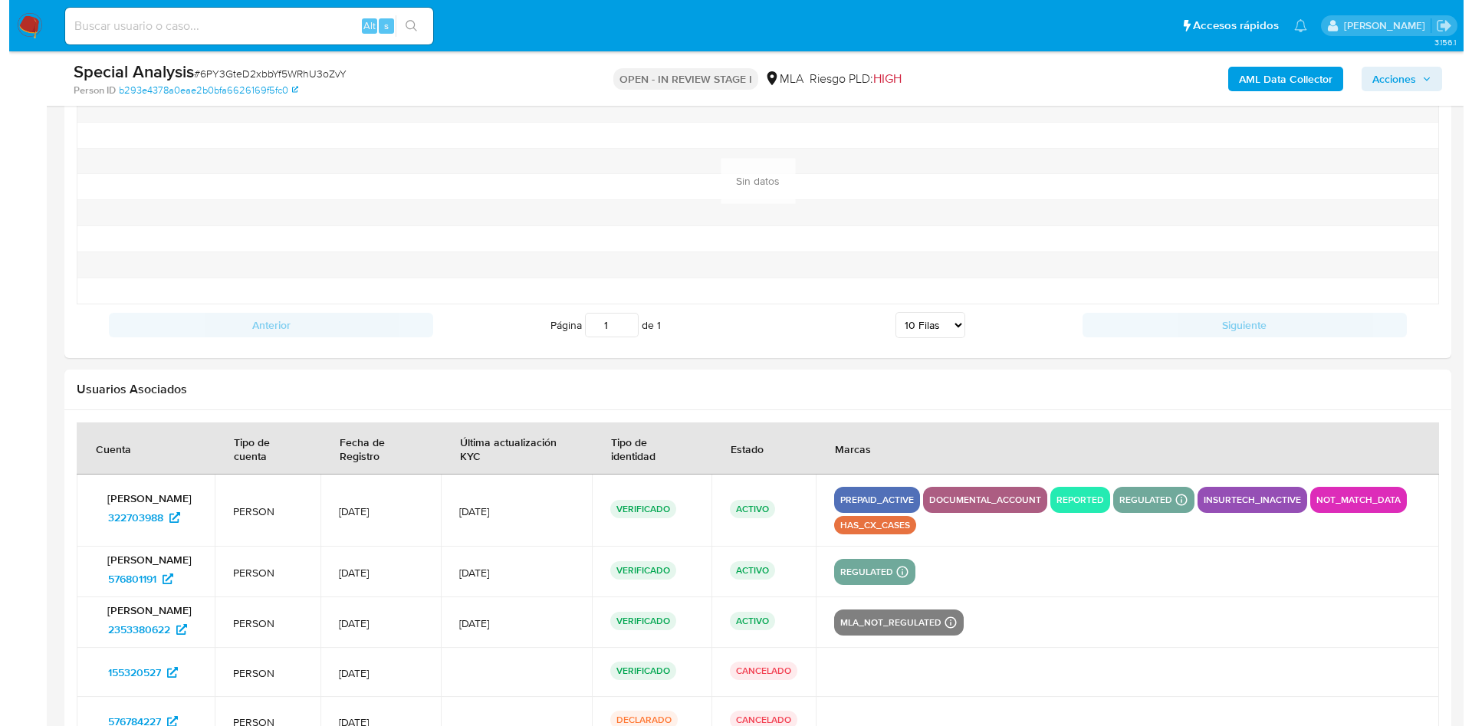
scroll to position [2337, 0]
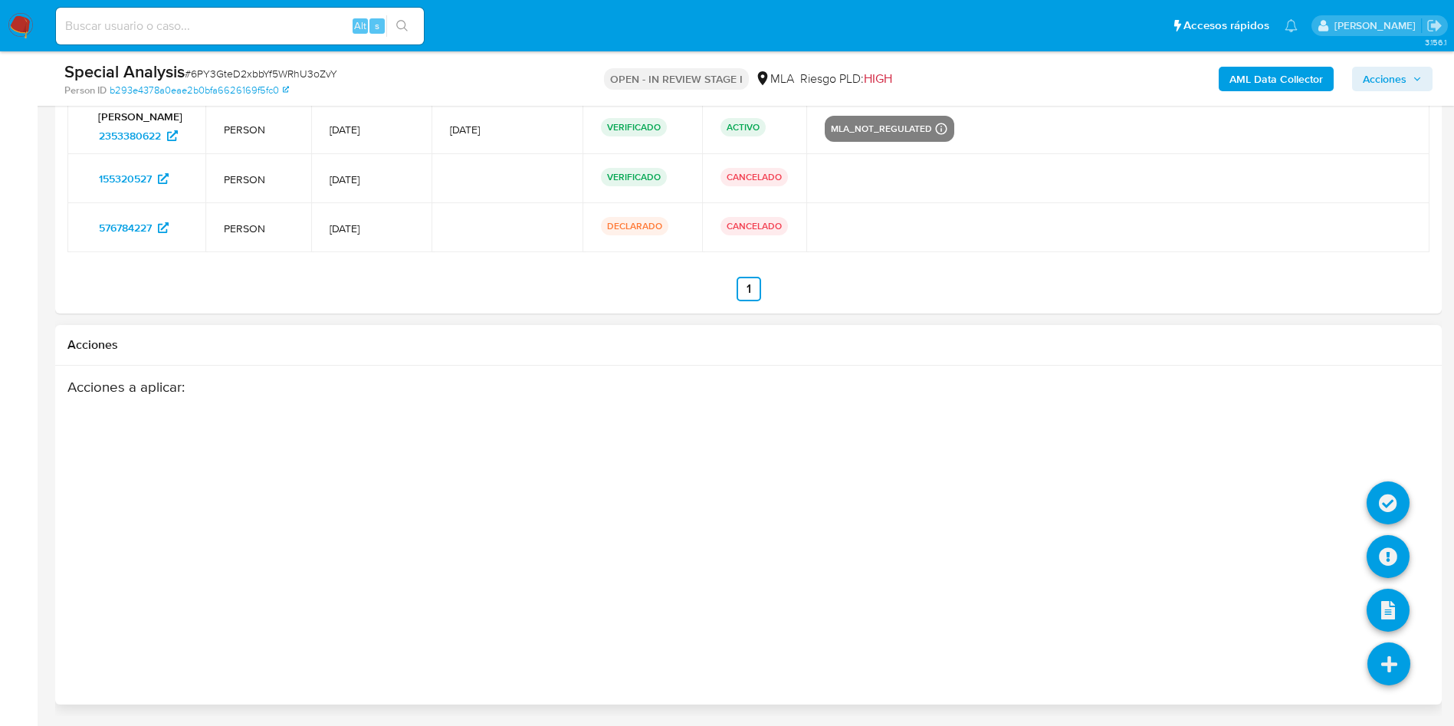
click at [1376, 650] on icon at bounding box center [1389, 663] width 43 height 43
click at [1388, 509] on icon at bounding box center [1388, 502] width 43 height 43
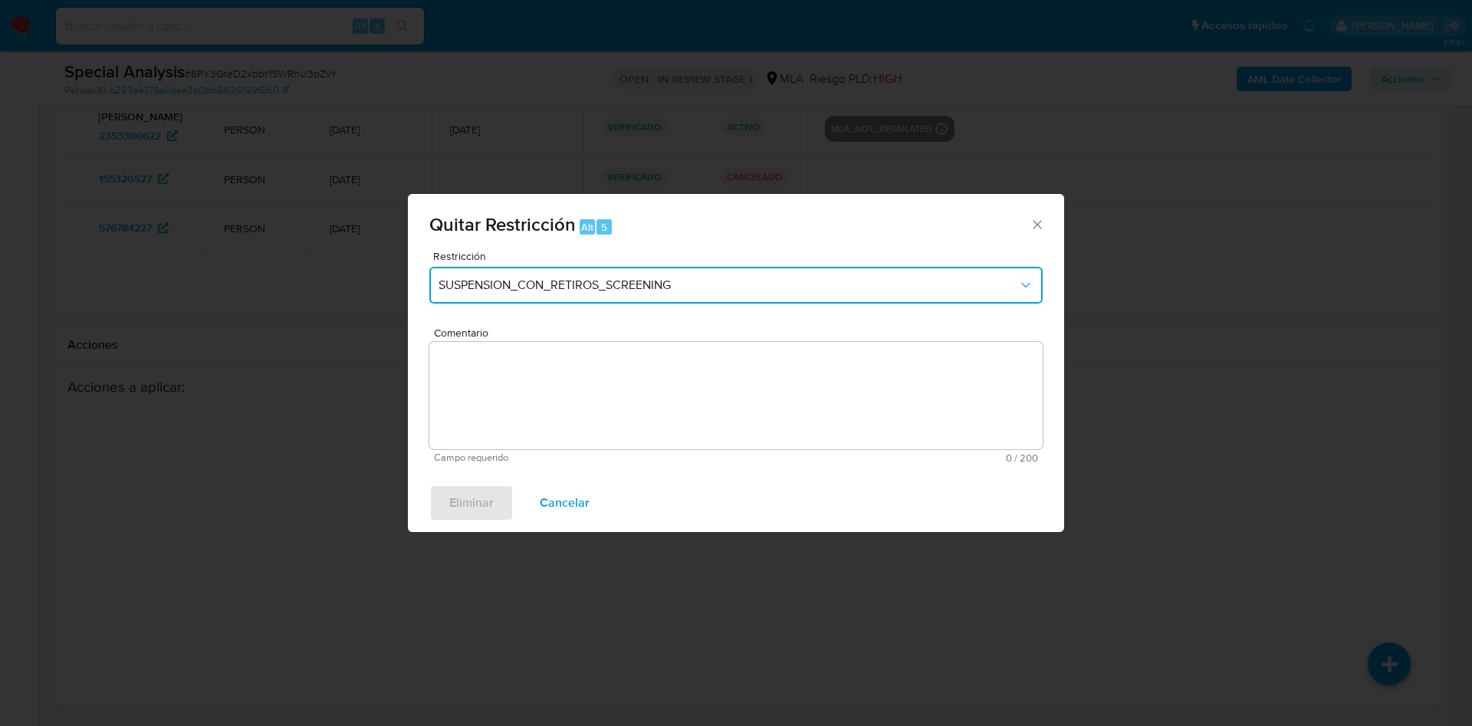
click at [546, 292] on span "SUSPENSION_CON_RETIROS_SCREENING" at bounding box center [728, 285] width 580 height 15
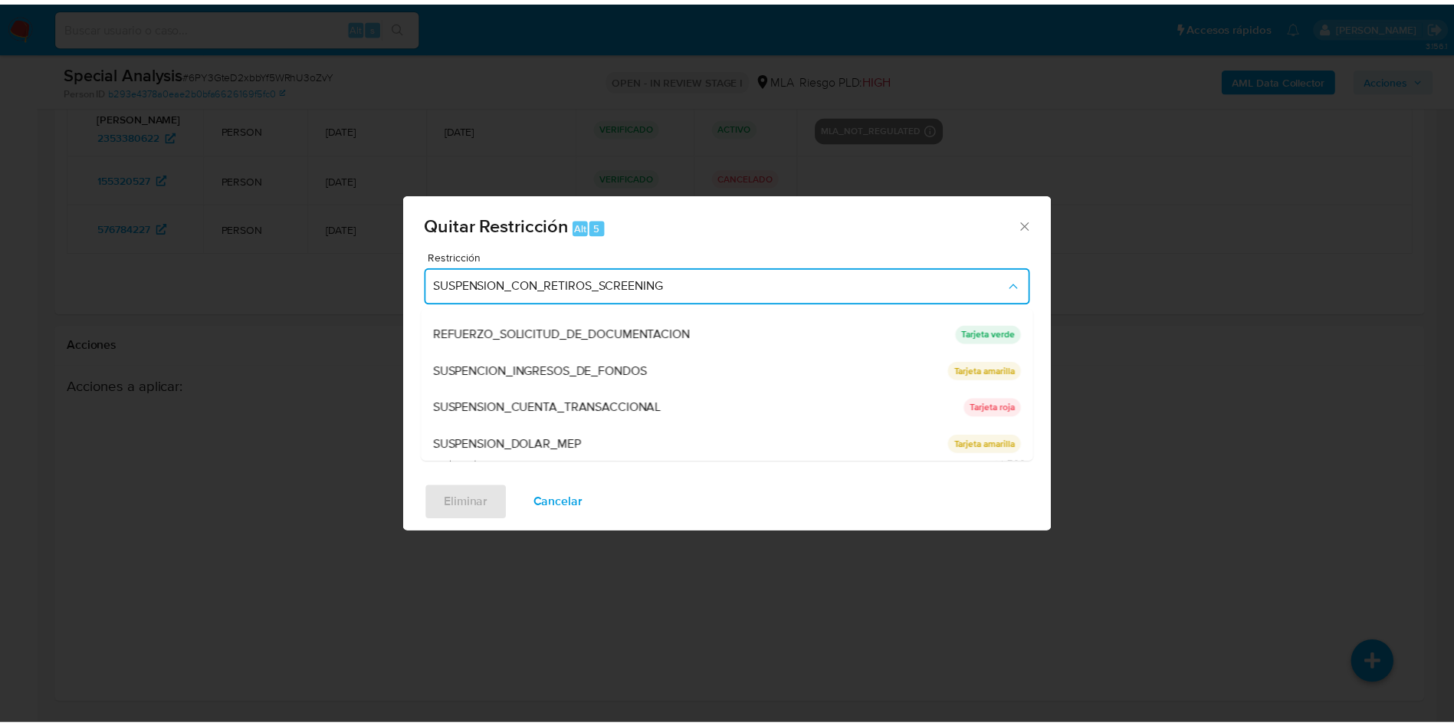
scroll to position [325, 0]
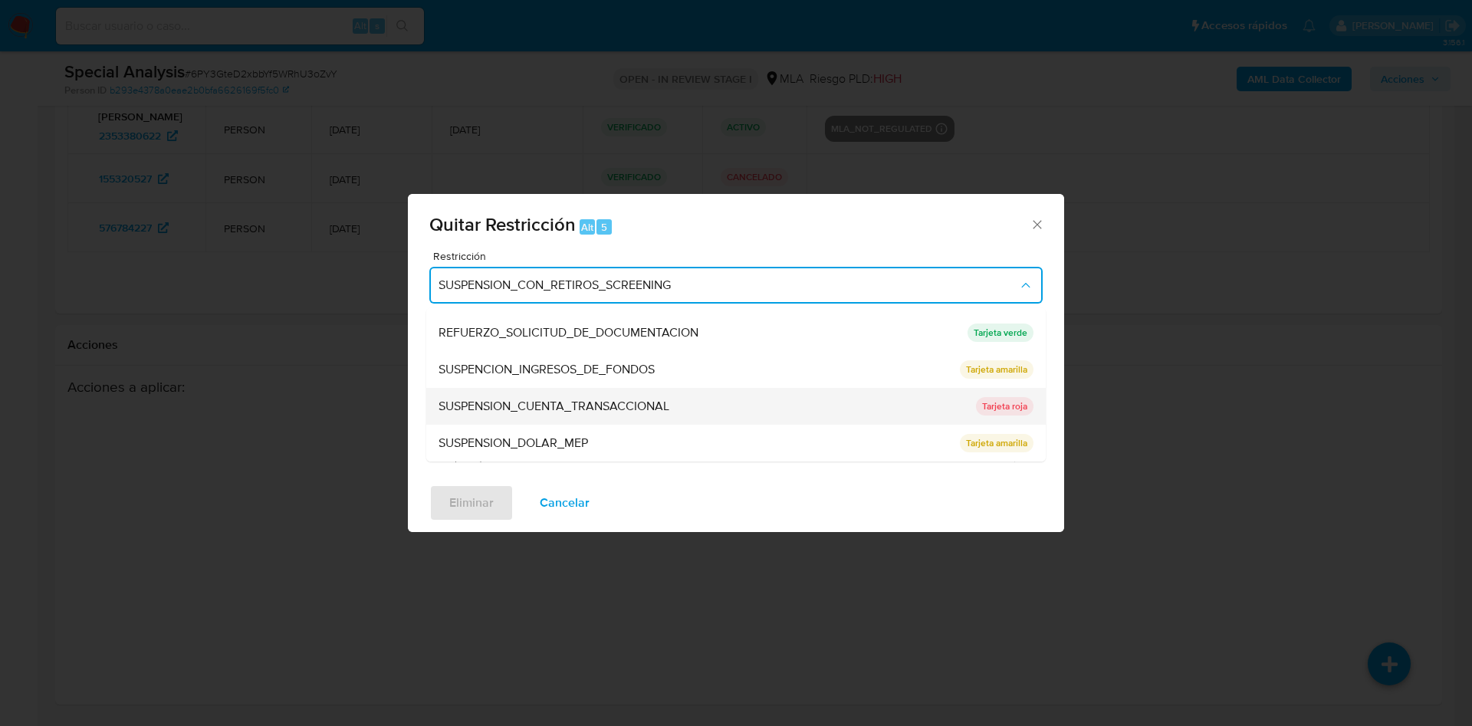
click at [619, 401] on span "SUSPENSION_CUENTA_TRANSACCIONAL" at bounding box center [553, 406] width 231 height 15
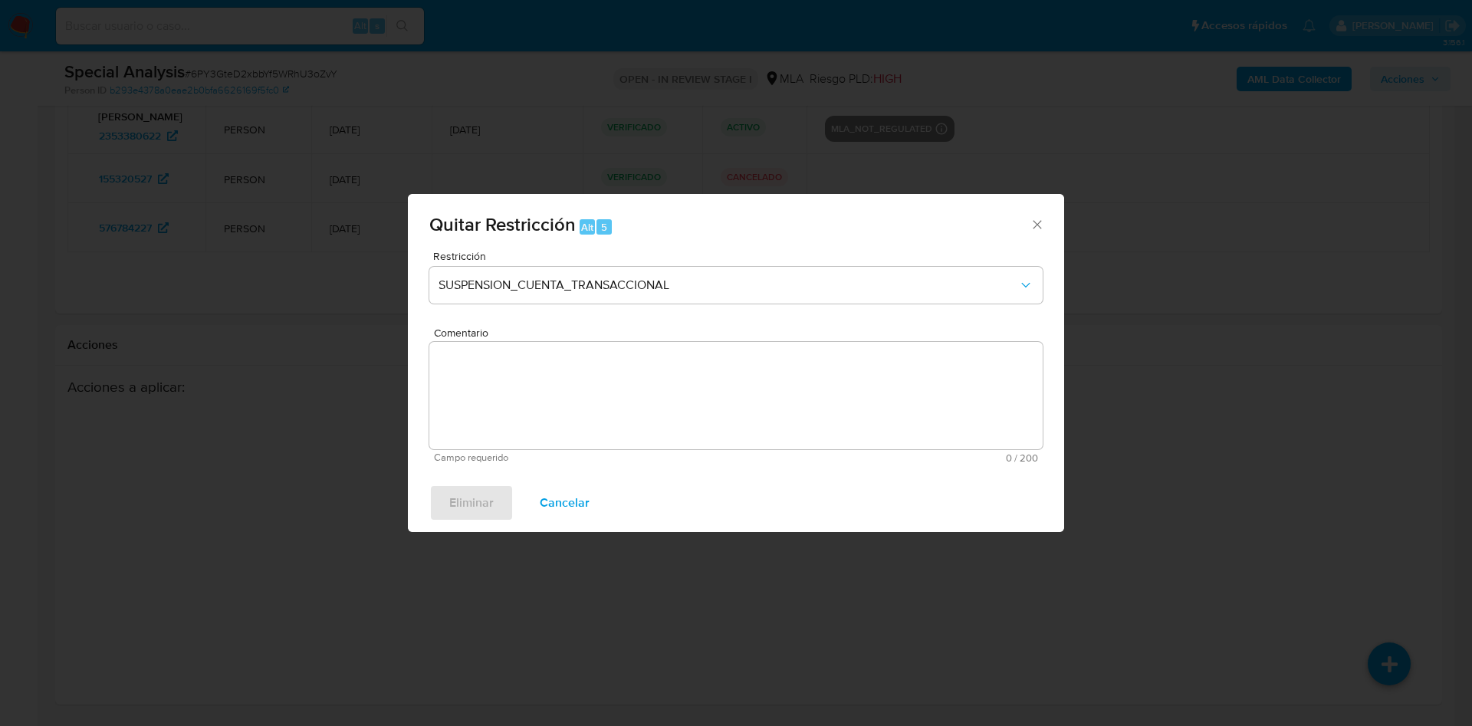
click at [619, 401] on textarea "Comentario" at bounding box center [735, 395] width 613 height 107
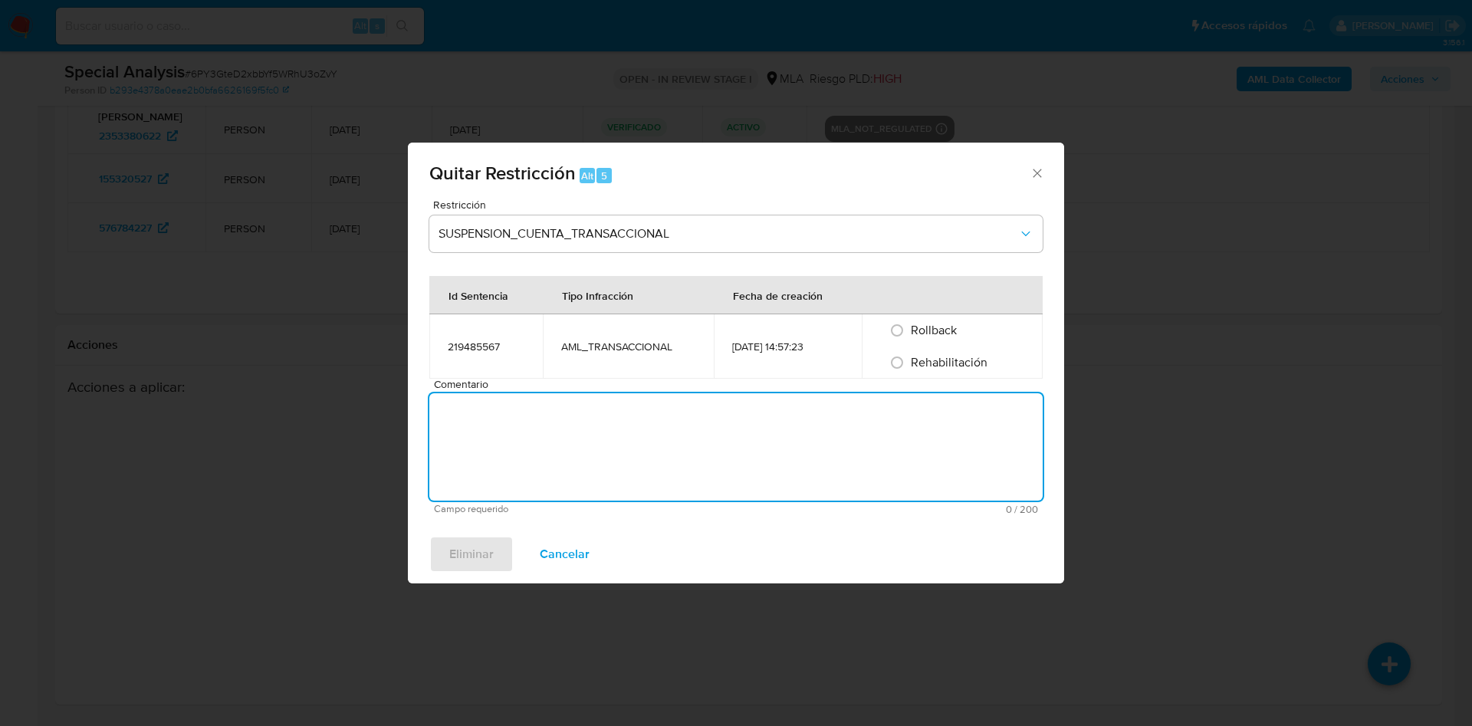
click at [941, 364] on span "Rehabilitación" at bounding box center [949, 362] width 77 height 18
click at [909, 364] on input "Rehabilitación" at bounding box center [897, 362] width 25 height 25
radio input "true"
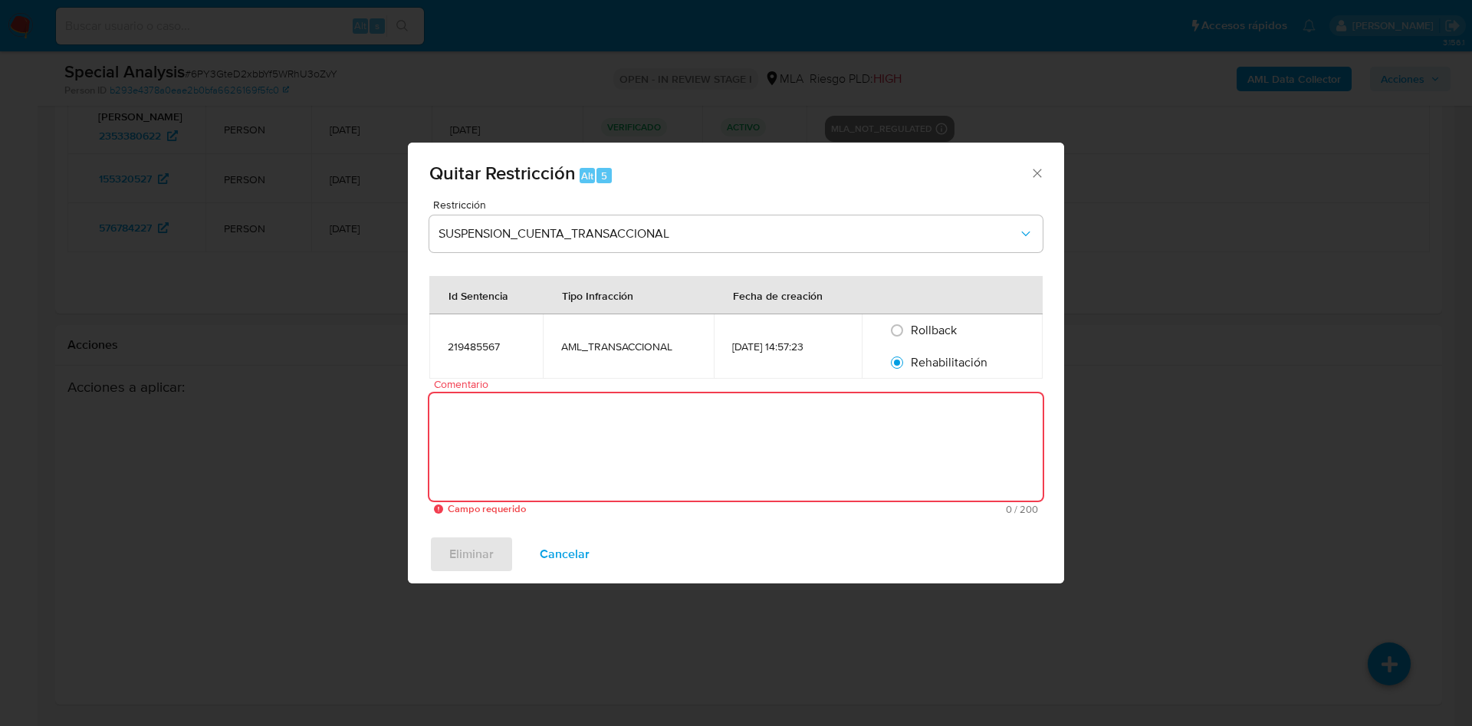
click at [895, 419] on textarea "Comentario" at bounding box center [735, 446] width 613 height 107
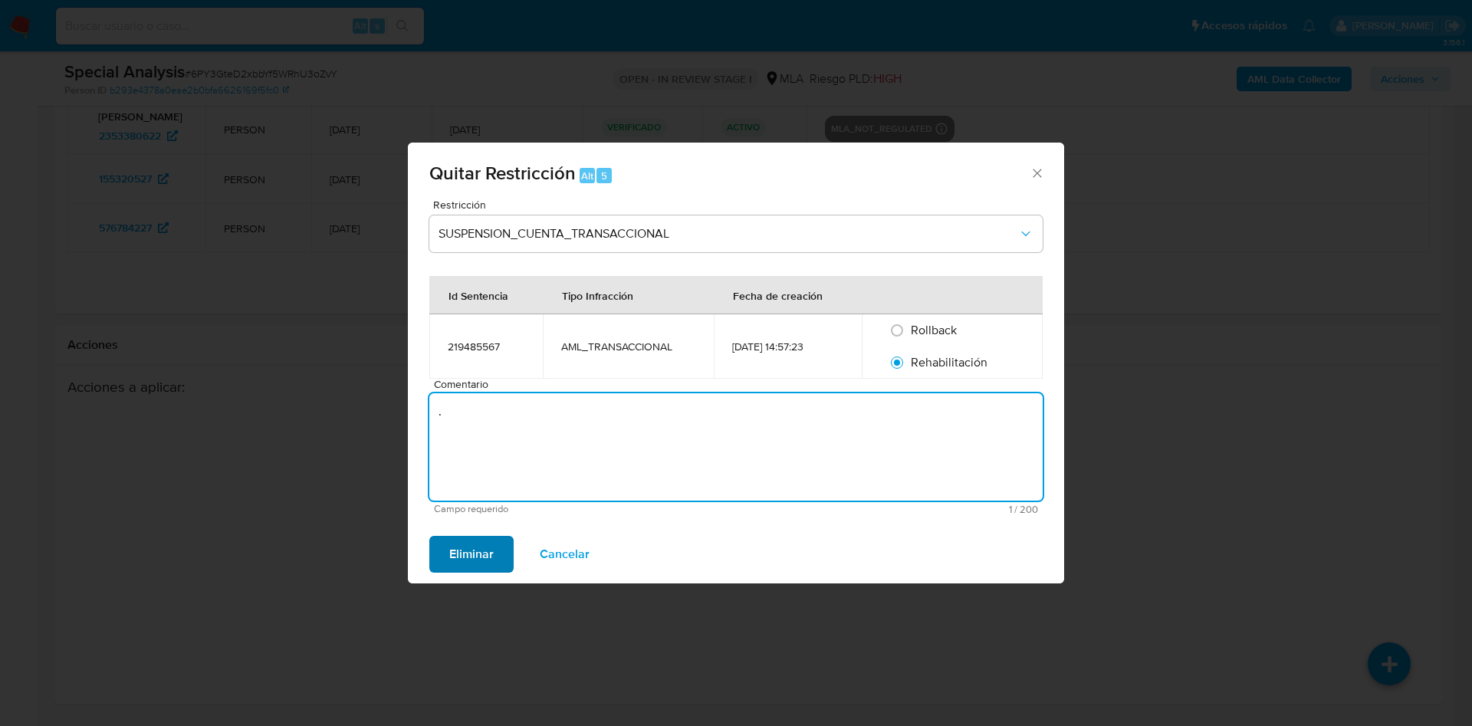
type textarea "."
click at [489, 544] on span "Eliminar" at bounding box center [471, 554] width 44 height 34
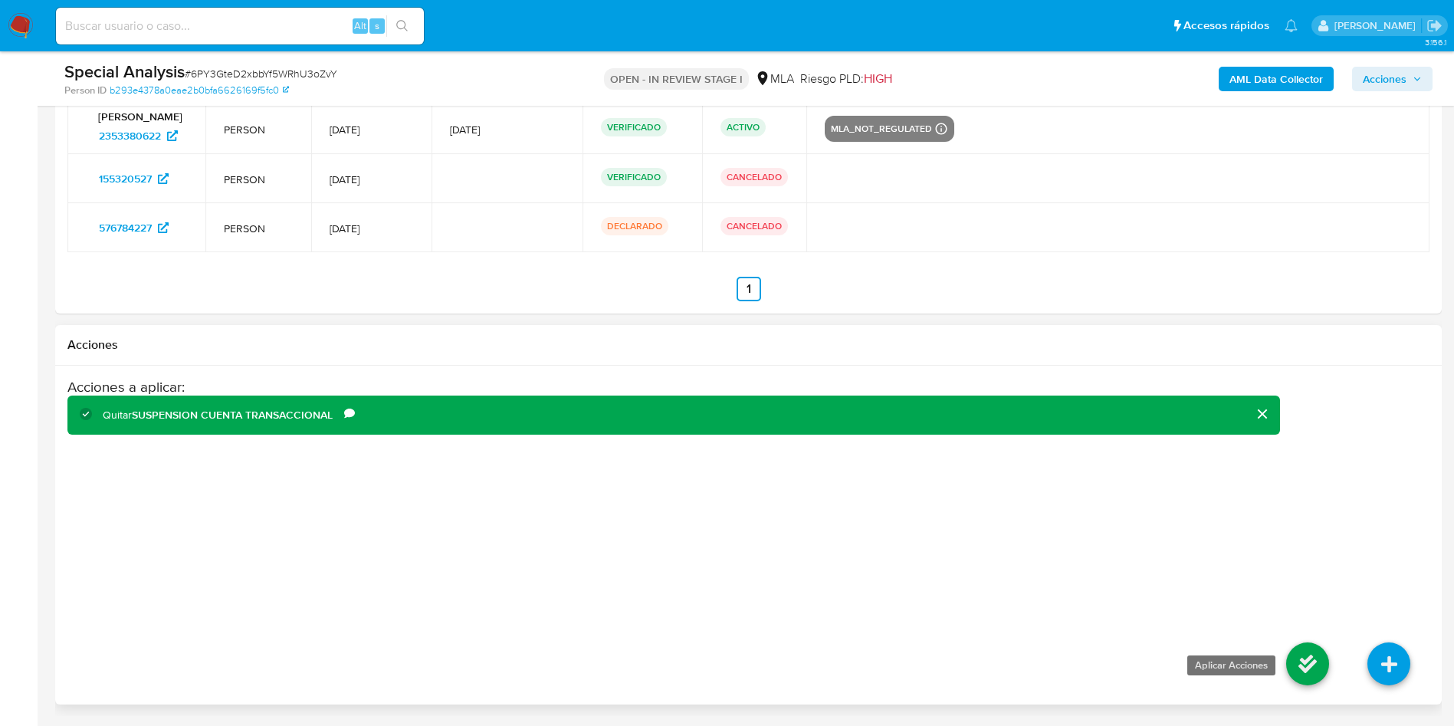
click at [1293, 671] on icon at bounding box center [1307, 663] width 43 height 43
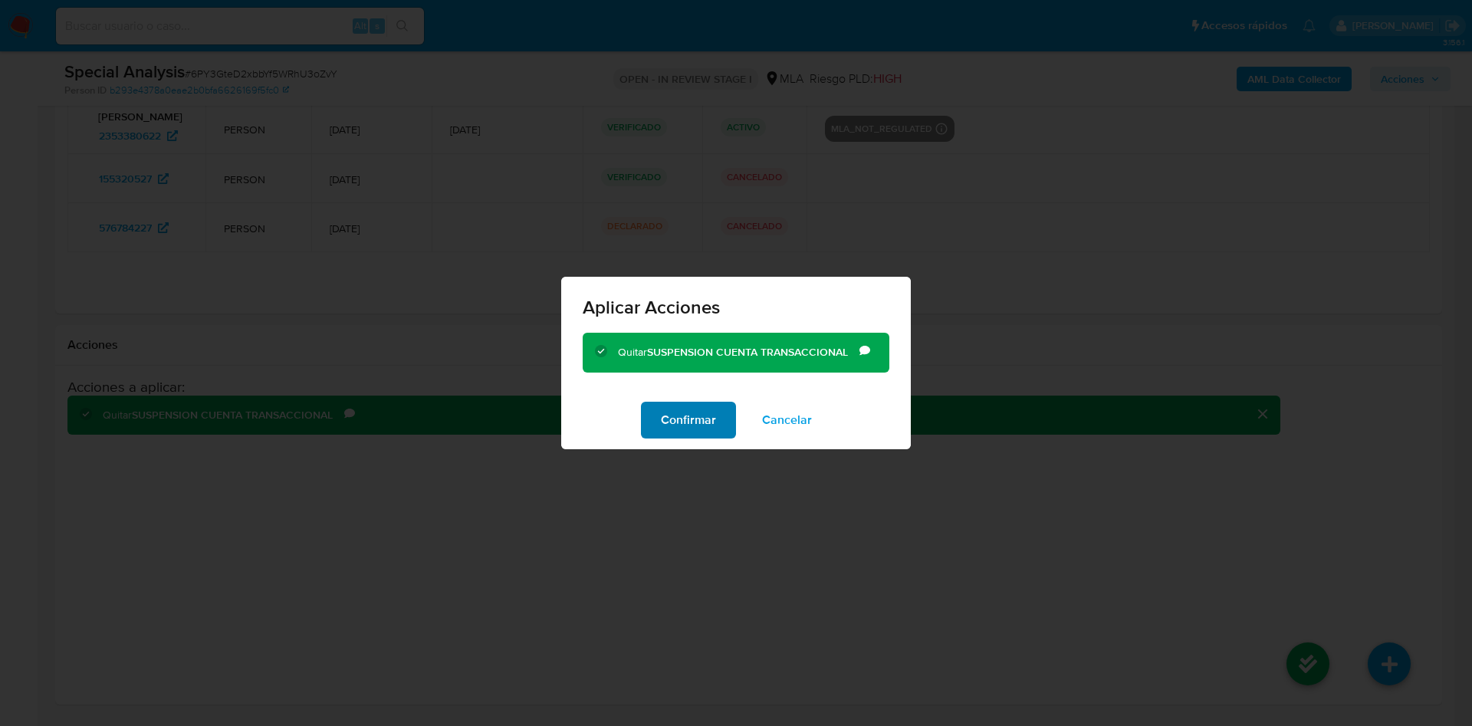
click at [682, 427] on span "Confirmar" at bounding box center [688, 420] width 55 height 34
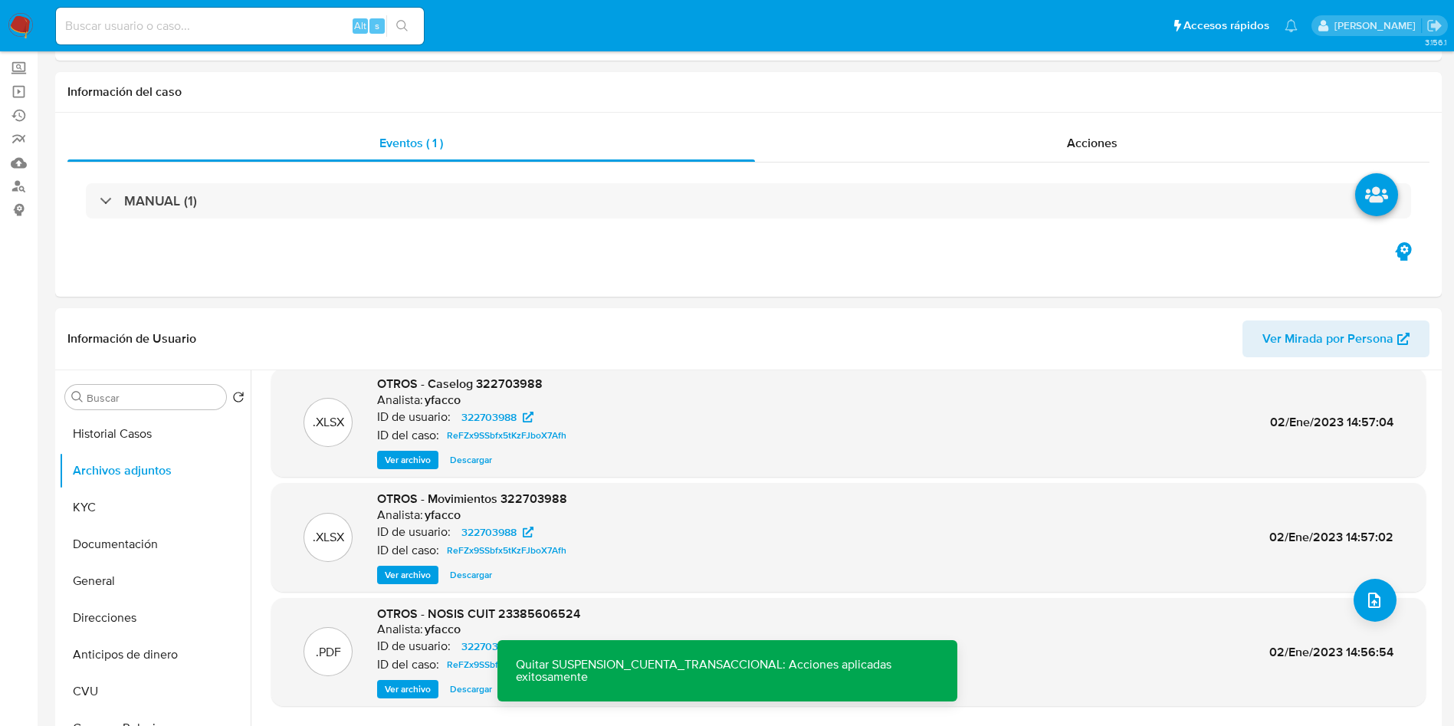
scroll to position [0, 0]
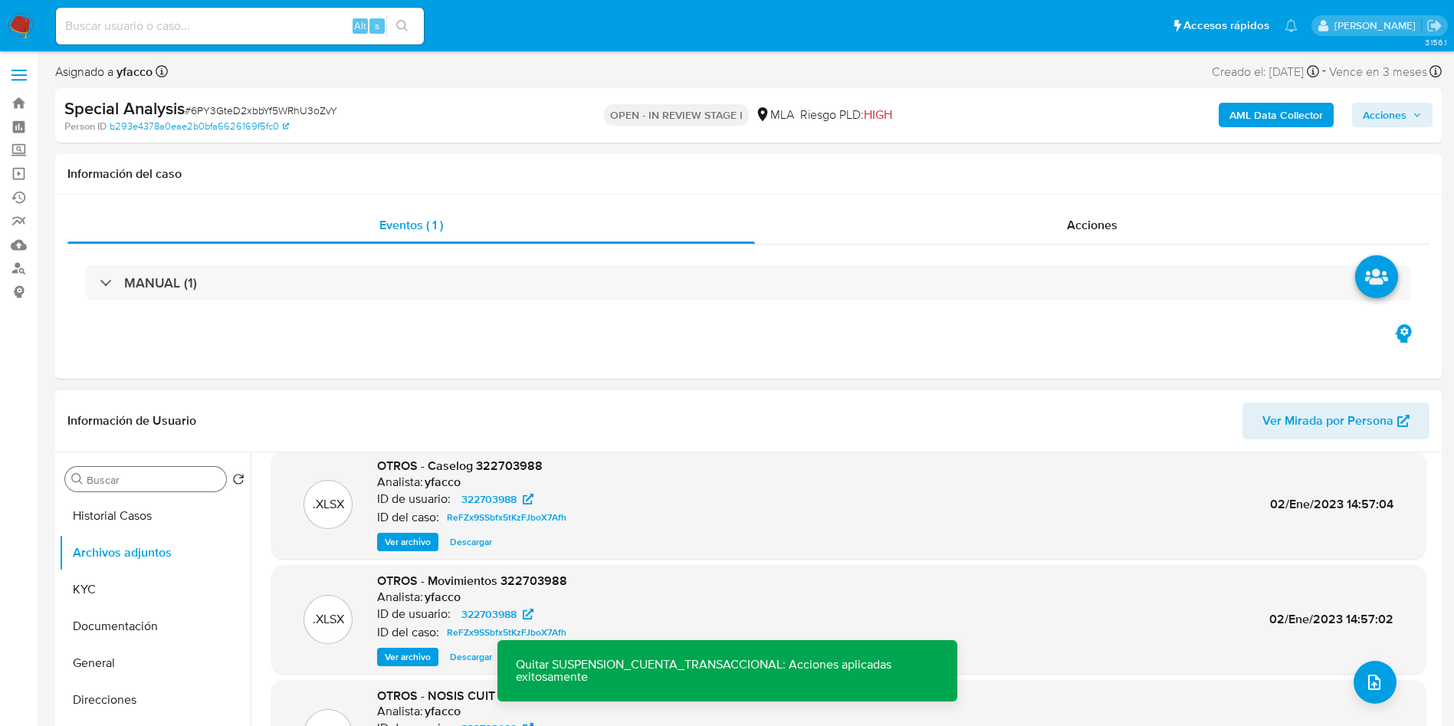
click at [120, 479] on input "Buscar" at bounding box center [153, 480] width 133 height 14
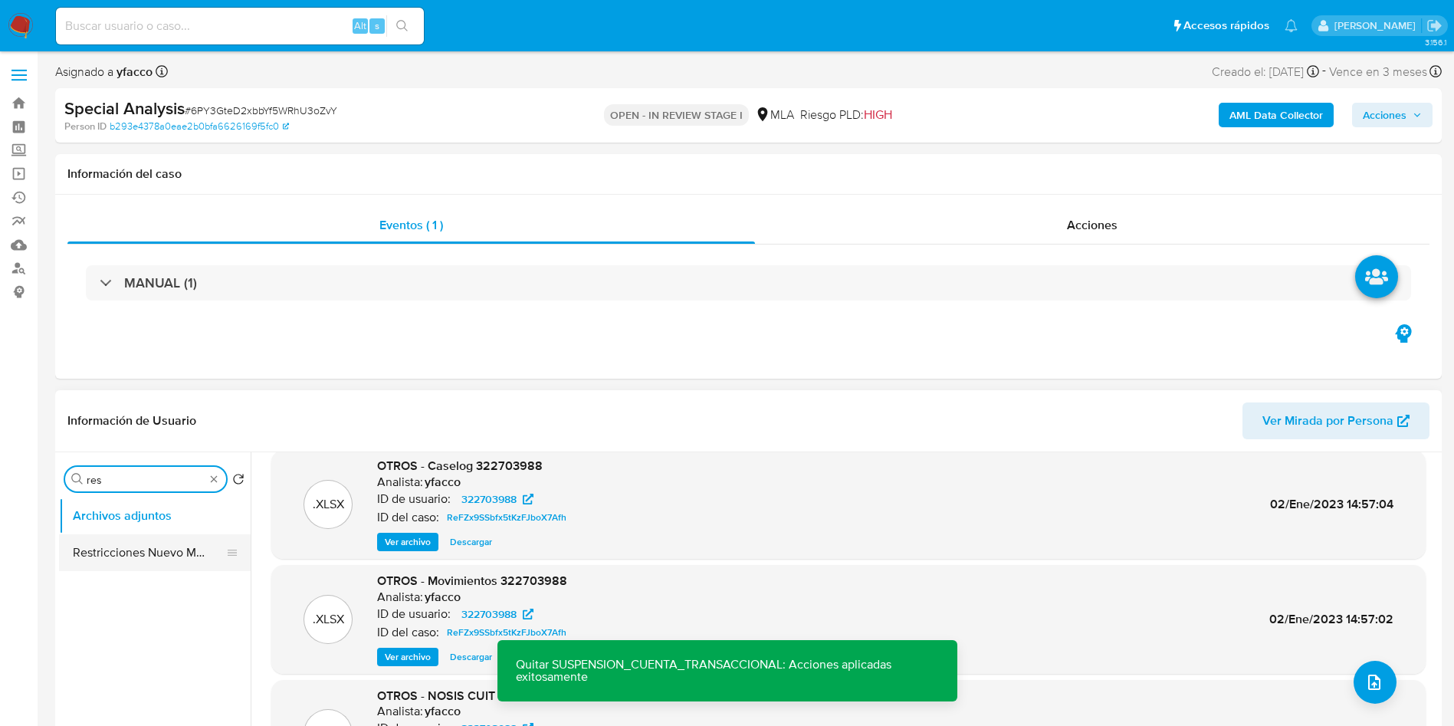
type input "res"
click at [123, 540] on button "Restricciones Nuevo Mundo" at bounding box center [148, 552] width 179 height 37
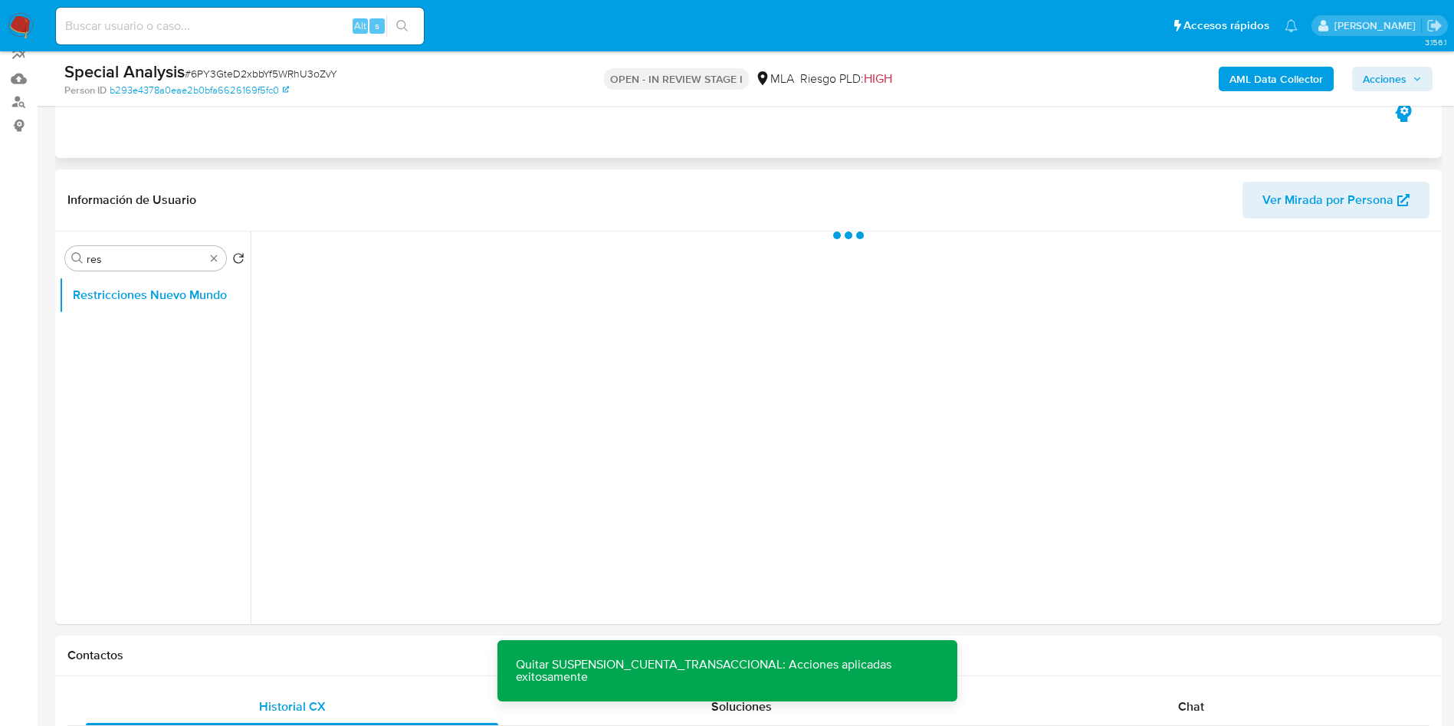
scroll to position [230, 0]
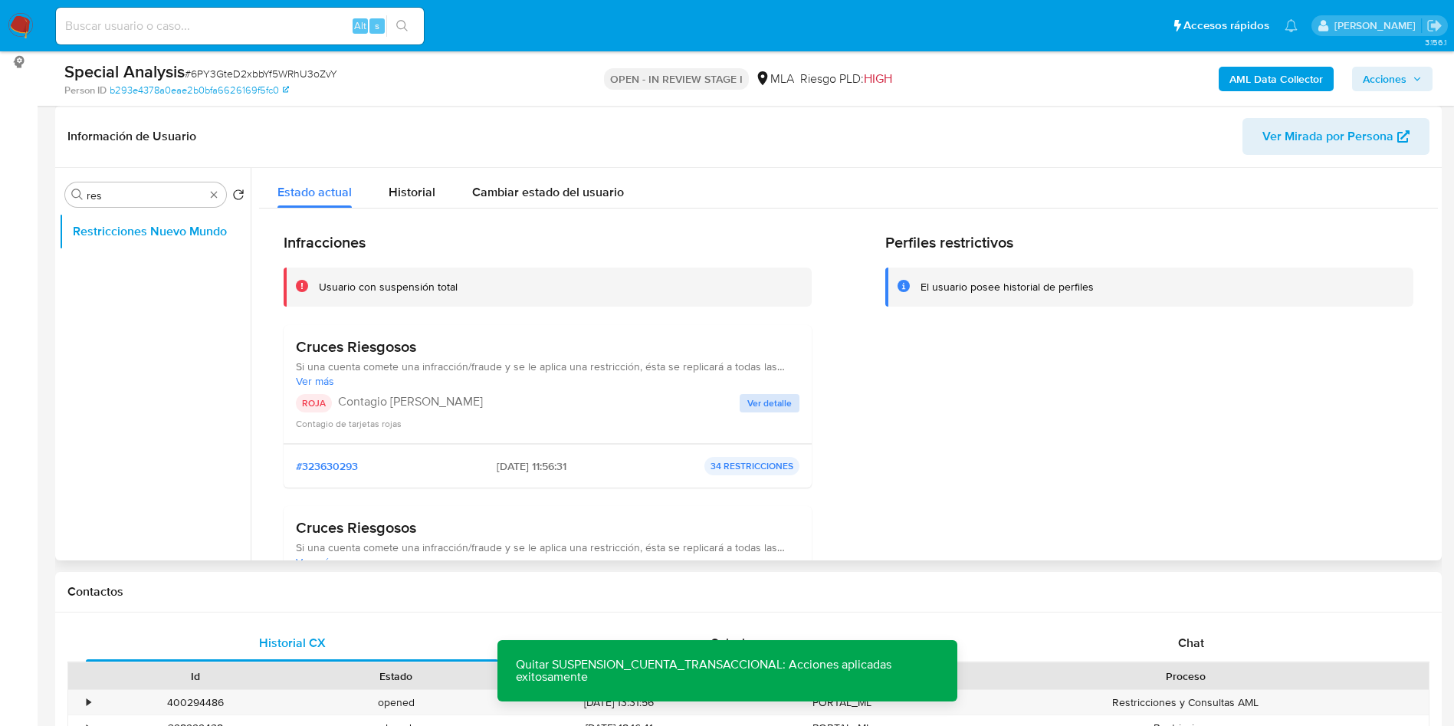
click at [778, 393] on div "Cruces Riesgosos Si una cuenta comete una infracción/fraude y se le aplica una …" at bounding box center [548, 384] width 504 height 94
click at [777, 396] on span "Ver detalle" at bounding box center [769, 403] width 44 height 15
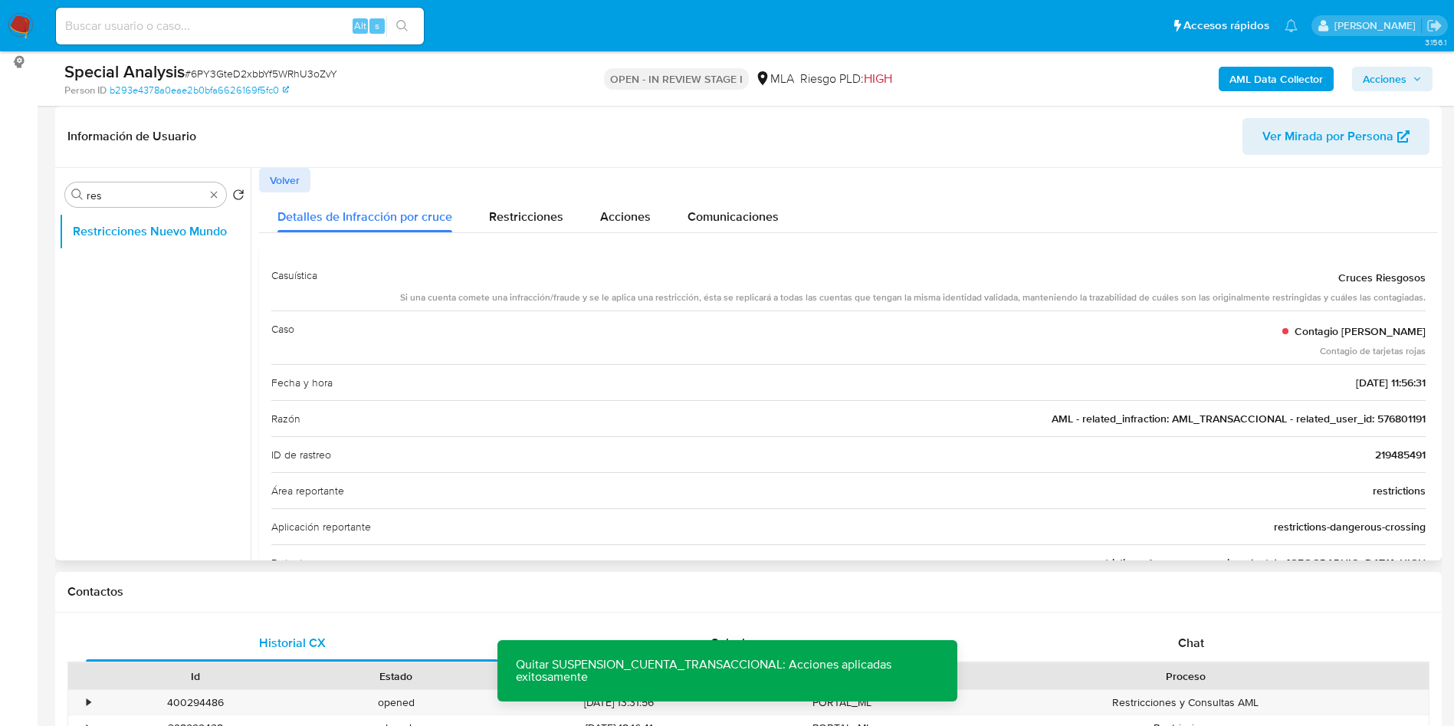
click at [1393, 413] on span "AML - related_infraction: AML_TRANSACCIONAL - related_user_id: 576801191" at bounding box center [1239, 418] width 374 height 15
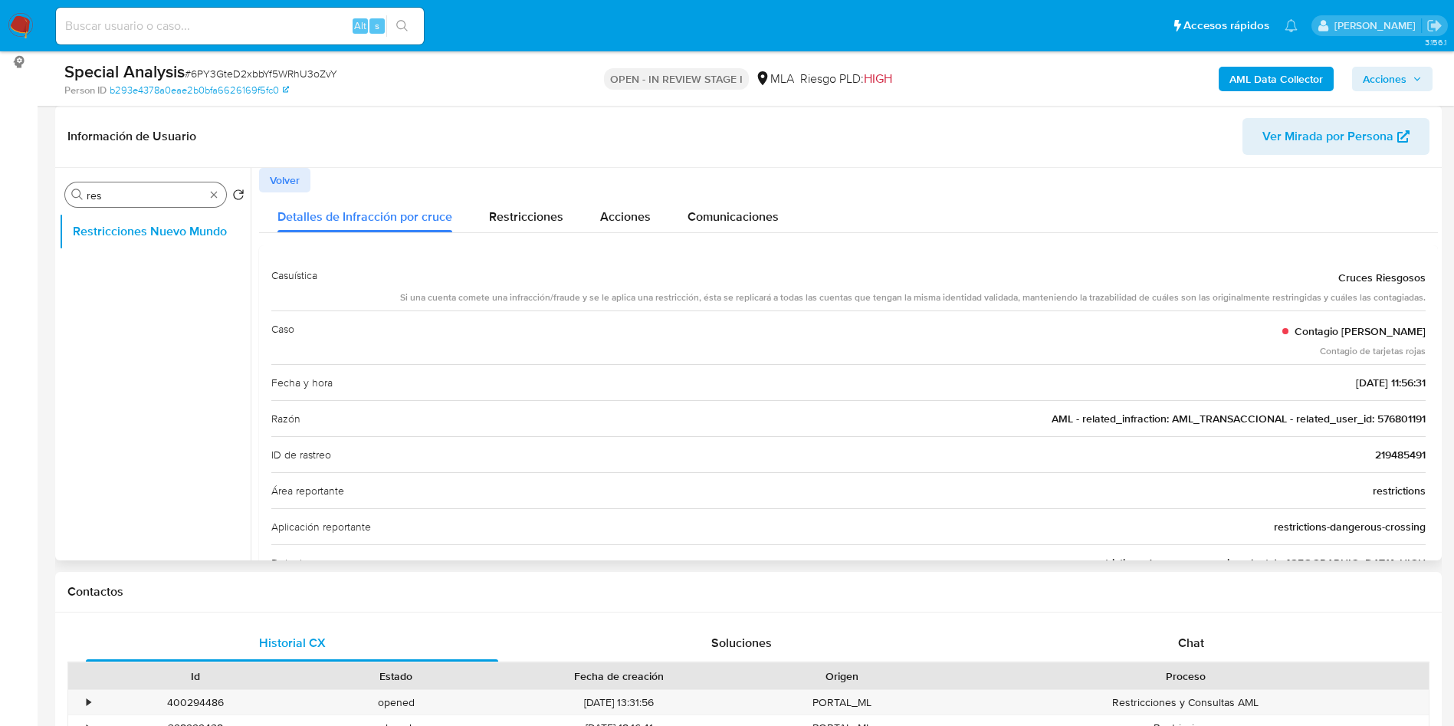
click at [216, 187] on div "Buscar res" at bounding box center [145, 194] width 161 height 25
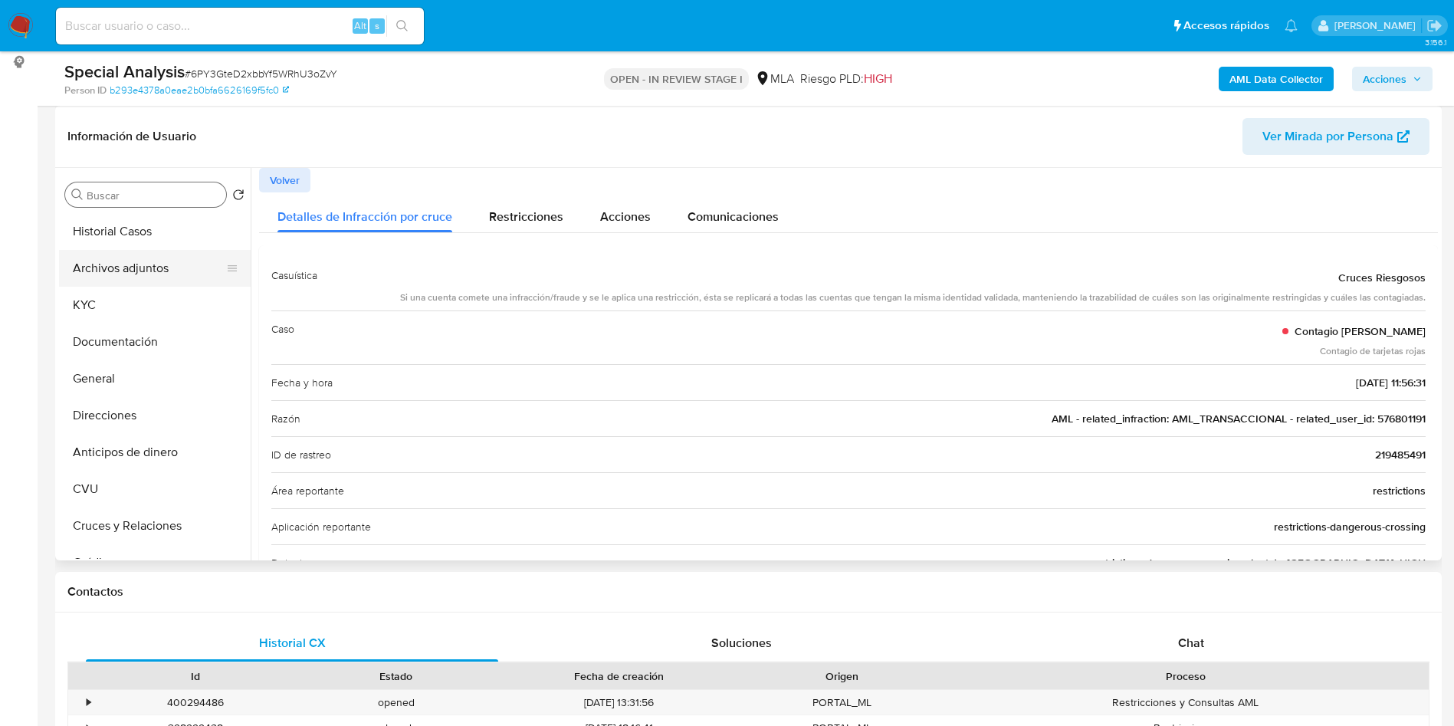
click at [150, 272] on button "Archivos adjuntos" at bounding box center [148, 268] width 179 height 37
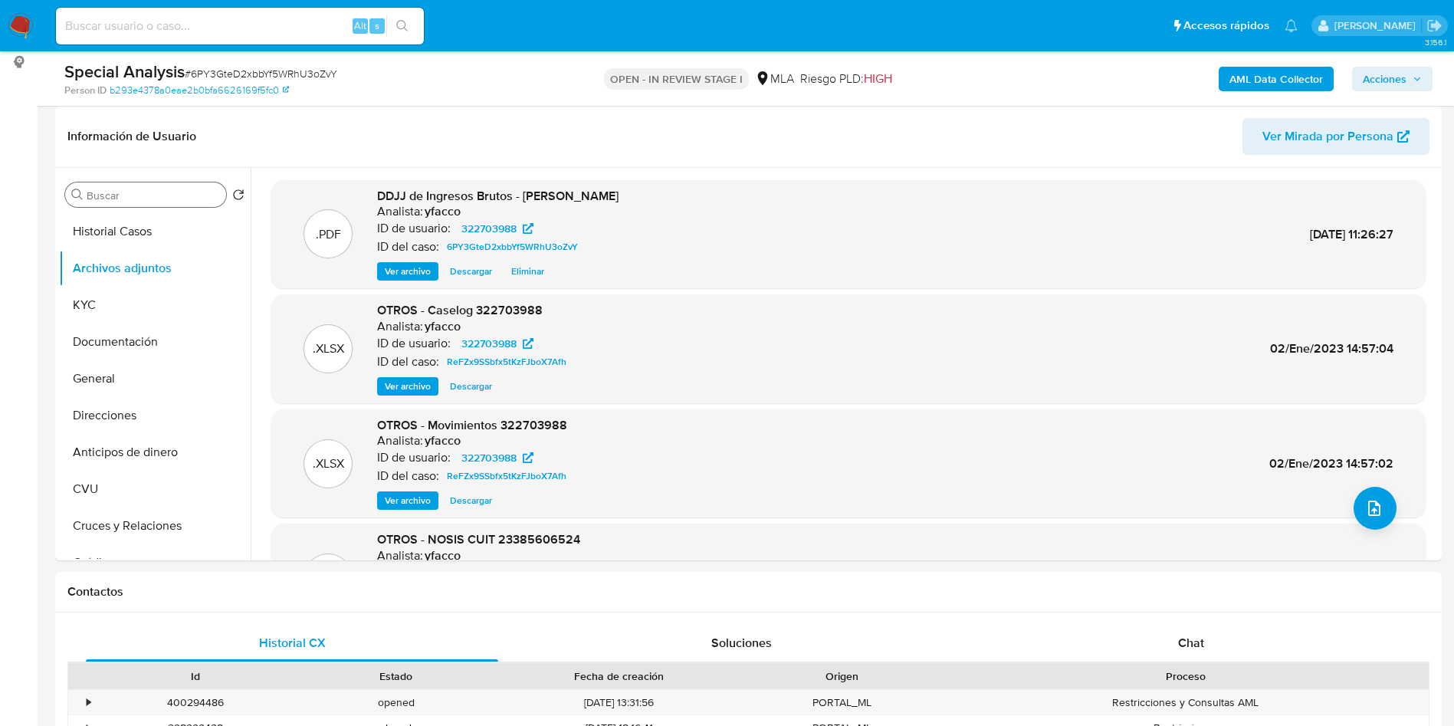
click at [1365, 69] on span "Acciones" at bounding box center [1385, 79] width 44 height 25
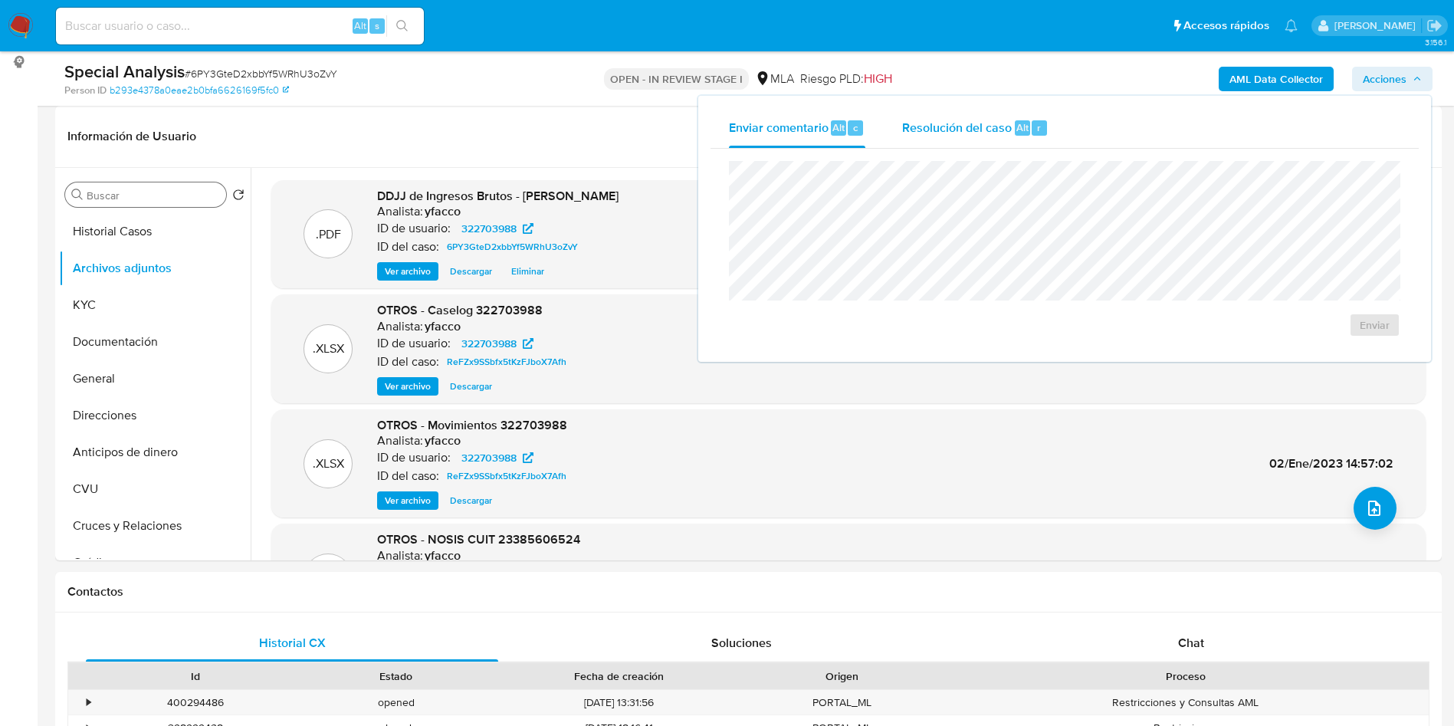
click at [954, 123] on span "Resolución del caso" at bounding box center [957, 127] width 110 height 18
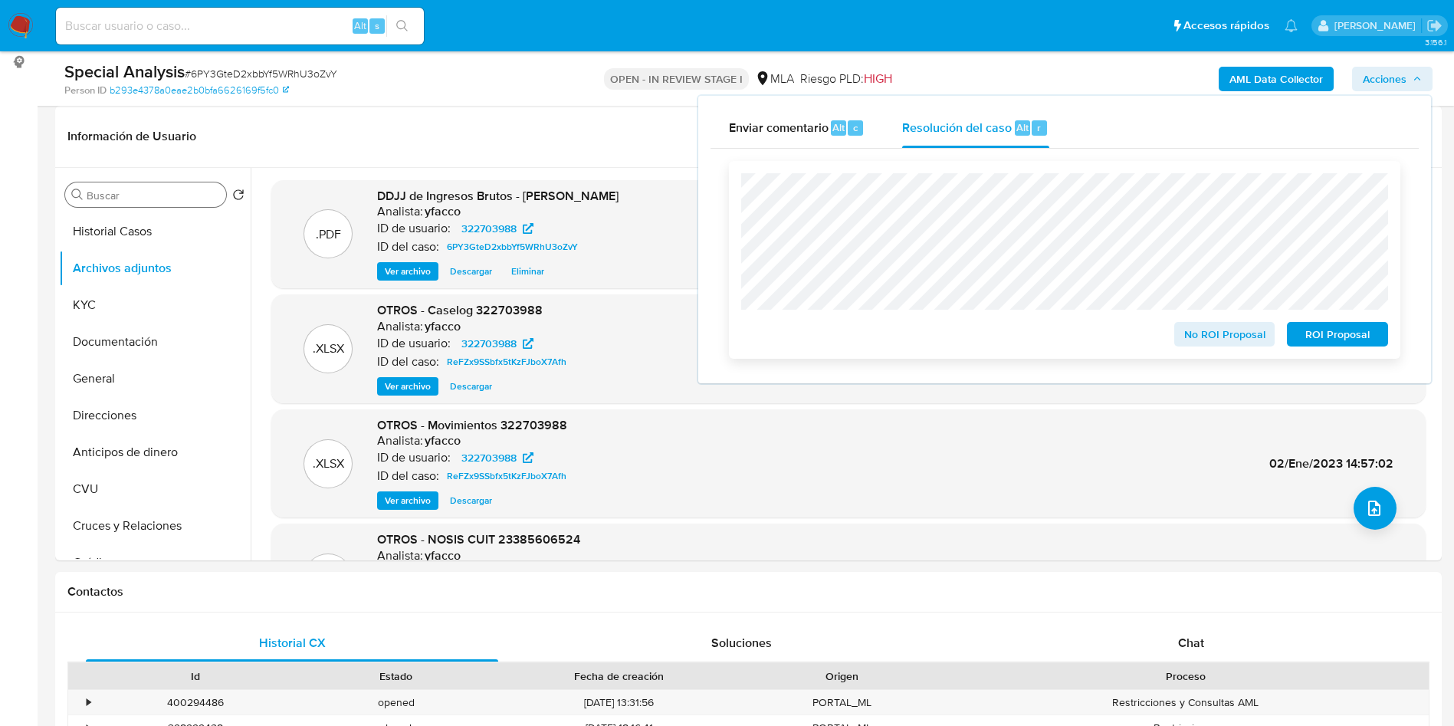
click at [1200, 337] on span "No ROI Proposal" at bounding box center [1225, 334] width 80 height 21
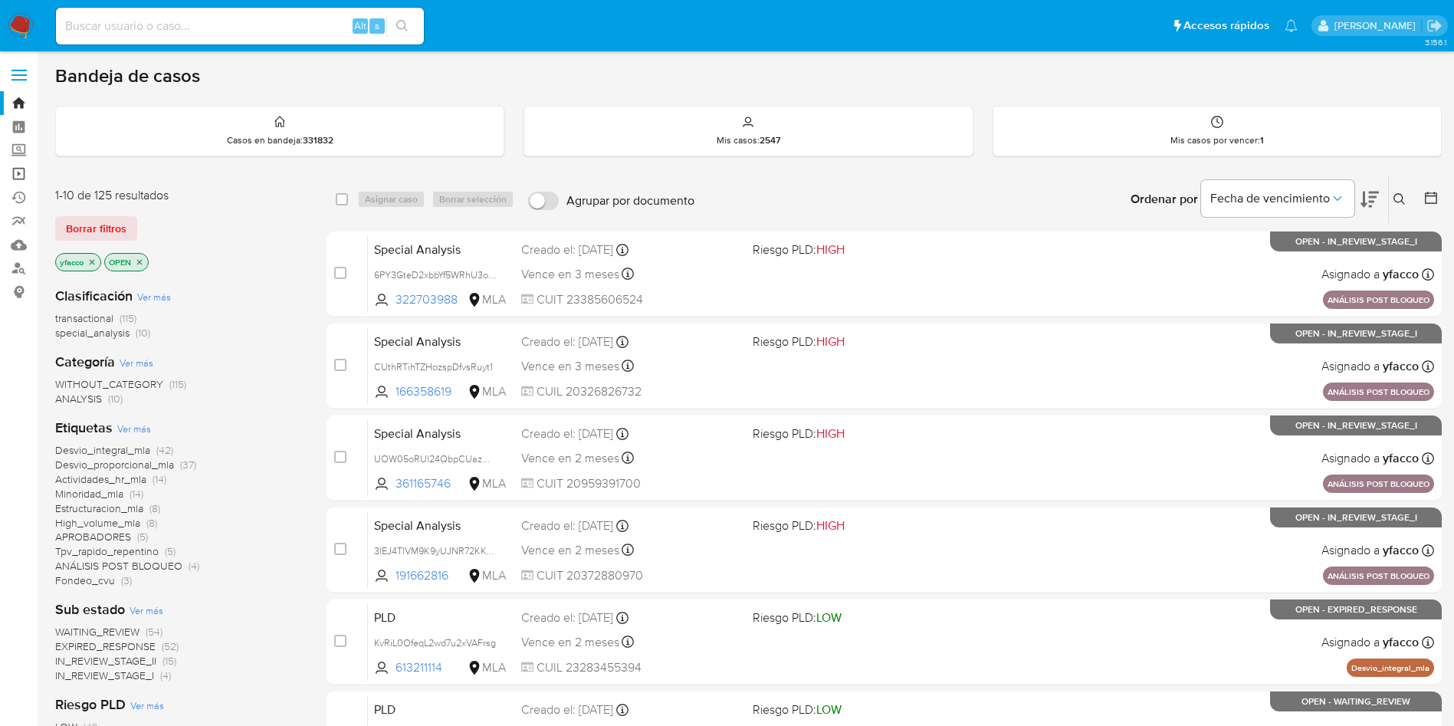
click at [19, 172] on link "Operaciones masivas" at bounding box center [91, 174] width 182 height 24
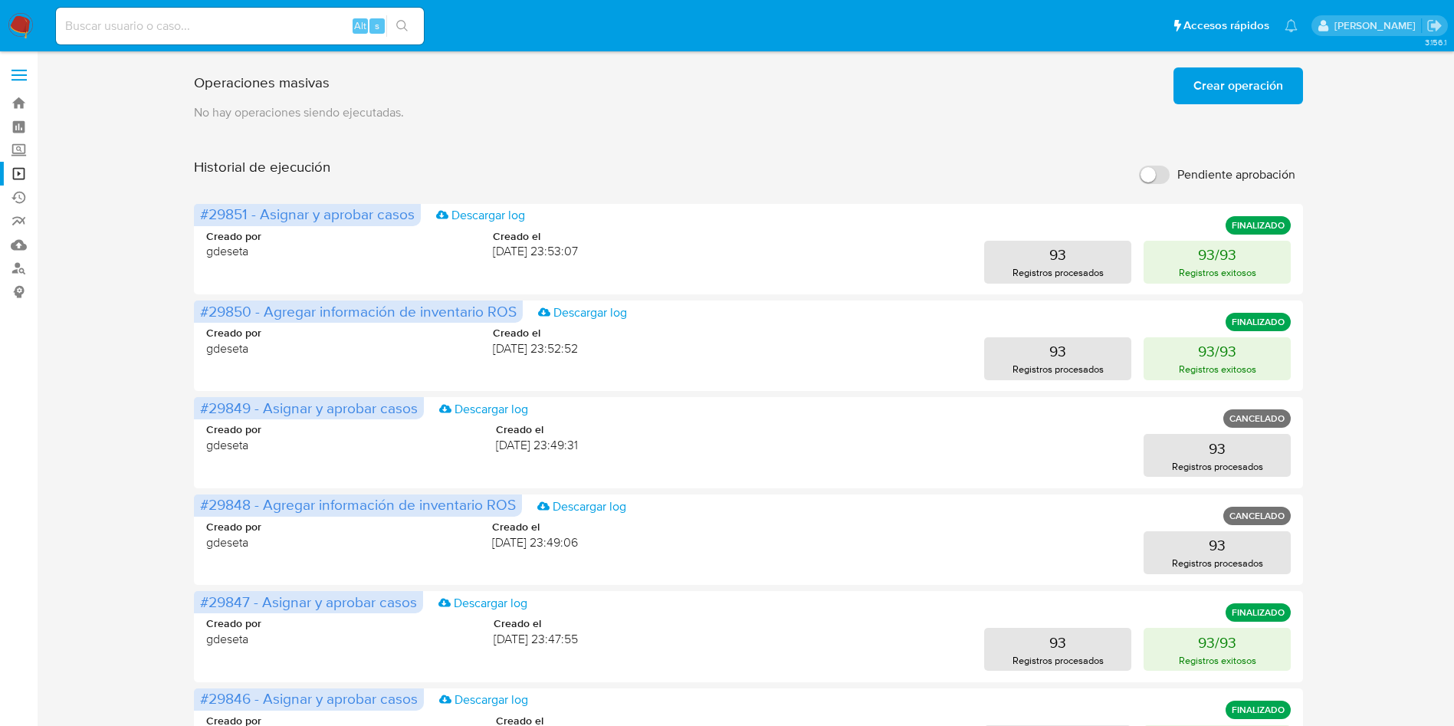
click at [1214, 88] on span "Crear operación" at bounding box center [1239, 86] width 90 height 34
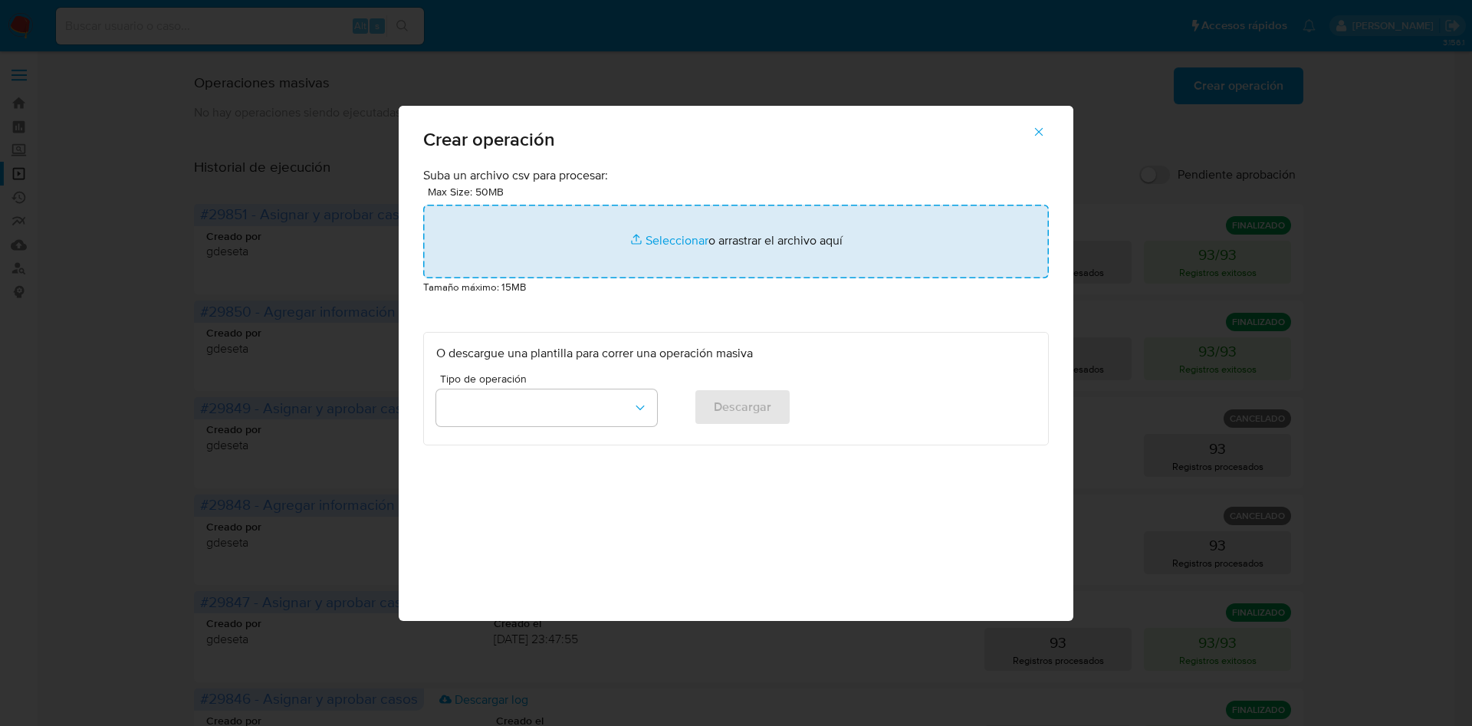
click at [682, 231] on input "file" at bounding box center [736, 242] width 626 height 74
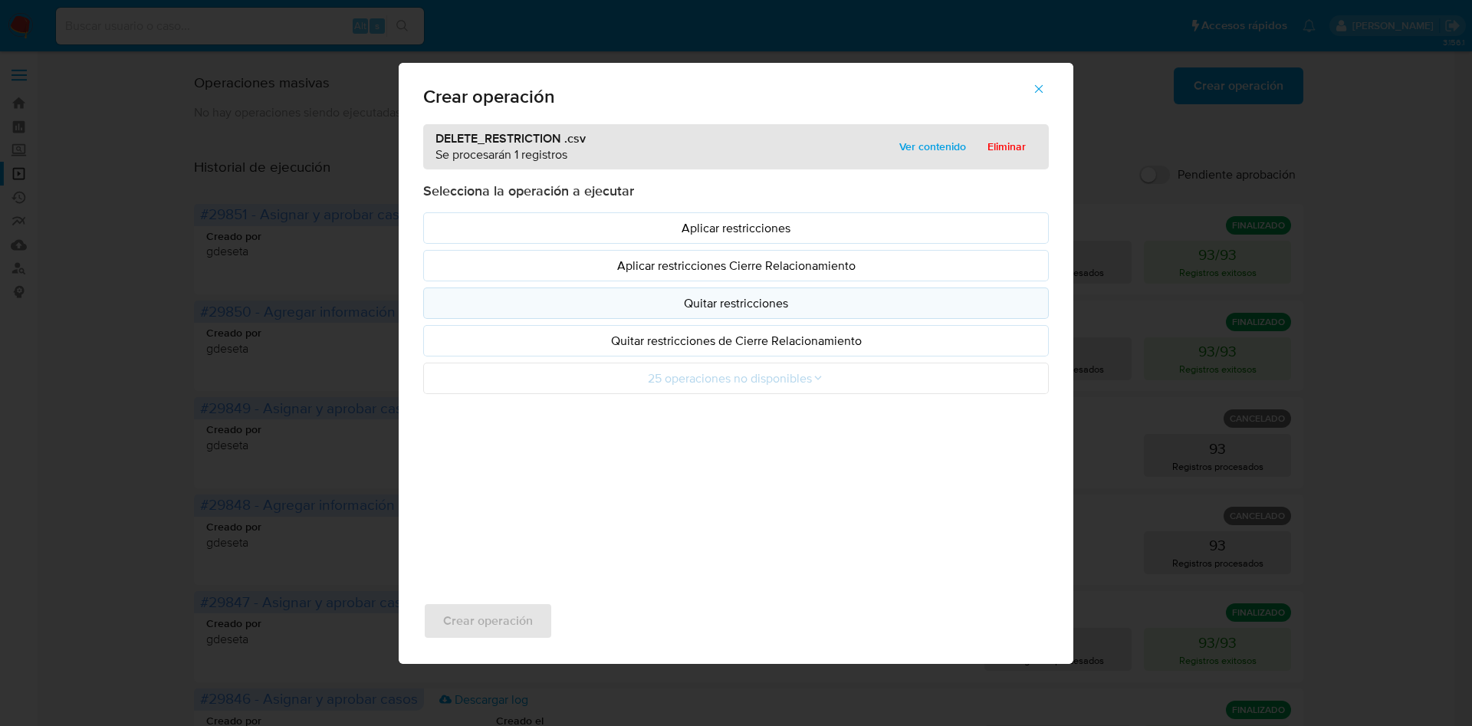
click at [685, 309] on p "Quitar restricciones" at bounding box center [735, 303] width 599 height 18
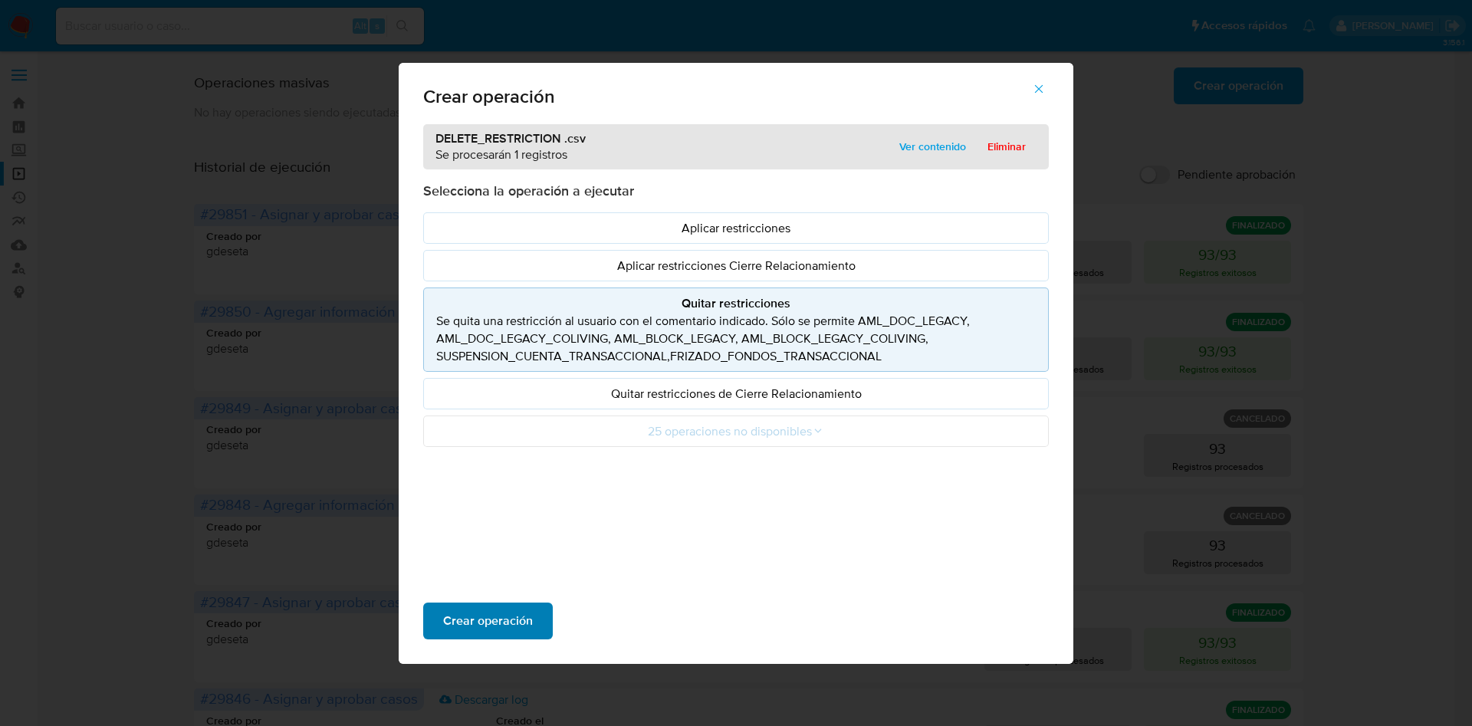
click at [496, 626] on span "Crear operación" at bounding box center [488, 621] width 90 height 34
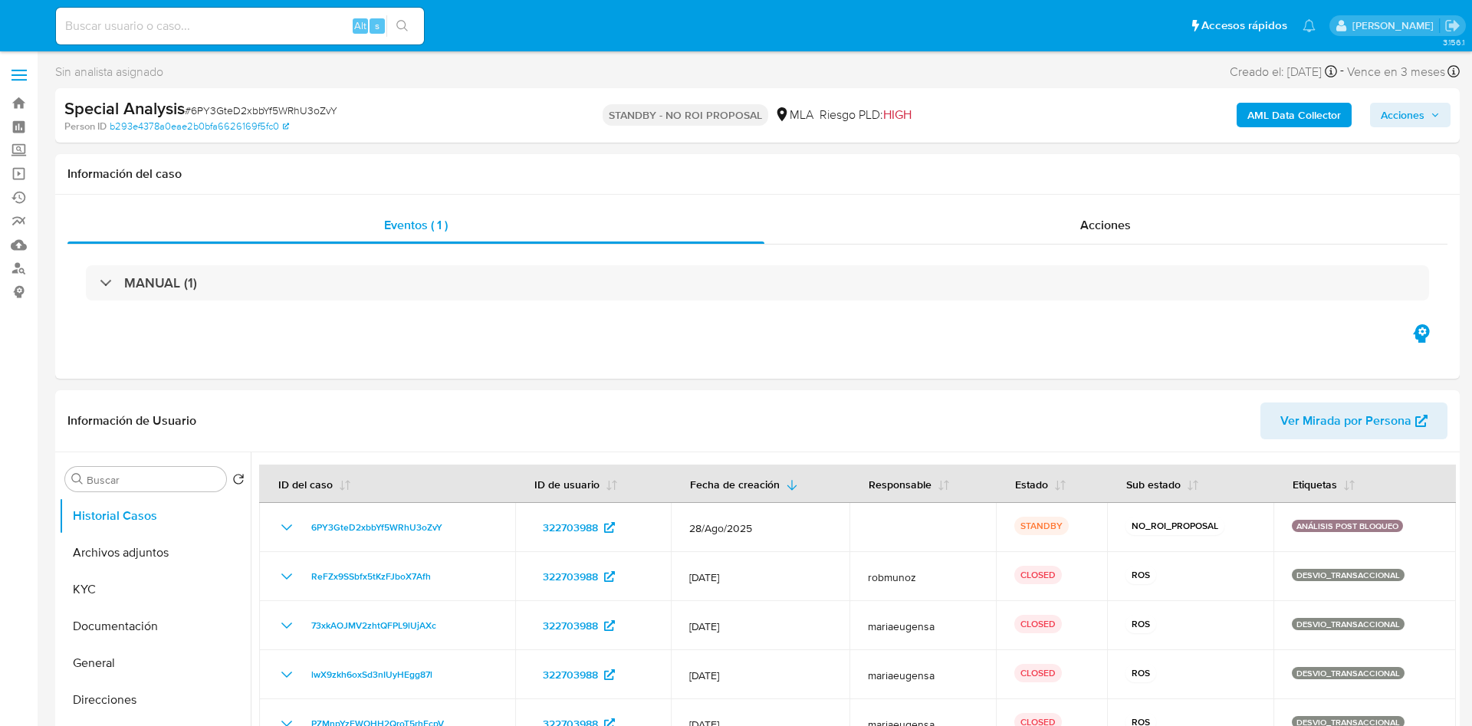
select select "10"
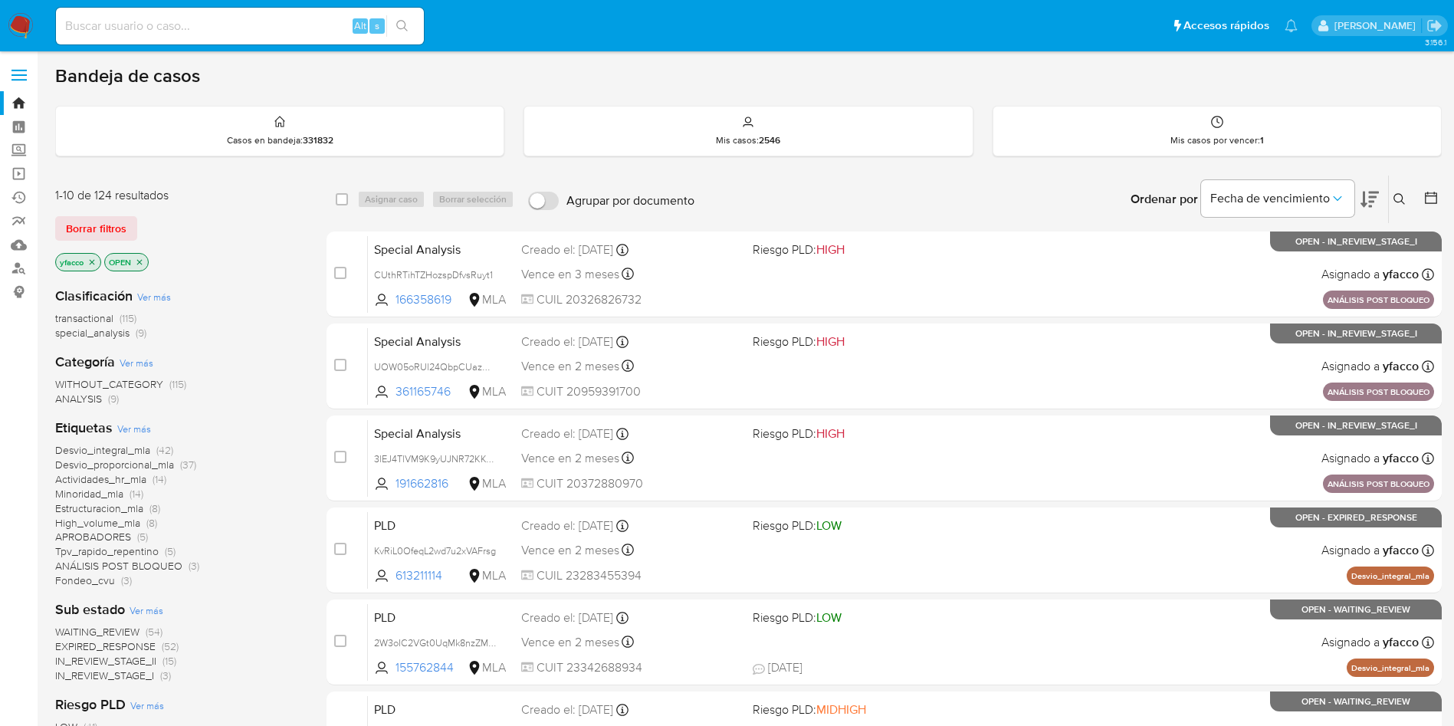
click at [296, 36] on div "Alt s" at bounding box center [240, 26] width 368 height 37
paste input "IonamOw3KdM8U7rSXQCgdtlX"
type input "IonamOw3KdM8U7rSXQCgdtlX"
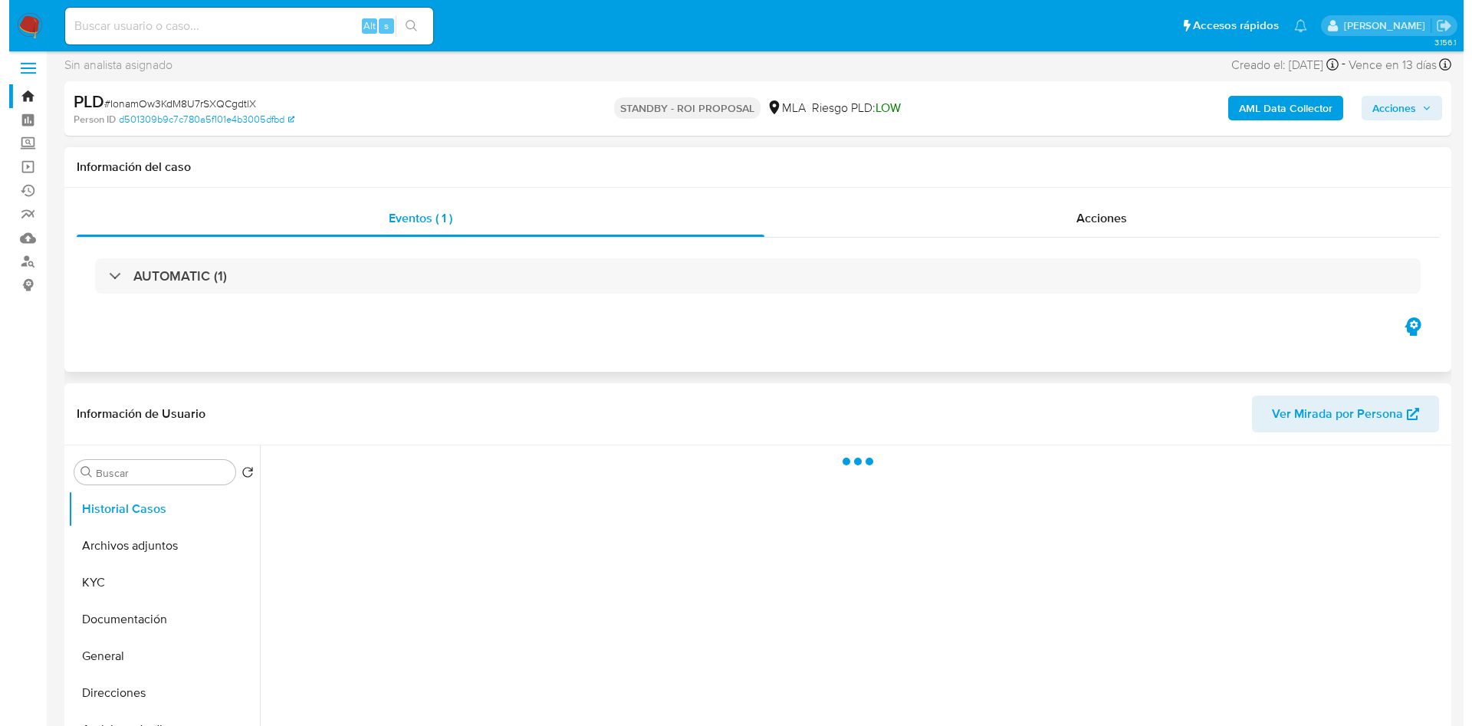
scroll to position [115, 0]
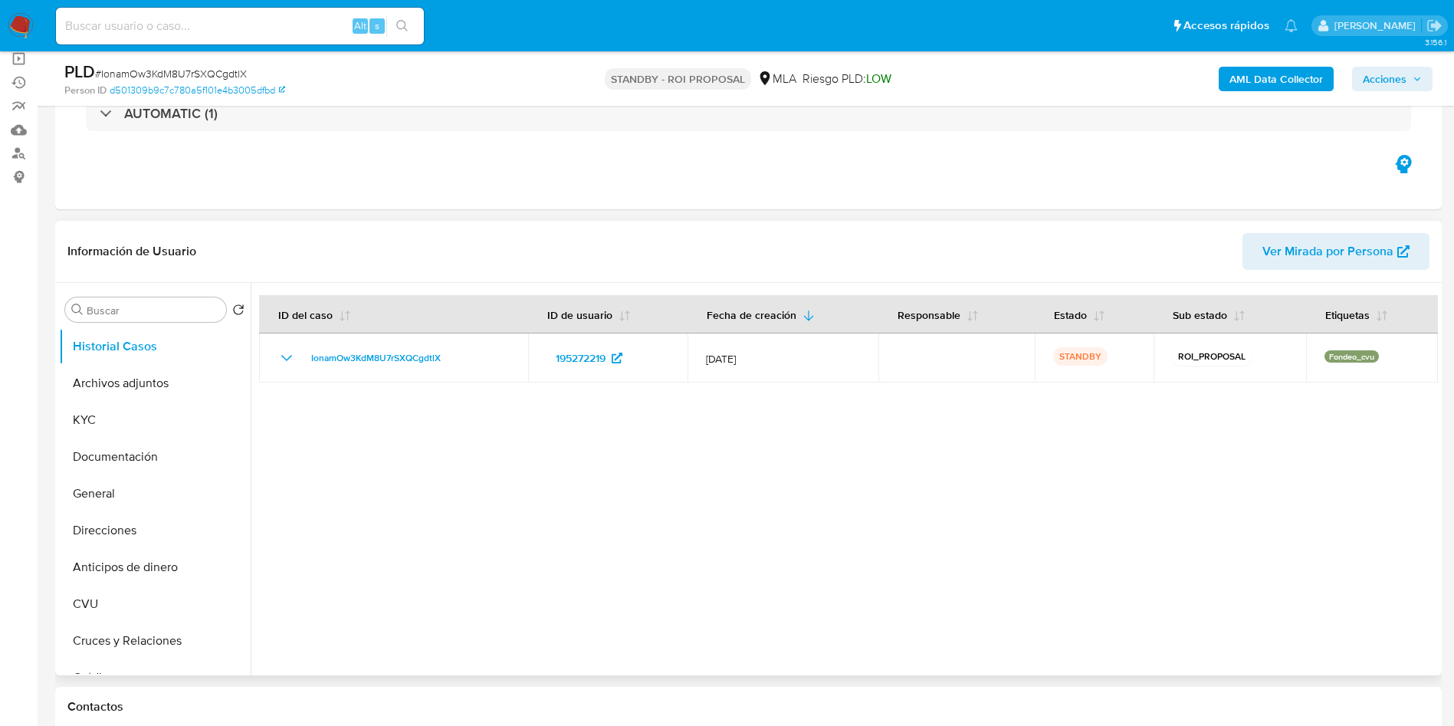
select select "10"
click at [127, 421] on button "KYC" at bounding box center [148, 420] width 179 height 37
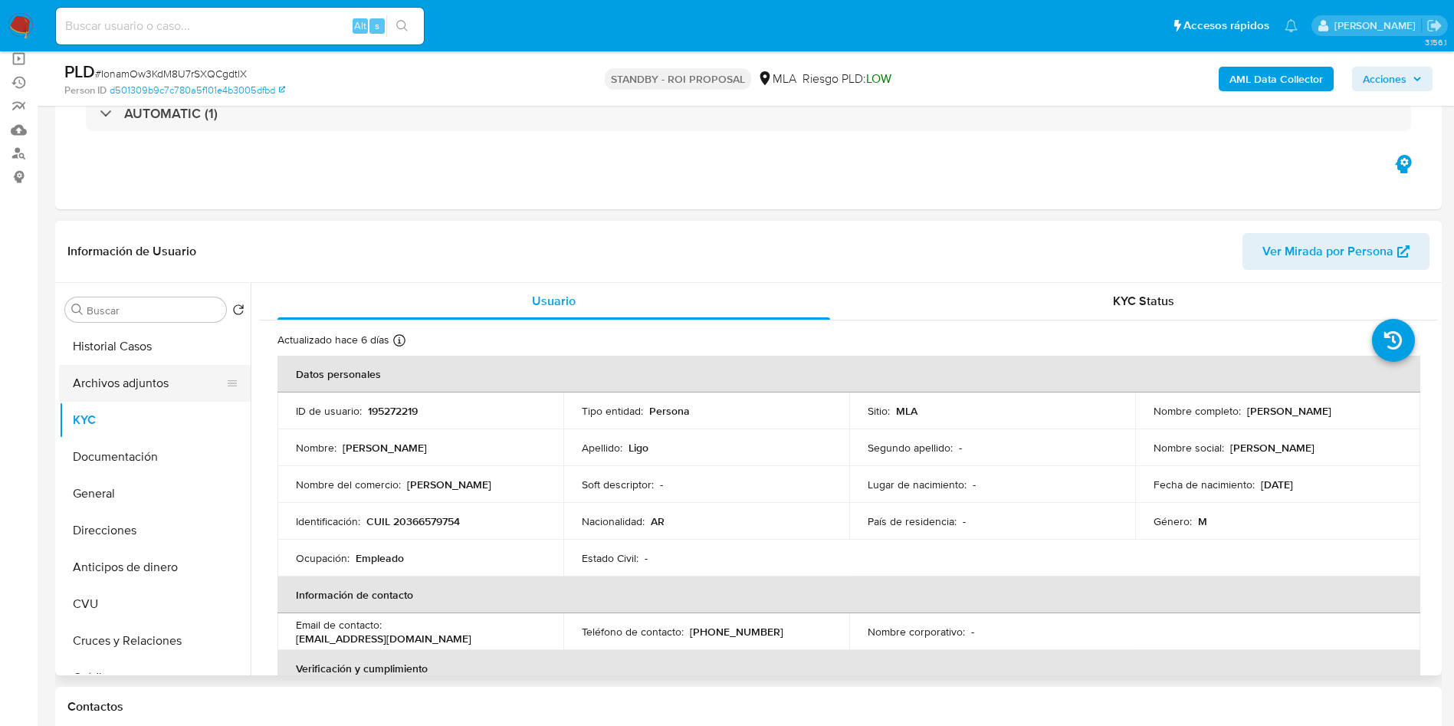
click at [169, 379] on button "Archivos adjuntos" at bounding box center [148, 383] width 179 height 37
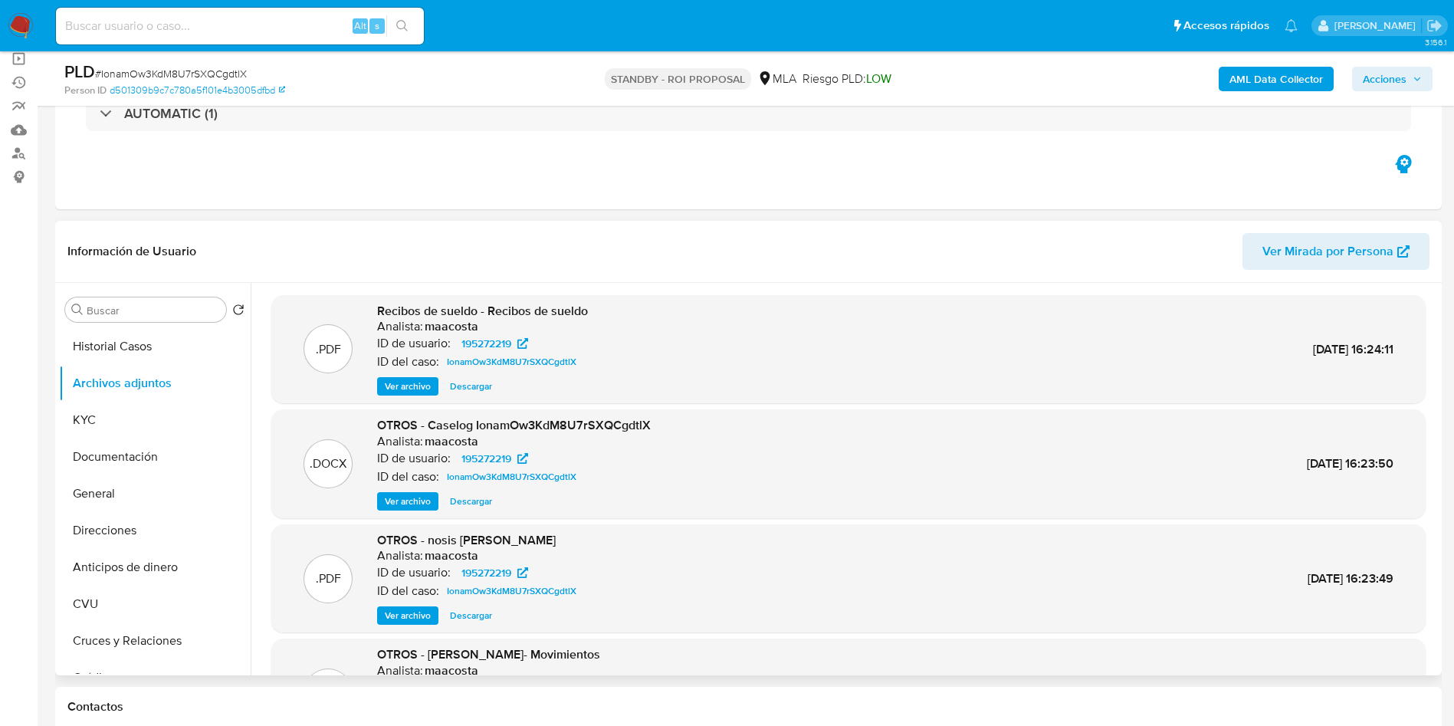
click at [408, 501] on span "Ver archivo" at bounding box center [408, 501] width 46 height 15
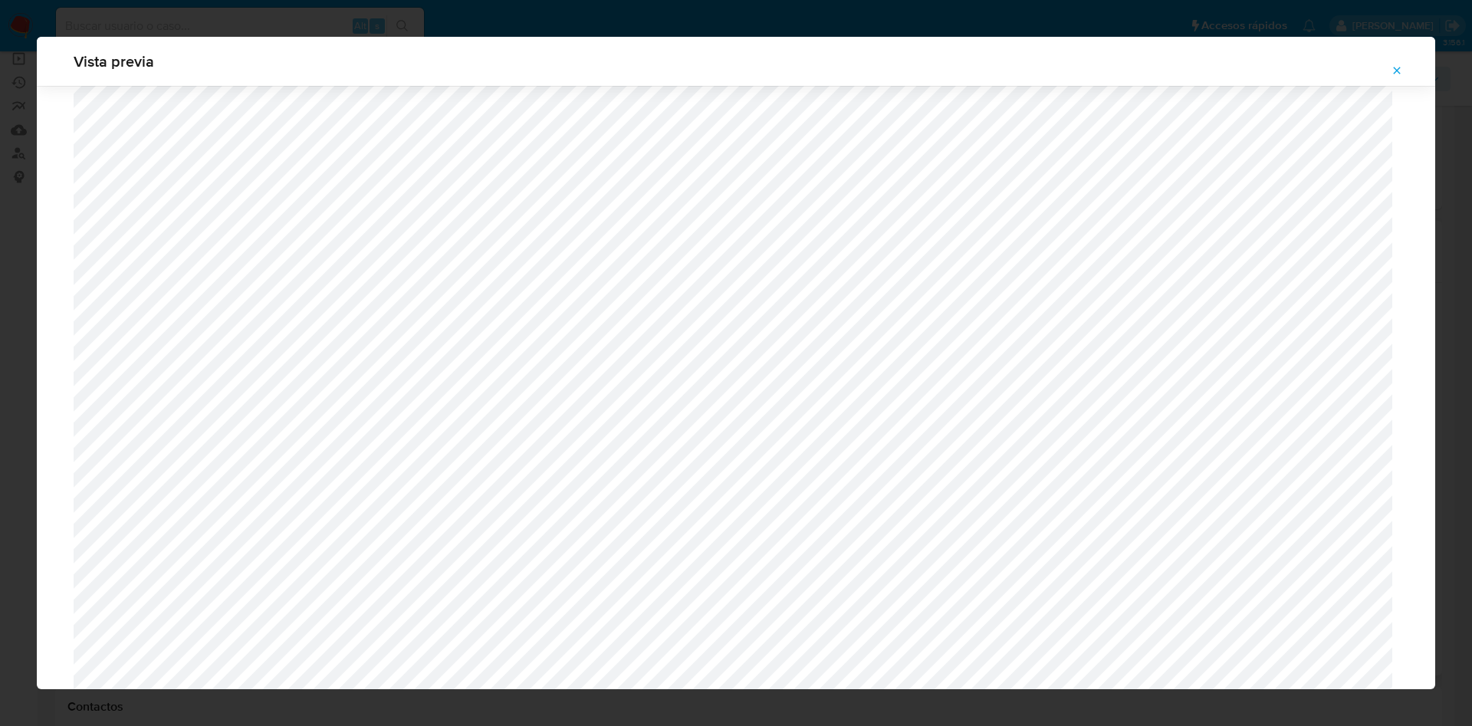
scroll to position [544, 0]
click at [1388, 69] on button "Attachment preview" at bounding box center [1397, 70] width 34 height 25
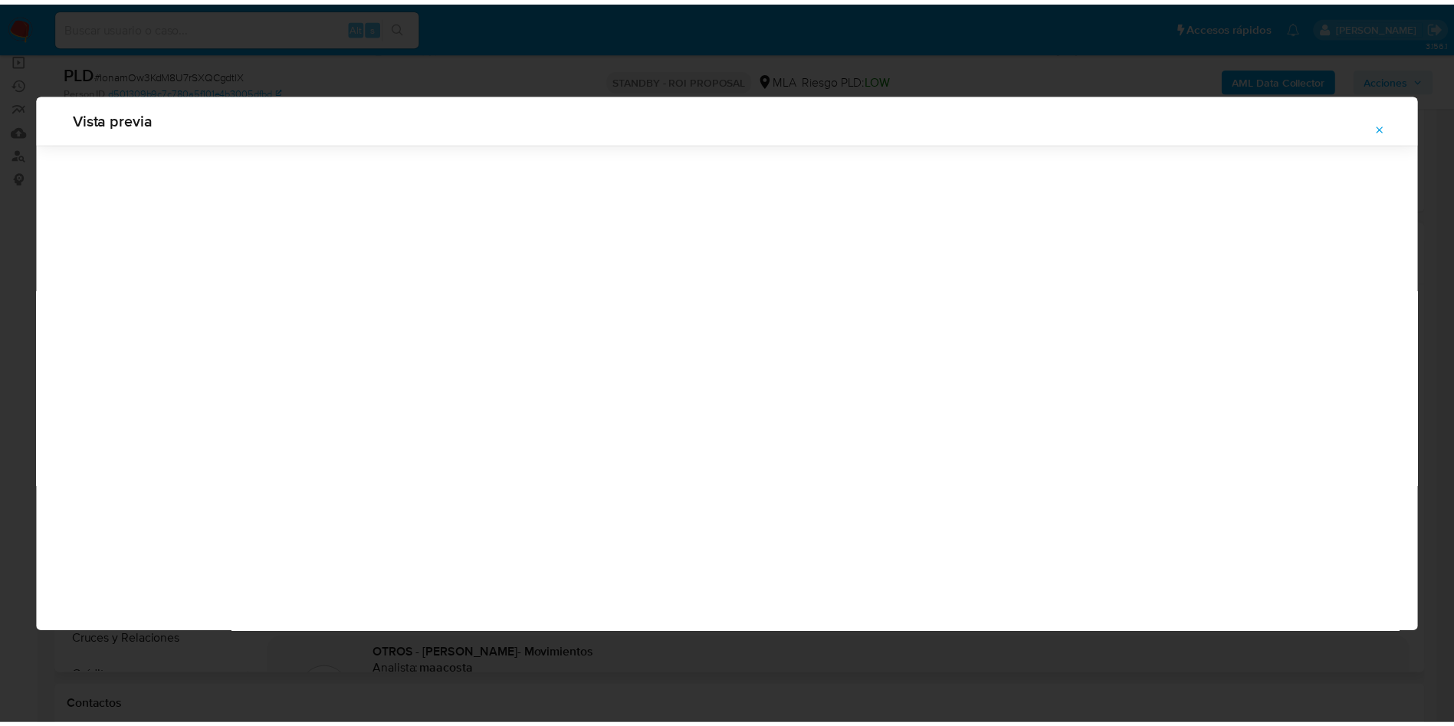
scroll to position [0, 0]
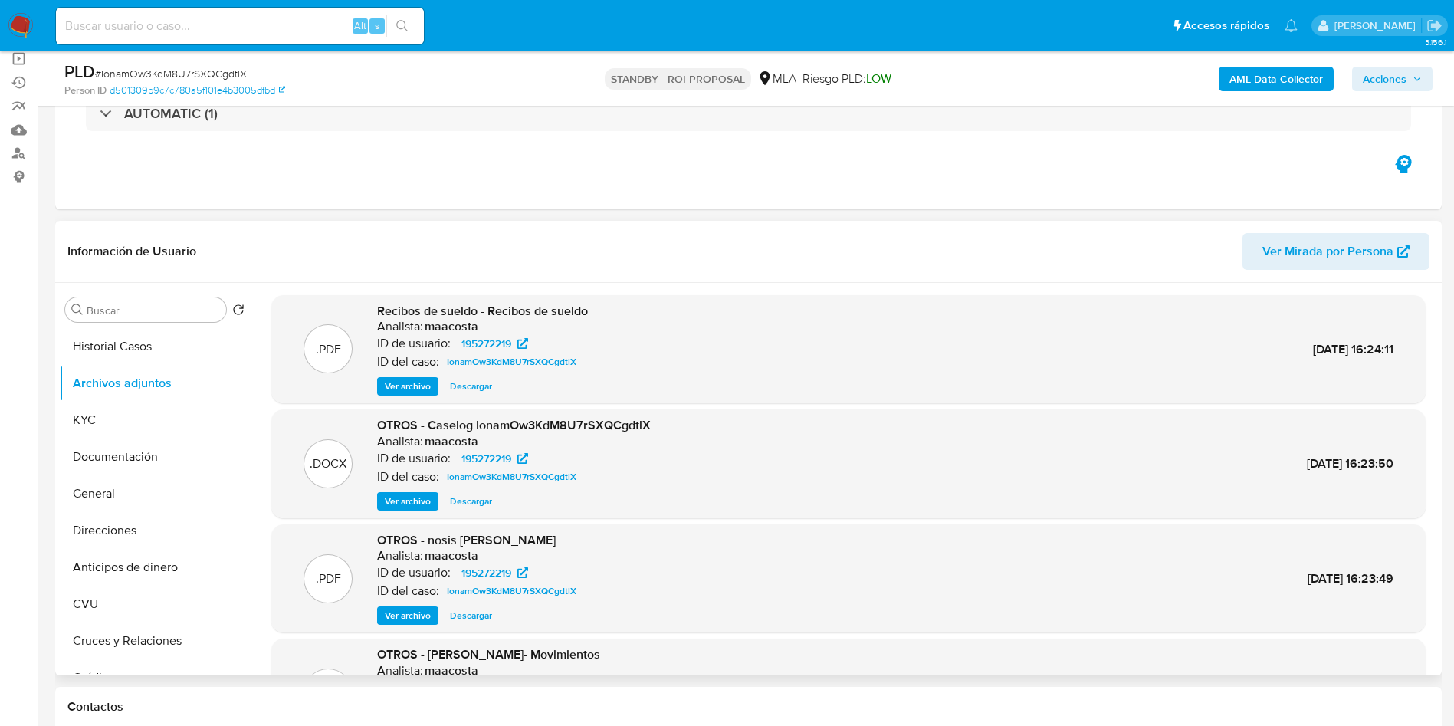
click at [468, 379] on span "Descargar" at bounding box center [471, 386] width 42 height 15
click at [478, 499] on span "Descargar" at bounding box center [471, 501] width 42 height 15
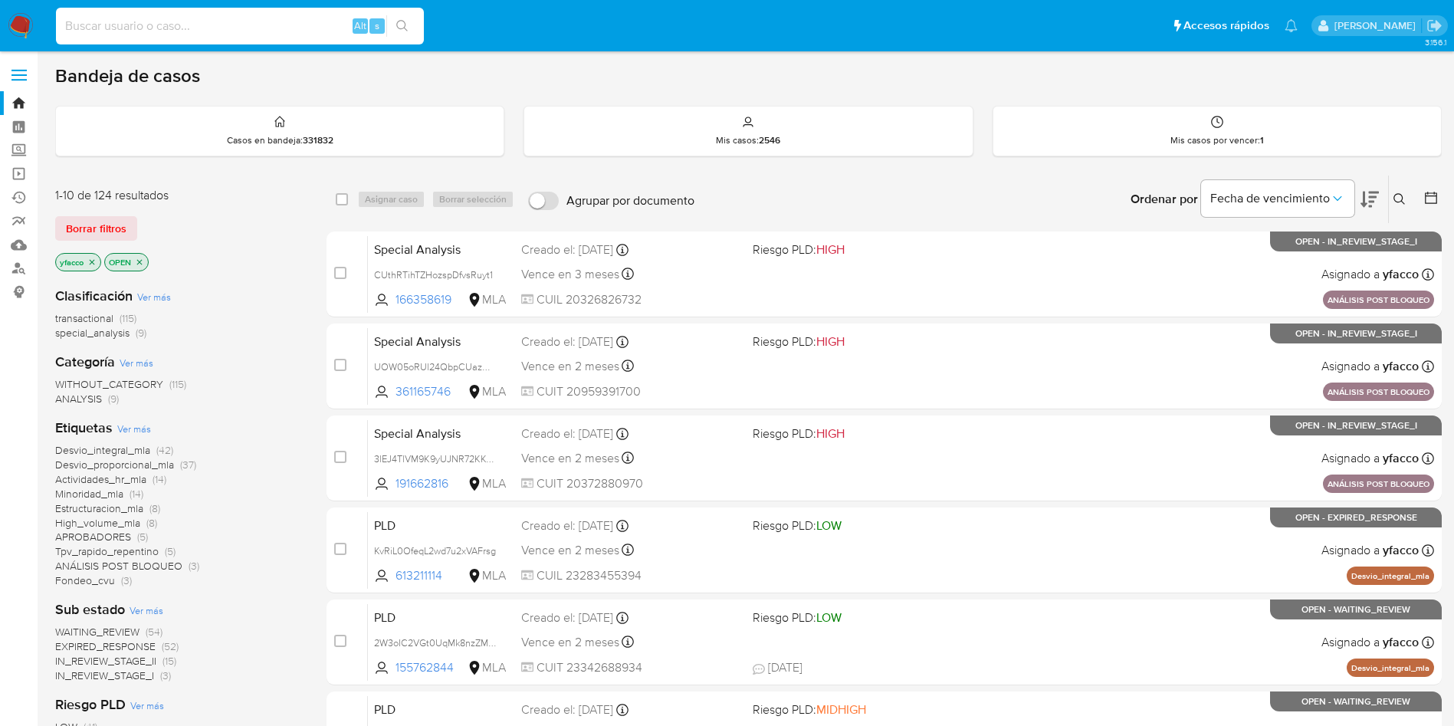
click at [257, 16] on input at bounding box center [240, 26] width 368 height 20
paste input "WvywRLZiNo0xqtzUxf44ok6i"
type input "WvywRLZiNo0xqtzUxf44ok6i"
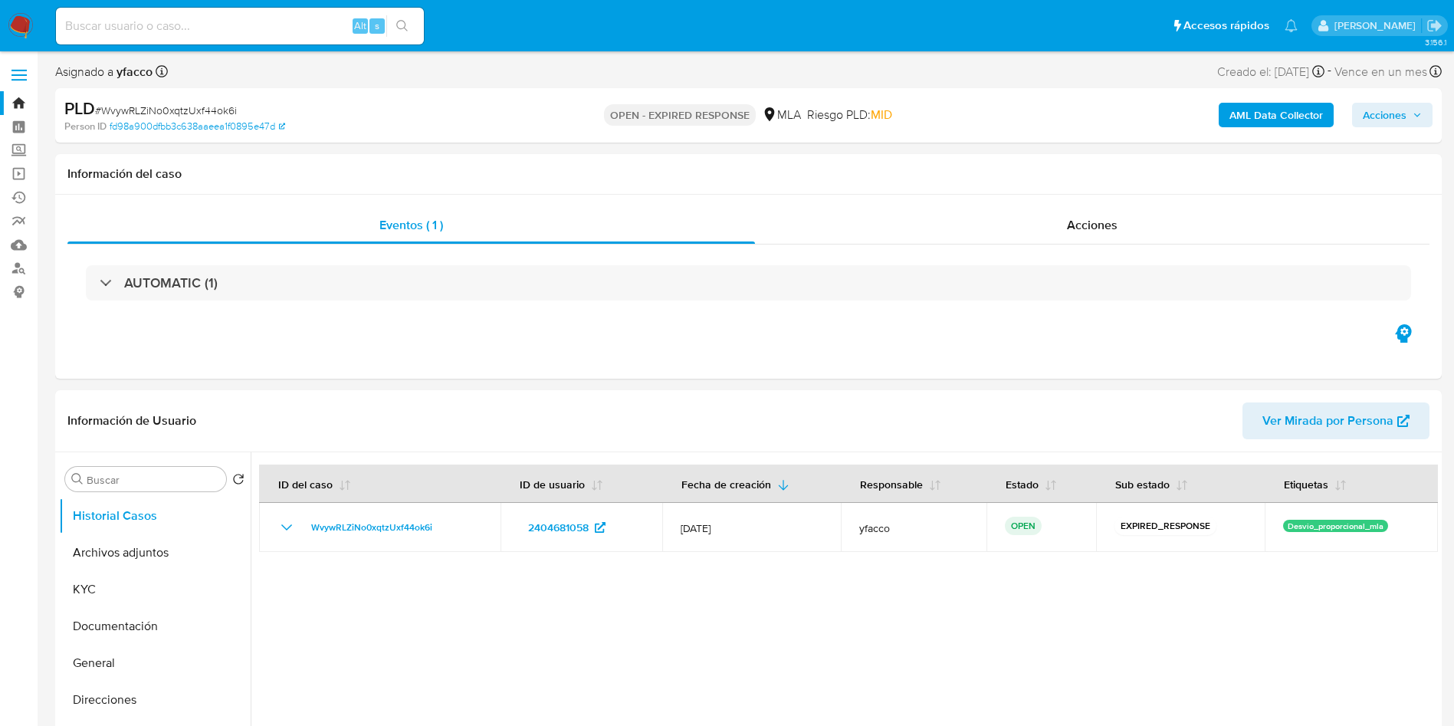
select select "10"
click at [261, 21] on input at bounding box center [240, 26] width 368 height 20
paste input "0FgZpKdBVS5X1GDpsQjBWOyO"
type input "0FgZpKdBVS5X1GDpsQjBWOyO"
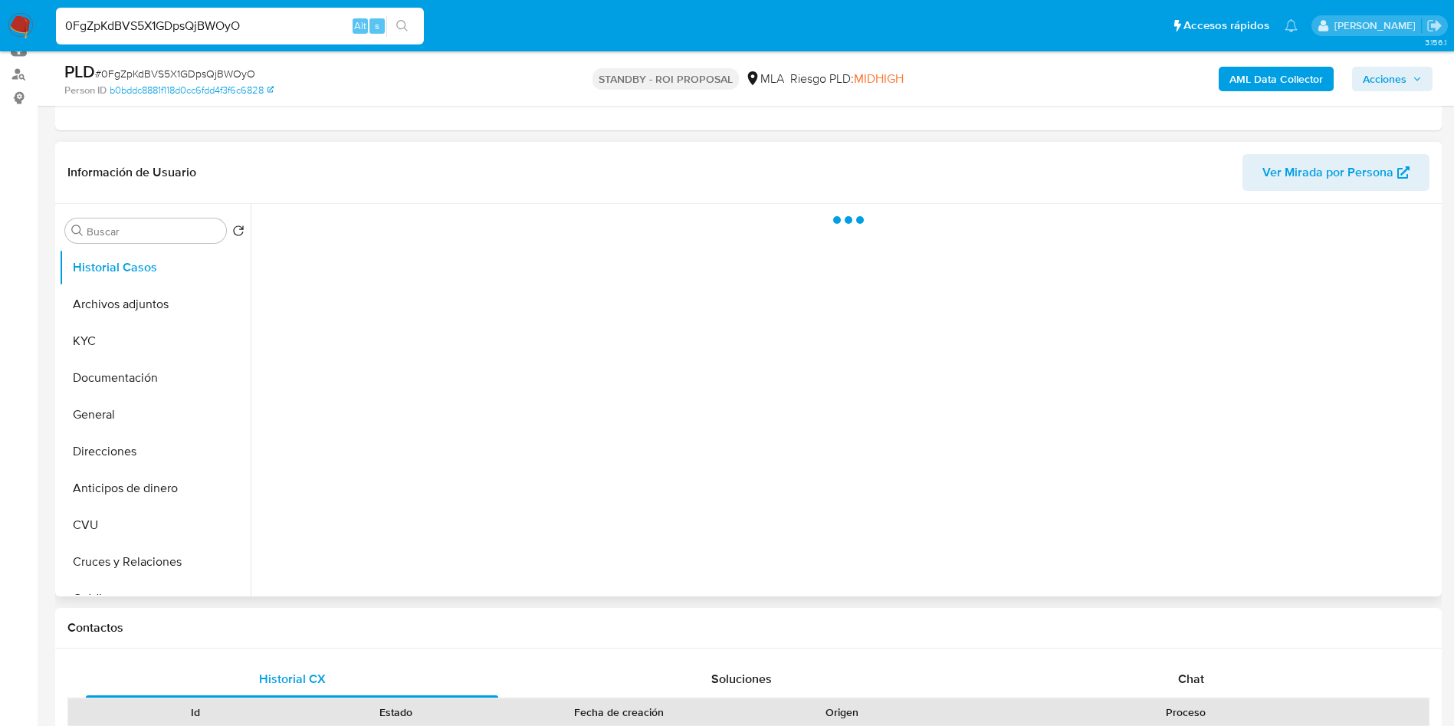
scroll to position [230, 0]
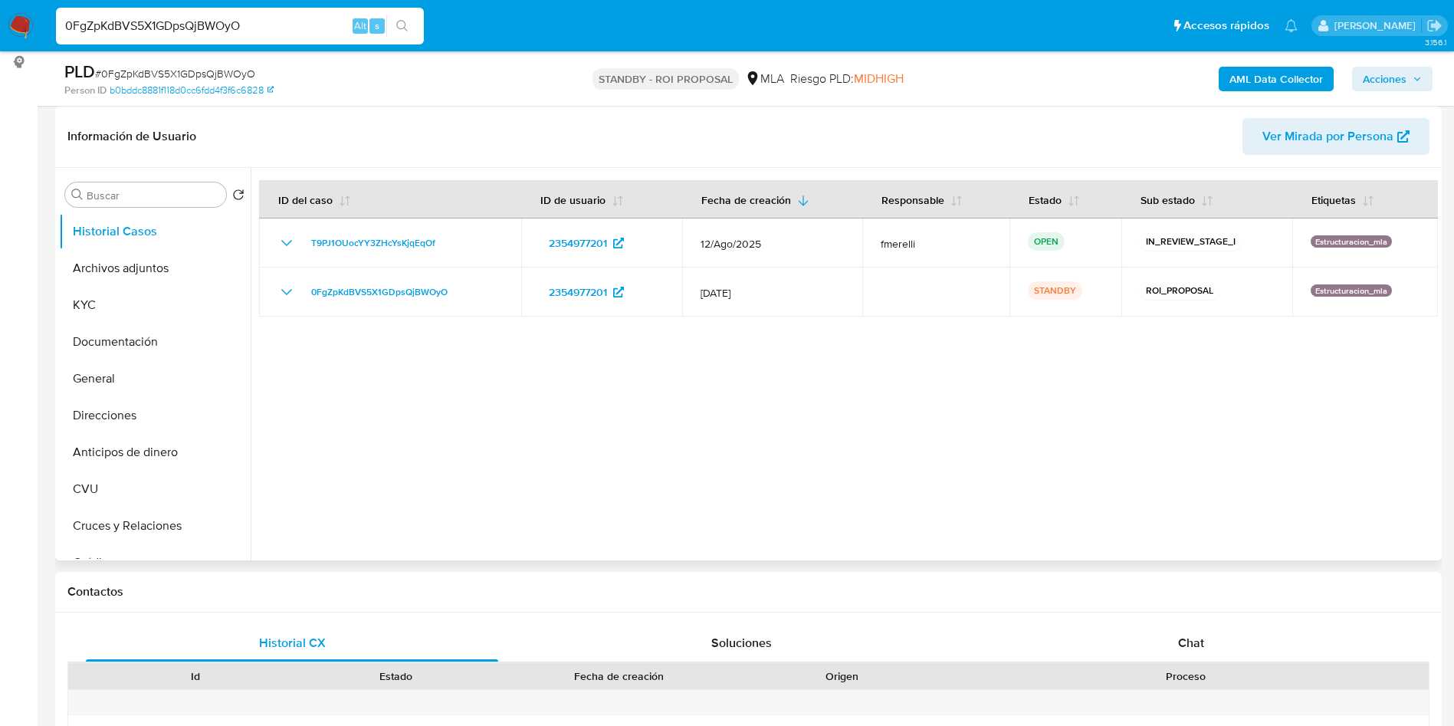
select select "10"
click at [132, 269] on button "Archivos adjuntos" at bounding box center [148, 268] width 179 height 37
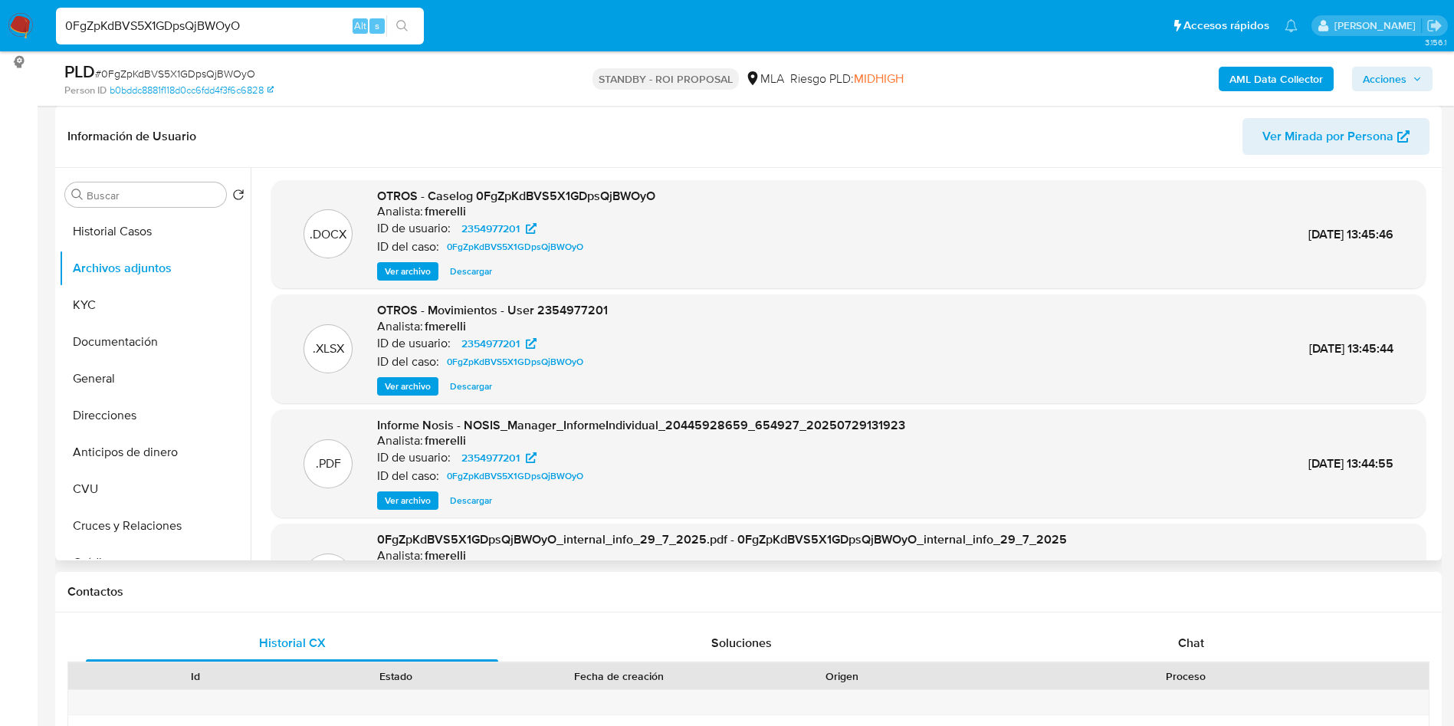
click at [471, 272] on span "Descargar" at bounding box center [471, 271] width 42 height 15
click at [274, 16] on input "0FgZpKdBVS5X1GDpsQjBWOyO" at bounding box center [240, 26] width 368 height 20
paste input "dmvpk9WtM4ZGdafsK3GTUiI1"
type input "dmvpk9WtM4ZGdafsK3GTUiI1"
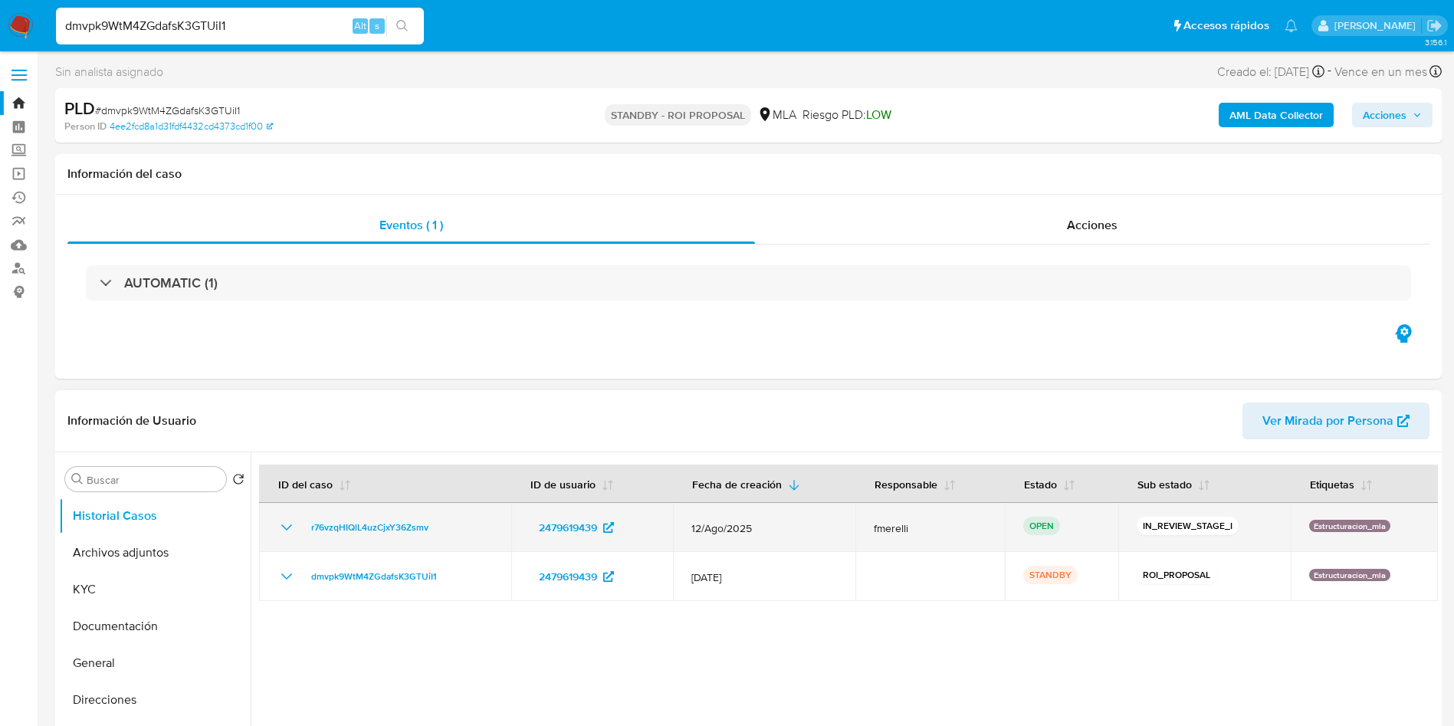
select select "10"
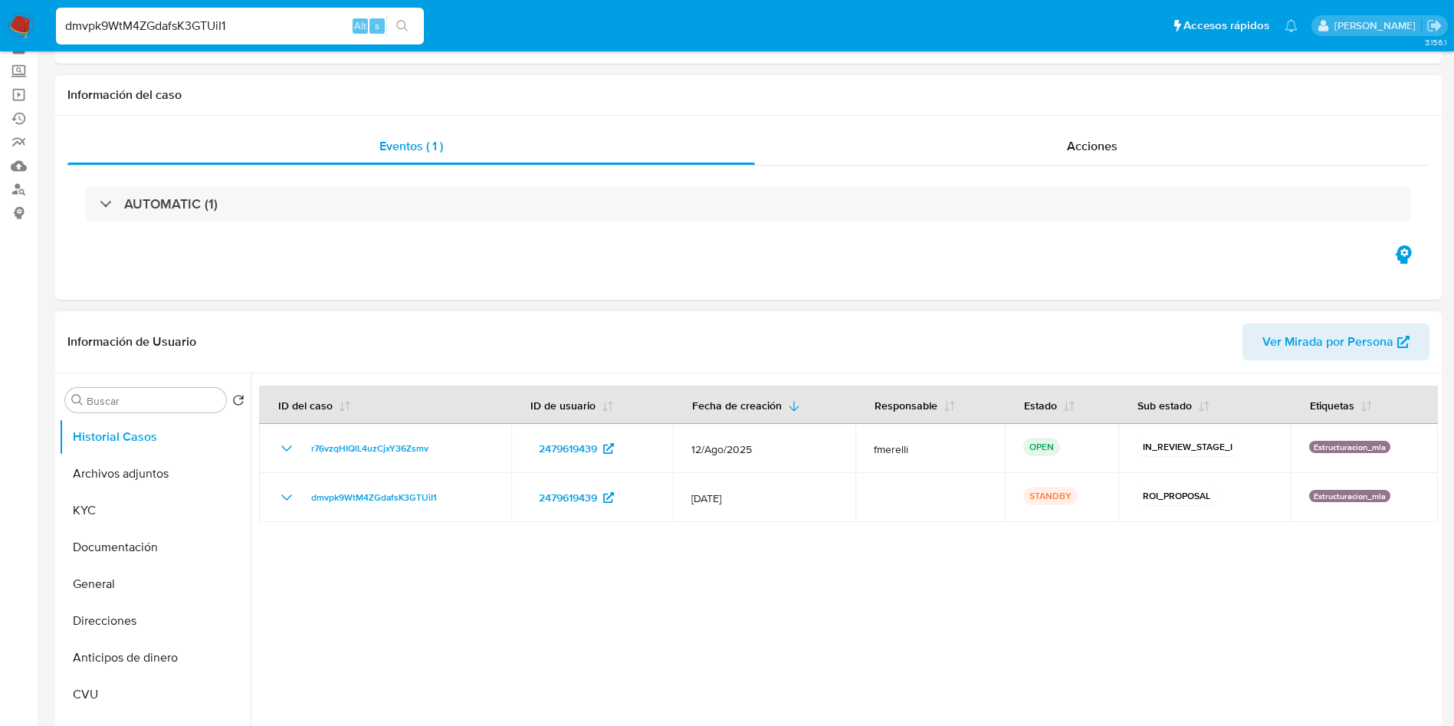
scroll to position [115, 0]
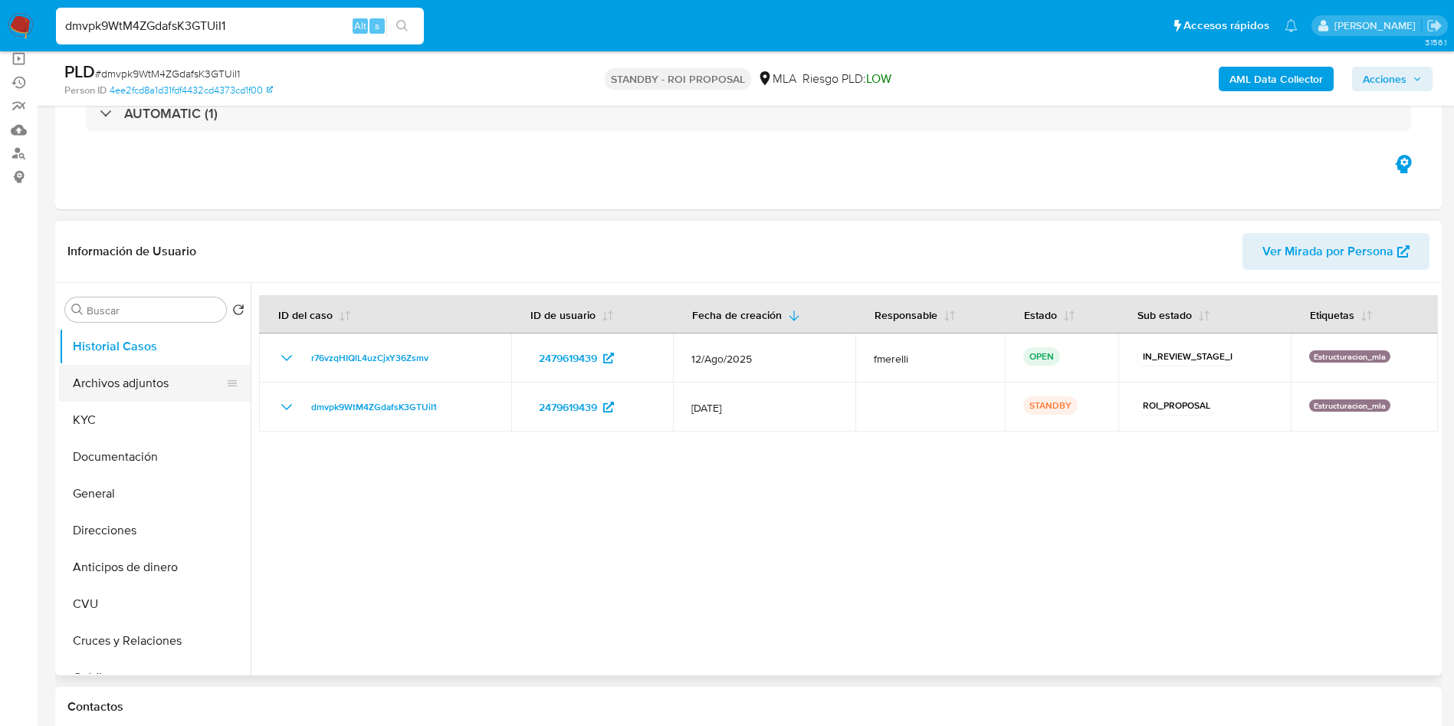
click at [129, 396] on button "Archivos adjuntos" at bounding box center [148, 383] width 179 height 37
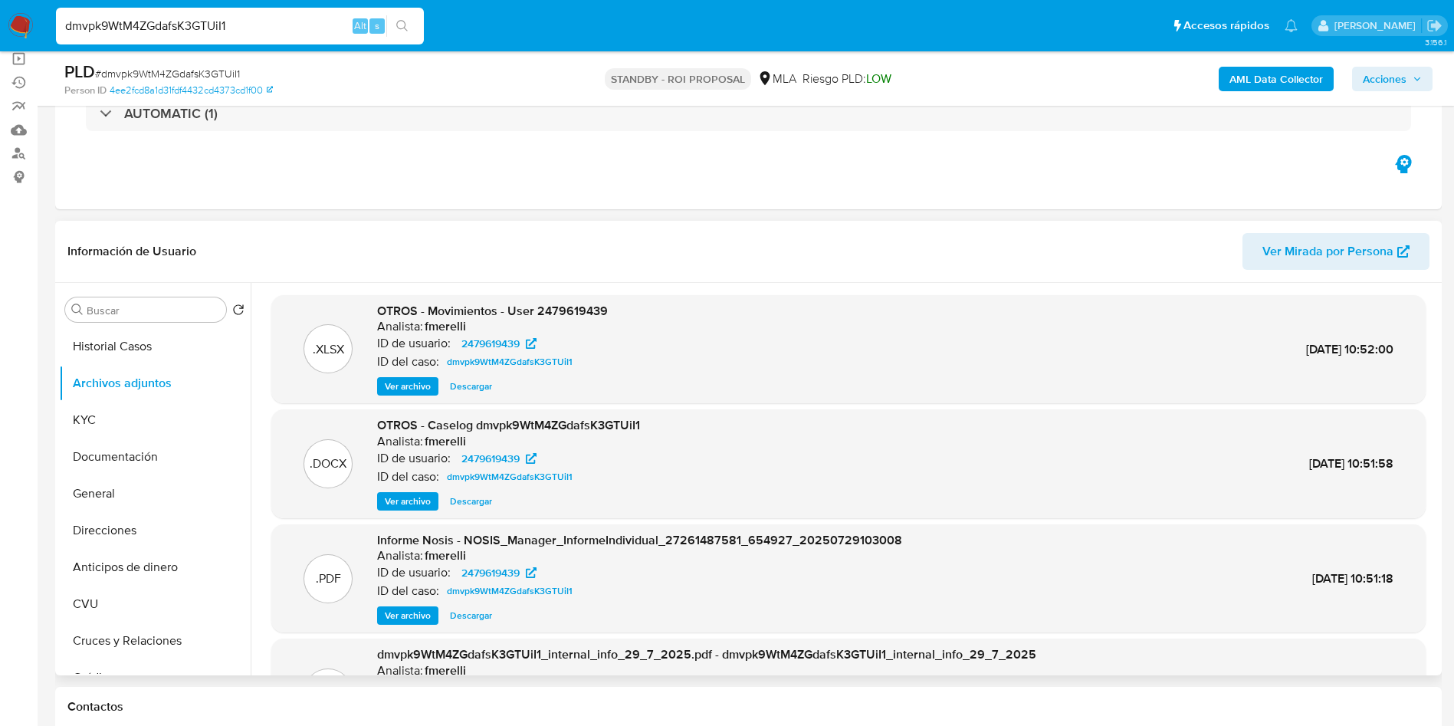
click at [452, 500] on span "Descargar" at bounding box center [471, 501] width 42 height 15
click at [251, 31] on input "dmvpk9WtM4ZGdafsK3GTUiI1" at bounding box center [240, 26] width 368 height 20
paste input "siBdozLtHfYiB9h4s4moerA4"
type input "siBdozLtHfYiB9h4s4moerA4"
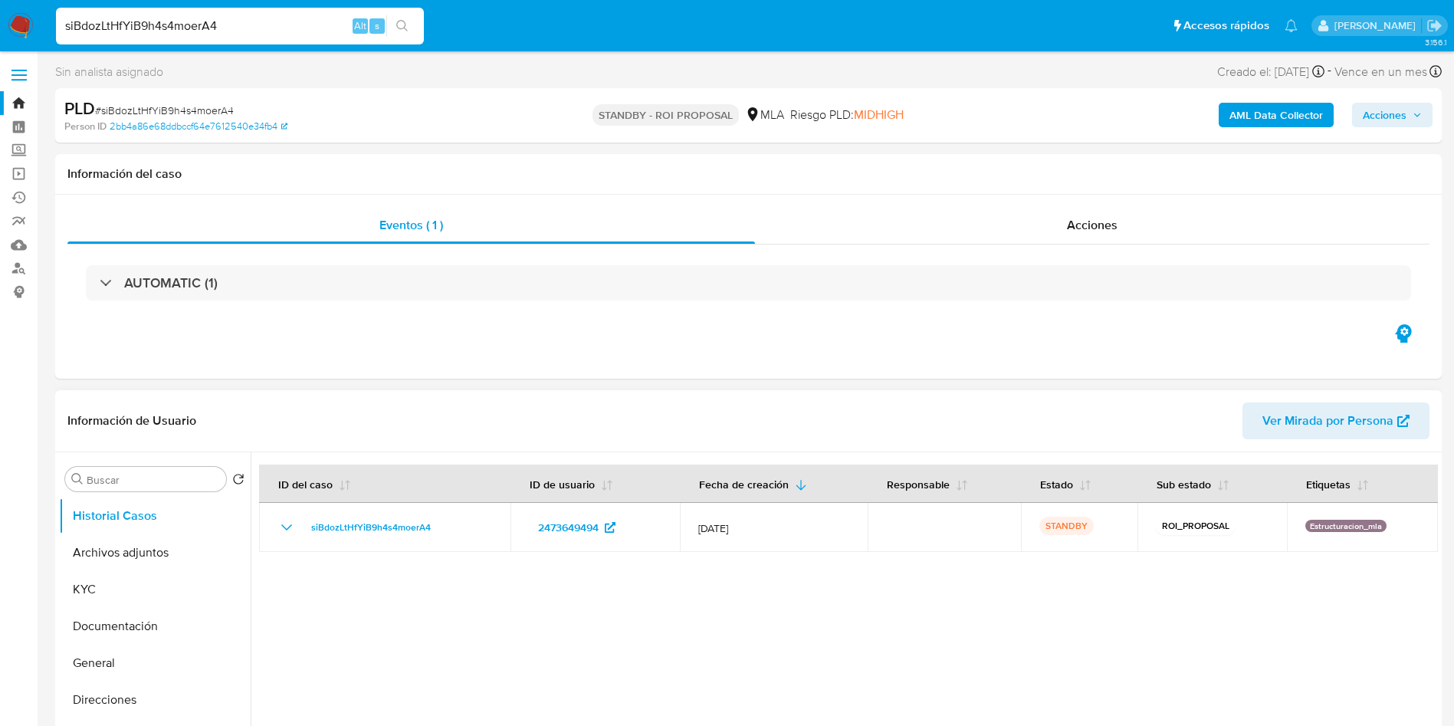
select select "10"
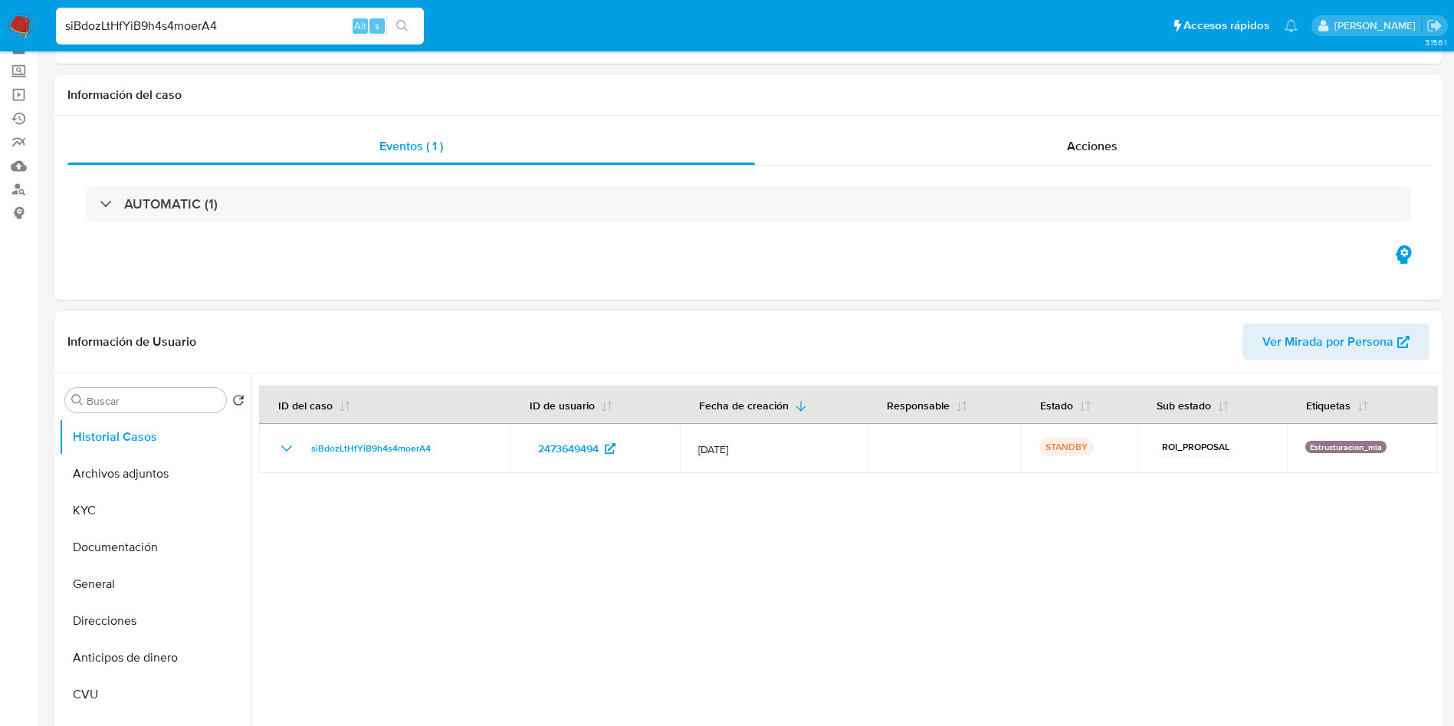
scroll to position [115, 0]
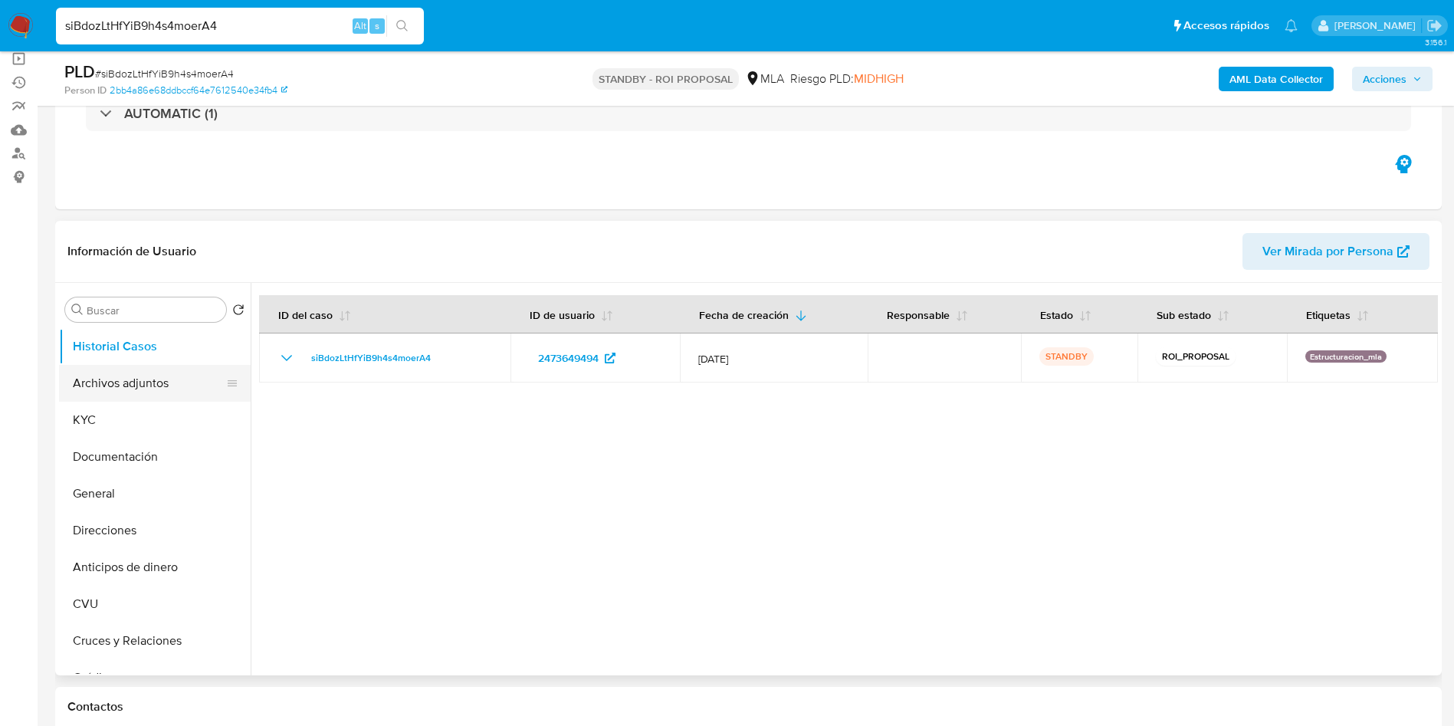
click at [97, 382] on button "Archivos adjuntos" at bounding box center [148, 383] width 179 height 37
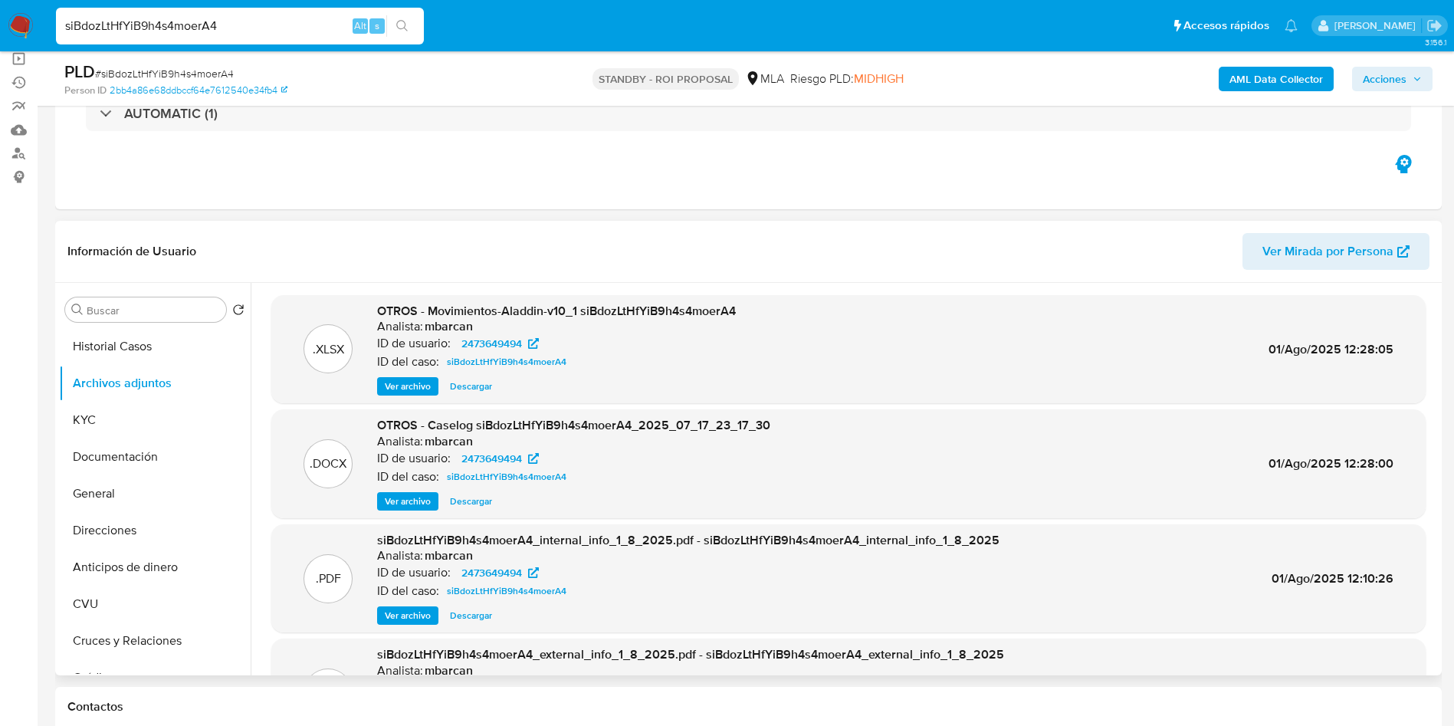
click at [464, 506] on span "Descargar" at bounding box center [471, 501] width 42 height 15
click at [251, 20] on input "siBdozLtHfYiB9h4s4moerA4" at bounding box center [240, 26] width 368 height 20
paste input "eRMGoUcURePBYsl5ia17IR7y"
type input "eRMGoUcURePBYsl5ia17IR7y"
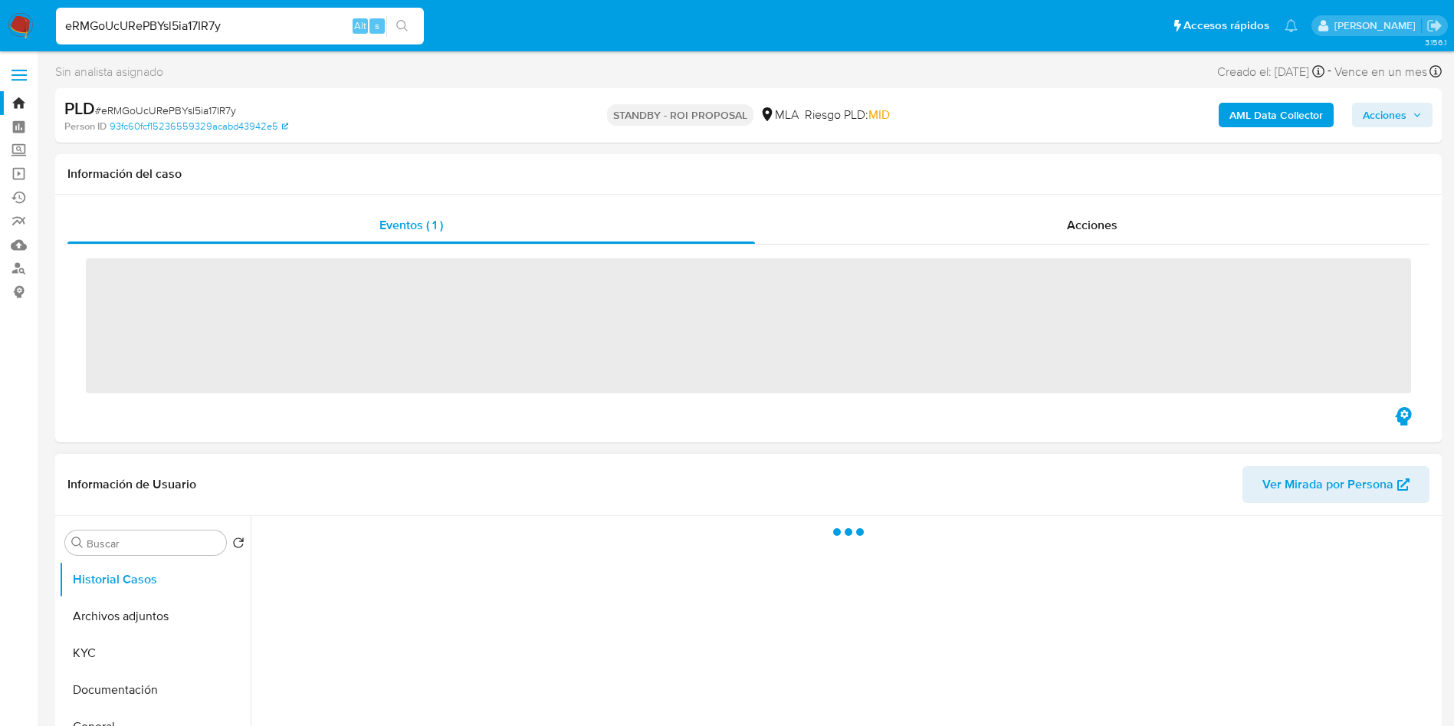
scroll to position [115, 0]
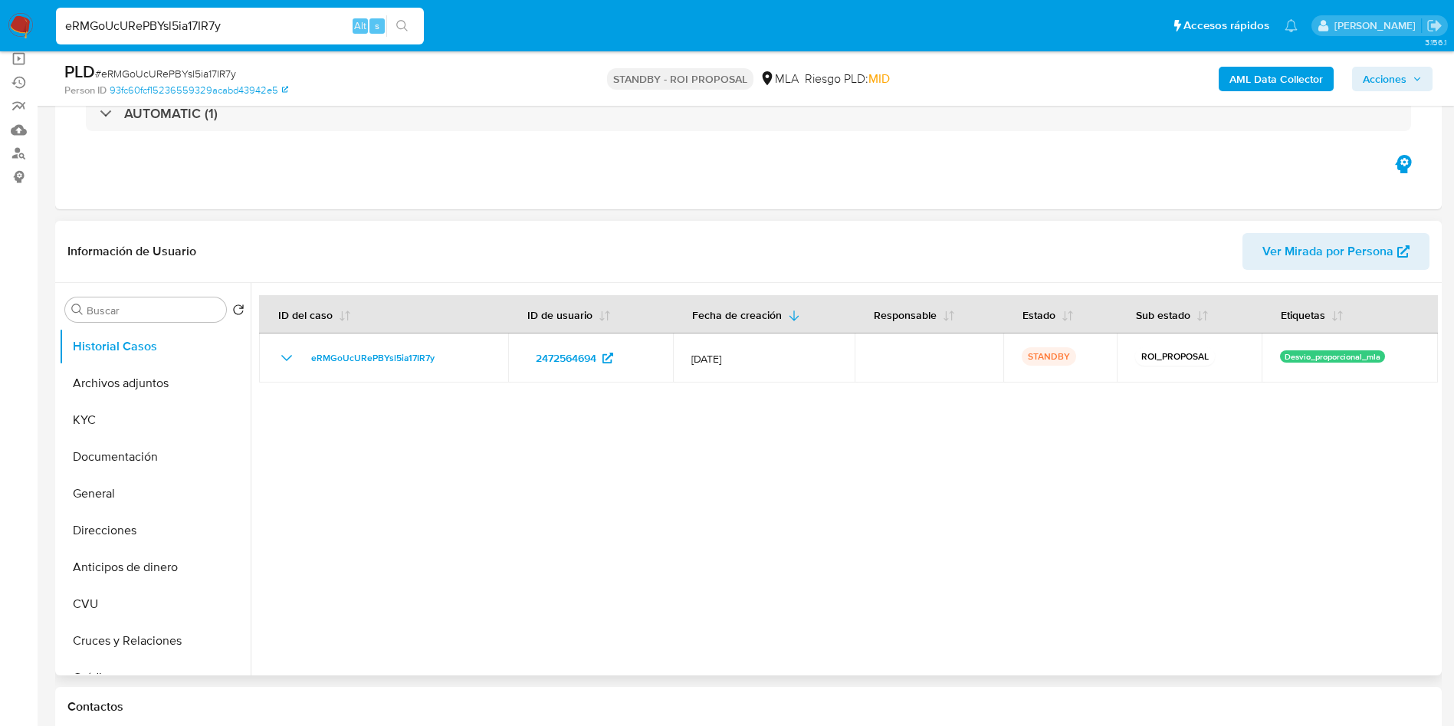
select select "10"
click at [83, 386] on button "Archivos adjuntos" at bounding box center [148, 383] width 179 height 37
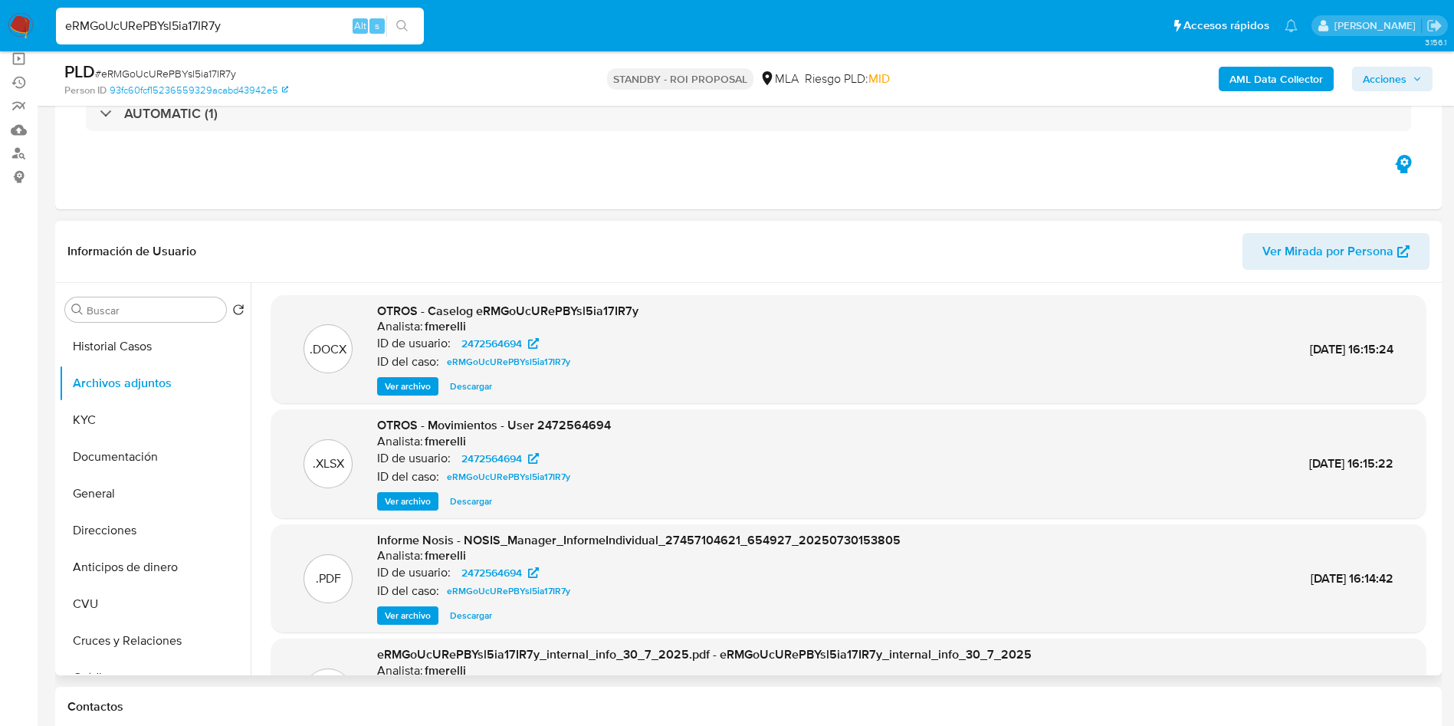
click at [475, 390] on span "Descargar" at bounding box center [471, 386] width 42 height 15
click at [271, 30] on input "eRMGoUcURePBYsl5ia17IR7y" at bounding box center [240, 26] width 368 height 20
click at [272, 29] on input "eRMGoUcURePBYsl5ia17IR7y" at bounding box center [240, 26] width 368 height 20
paste input "IL7zbxax6t2Urxq6IQkYyoLg"
type input "IL7zbxax6t2Urxq6IQkYyoLg"
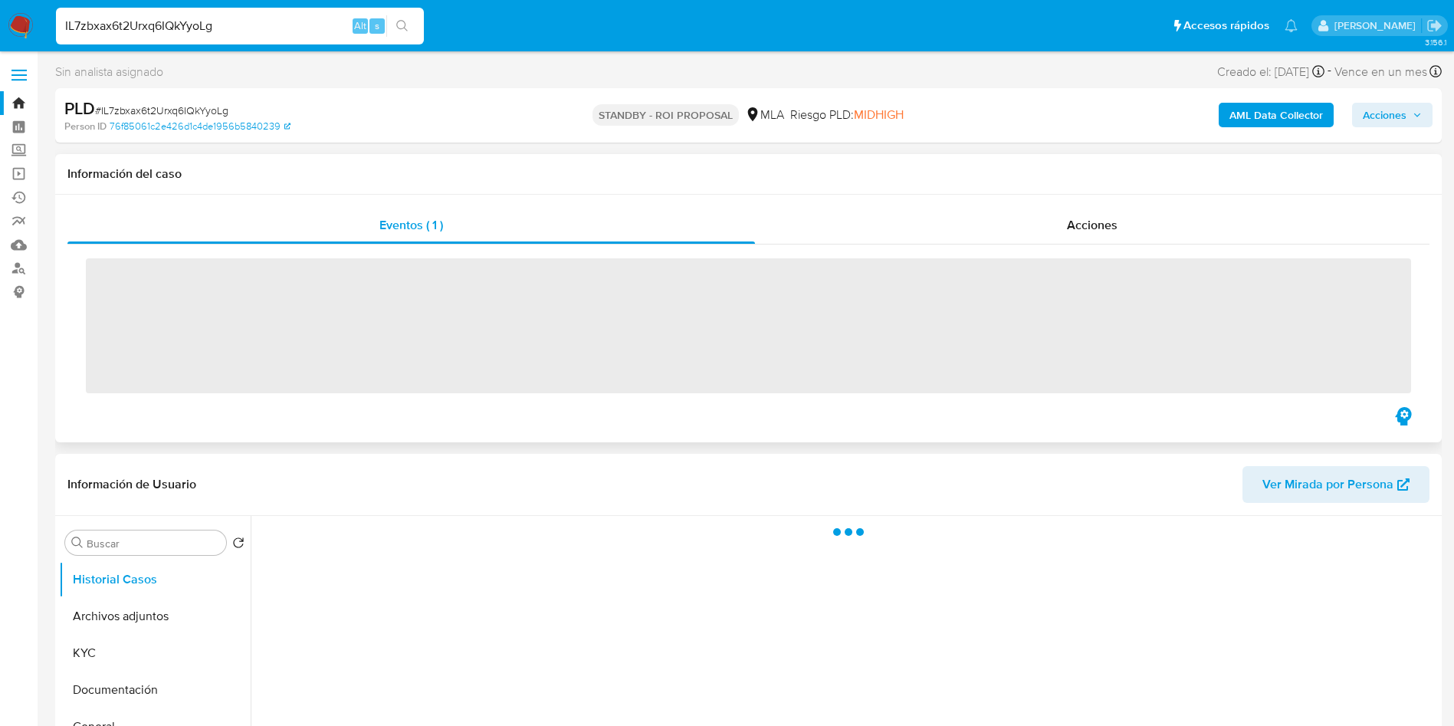
scroll to position [115, 0]
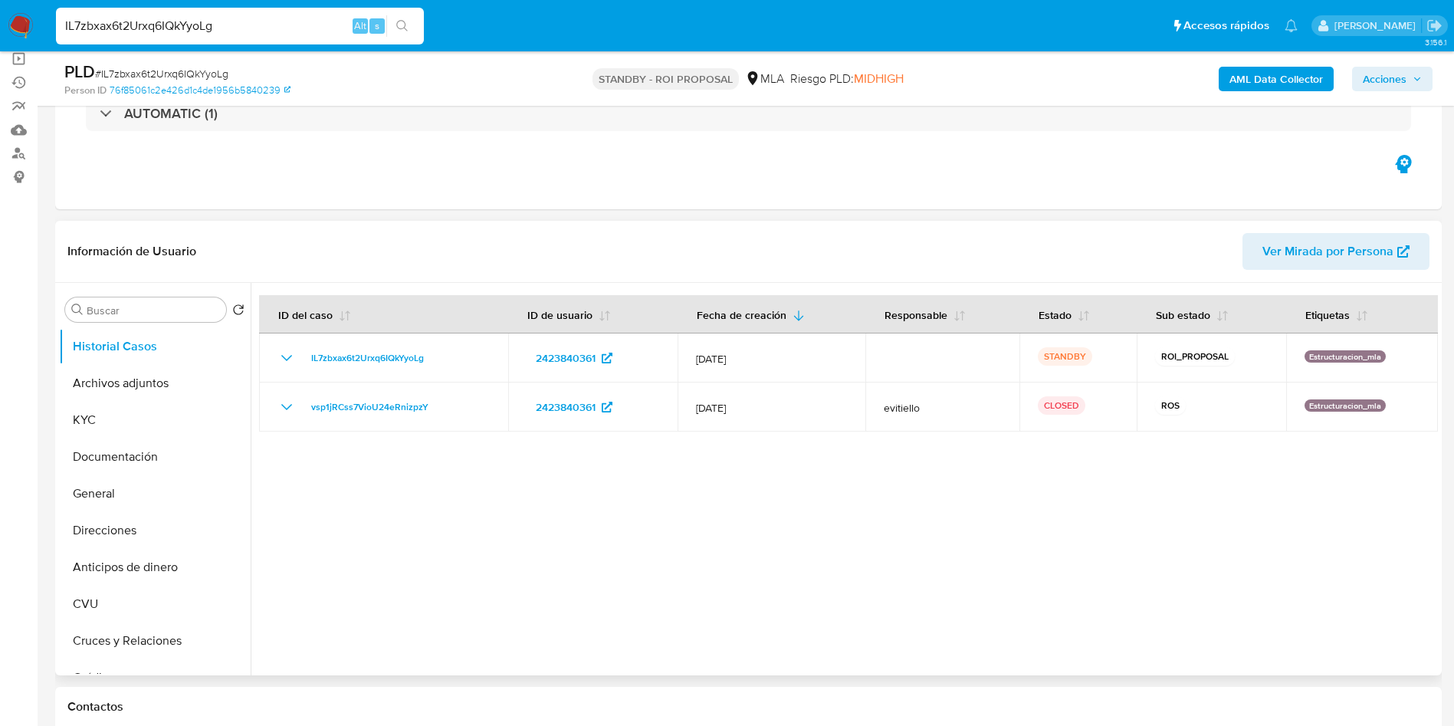
select select "10"
click at [323, 31] on input "IL7zbxax6t2Urxq6IQkYyoLg" at bounding box center [240, 26] width 368 height 20
paste input "kooLPuUcW2ZB0zGBxjnXNjuo"
type input "kooLPuUcW2ZB0zGBxjnXNjuo"
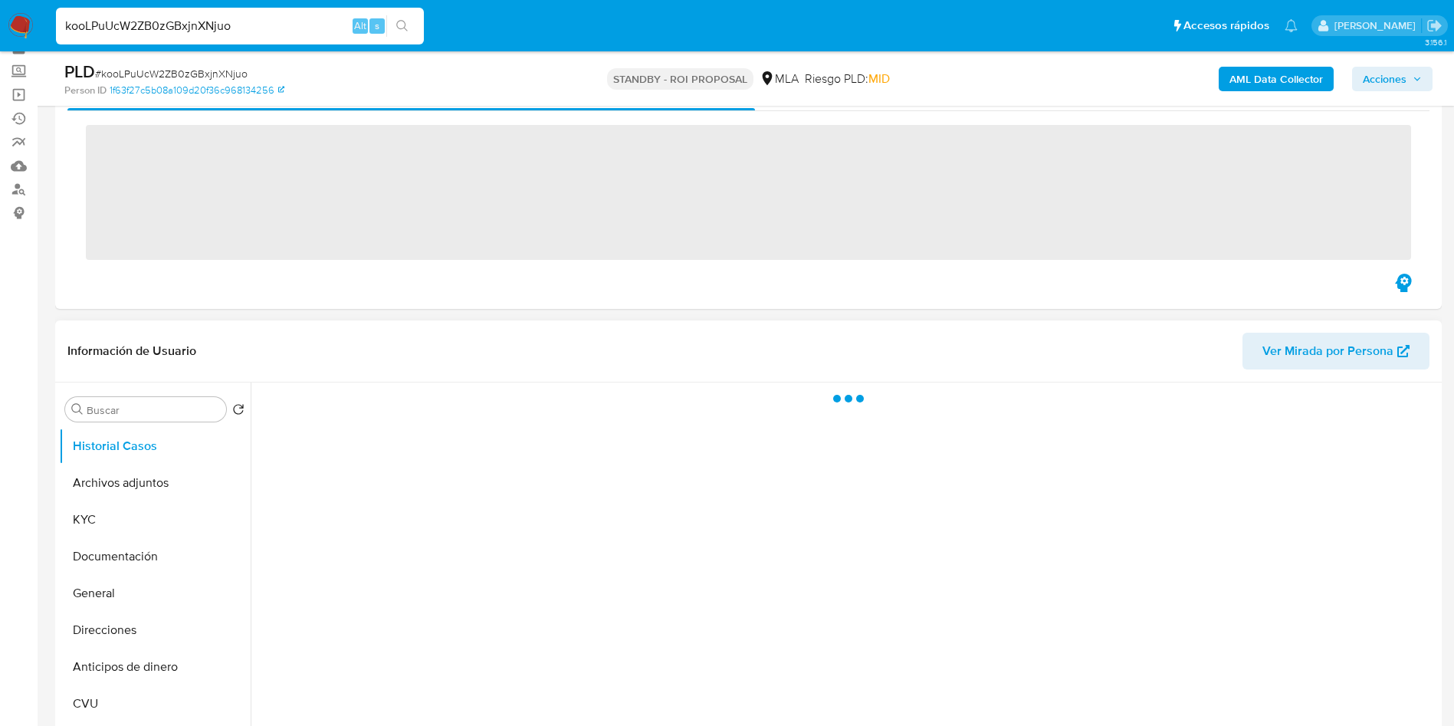
scroll to position [115, 0]
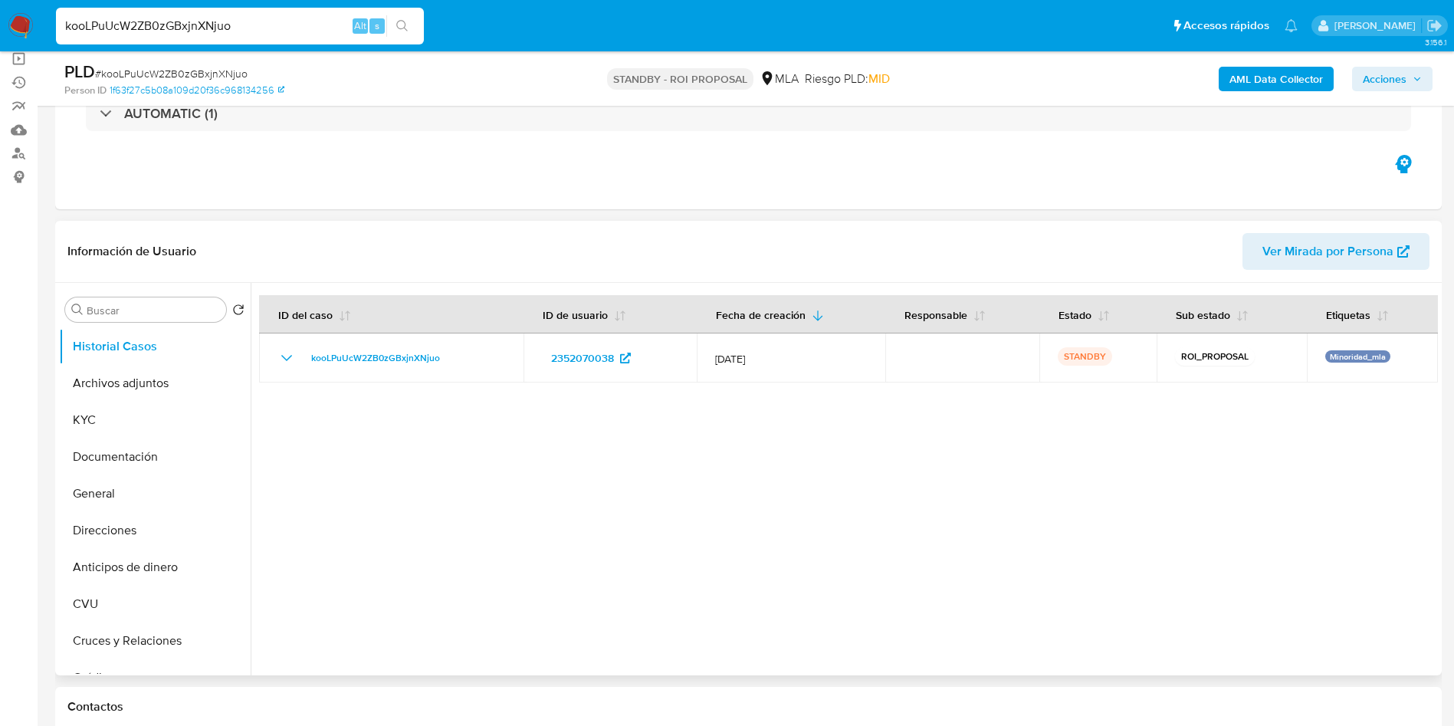
select select "10"
click at [90, 386] on button "Archivos adjuntos" at bounding box center [148, 383] width 179 height 37
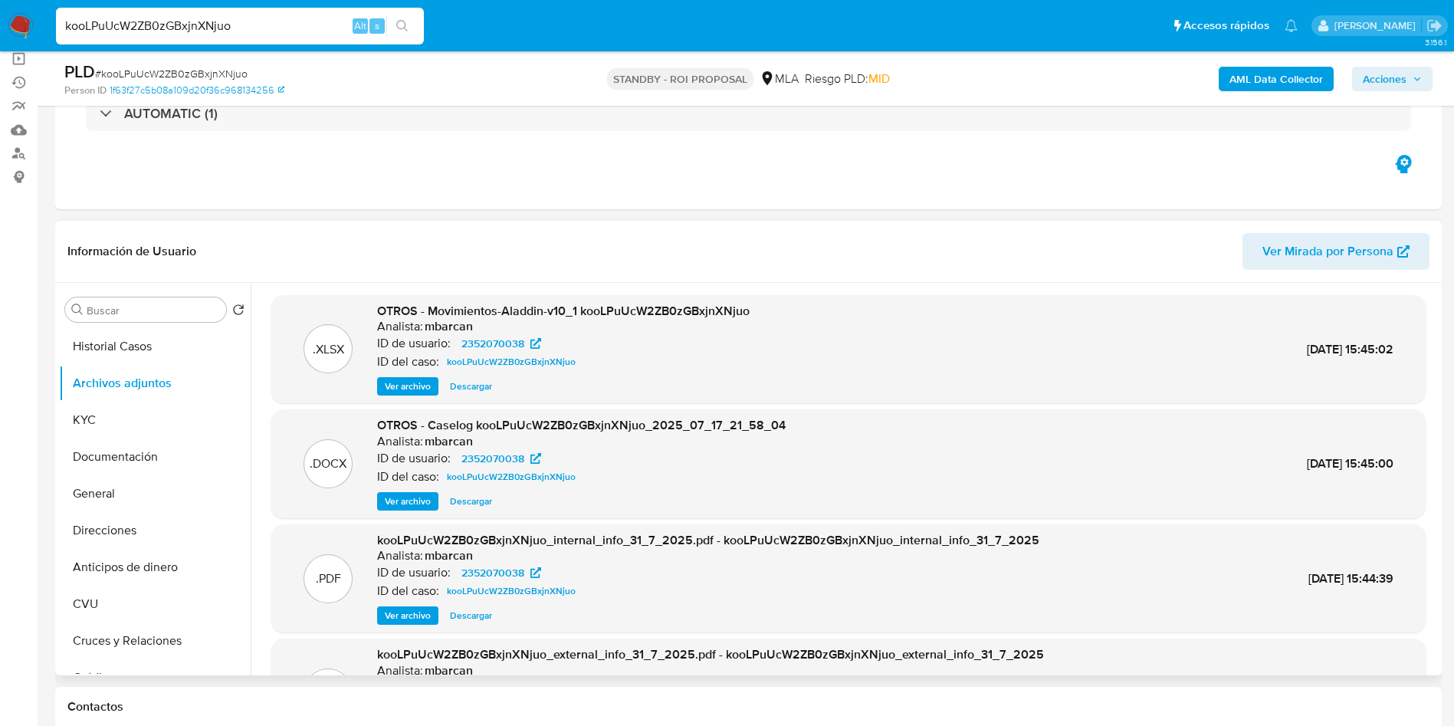
click at [471, 505] on span "Descargar" at bounding box center [471, 501] width 42 height 15
click at [273, 26] on input "kooLPuUcW2ZB0zGBxjnXNjuo" at bounding box center [240, 26] width 368 height 20
paste input "WKWa6MtGXAAuzjXl0GzZPkoq"
type input "WKWa6MtGXAAuzjXl0GzZPkoq"
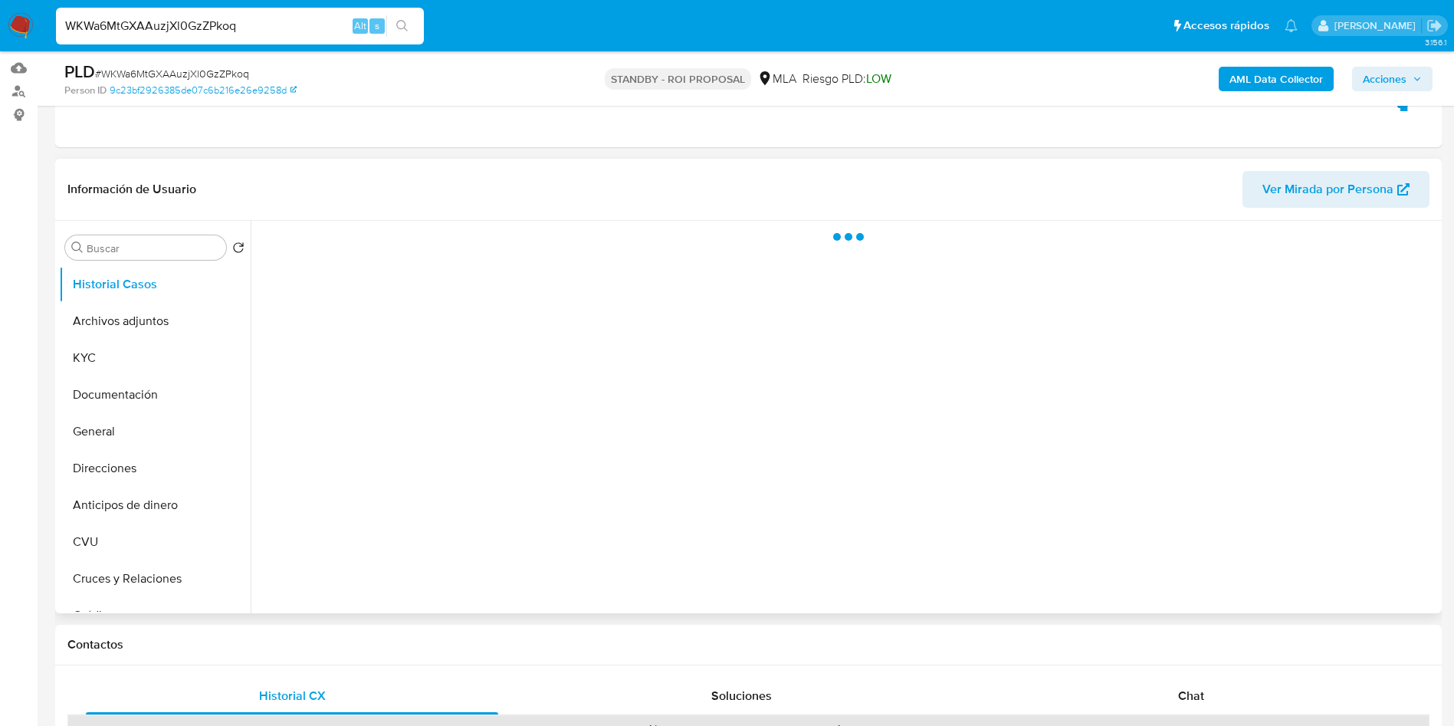
scroll to position [230, 0]
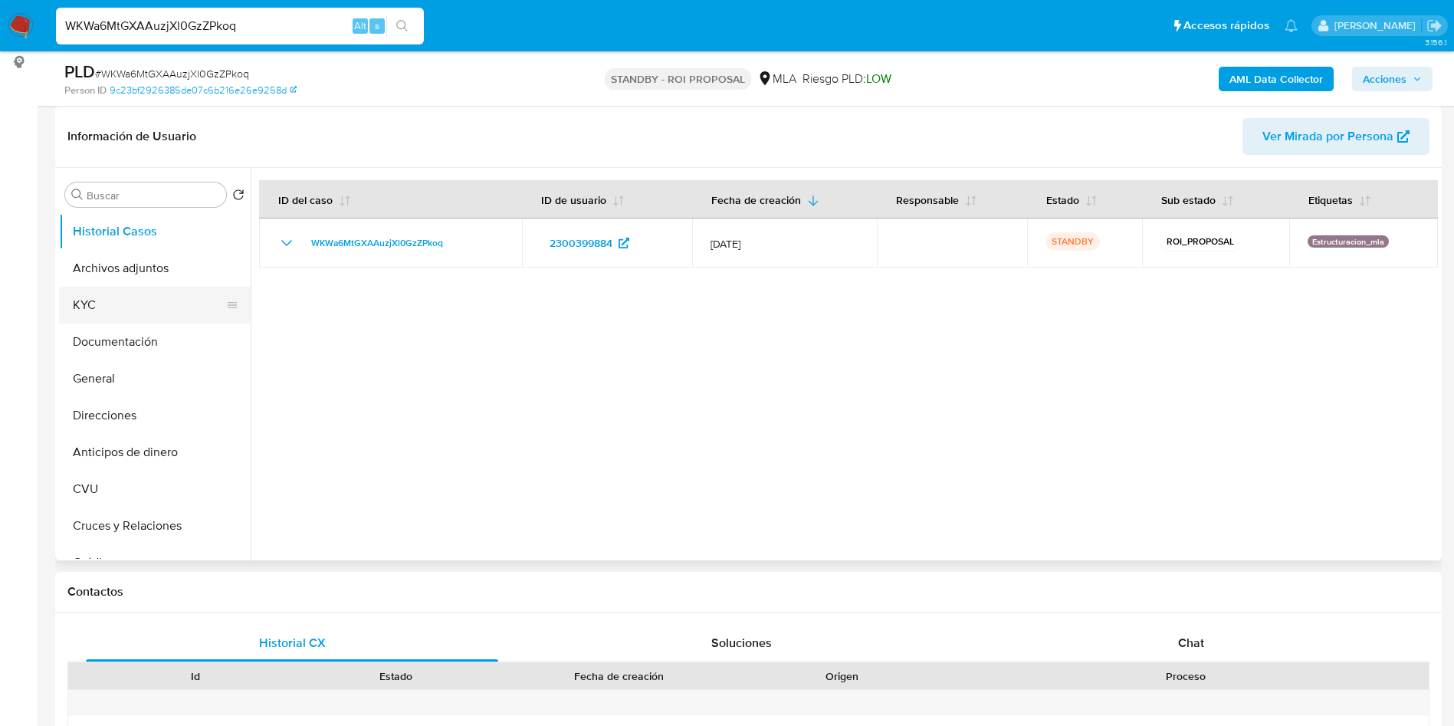
select select "10"
click at [163, 284] on button "Archivos adjuntos" at bounding box center [148, 268] width 179 height 37
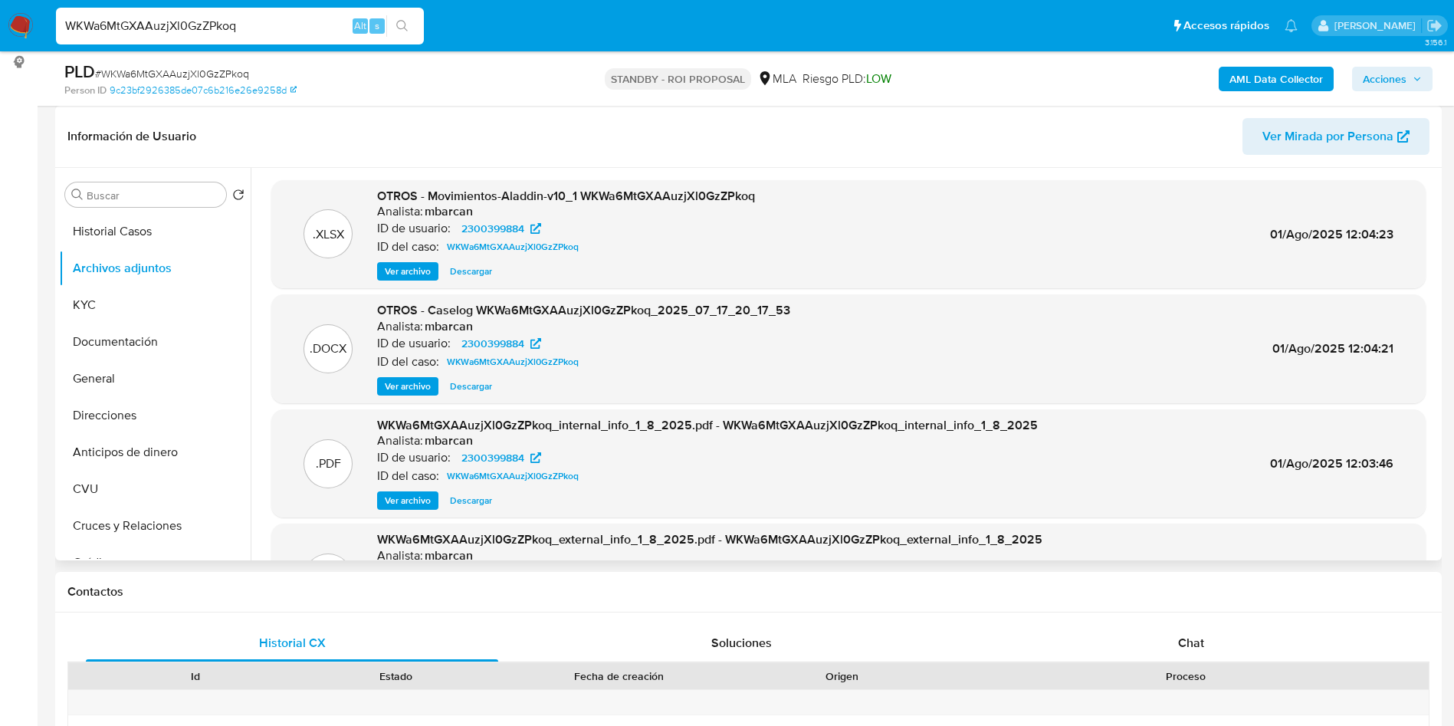
click at [467, 386] on span "Descargar" at bounding box center [471, 386] width 42 height 15
click at [309, 35] on input "WKWa6MtGXAAuzjXl0GzZPkoq" at bounding box center [240, 26] width 368 height 20
paste input "HBBVC0ivS3Fwwt7YzQJc8U4e"
type input "HBBVC0ivS3Fwwt7YzQJc8U4e"
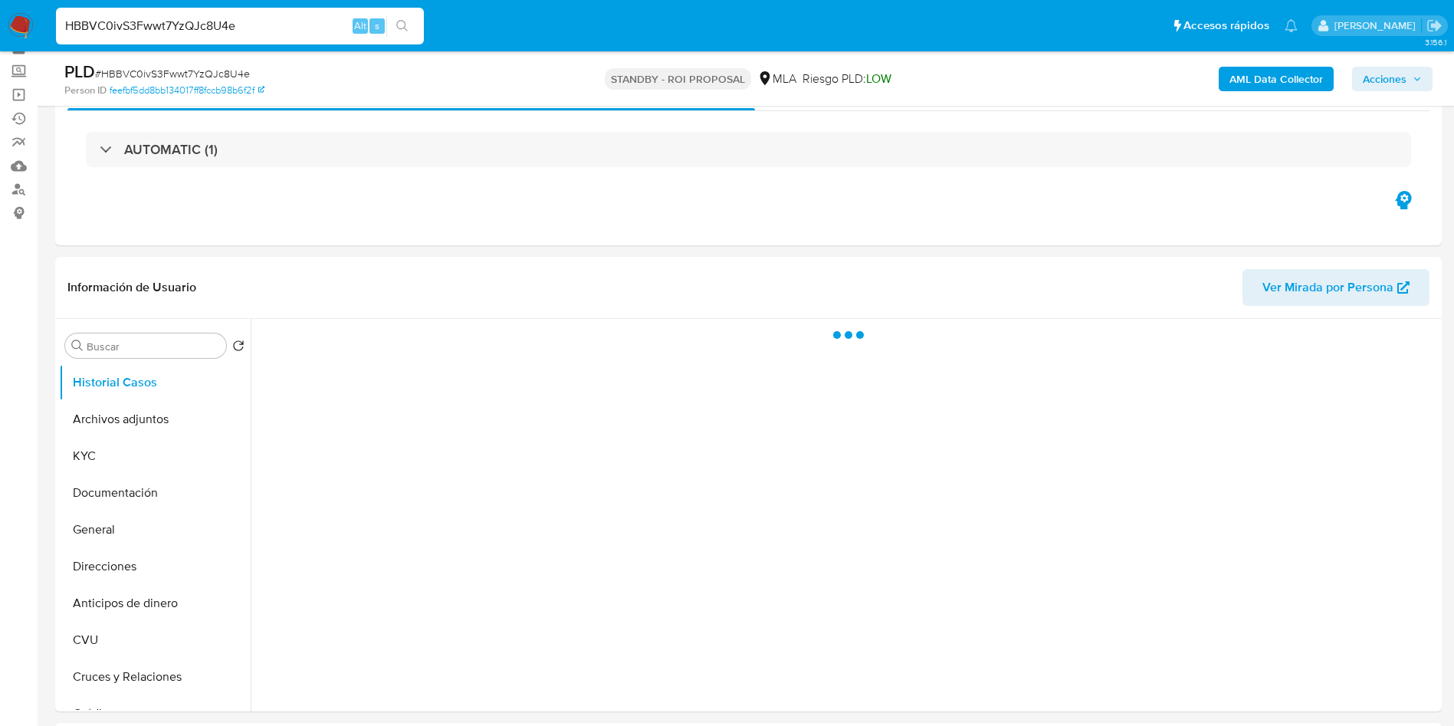
scroll to position [115, 0]
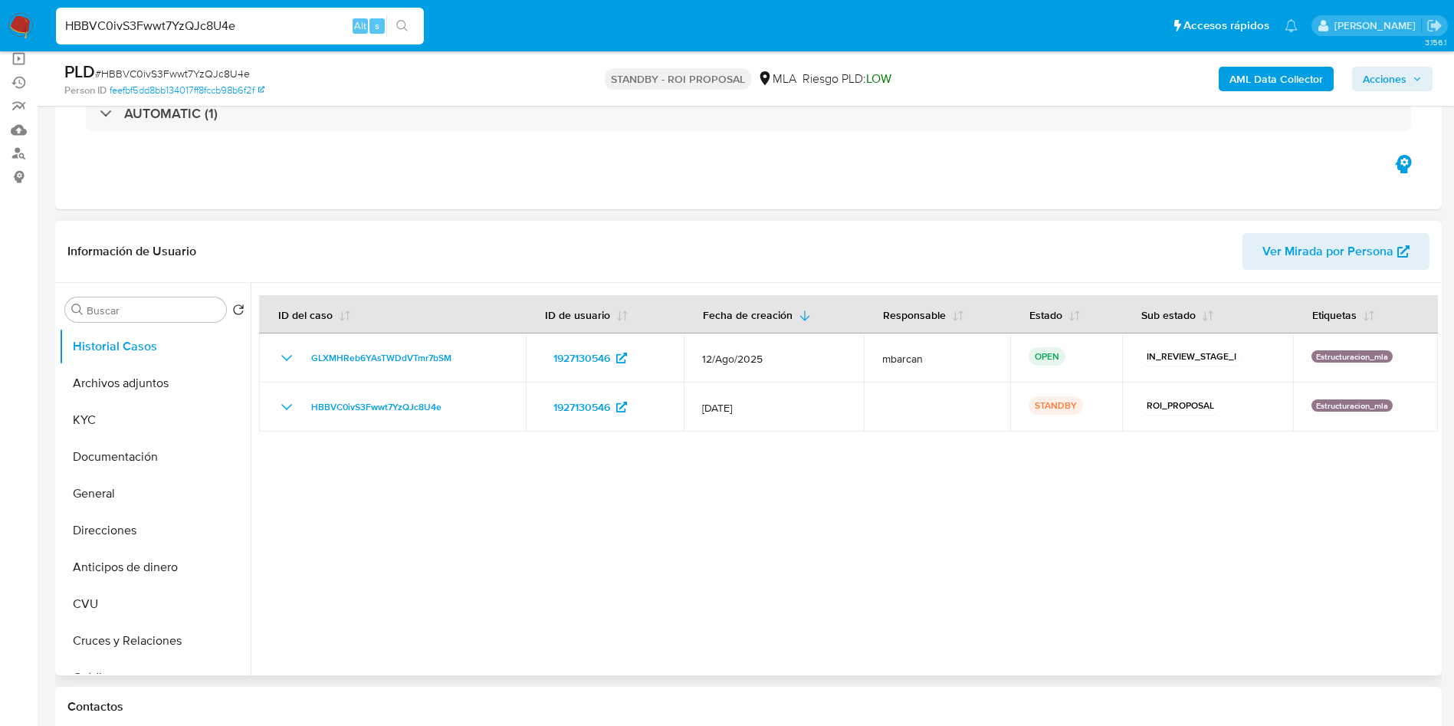
select select "10"
click at [142, 391] on button "Archivos adjuntos" at bounding box center [148, 383] width 179 height 37
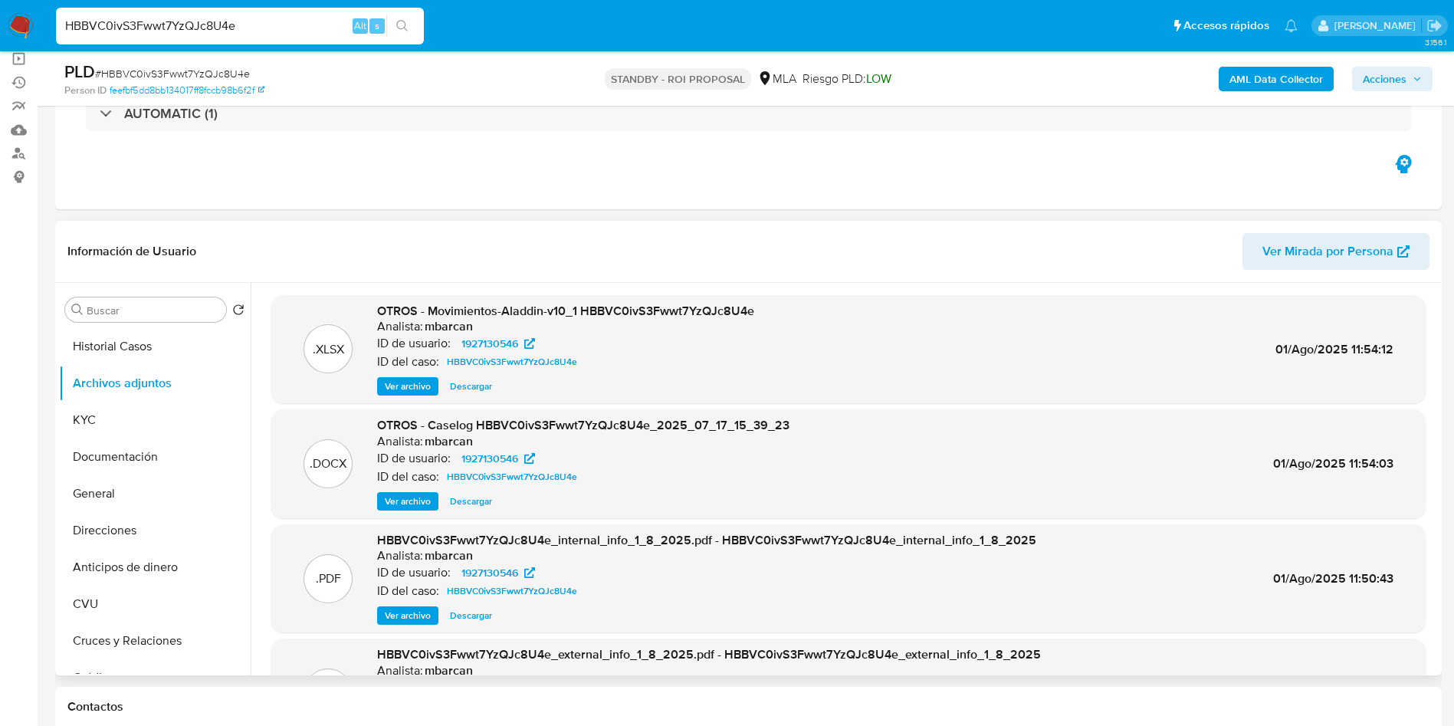
click at [465, 500] on span "Descargar" at bounding box center [471, 501] width 42 height 15
click at [274, 33] on input "HBBVC0ivS3Fwwt7YzQJc8U4e" at bounding box center [240, 26] width 368 height 20
paste input "mYb3EdRGkFiLQW9azXtT4Q0E"
type input "mYb3EdRGkFiLQW9azXtT4Q0E"
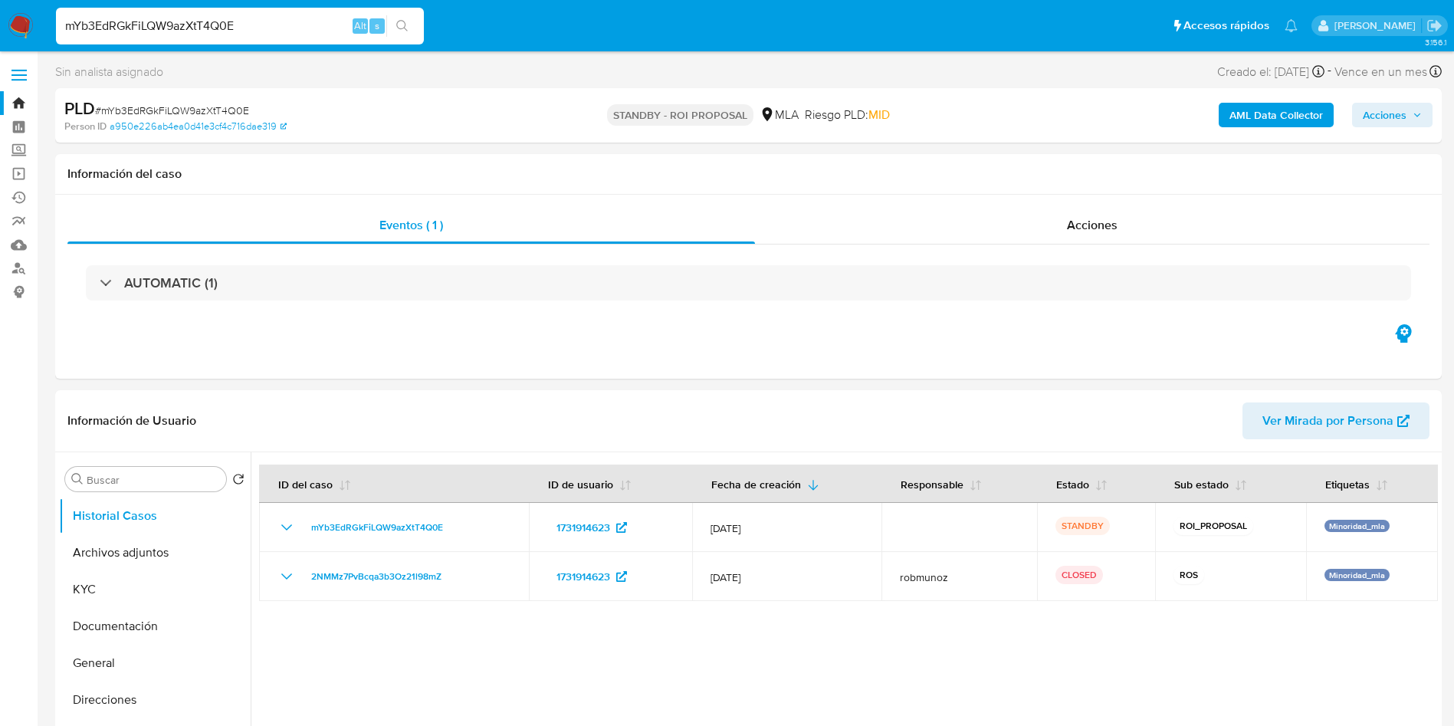
select select "10"
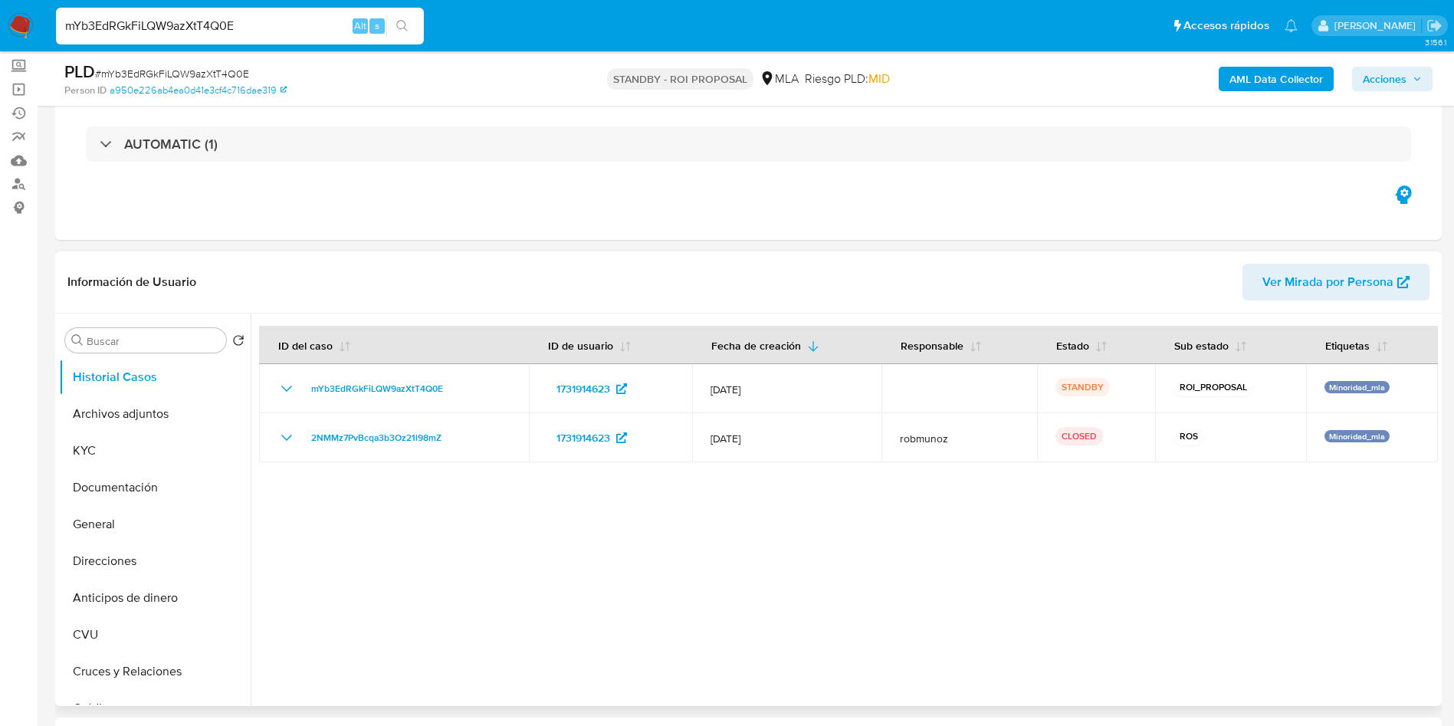
scroll to position [115, 0]
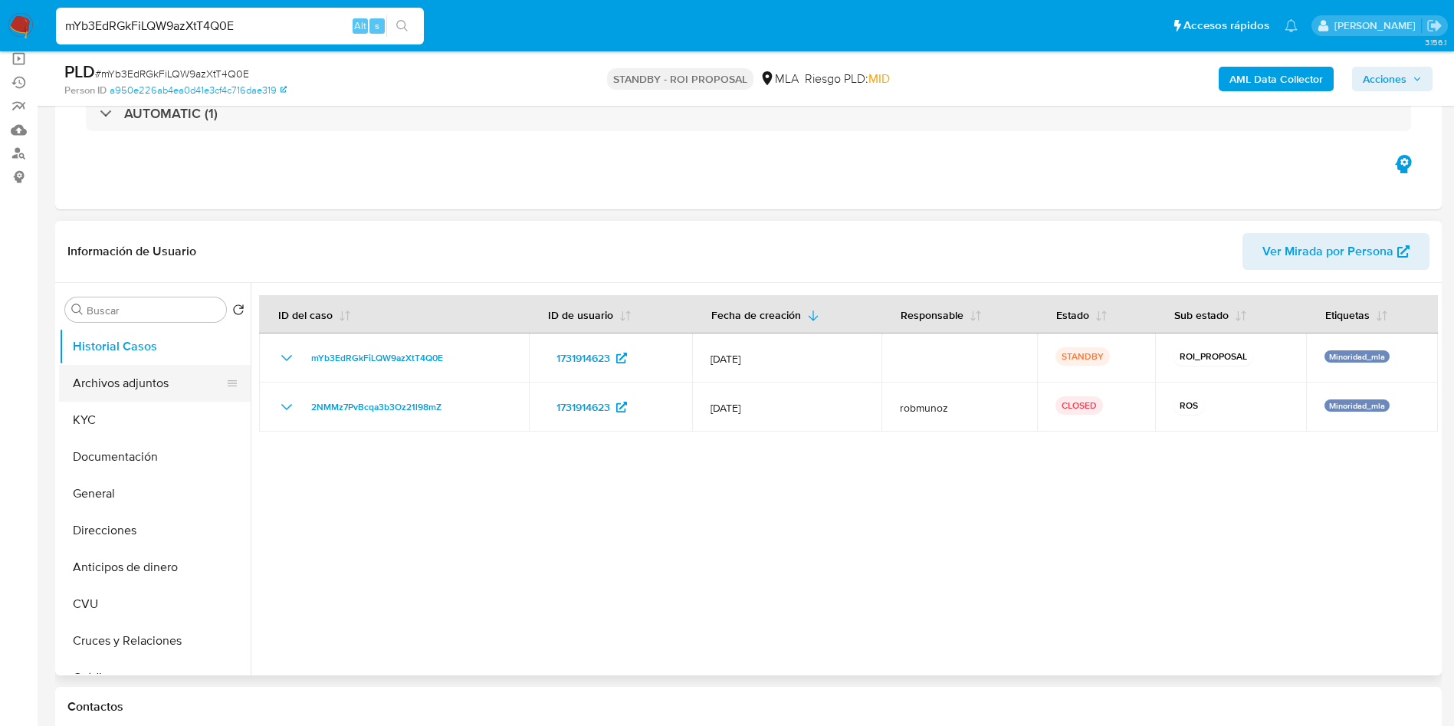
click at [144, 376] on button "Archivos adjuntos" at bounding box center [148, 383] width 179 height 37
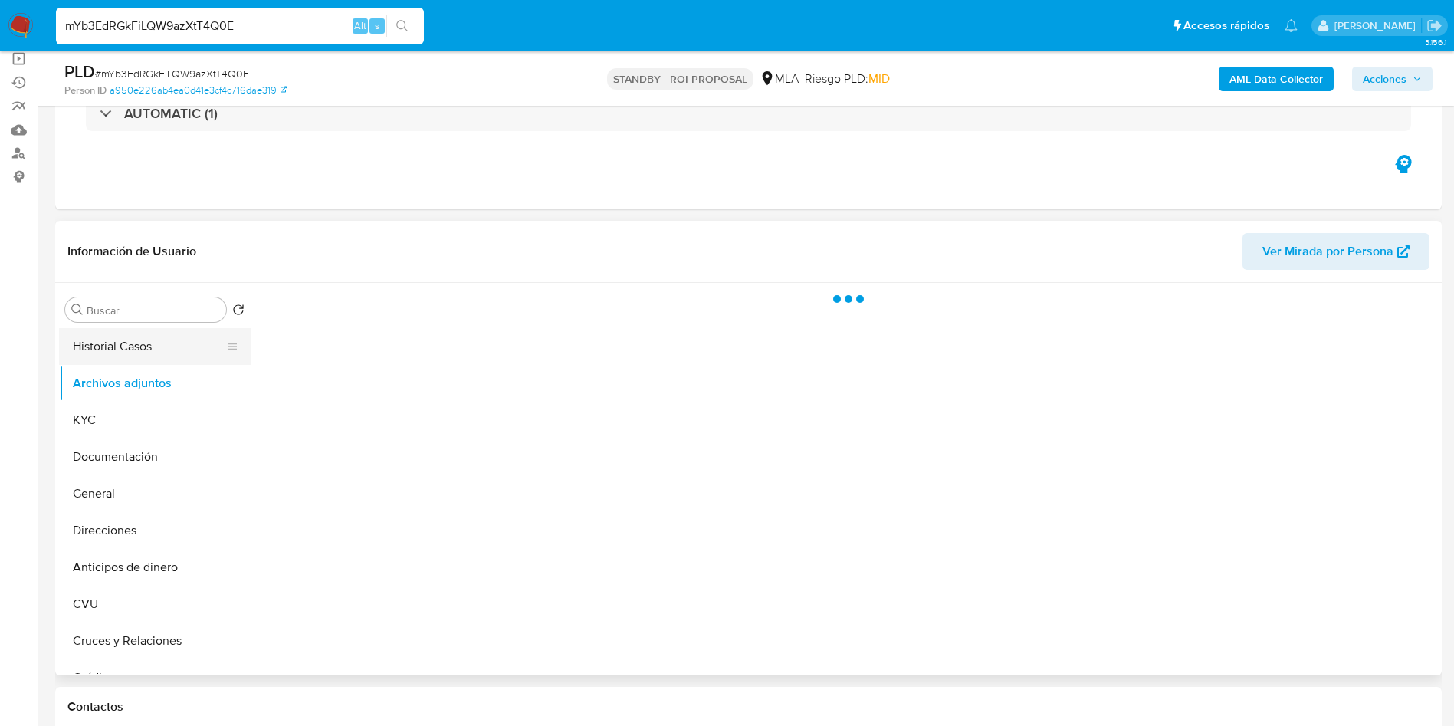
click at [112, 351] on button "Historial Casos" at bounding box center [148, 346] width 179 height 37
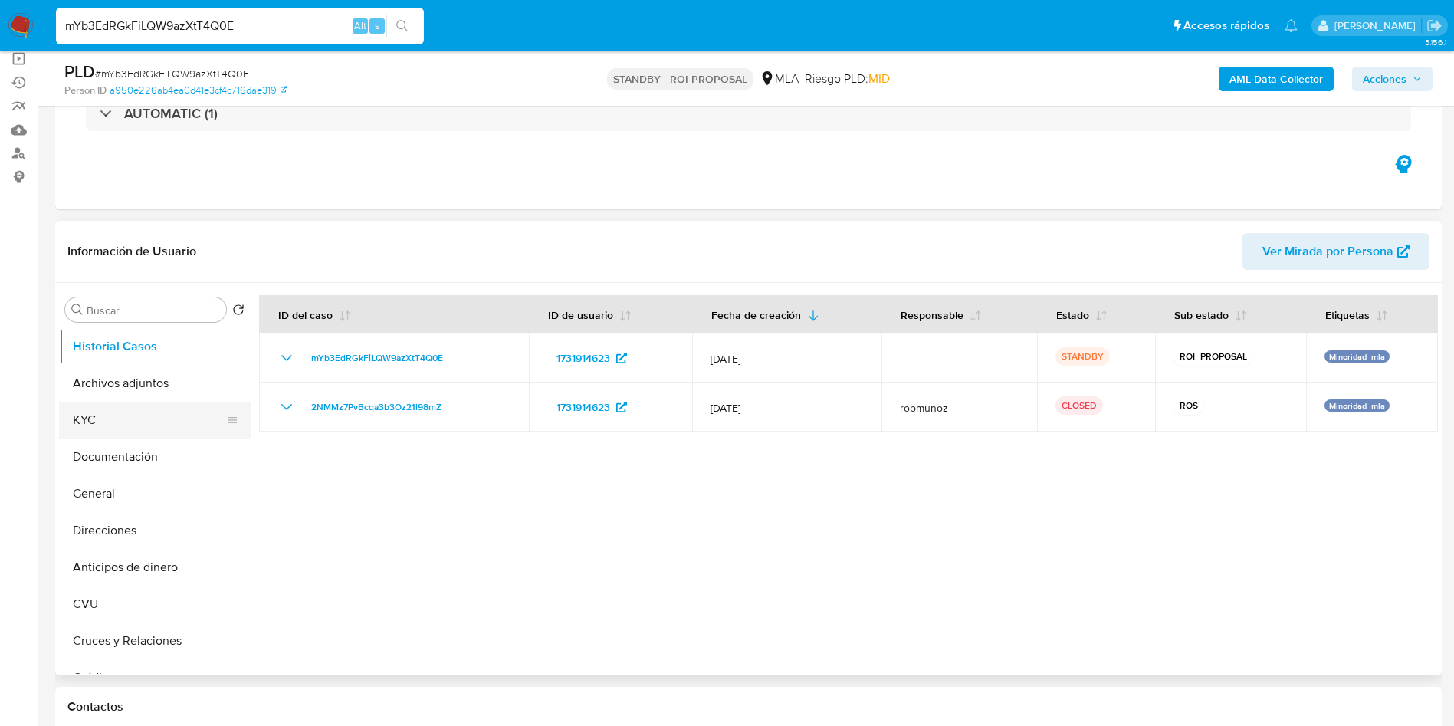
click at [130, 414] on button "KYC" at bounding box center [148, 420] width 179 height 37
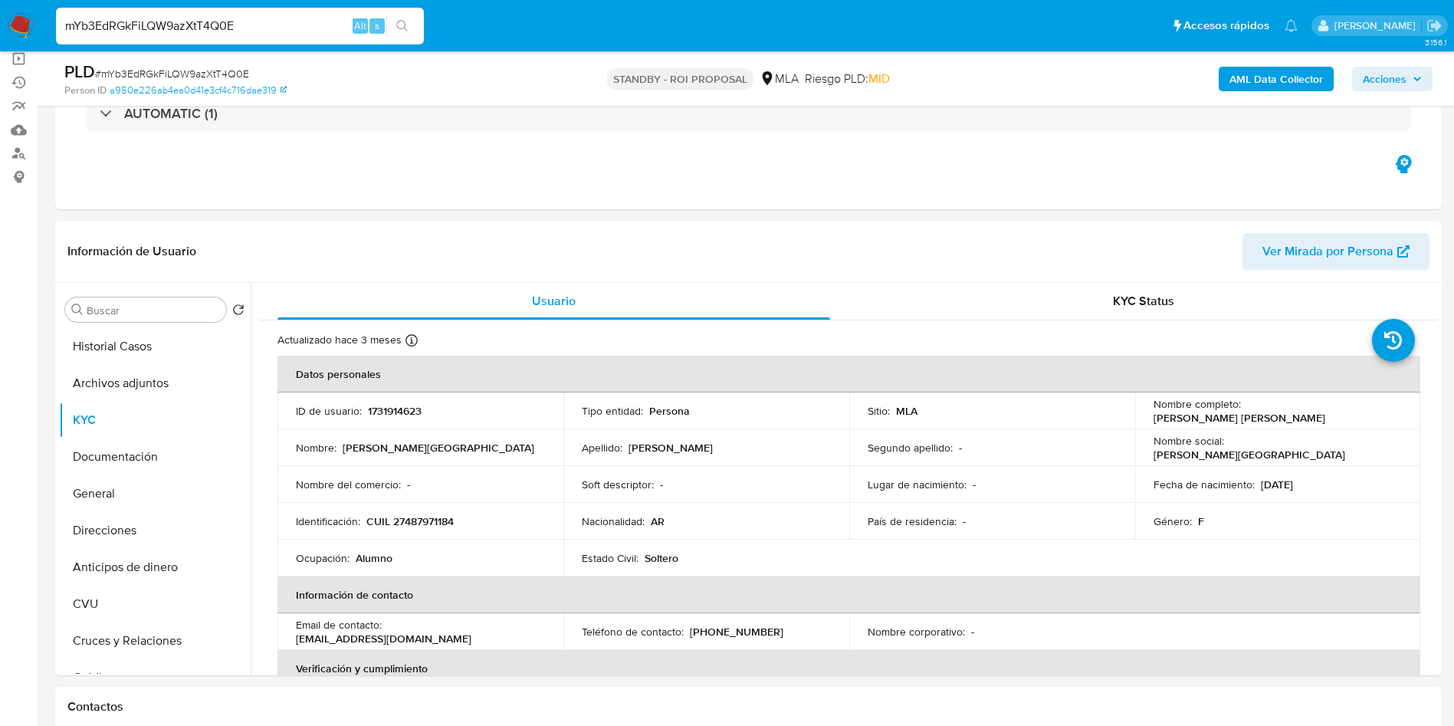
click at [249, 35] on input "mYb3EdRGkFiLQW9azXtT4Q0E" at bounding box center [240, 26] width 368 height 20
paste input "LzpPTgowwYGzXwmGLtRggNR8"
type input "LzpPTgowwYGzXwmGLtRggNR8"
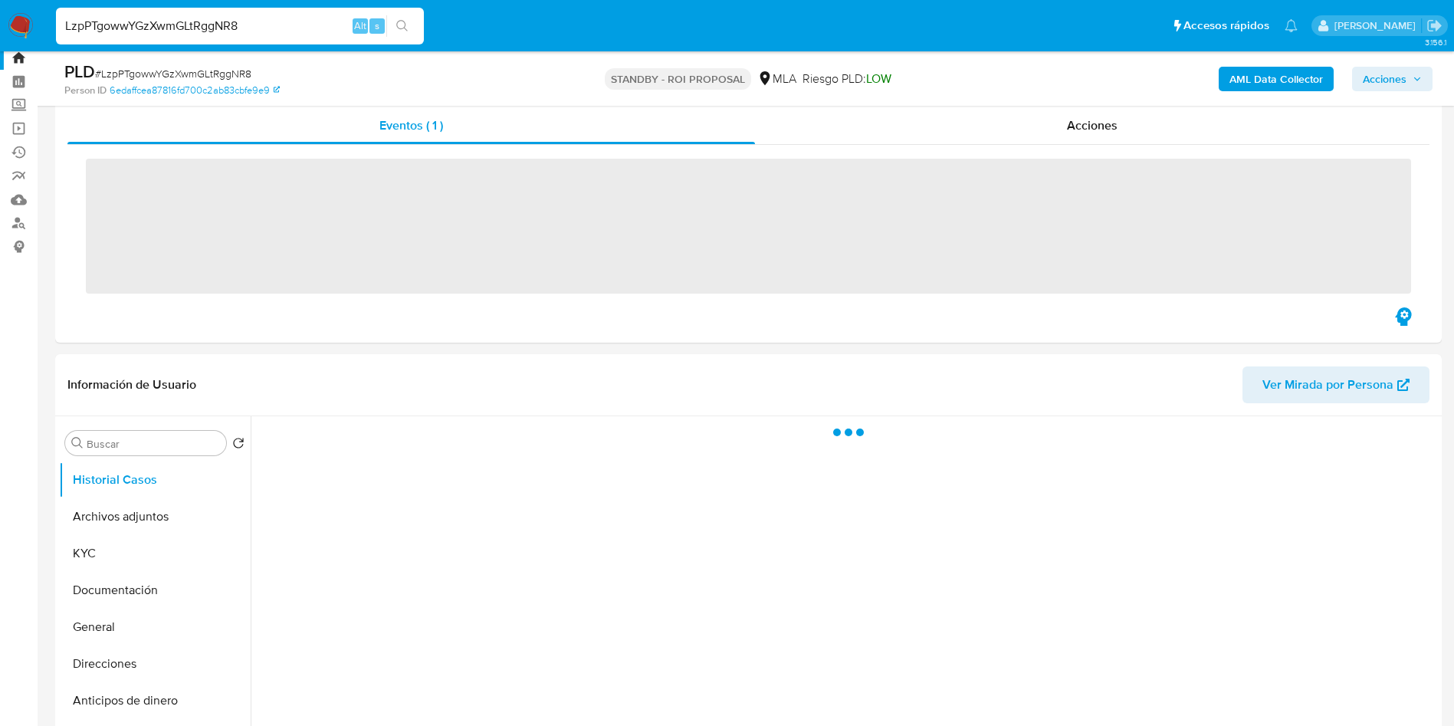
scroll to position [115, 0]
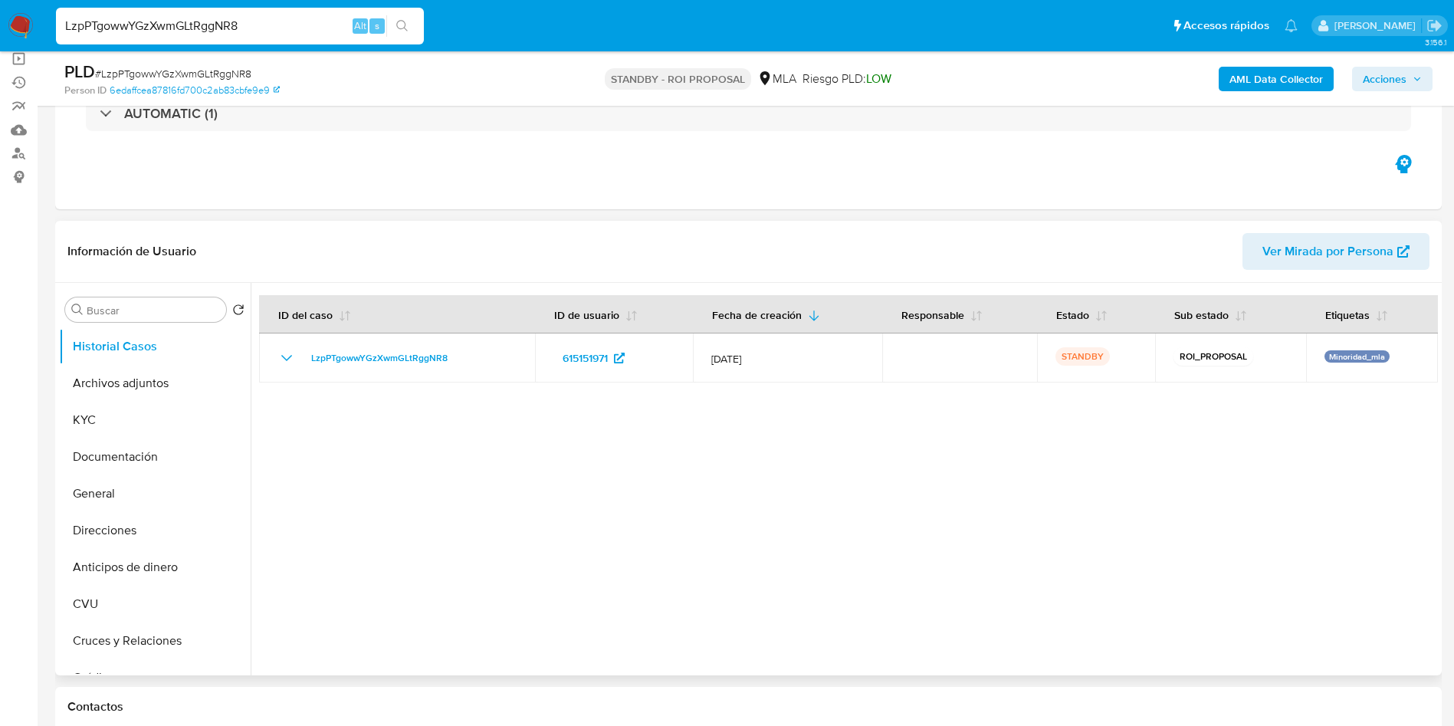
select select "10"
click at [163, 395] on button "Archivos adjuntos" at bounding box center [148, 383] width 179 height 37
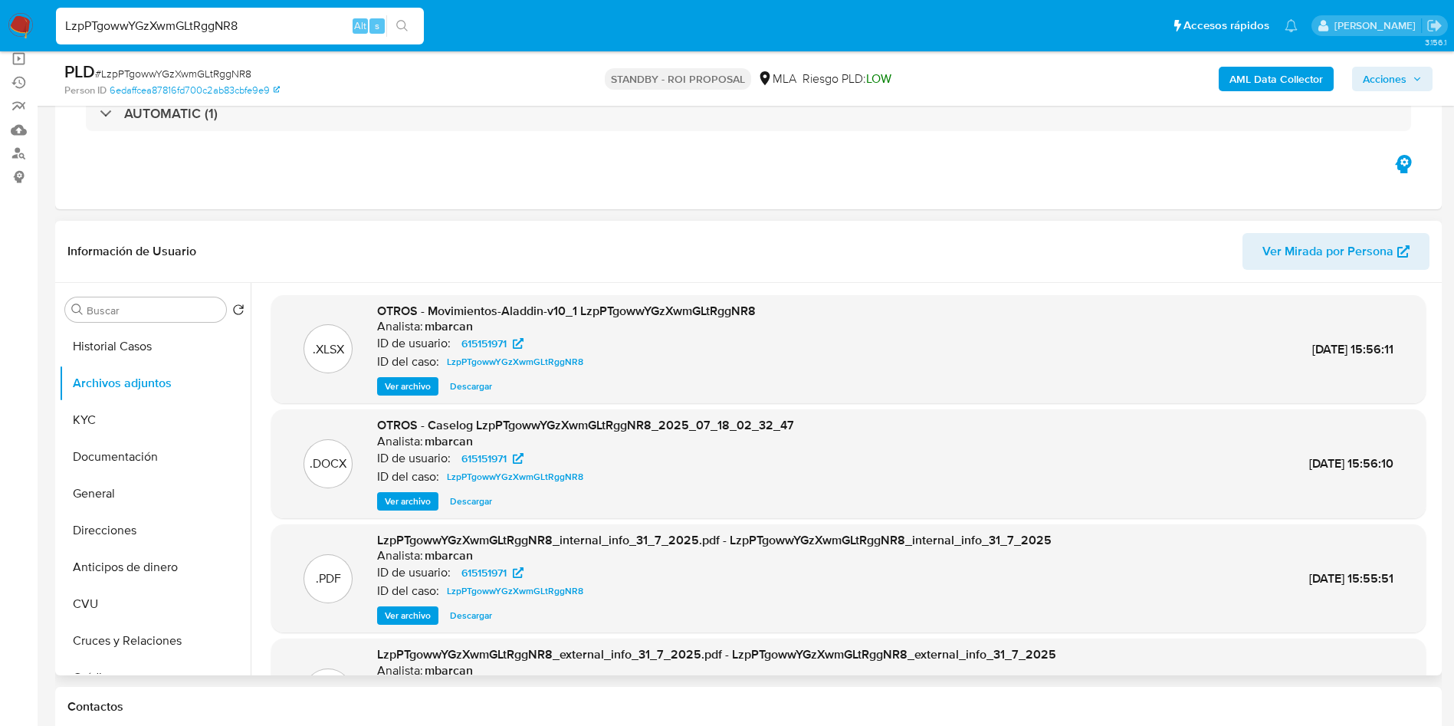
click at [471, 503] on span "Descargar" at bounding box center [471, 501] width 42 height 15
click at [264, 32] on input "LzpPTgowwYGzXwmGLtRggNR8" at bounding box center [240, 26] width 368 height 20
paste input "CO0UHSrhvSrmDERxItMWYEqr"
type input "CO0UHSrhvSrmDERxItMWYEqr"
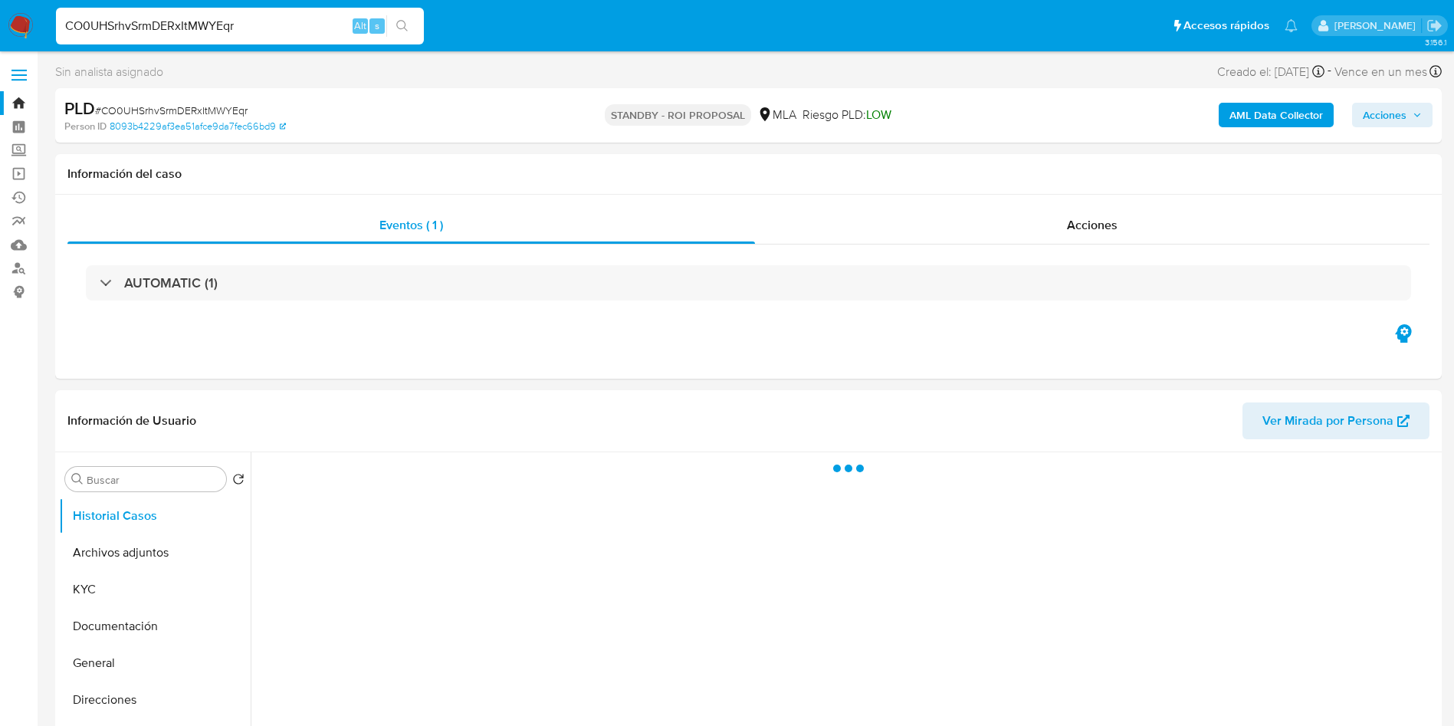
scroll to position [115, 0]
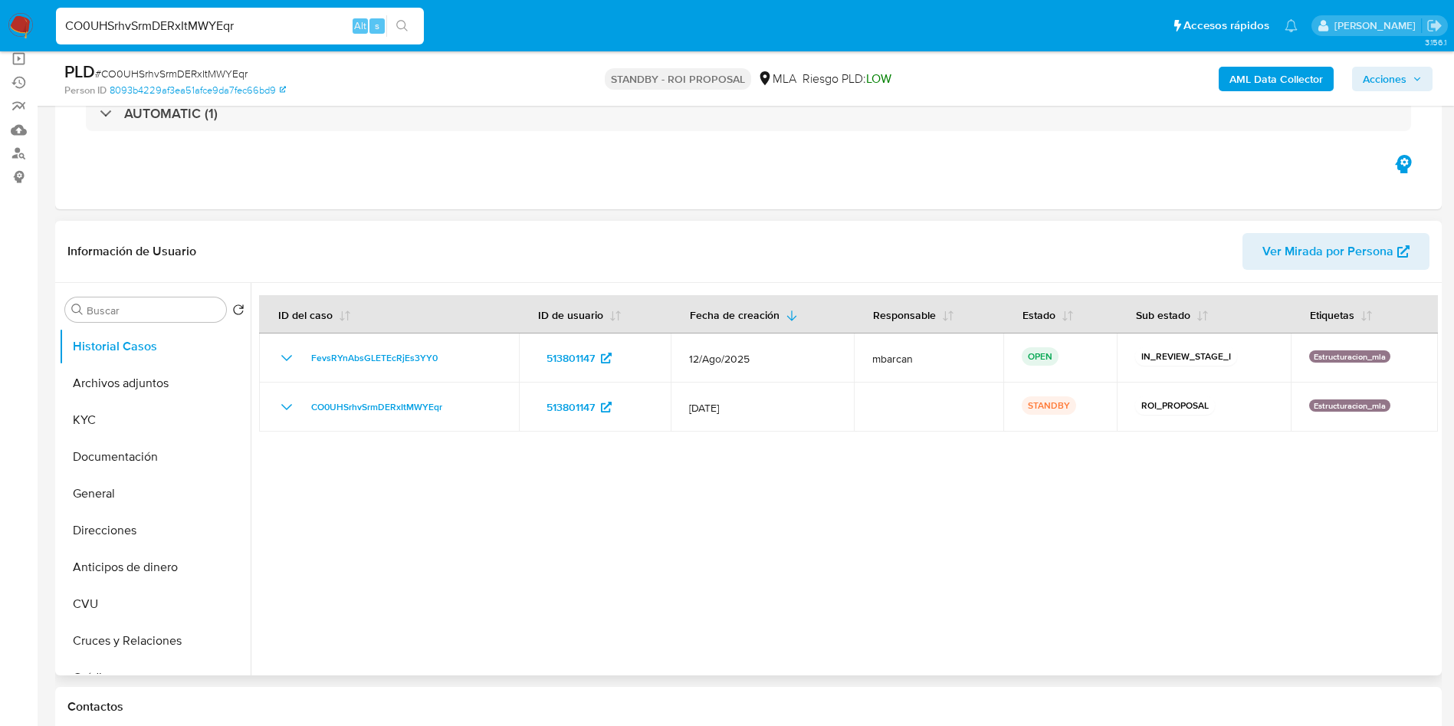
select select "10"
click at [117, 376] on button "Archivos adjuntos" at bounding box center [148, 383] width 179 height 37
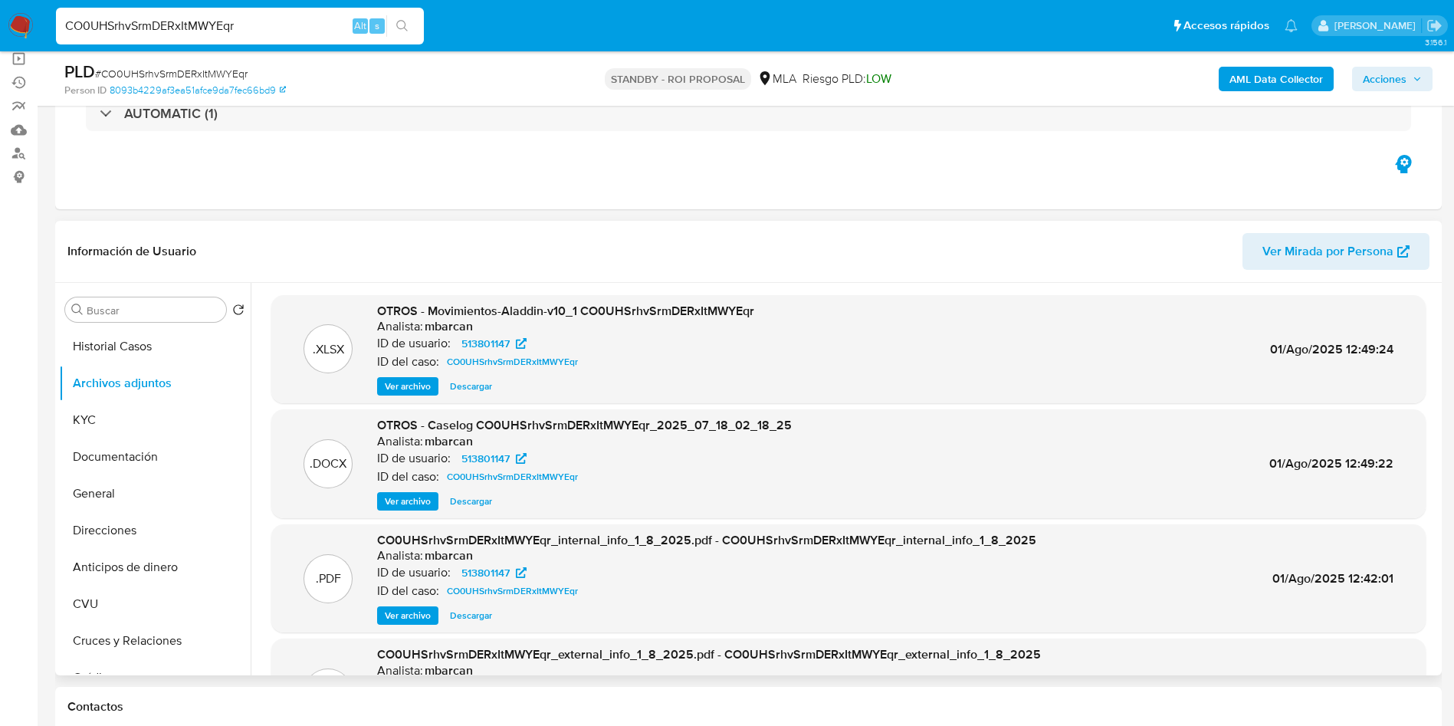
click at [472, 500] on span "Descargar" at bounding box center [471, 501] width 42 height 15
click at [295, 33] on input "CO0UHSrhvSrmDERxItMWYEqr" at bounding box center [240, 26] width 368 height 20
click at [294, 34] on input "CO0UHSrhvSrmDERxItMWYEqr" at bounding box center [240, 26] width 368 height 20
paste input "j6thw9xEAFjakpHmHYevUt8b"
type input "j6thw9xEAFjakpHmHYevUt8b"
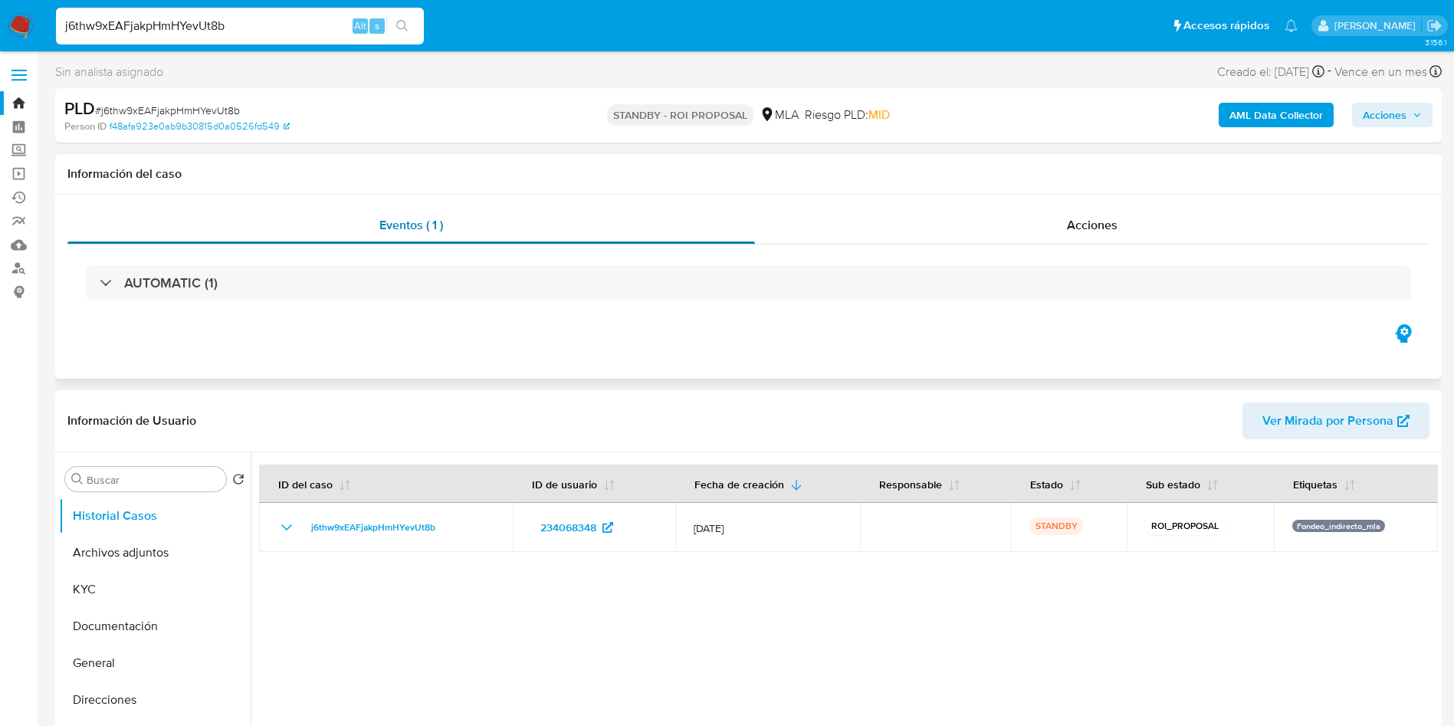
select select "10"
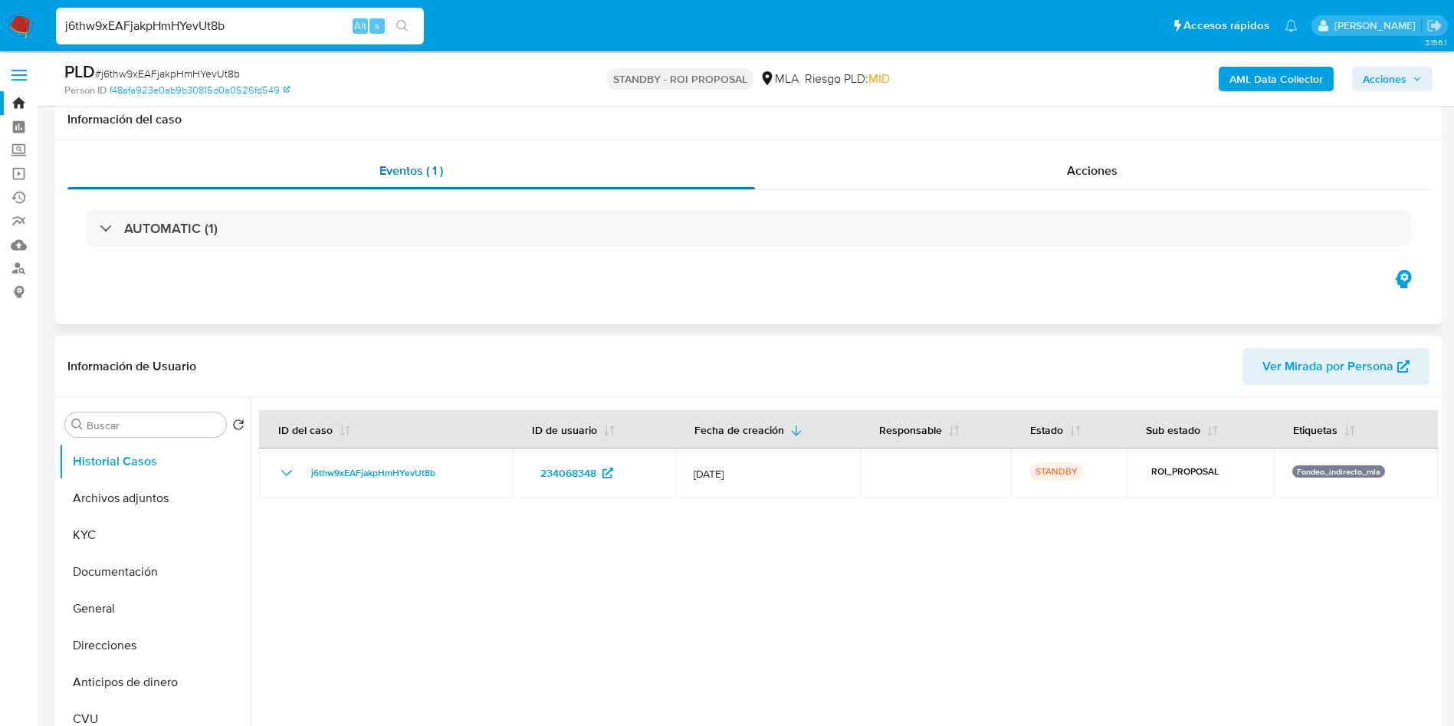
scroll to position [115, 0]
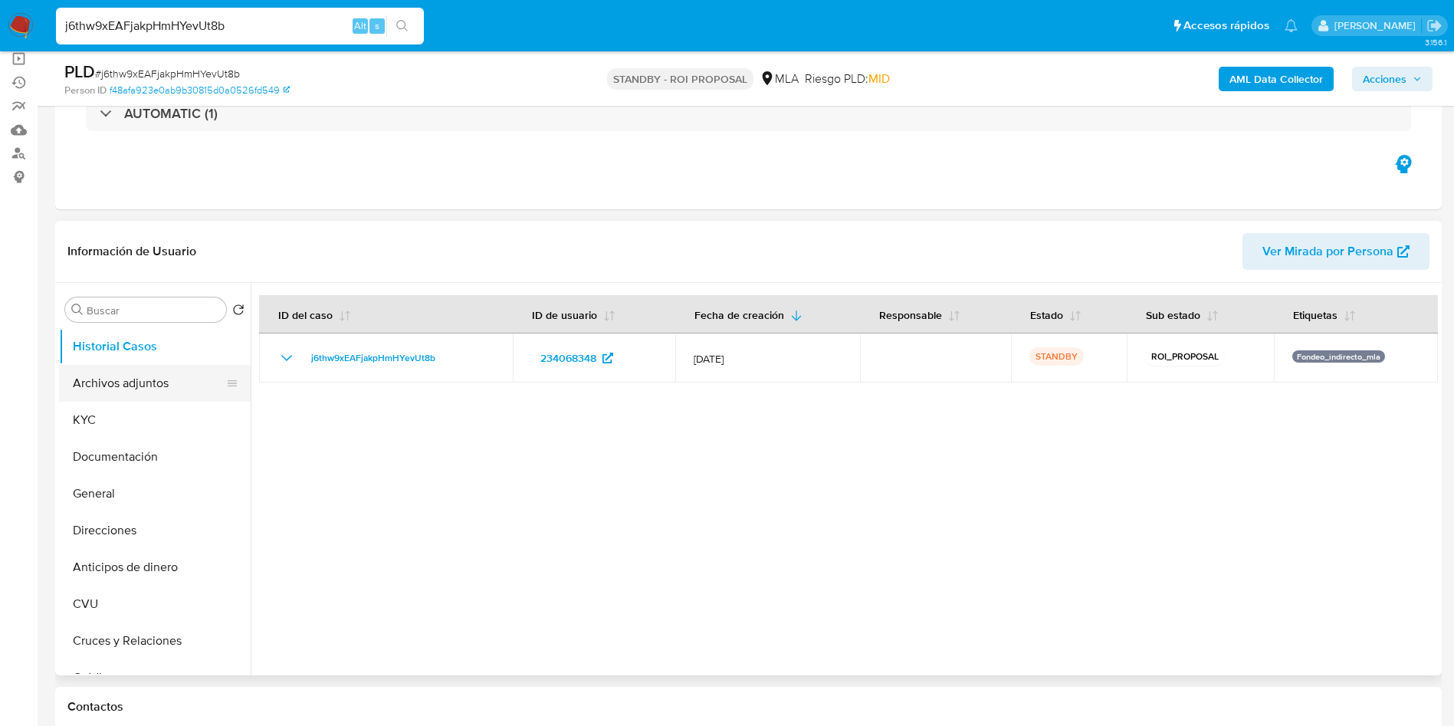
click at [136, 392] on button "Archivos adjuntos" at bounding box center [148, 383] width 179 height 37
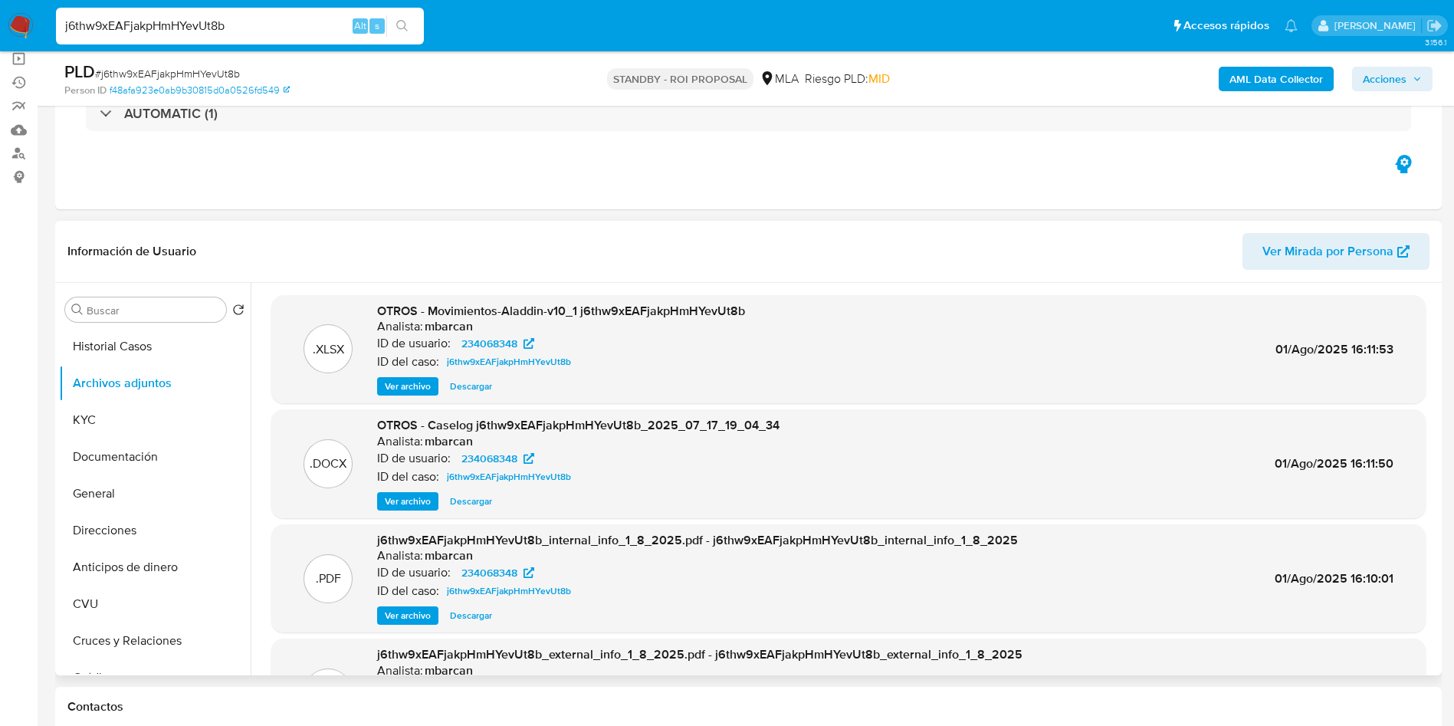
click at [461, 494] on span "Descargar" at bounding box center [471, 501] width 42 height 15
click at [132, 424] on button "KYC" at bounding box center [148, 420] width 179 height 37
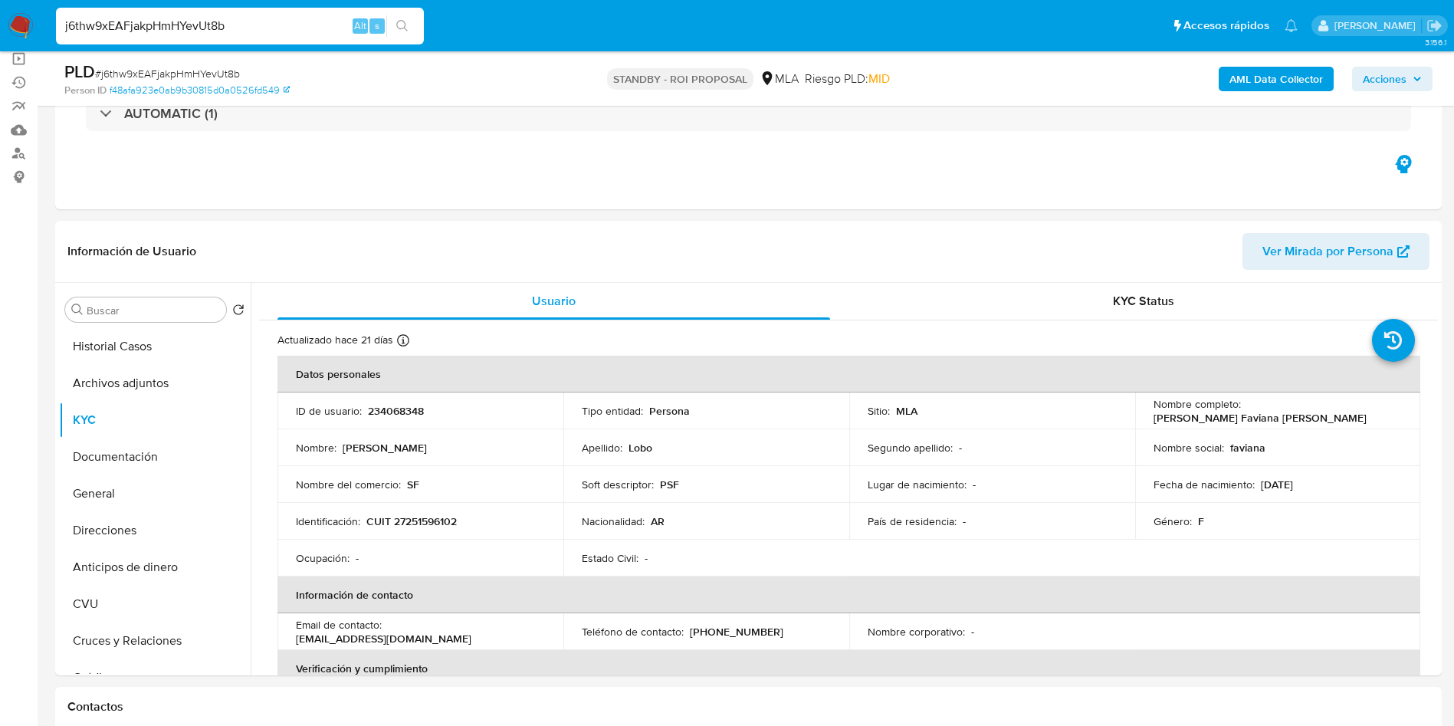
click at [240, 32] on input "j6thw9xEAFjakpHmHYevUt8b" at bounding box center [240, 26] width 368 height 20
paste input "wKy5mcJoJz3iRnjH16tCmKNf"
type input "wKy5mcJoJz3iRnjH16tCmKNf"
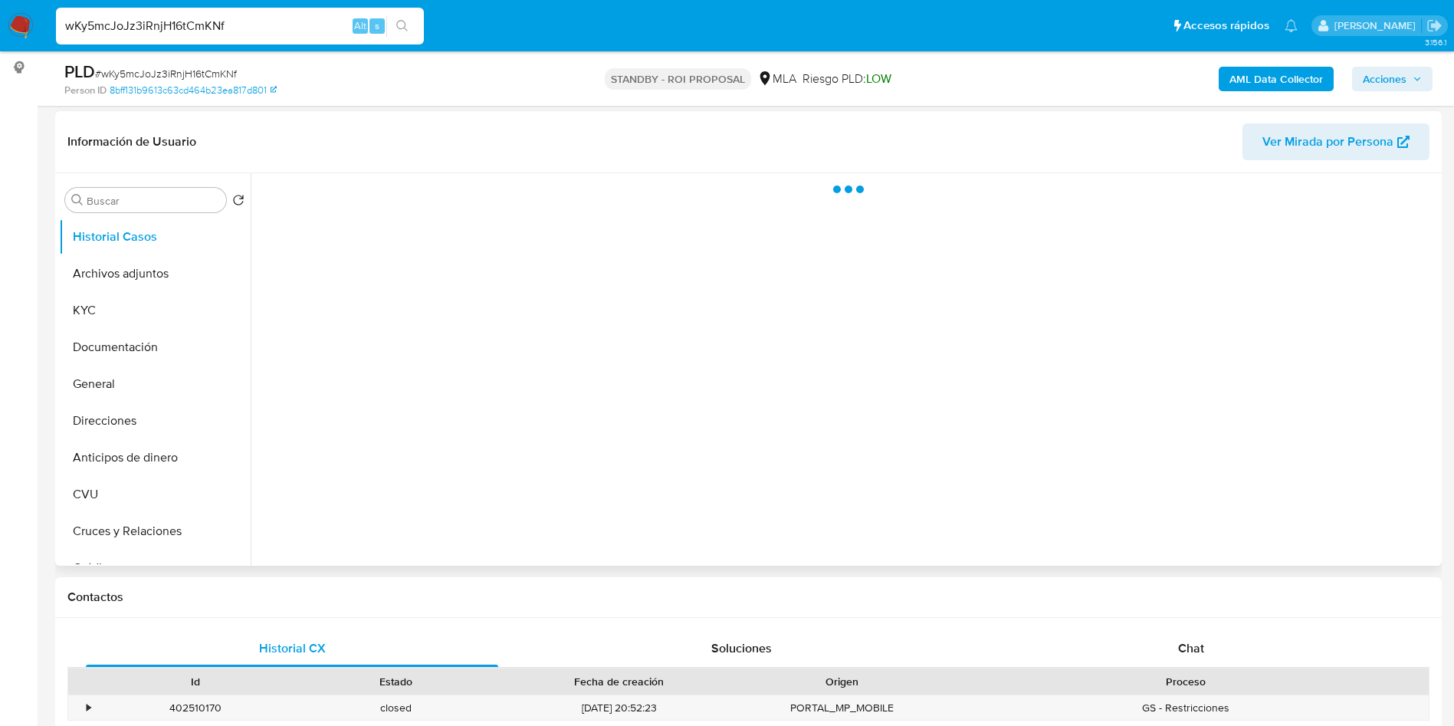
scroll to position [230, 0]
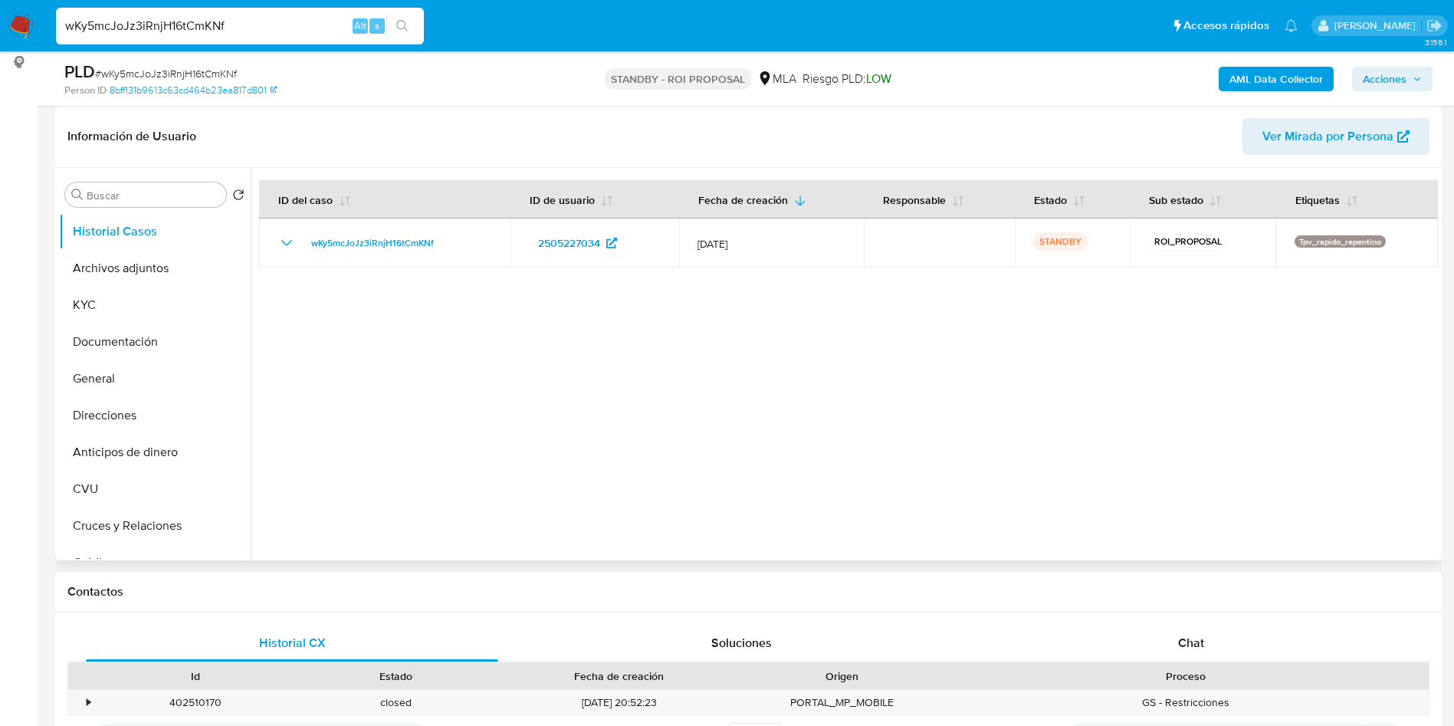
select select "10"
click at [145, 269] on button "Archivos adjuntos" at bounding box center [148, 268] width 179 height 37
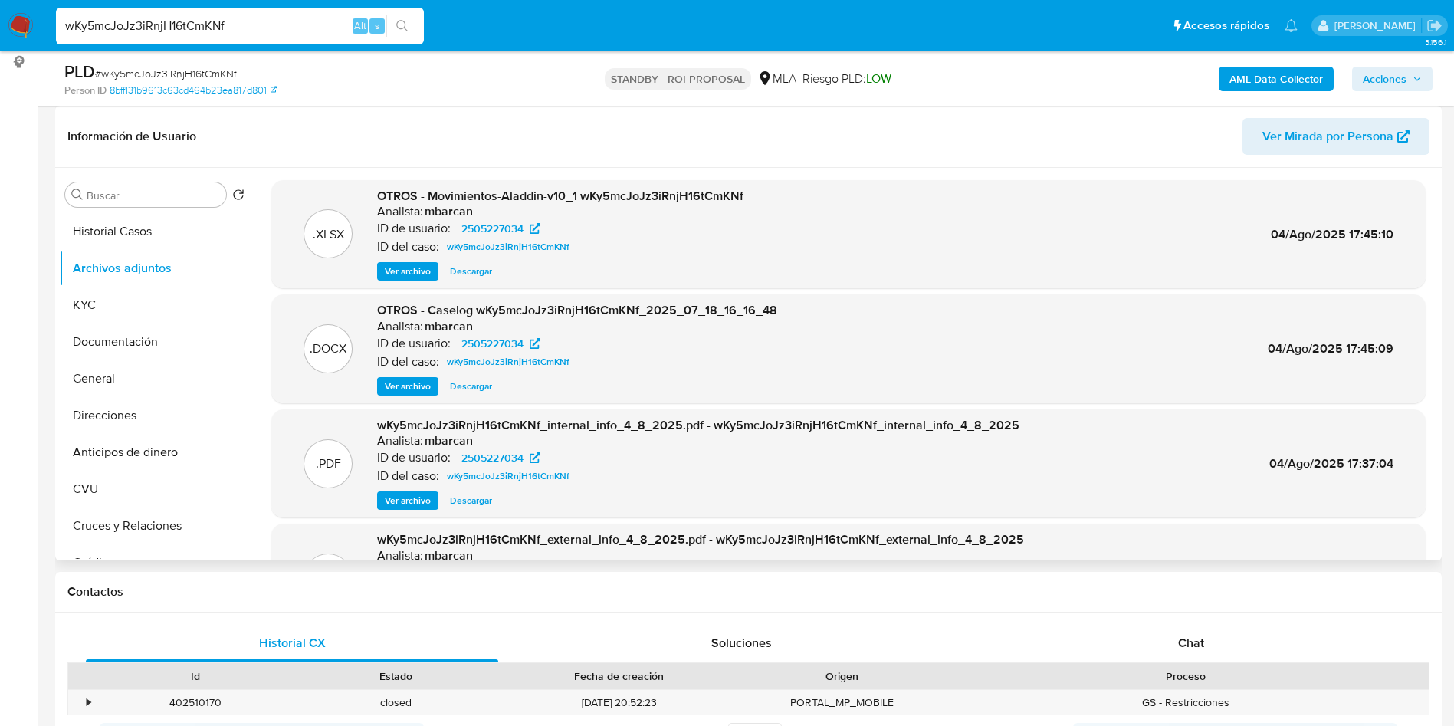
click at [477, 383] on span "Descargar" at bounding box center [471, 386] width 42 height 15
click at [325, 29] on input "wKy5mcJoJz3iRnjH16tCmKNf" at bounding box center [240, 26] width 368 height 20
paste input "kdRJbZd39fBNHBfhYp1i3rTY"
type input "kdRJbZd39fBNHBfhYp1i3rTY"
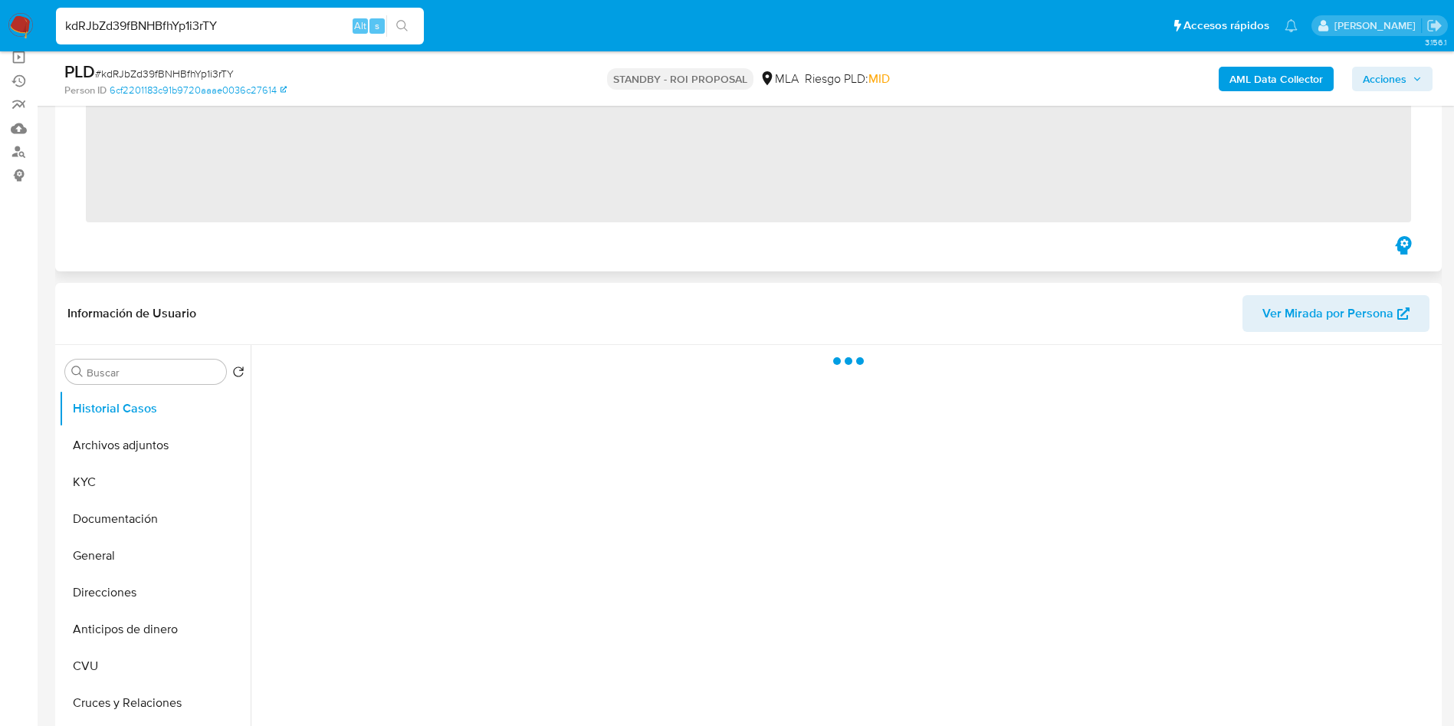
scroll to position [230, 0]
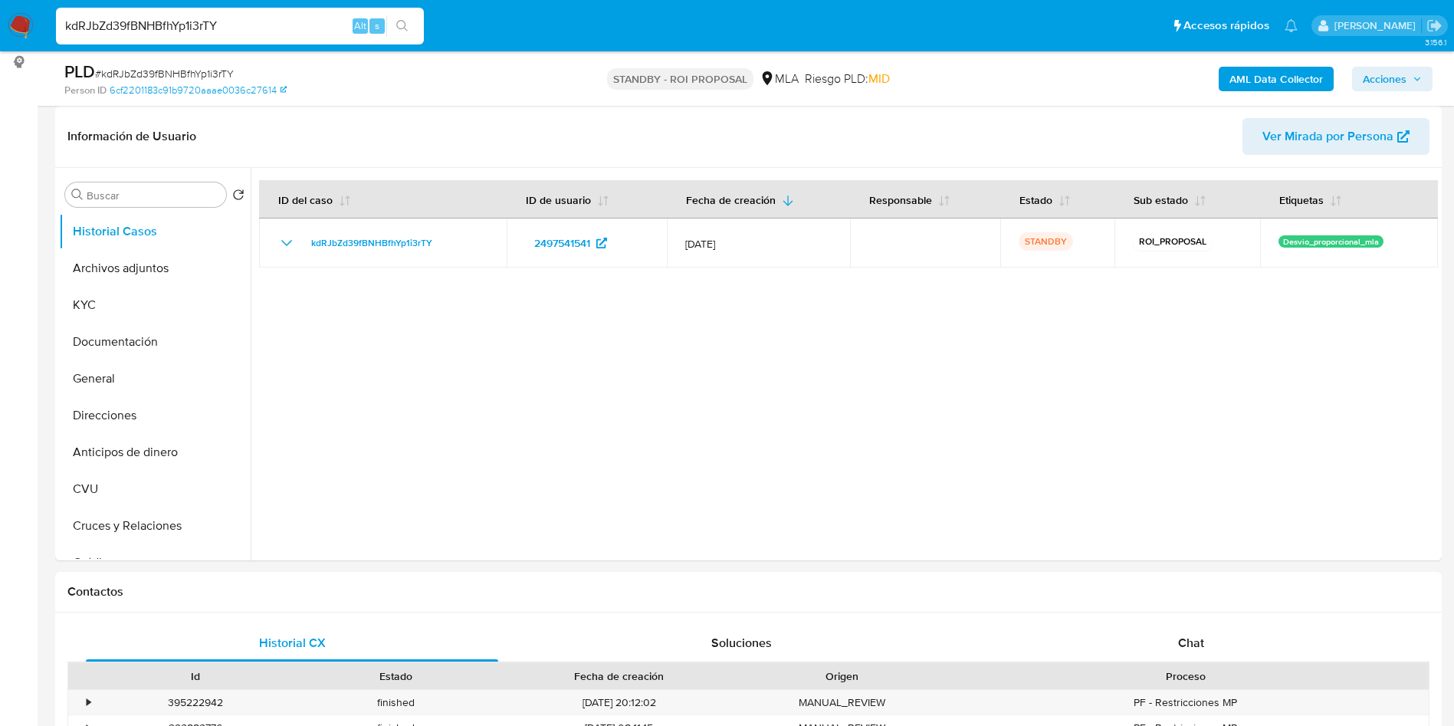
select select "10"
click at [98, 272] on button "Archivos adjuntos" at bounding box center [148, 268] width 179 height 37
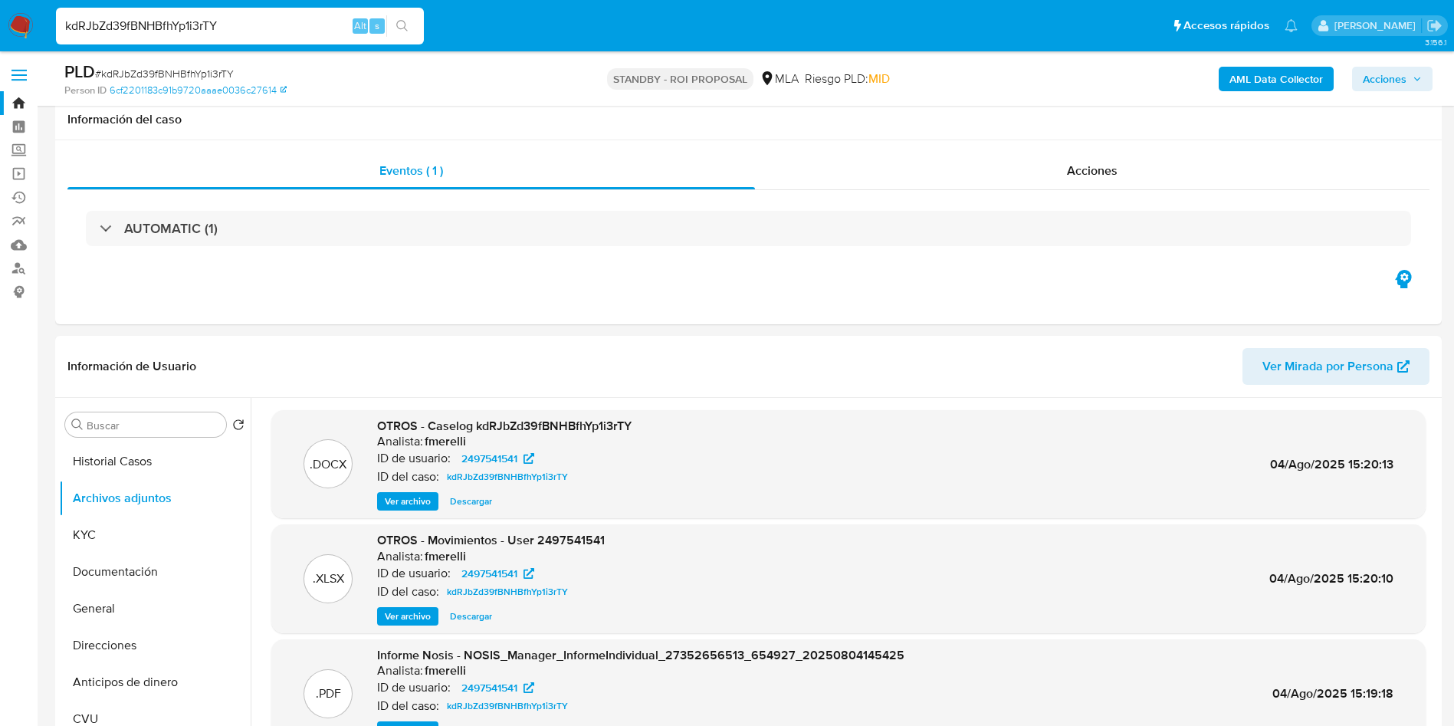
select select "10"
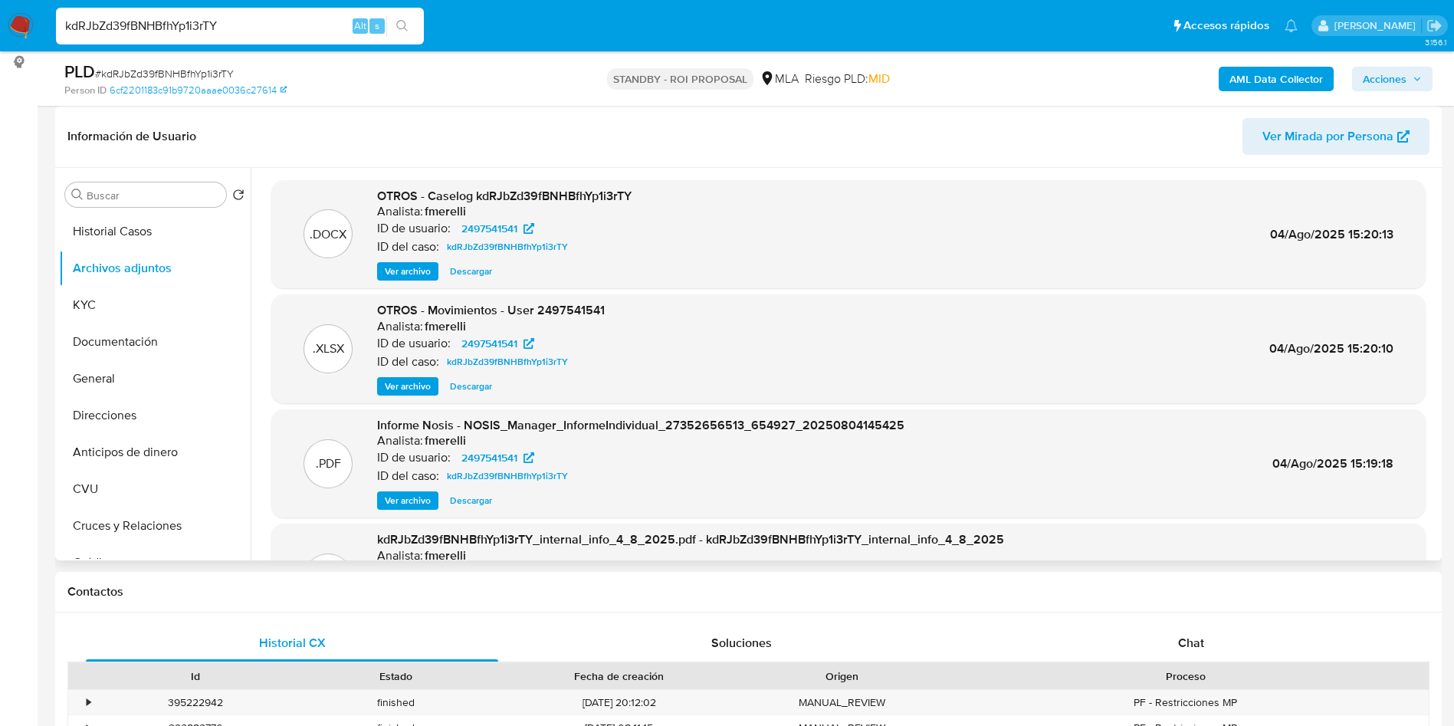
click at [474, 271] on span "Descargar" at bounding box center [471, 271] width 42 height 15
click at [272, 29] on input "kdRJbZd39fBNHBfhYp1i3rTY" at bounding box center [240, 26] width 368 height 20
paste input "RHtKbSkV2yKDqEUv8tVyT7Uz"
type input "RHtKbSkV2yKDqEUv8tVyT7Uz"
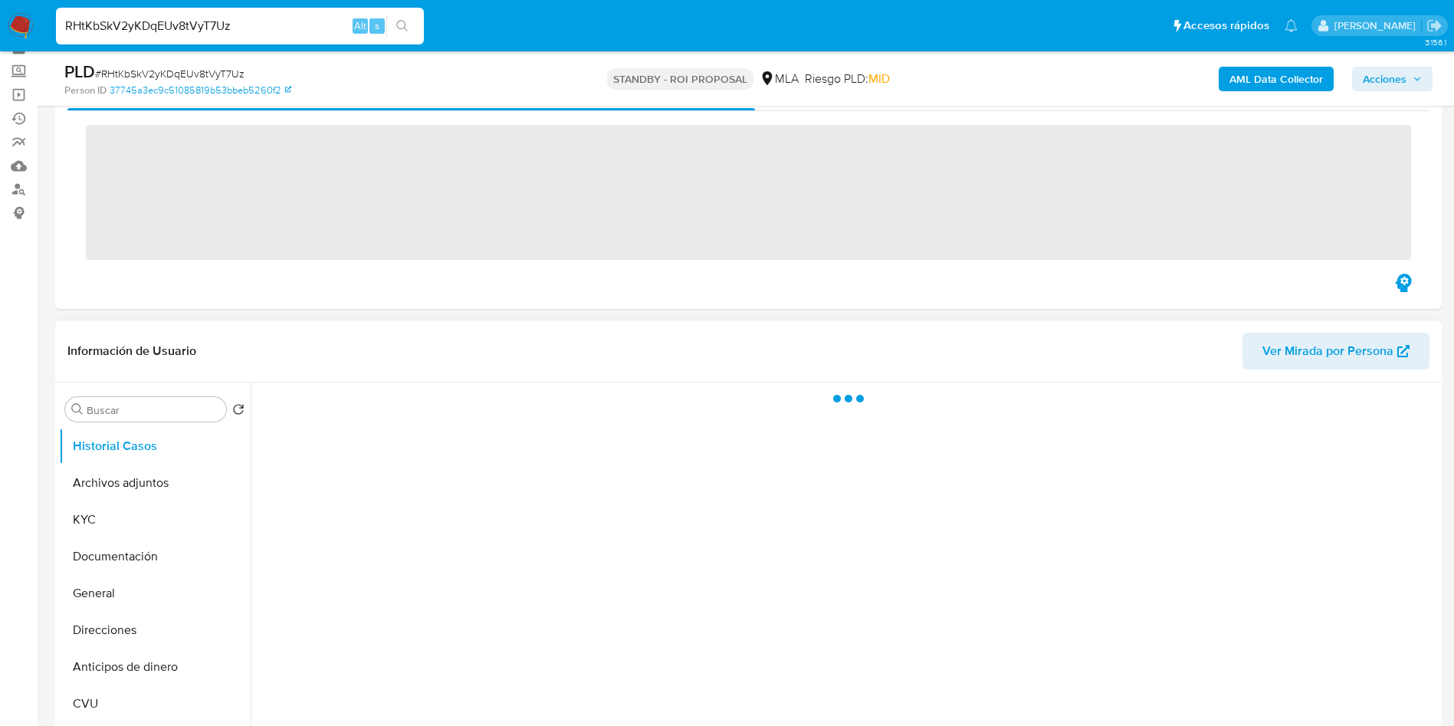
scroll to position [115, 0]
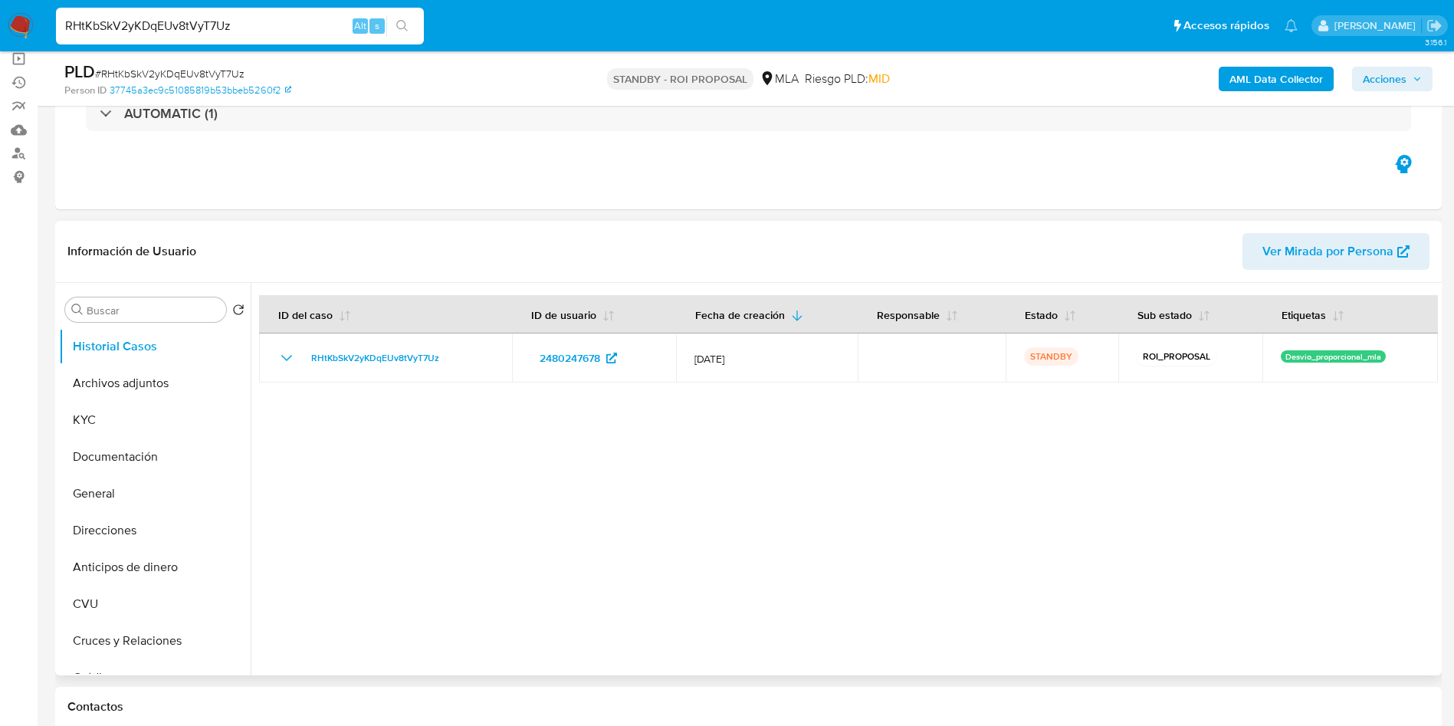
select select "10"
click at [132, 385] on button "Archivos adjuntos" at bounding box center [148, 383] width 179 height 37
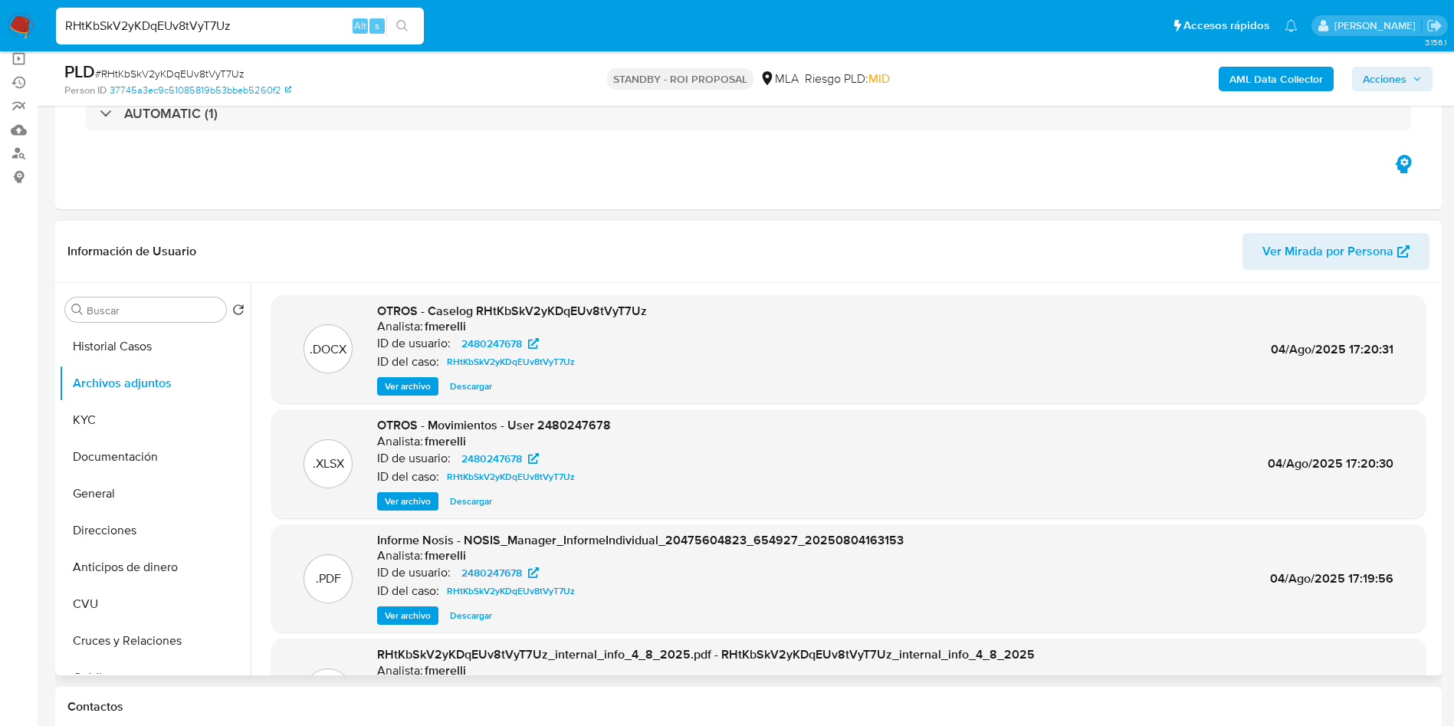
click at [470, 392] on span "Descargar" at bounding box center [471, 386] width 42 height 15
click at [325, 24] on input "RHtKbSkV2yKDqEUv8tVyT7Uz" at bounding box center [240, 26] width 368 height 20
paste input "3jmQdx7wrfUrtpgNrC0KIq3U"
type input "3jmQdx7wrfUrtpgNrC0KIq3U"
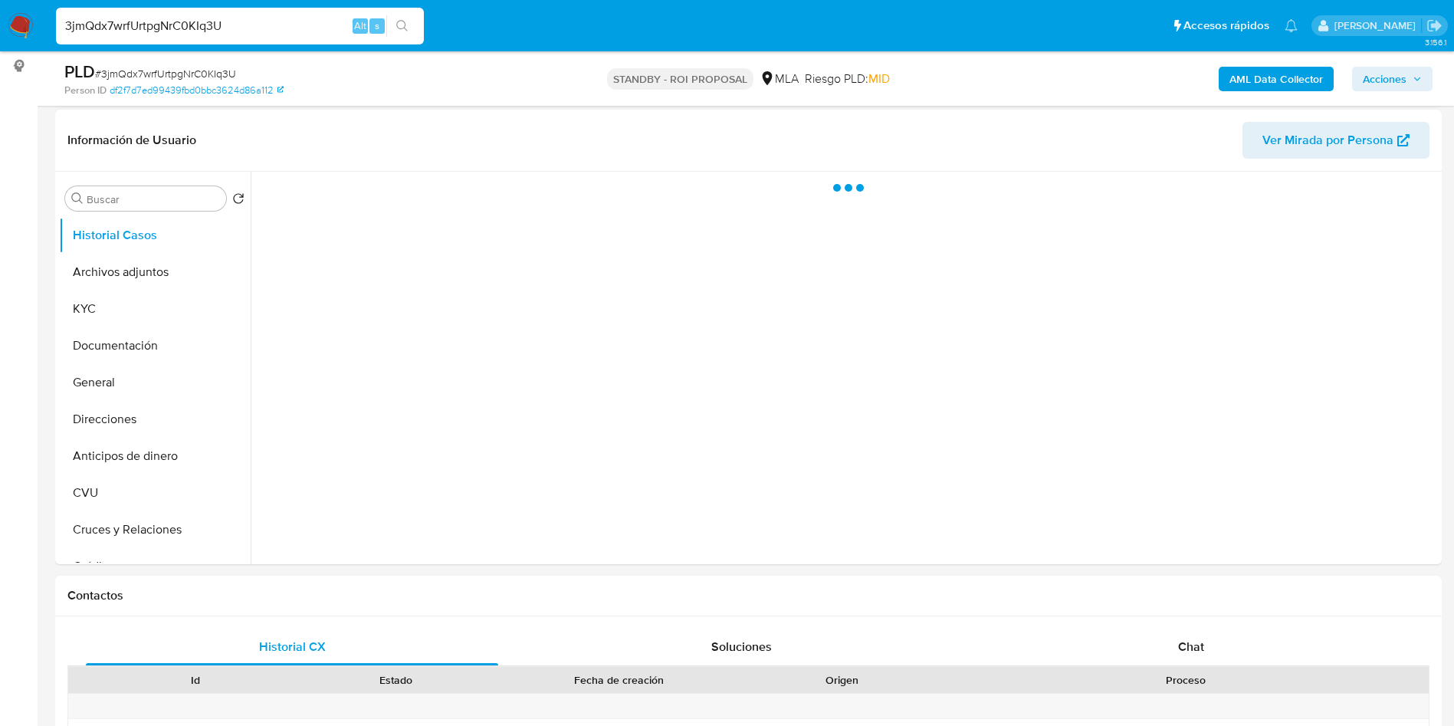
scroll to position [230, 0]
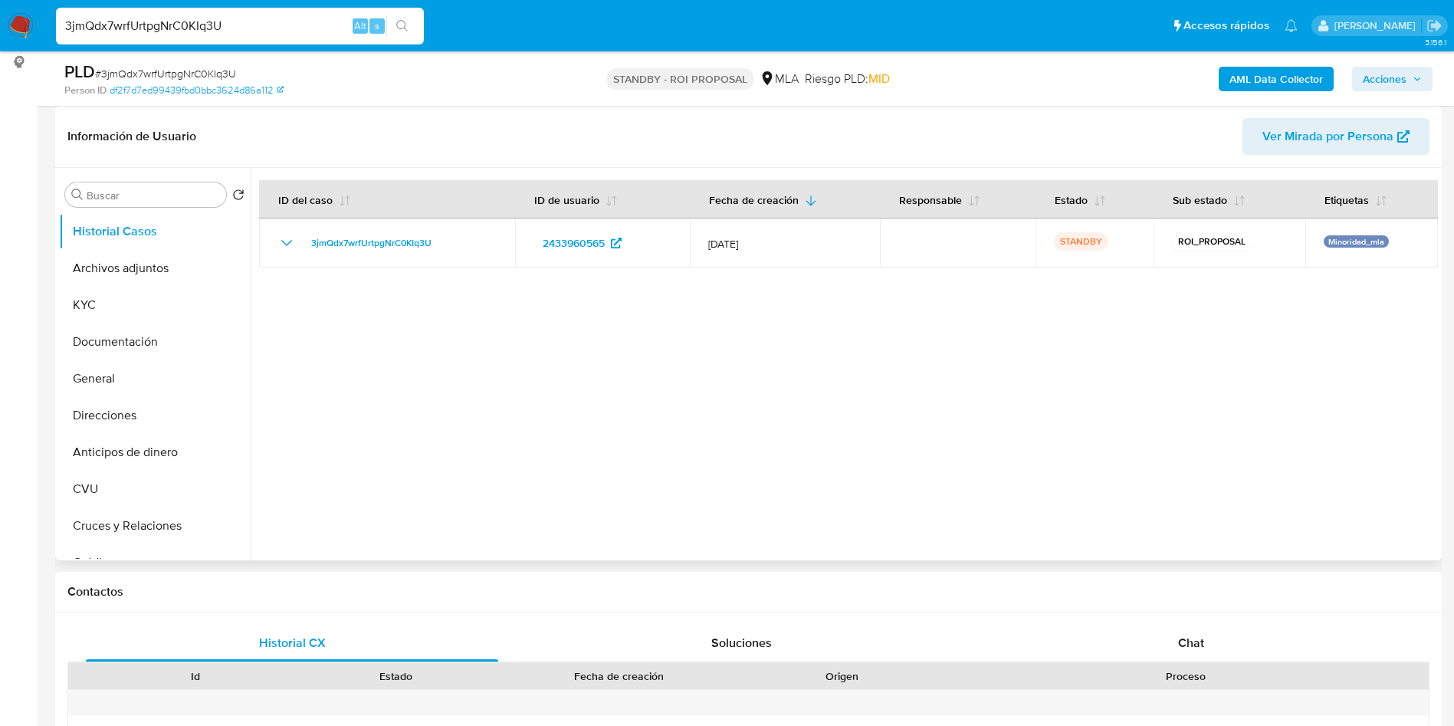
select select "10"
click at [118, 273] on button "Archivos adjuntos" at bounding box center [148, 268] width 179 height 37
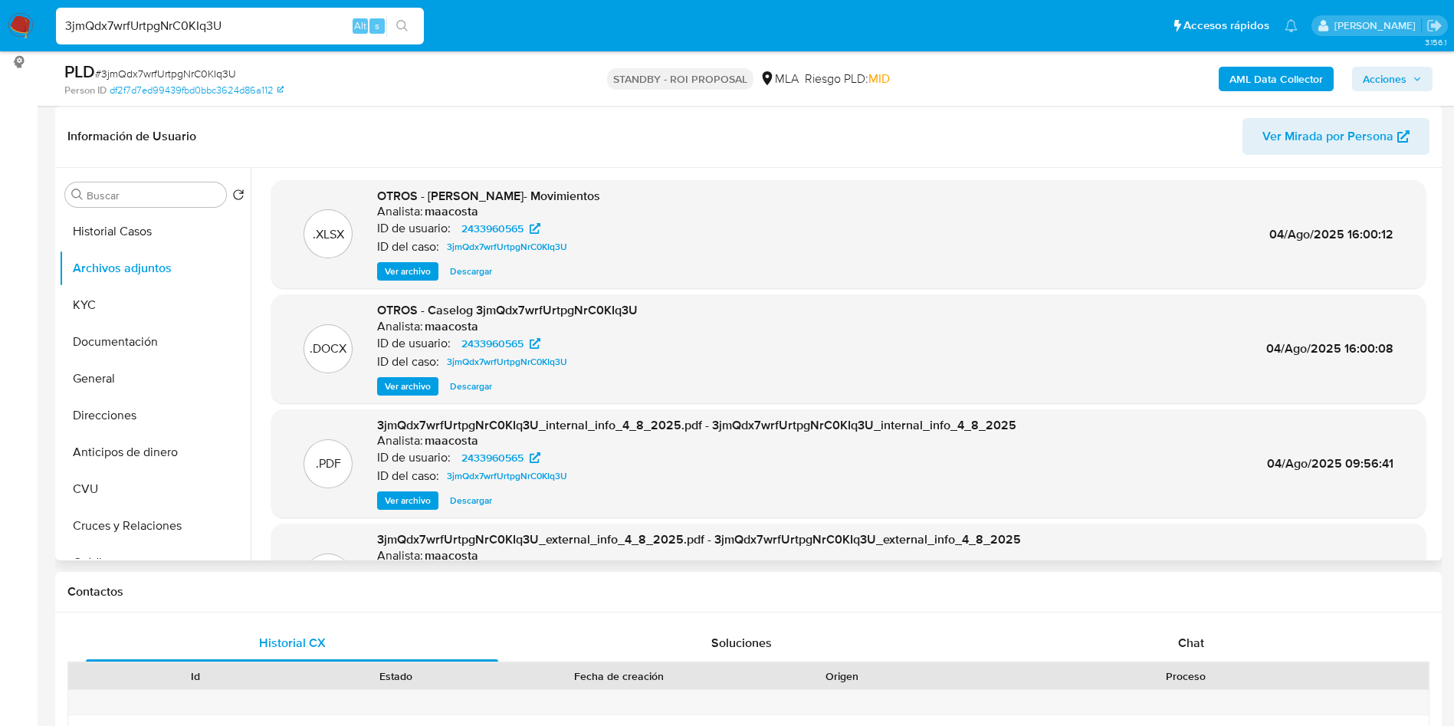
click at [481, 387] on span "Descargar" at bounding box center [471, 386] width 42 height 15
click at [238, 34] on input "3jmQdx7wrfUrtpgNrC0KIq3U" at bounding box center [240, 26] width 368 height 20
paste input "xITegugjFhc6k5JQyzkONlfF"
type input "xITegugjFhc6k5JQyzkONlfF"
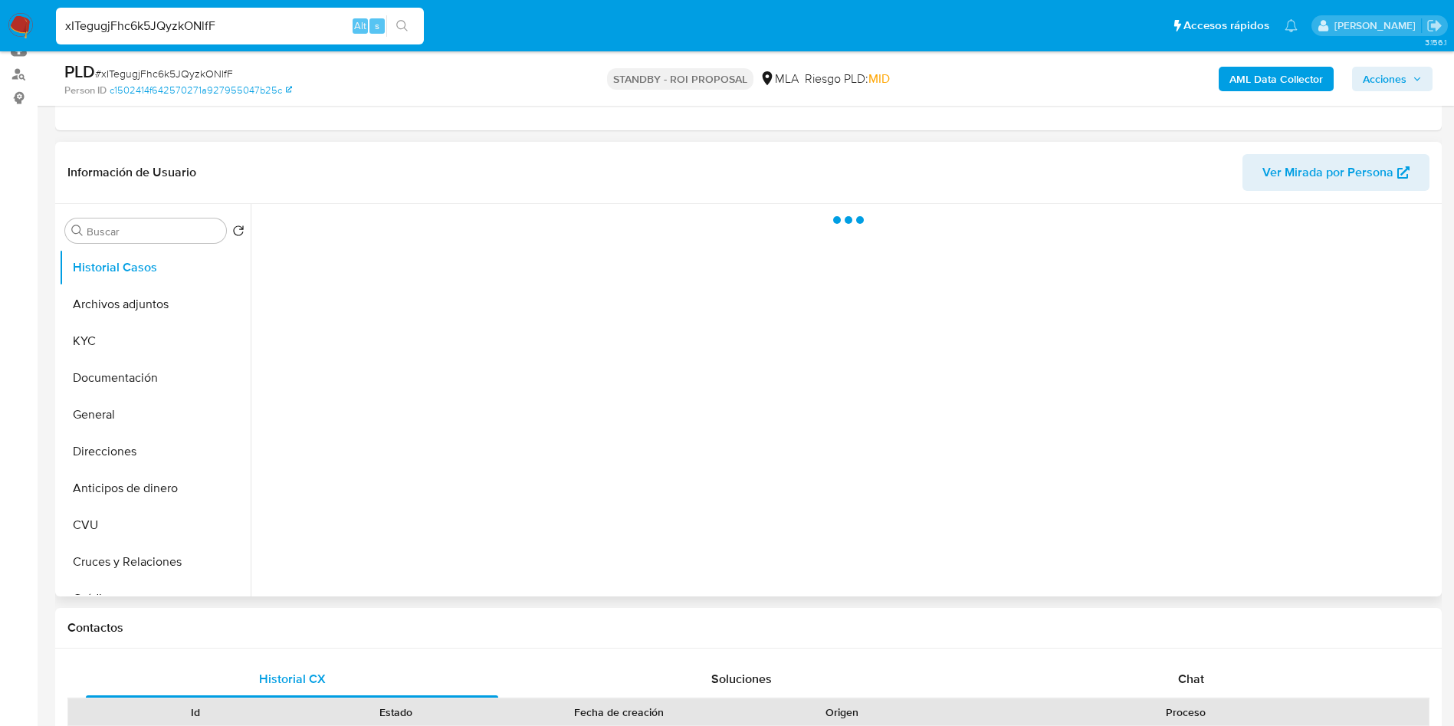
scroll to position [230, 0]
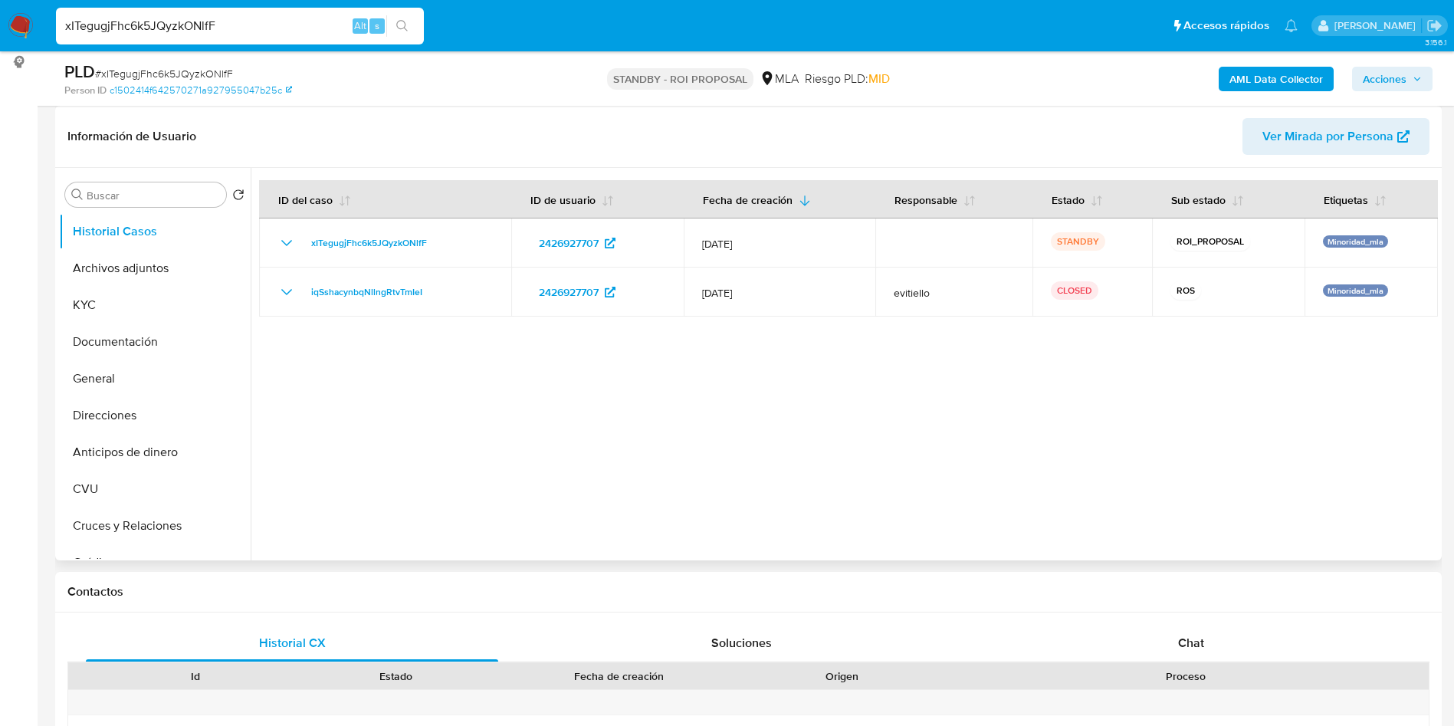
select select "10"
click at [250, 31] on input "xITegugjFhc6k5JQyzkONlfF" at bounding box center [240, 26] width 368 height 20
paste input "I3RCGEcuKUIe9ijjZCT0XlcG"
type input "I3RCGEcuKUIe9ijjZCT0XlcG"
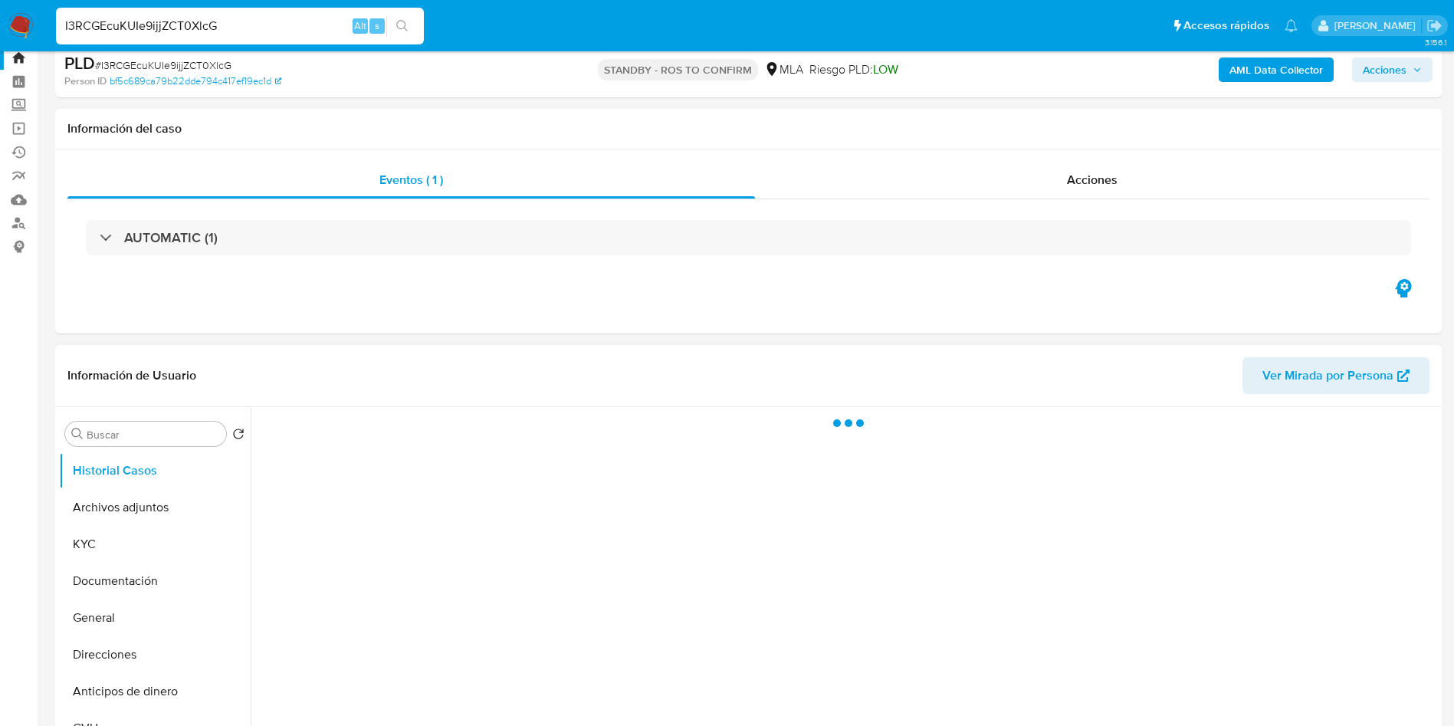
scroll to position [115, 0]
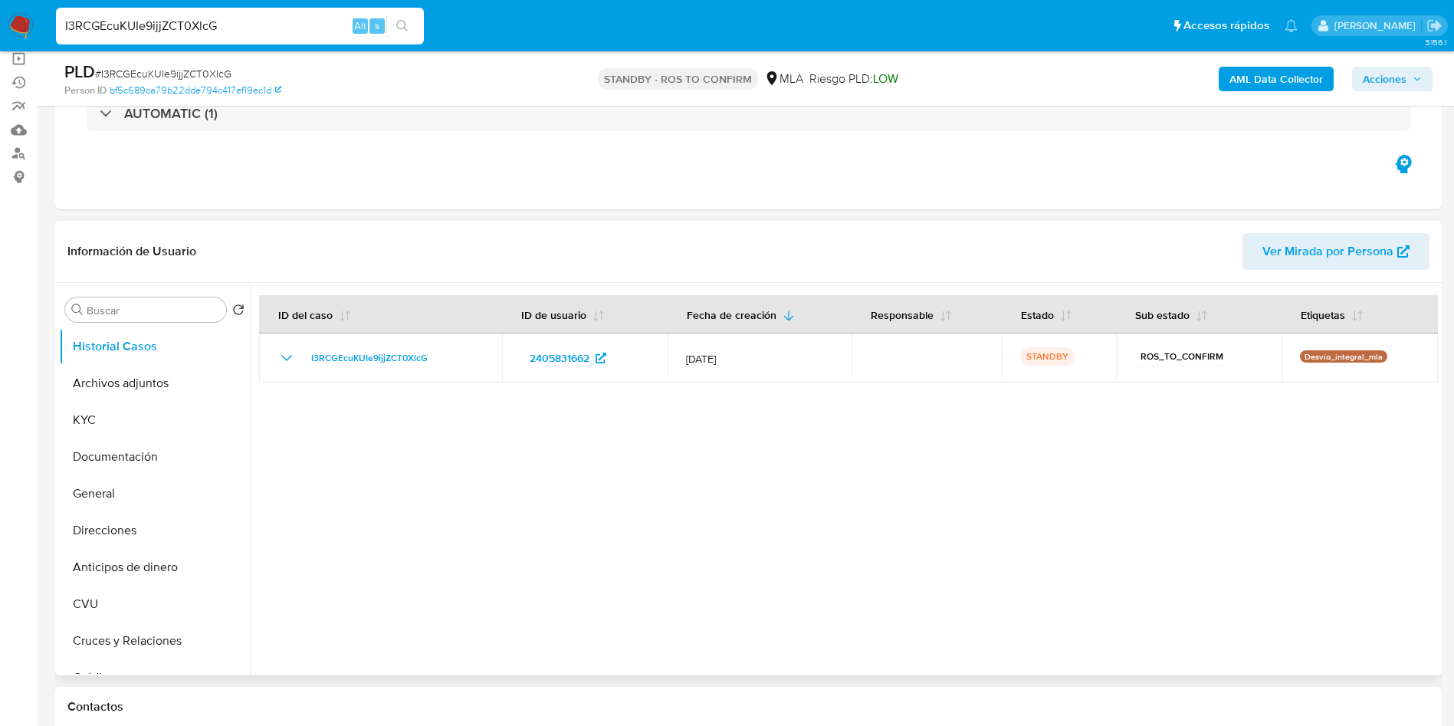
select select "10"
click at [143, 394] on button "Archivos adjuntos" at bounding box center [148, 383] width 179 height 37
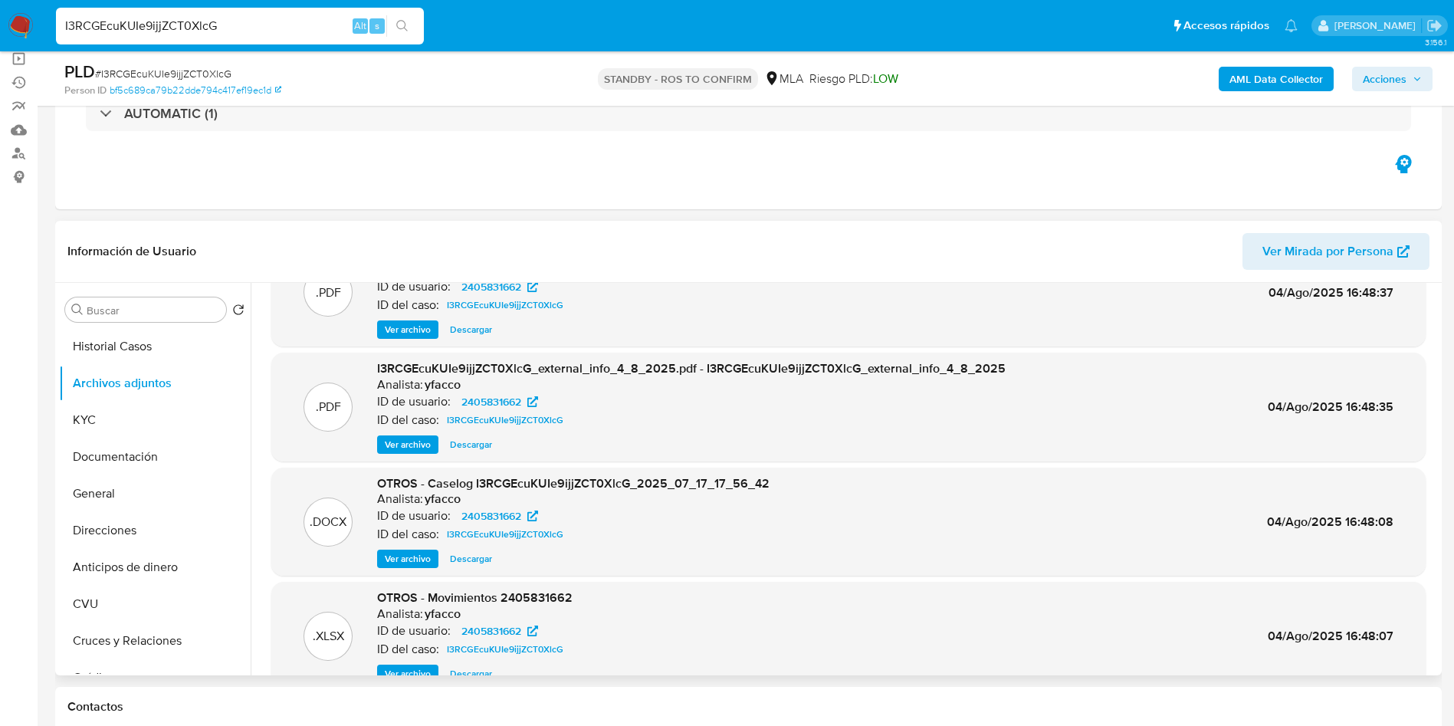
scroll to position [86, 0]
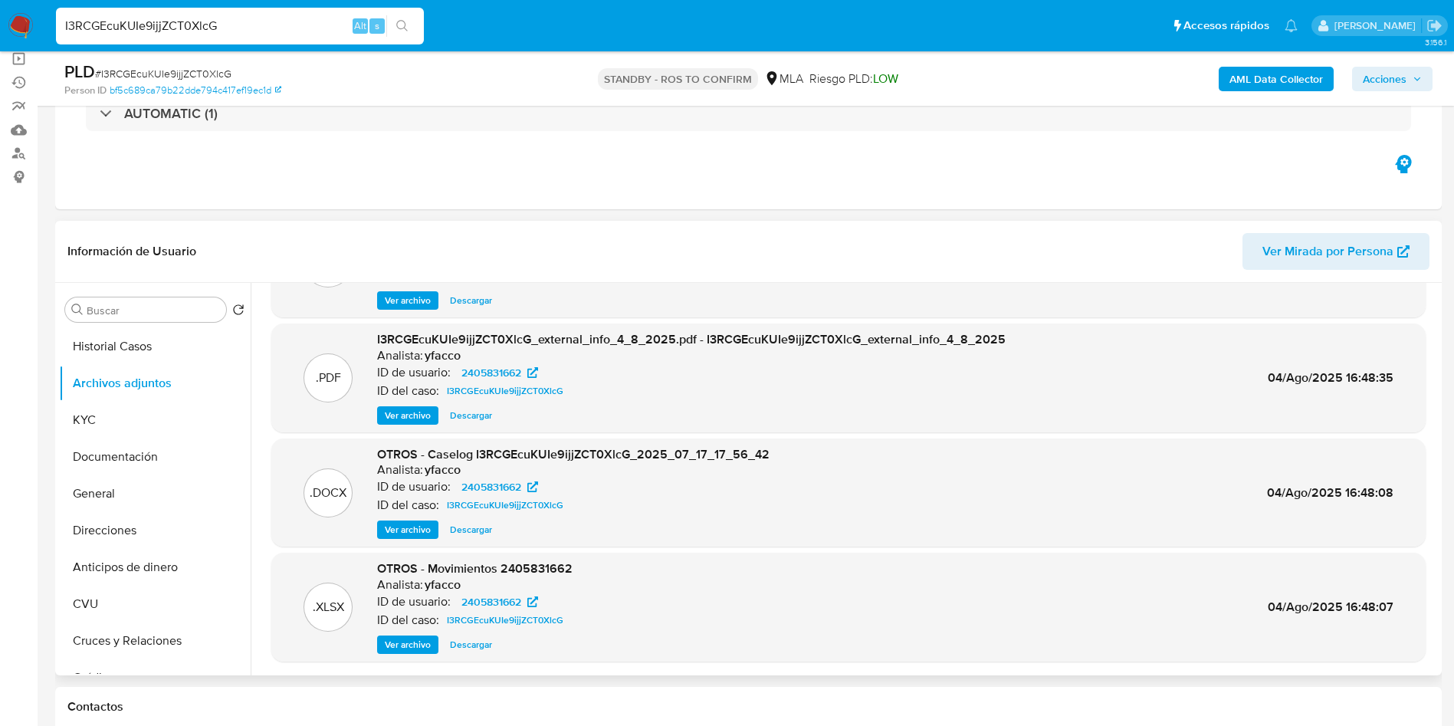
click at [484, 527] on span "Descargar" at bounding box center [471, 529] width 42 height 15
click at [257, 29] on input "I3RCGEcuKUIe9ijjZCT0XlcG" at bounding box center [240, 26] width 368 height 20
paste input "XmbyRwF1LpZYmHqaY4BGa34L"
type input "XmbyRwF1LpZYmHqaY4BGa34L"
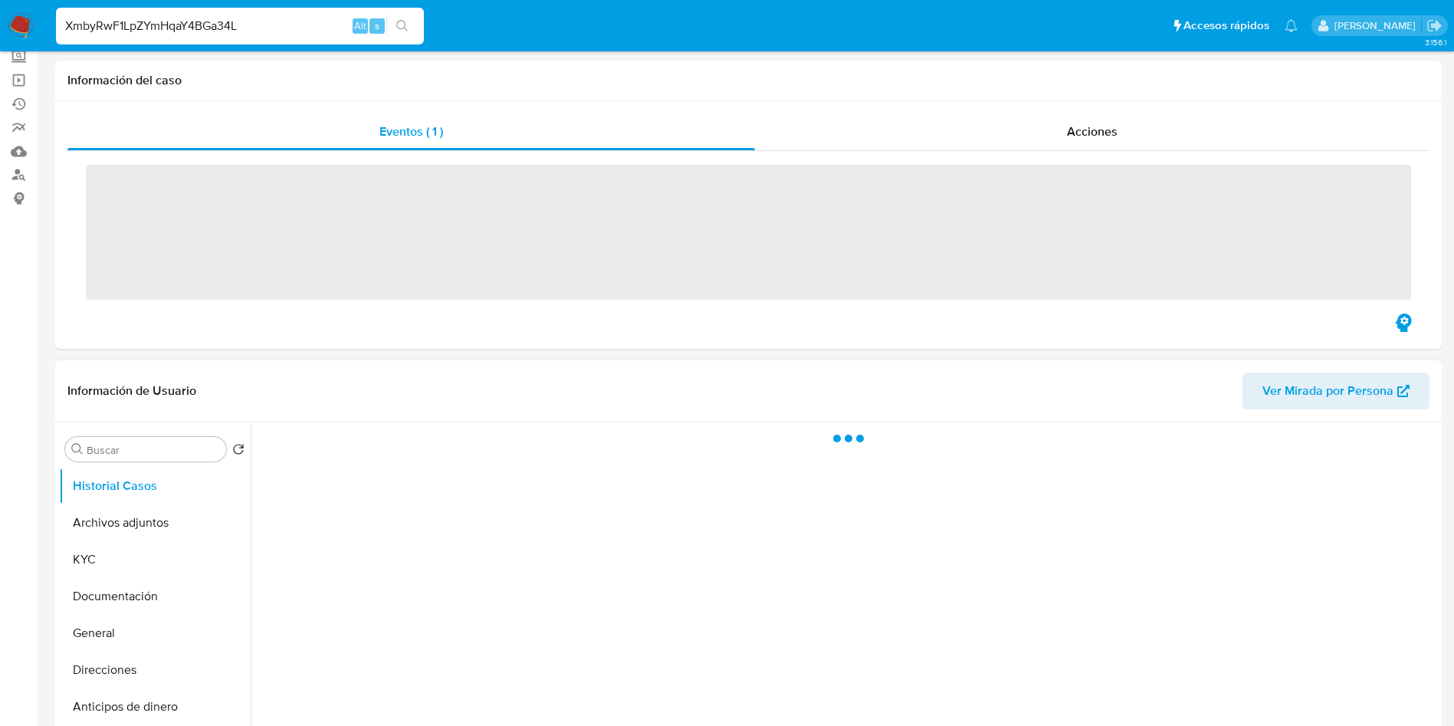
scroll to position [115, 0]
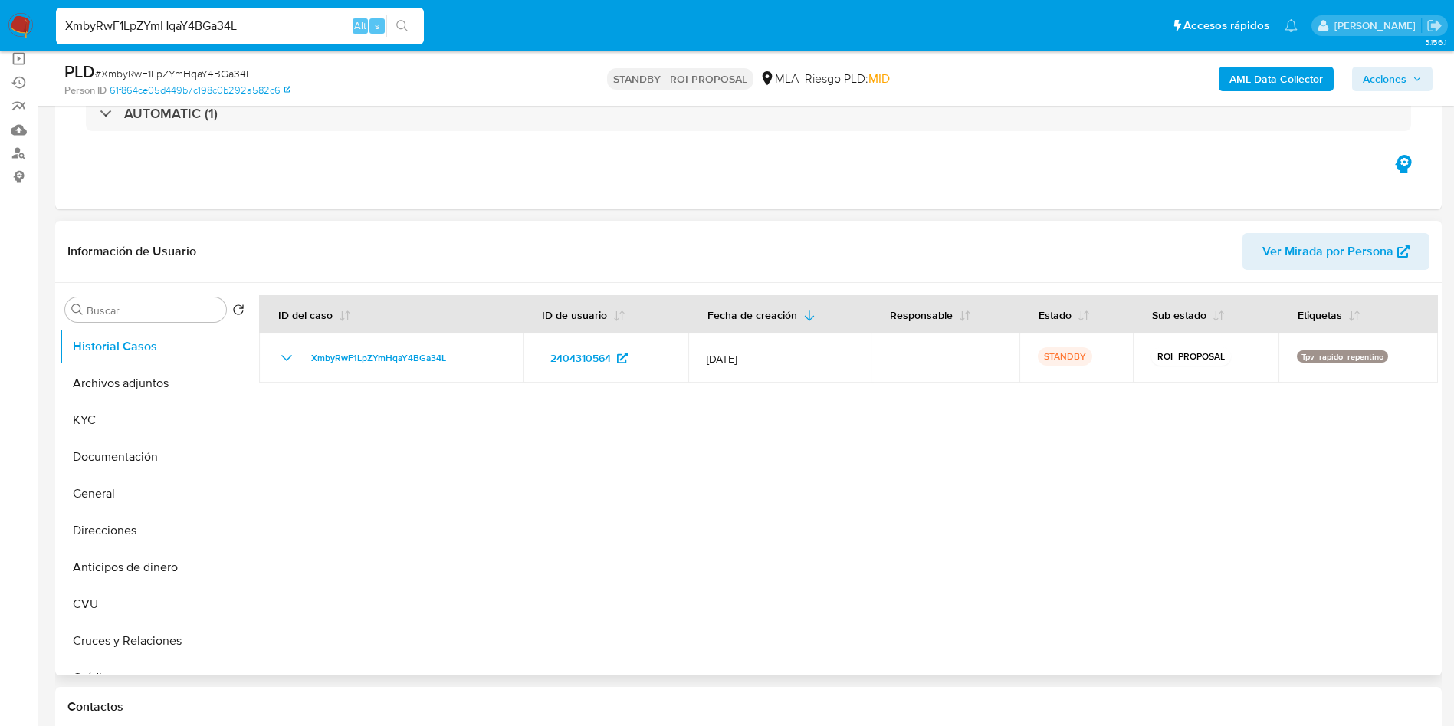
select select "10"
click at [141, 389] on button "Archivos adjuntos" at bounding box center [148, 383] width 179 height 37
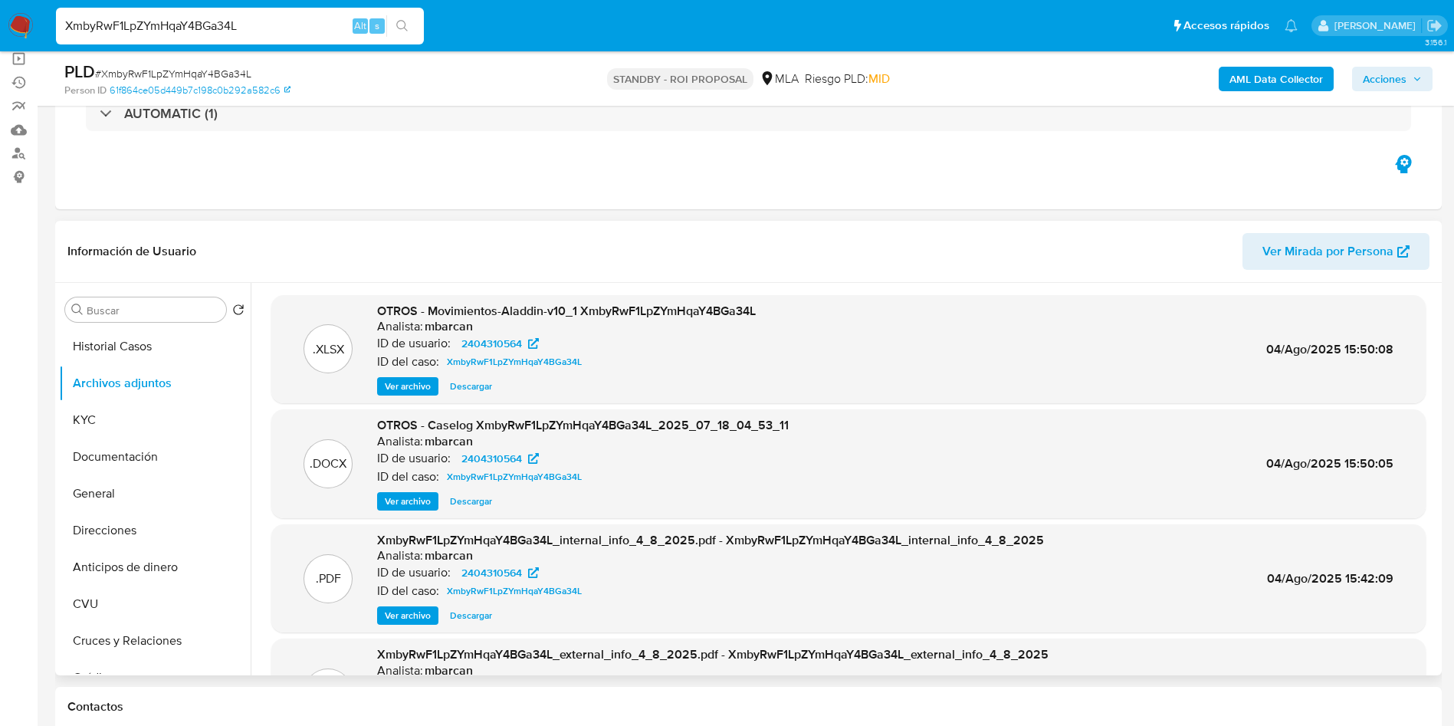
click at [474, 501] on span "Descargar" at bounding box center [471, 501] width 42 height 15
click at [286, 28] on input "XmbyRwF1LpZYmHqaY4BGa34L" at bounding box center [240, 26] width 368 height 20
click at [286, 30] on input "XmbyRwF1LpZYmHqaY4BGa34L" at bounding box center [240, 26] width 368 height 20
paste input "xYQTAVXdLuy7mTB00GYLmrw5"
type input "xYQTAVXdLuy7mTB00GYLmrw5"
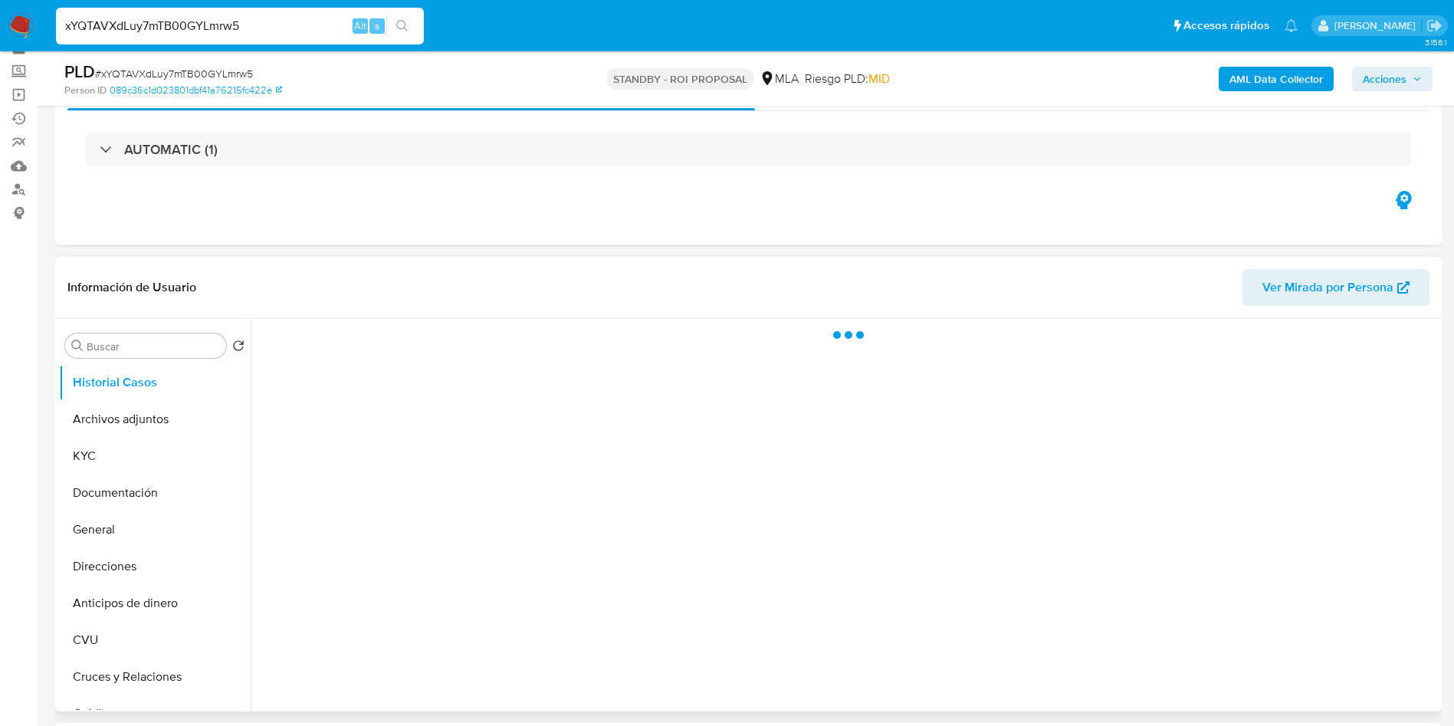
scroll to position [115, 0]
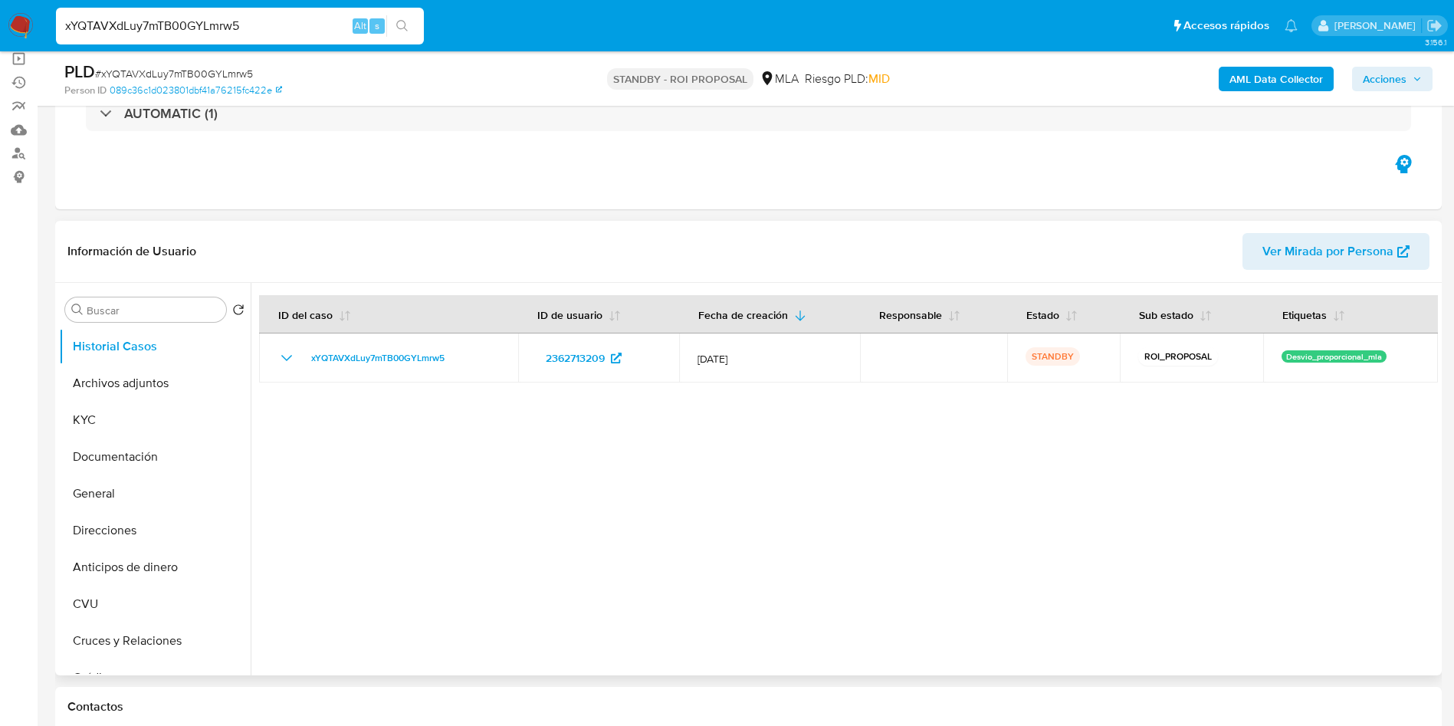
select select "10"
click at [123, 387] on button "Archivos adjuntos" at bounding box center [148, 383] width 179 height 37
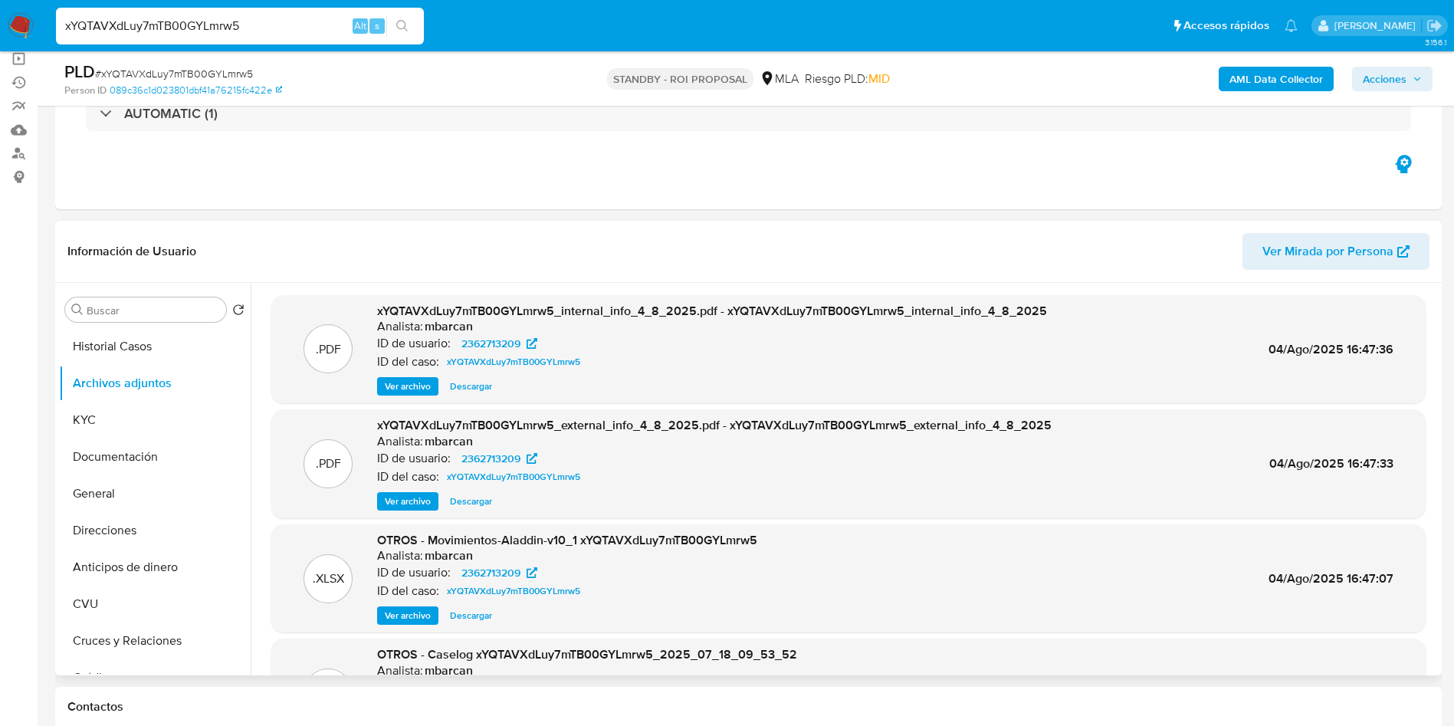
scroll to position [86, 0]
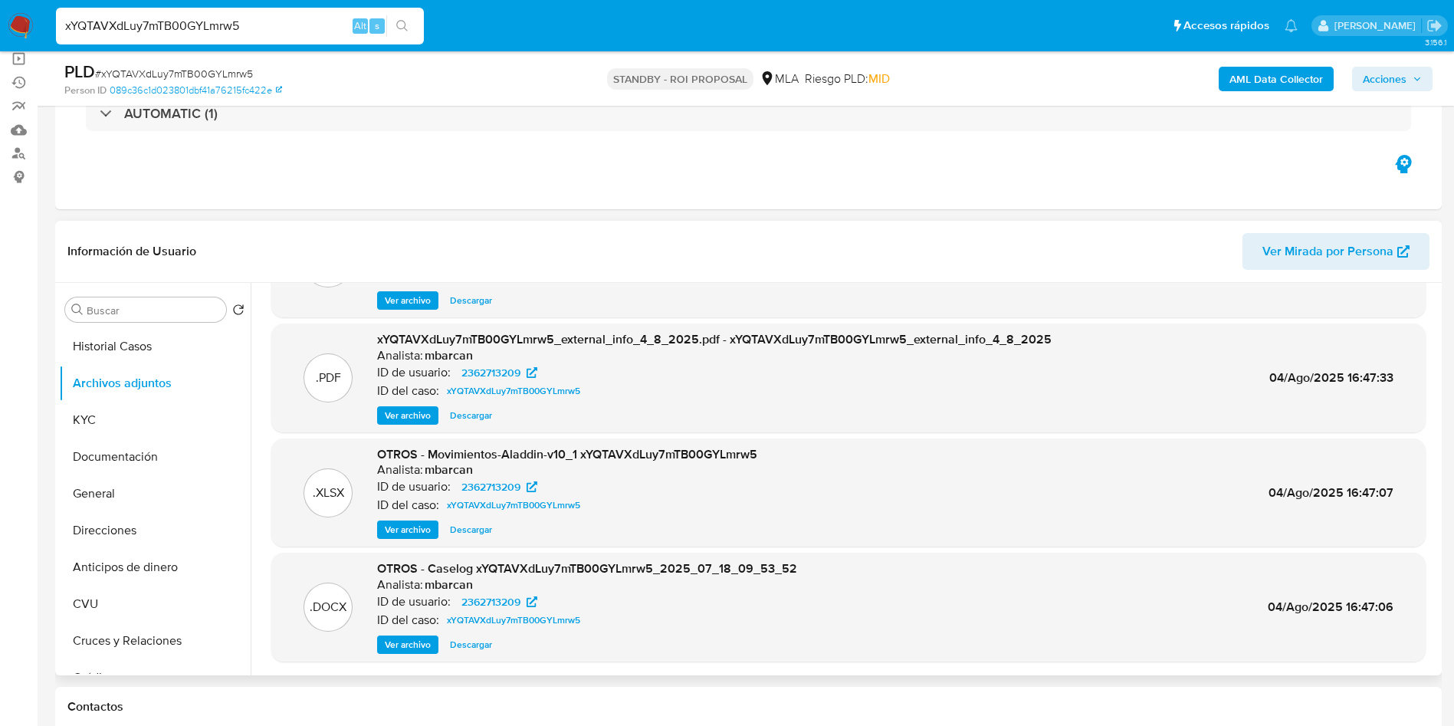
click at [468, 648] on span "Descargar" at bounding box center [471, 644] width 42 height 15
click at [268, 28] on input "xYQTAVXdLuy7mTB00GYLmrw5" at bounding box center [240, 26] width 368 height 20
paste input "ugNTTCZUo3xlBLkKlC4dOibc"
type input "ugNTTCZUo3xlBLkKlC4dOibc"
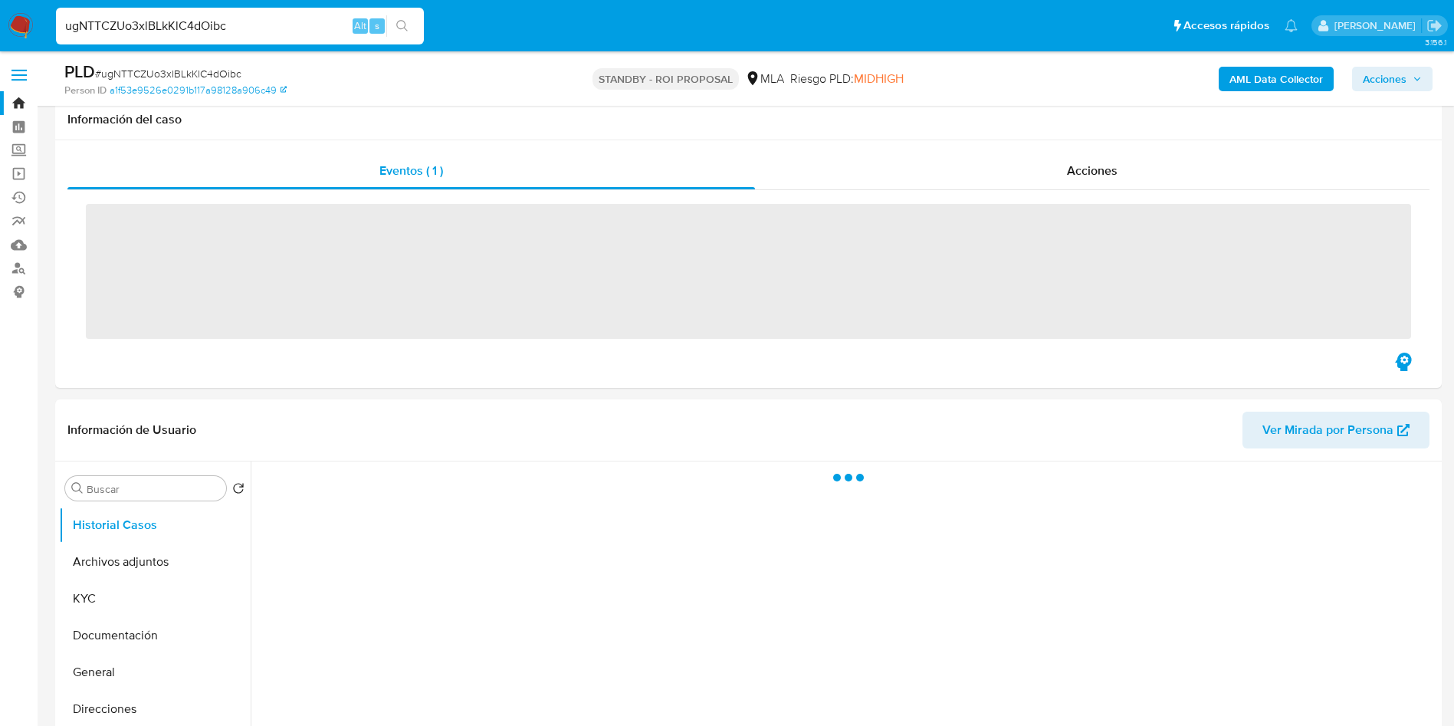
scroll to position [115, 0]
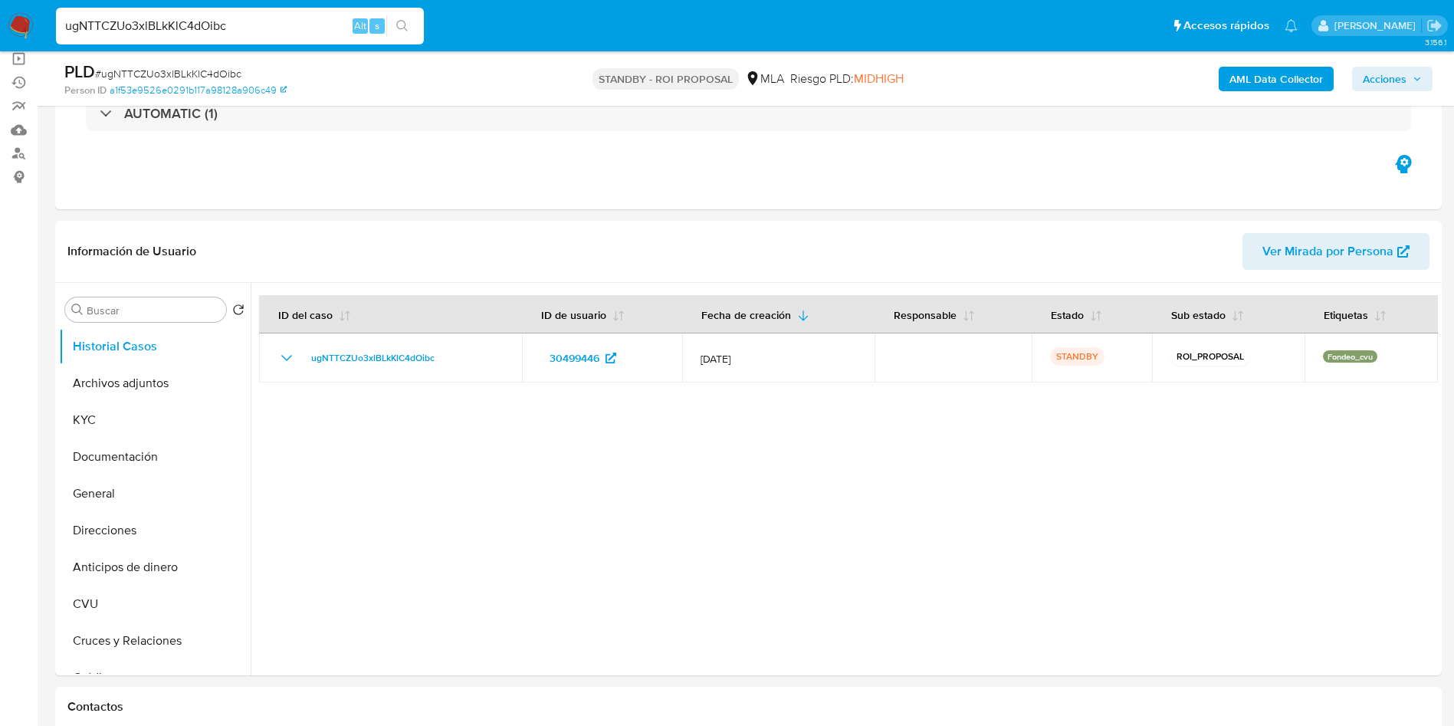
select select "10"
click at [159, 394] on button "Archivos adjuntos" at bounding box center [148, 383] width 179 height 37
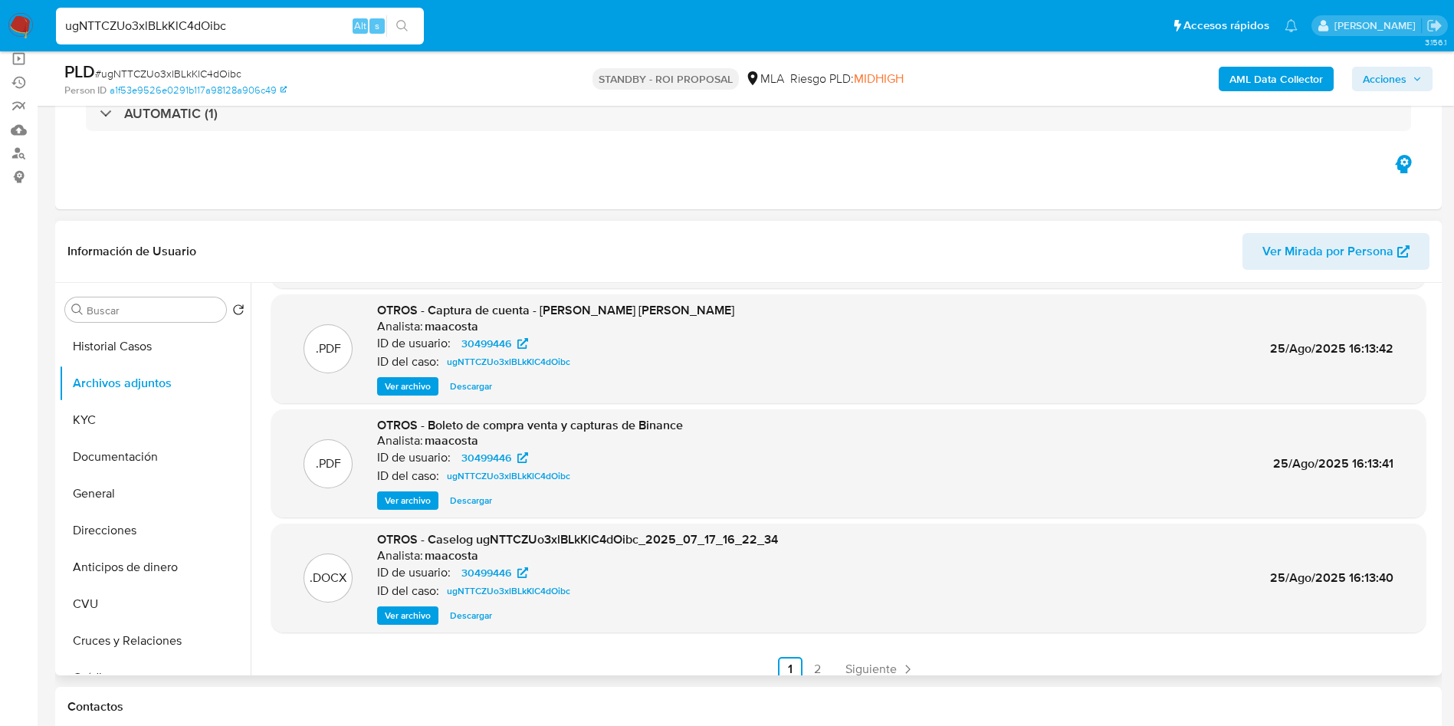
click at [474, 616] on span "Descargar" at bounding box center [471, 615] width 42 height 15
click at [320, 31] on input "ugNTTCZUo3xlBLkKlC4dOibc" at bounding box center [240, 26] width 368 height 20
paste input "7MFhG5zk15MgauiqihWEe3CZ"
type input "7MFhG5zk15MgauiqihWEe3CZ"
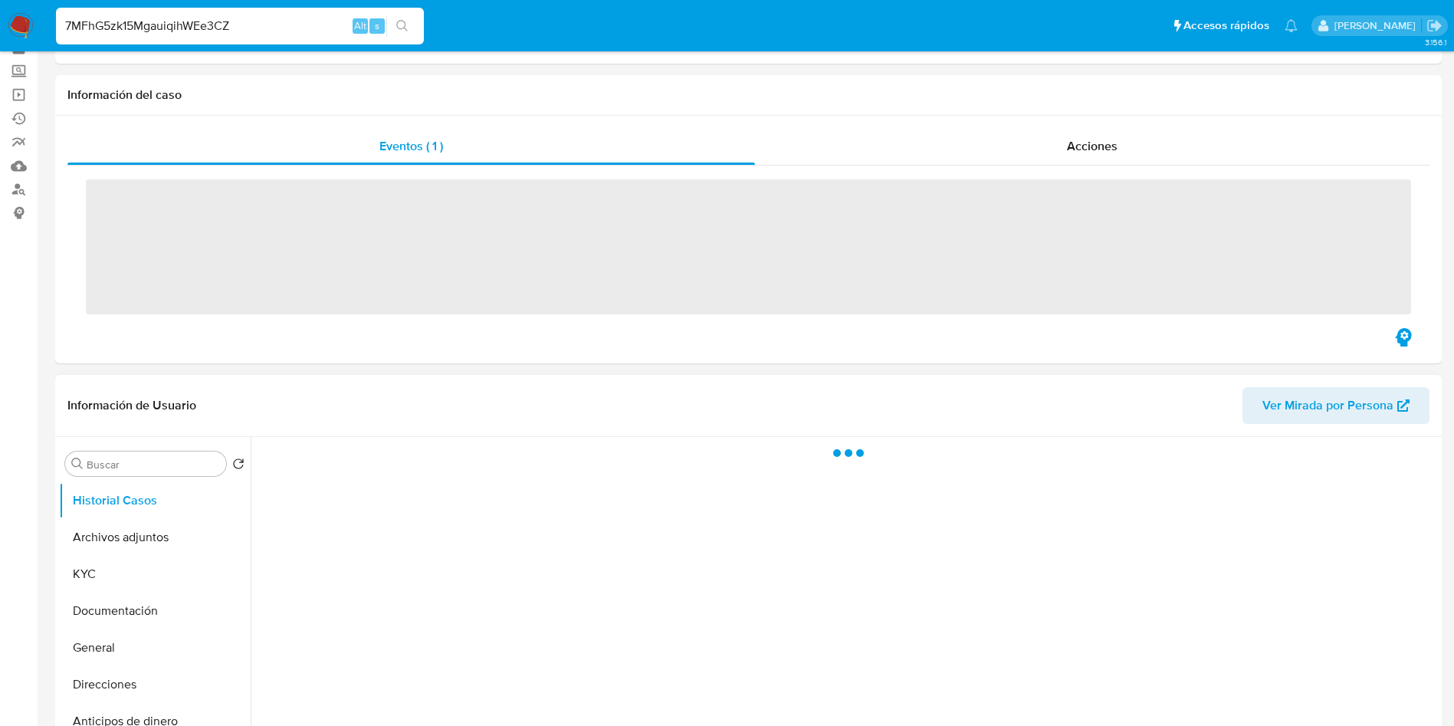
scroll to position [115, 0]
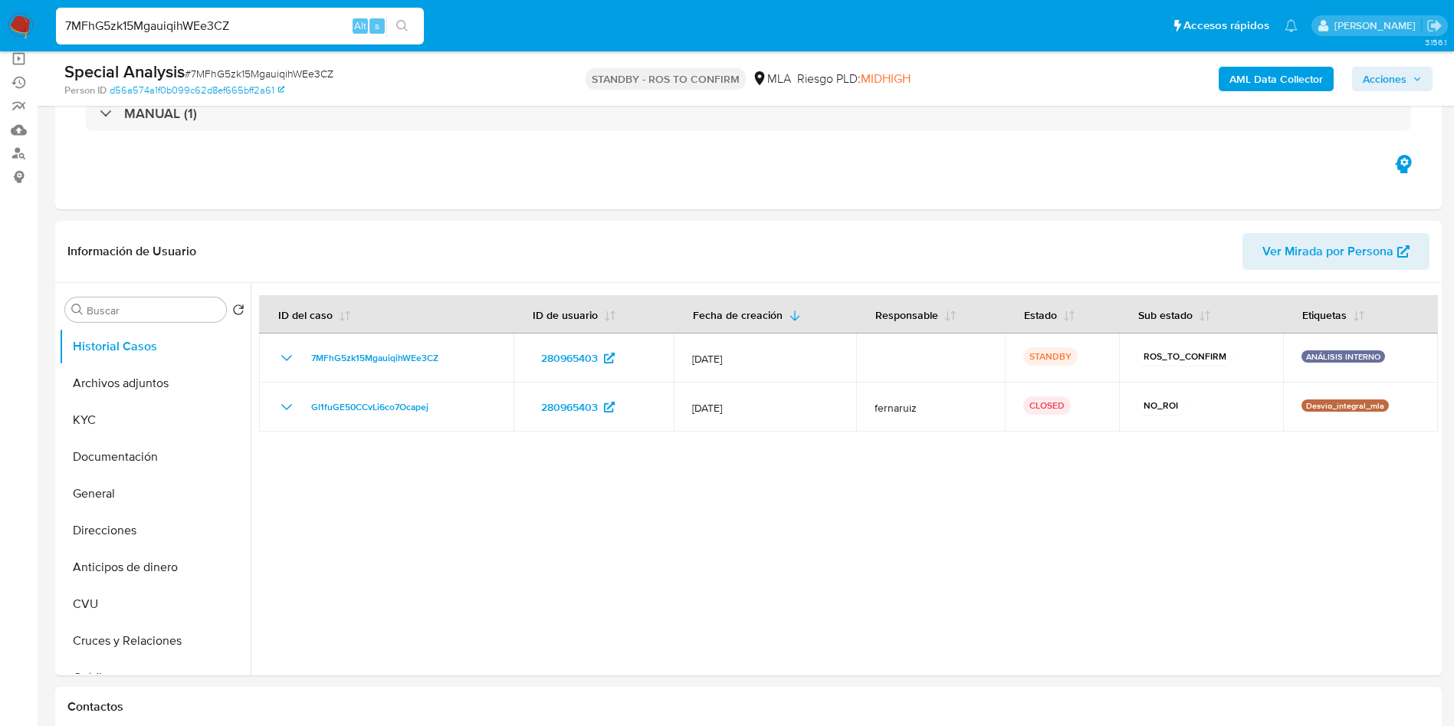
select select "10"
